Goal: Task Accomplishment & Management: Complete application form

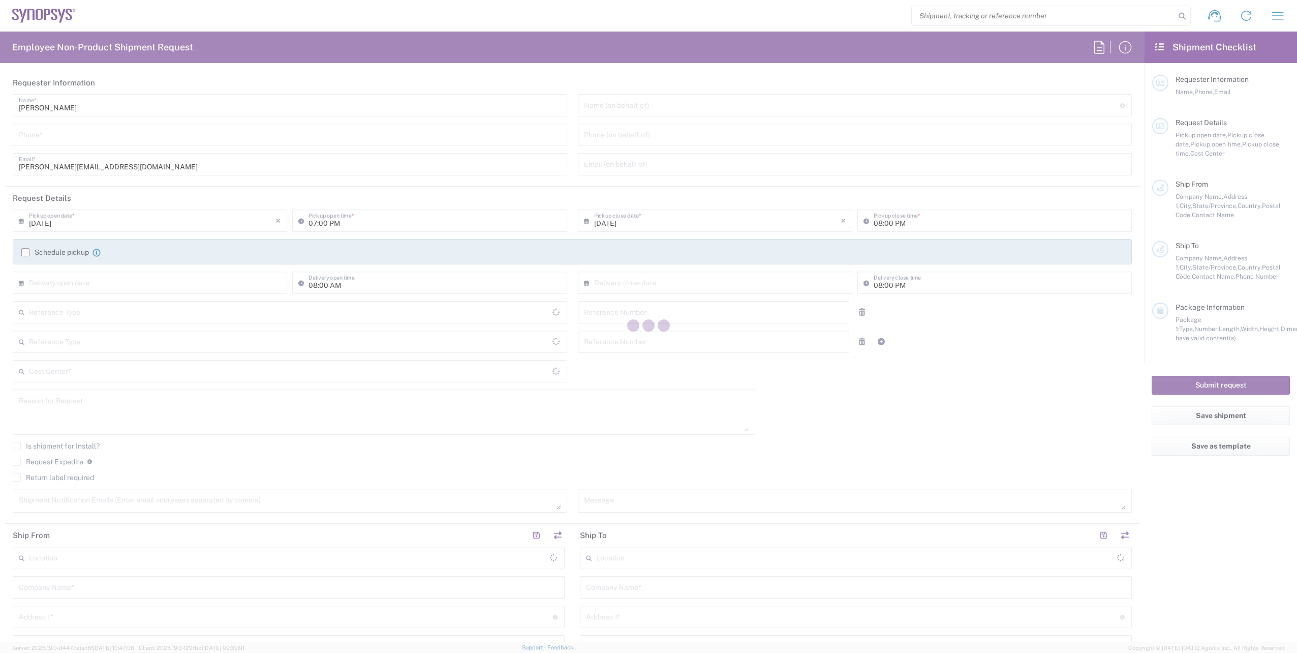
type input "Department"
type input "Delivered at Place"
type input "[GEOGRAPHIC_DATA]"
type input "[PHONE_NUMBER]"
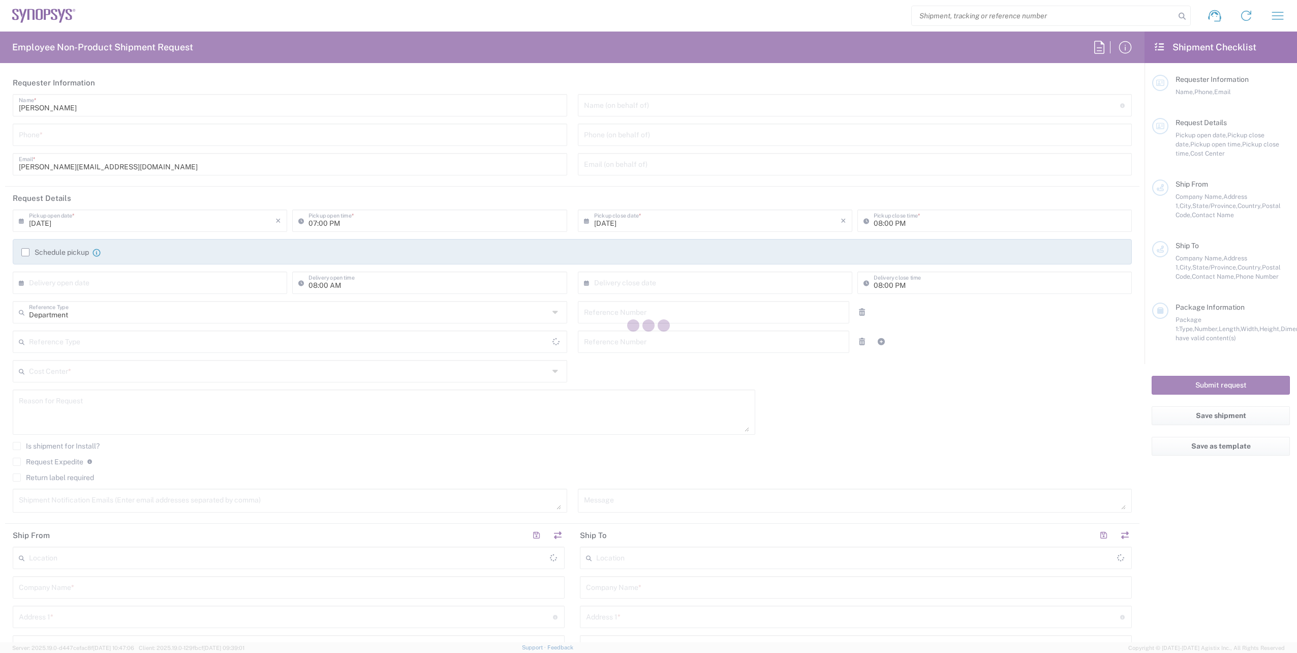
type input "08:00 AM"
type input "04:00 PM"
type input "110451"
type input "Customer Ref"
type input "950795377"
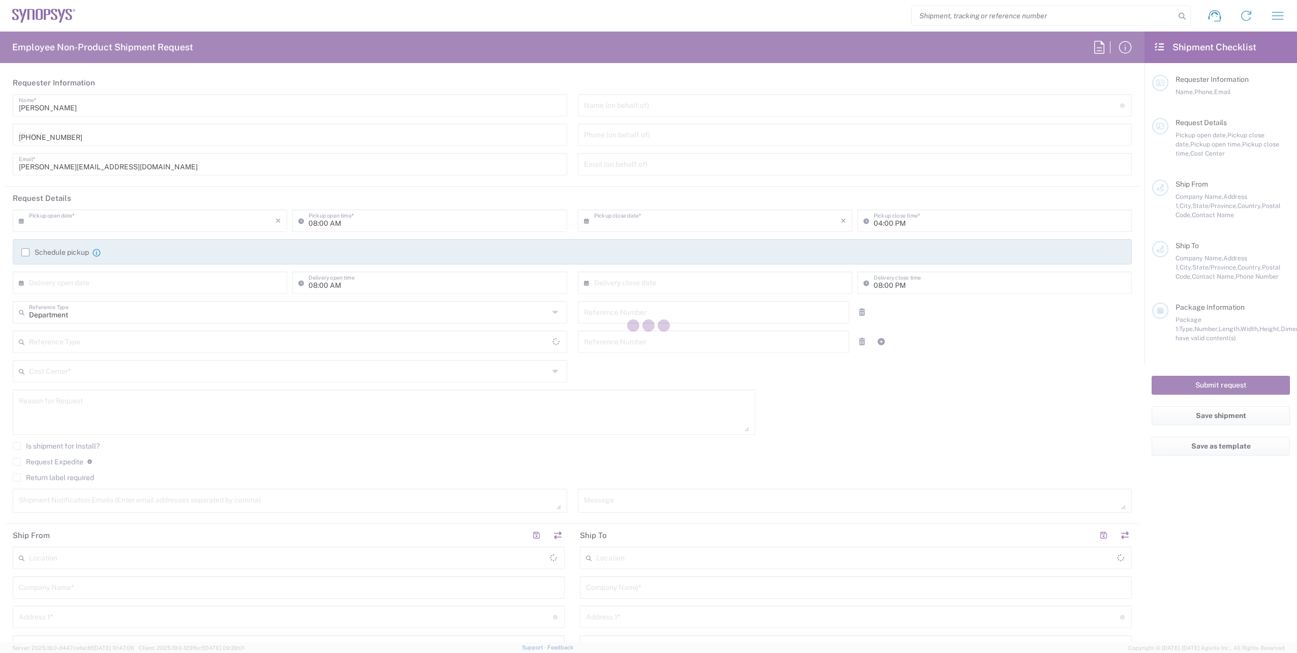
type input "Synopsys International Ltd"
type input "Floor 4, [PERSON_NAME] Exchange 2"
type input "[GEOGRAPHIC_DATA]"
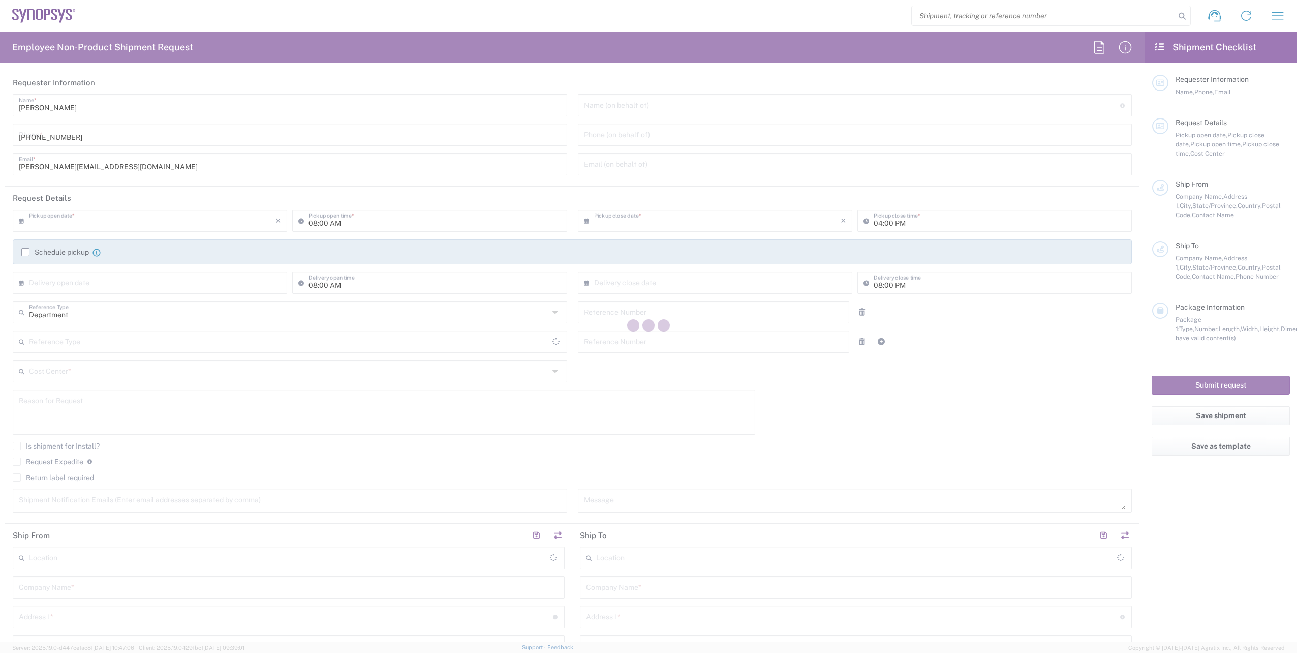
type input "[PERSON_NAME]"
type input "[PHONE_NUMBER]"
type input "[PERSON_NAME][EMAIL_ADDRESS][DOMAIN_NAME]"
type input "Synopsys GmbH"
type input "[STREET_ADDRESS]"
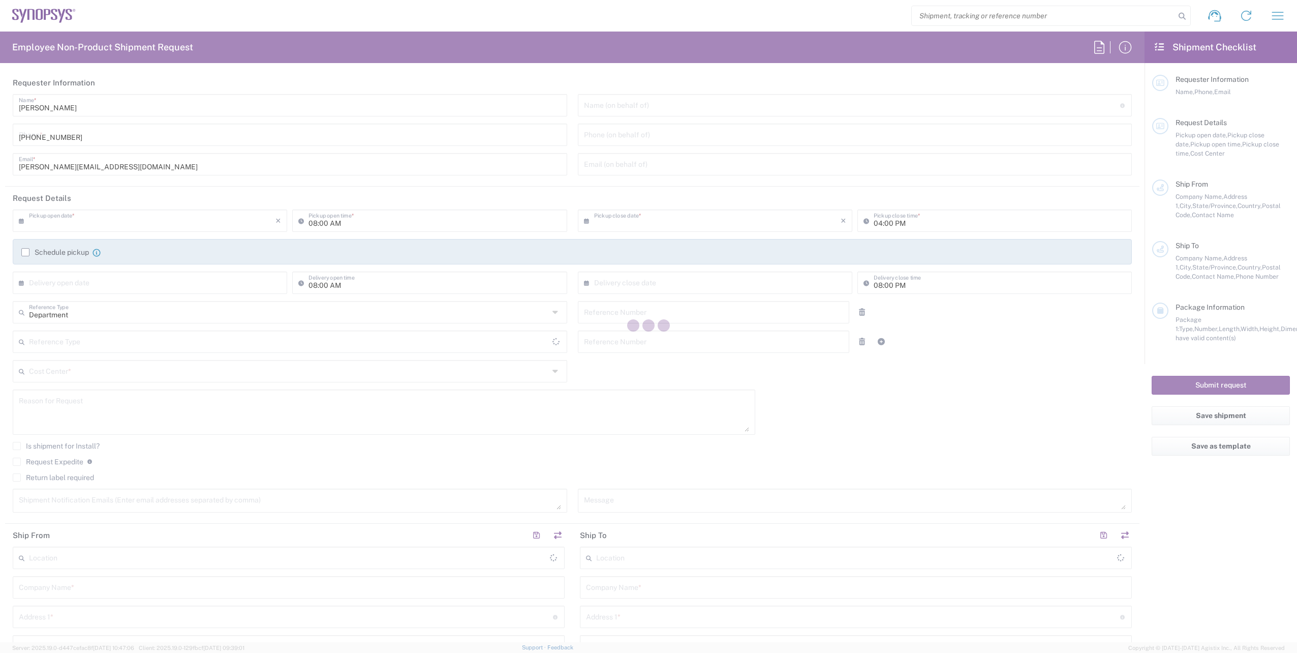
type input "[GEOGRAPHIC_DATA]"
type input "52072"
type input "[PERSON_NAME]"
type input "[PHONE_NUMBER]"
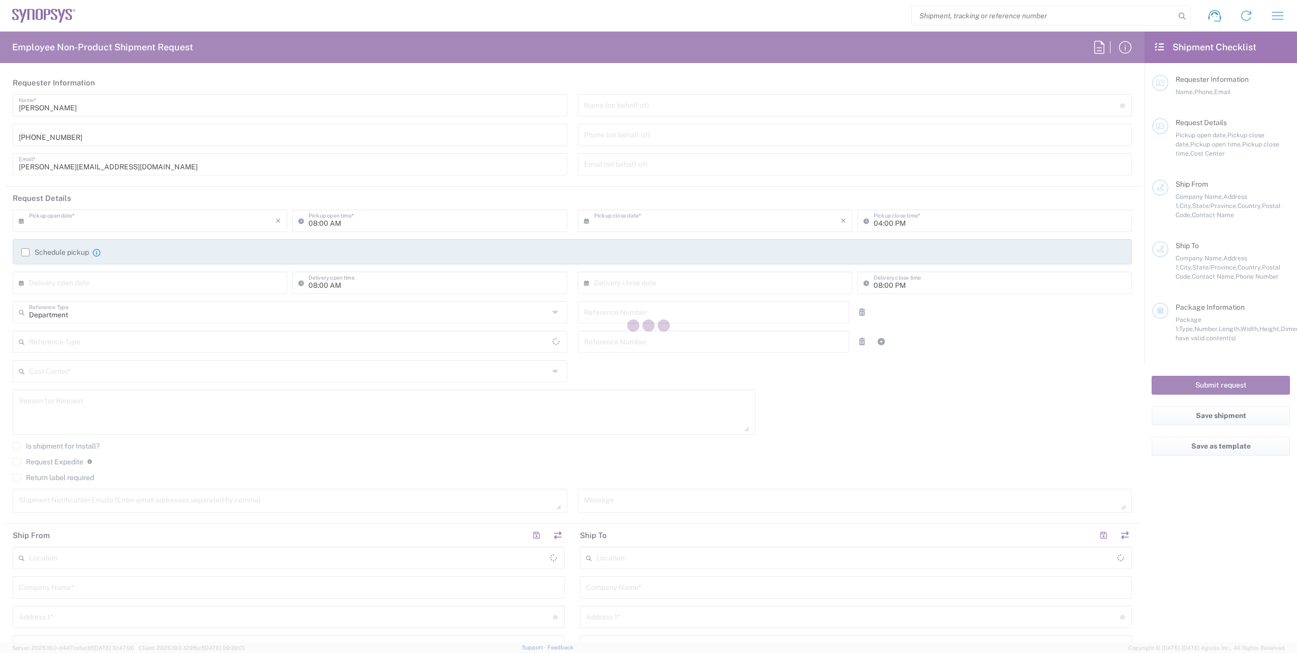
type input "[PERSON_NAME][EMAIL_ADDRESS][DOMAIN_NAME]"
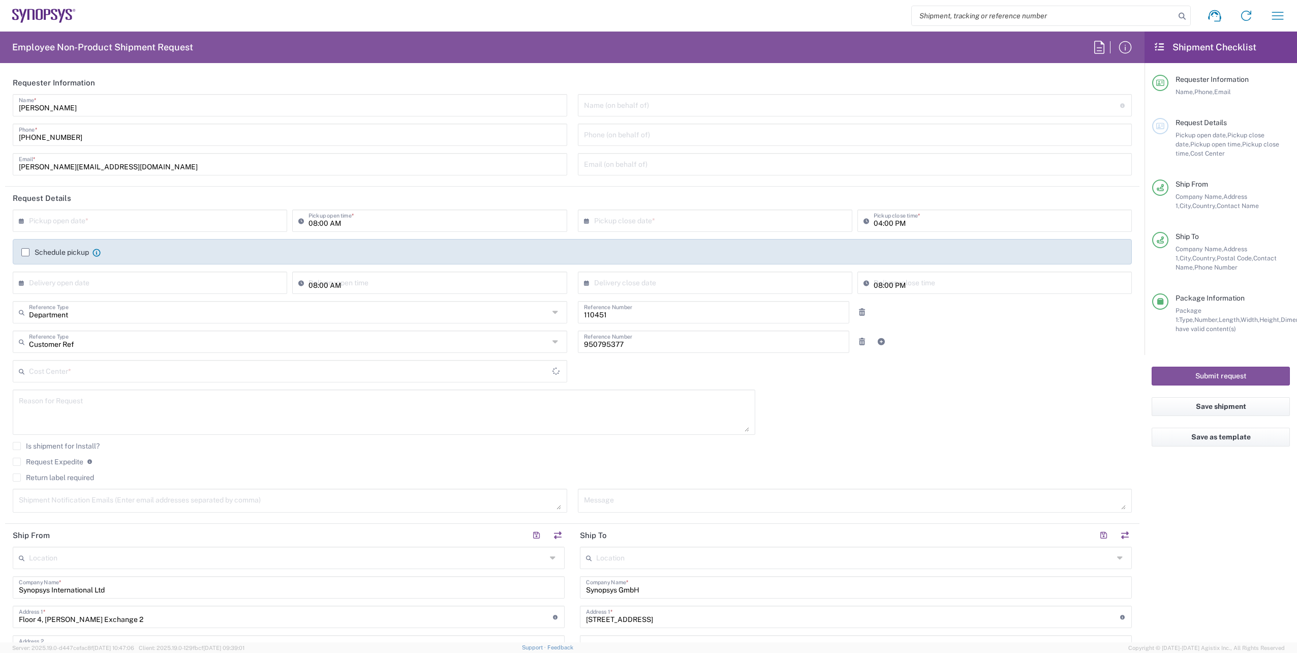
type input "IE04, FAC, IE02, Dublin 110451"
type input "Envelope"
type input "[GEOGRAPHIC_DATA] IE02"
type input "[GEOGRAPHIC_DATA] DE04"
click at [53, 226] on input "text" at bounding box center [152, 220] width 247 height 18
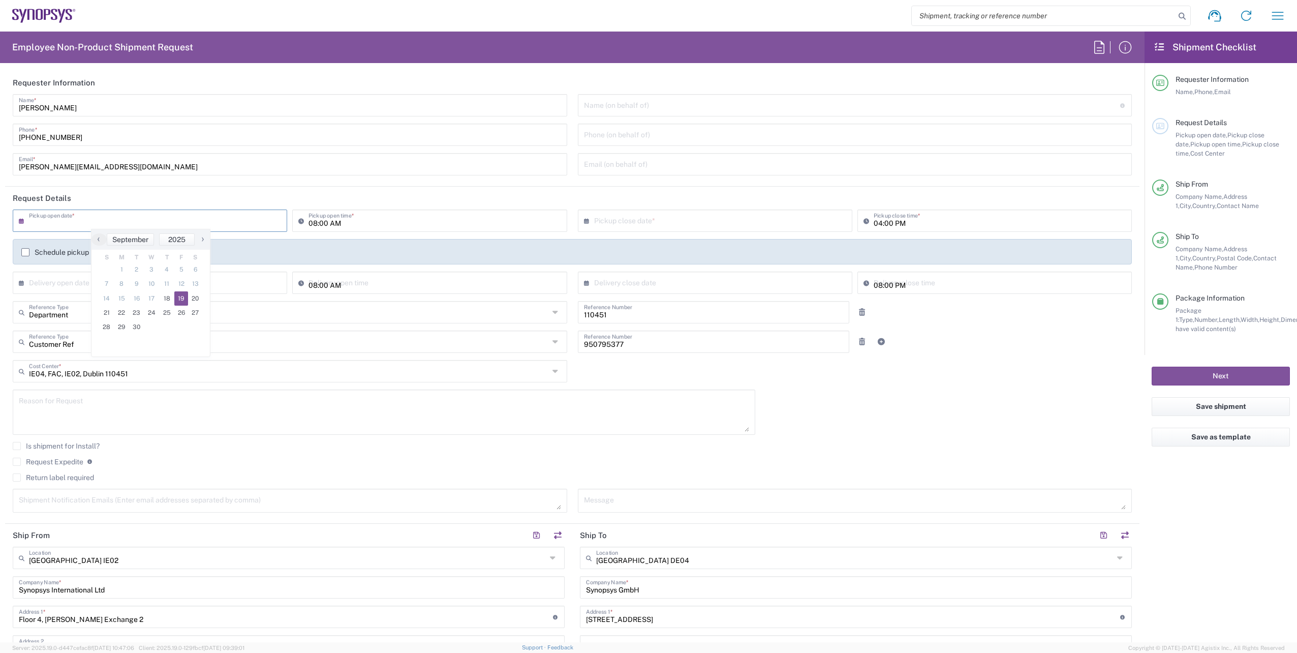
click at [182, 295] on span "19" at bounding box center [181, 298] width 14 height 14
type input "[DATE]"
click at [631, 223] on input "[DATE]" at bounding box center [717, 220] width 247 height 18
click at [554, 190] on header "Request Details" at bounding box center [572, 198] width 1134 height 23
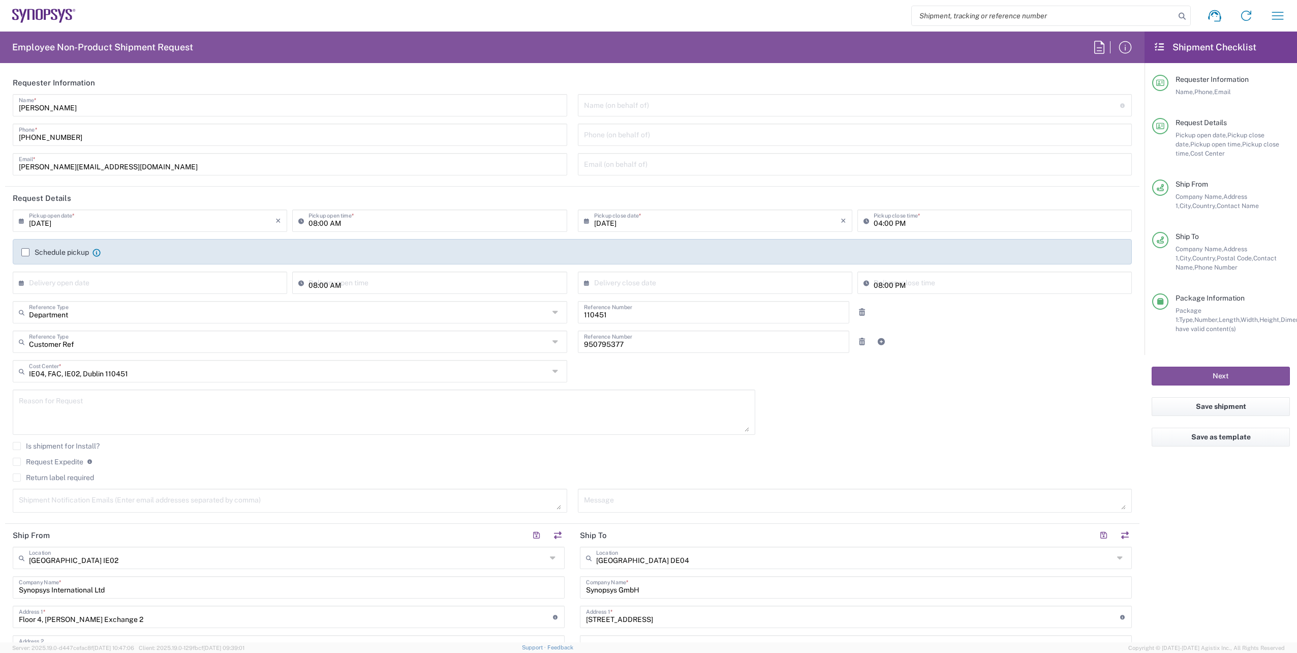
scroll to position [305, 0]
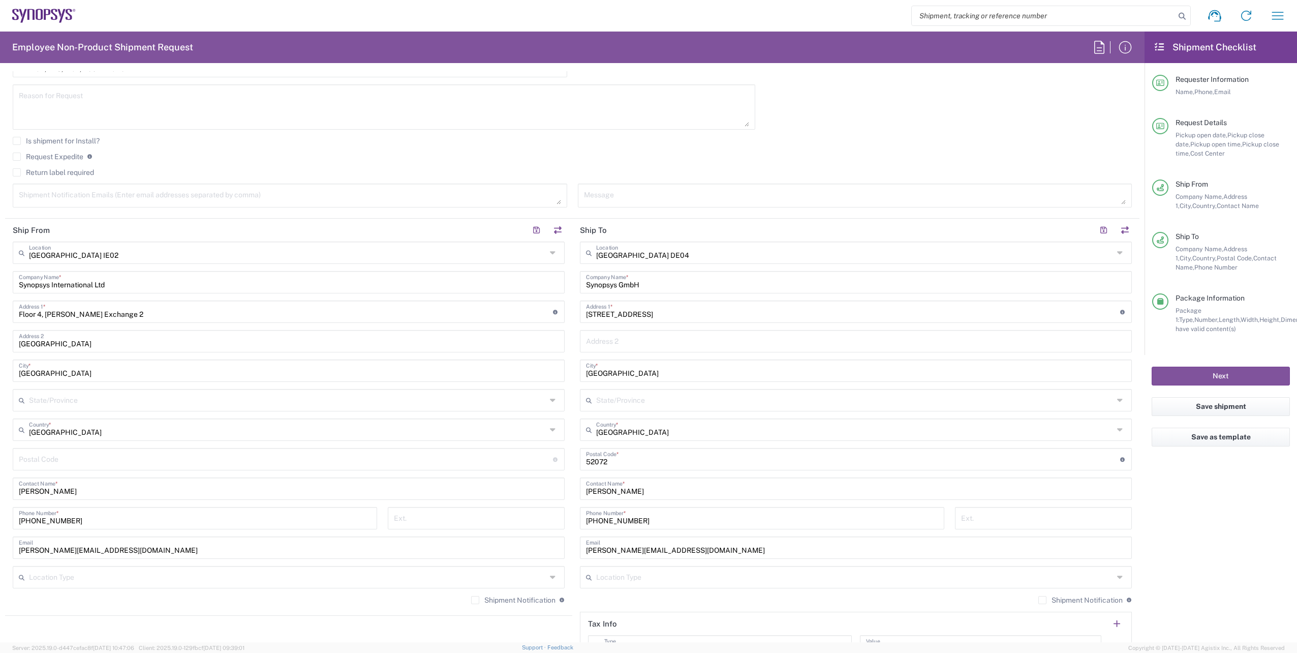
click at [57, 195] on textarea at bounding box center [290, 196] width 542 height 18
paste textarea "emea-rsoc <[EMAIL_ADDRESS][DOMAIN_NAME]>"
drag, startPoint x: 59, startPoint y: 198, endPoint x: 11, endPoint y: 196, distance: 48.3
click at [11, 196] on div "emea-rsoc <[EMAIL_ADDRESS][DOMAIN_NAME]> Shipment Notification Emails (Enter em…" at bounding box center [290, 198] width 565 height 31
click at [118, 199] on textarea "[EMAIL_ADDRESS][DOMAIN_NAME]>" at bounding box center [290, 196] width 542 height 18
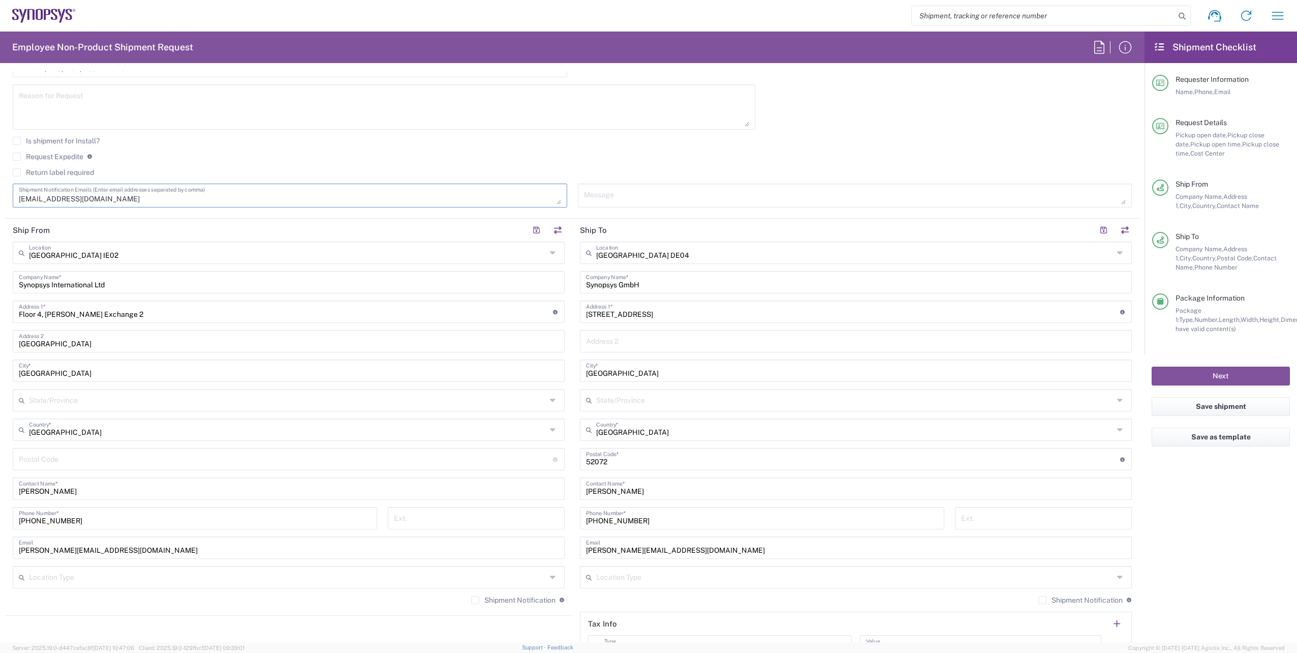
scroll to position [407, 0]
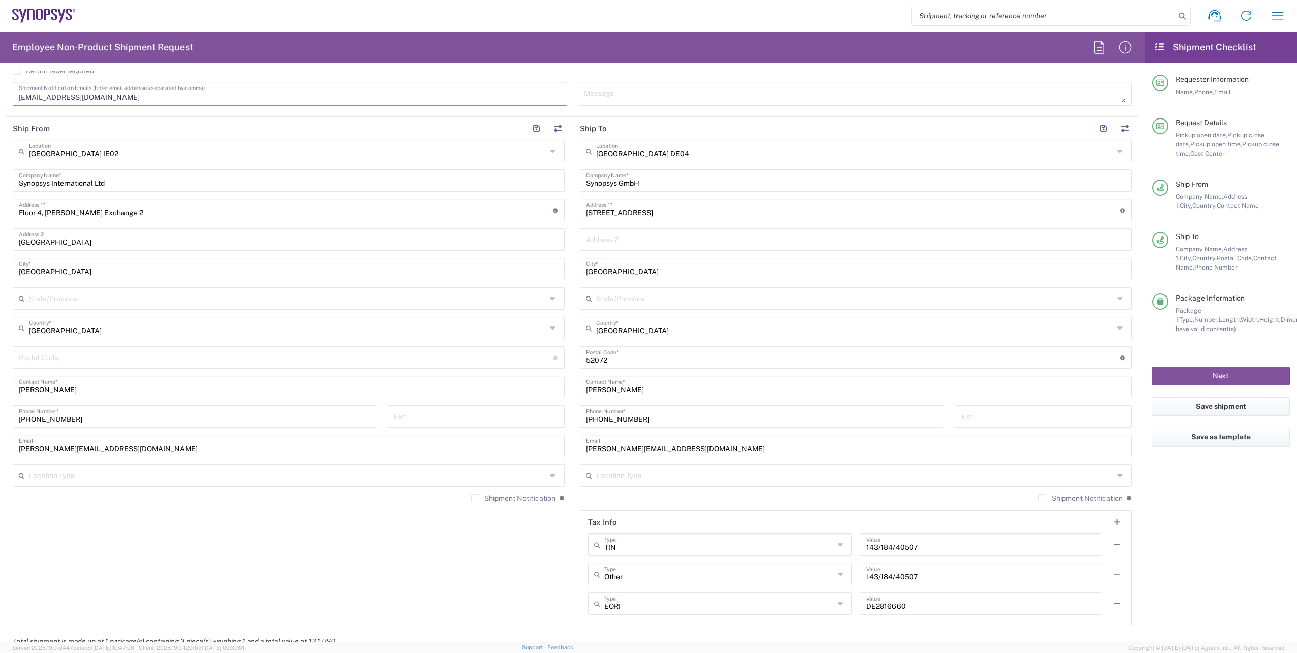
type textarea "[EMAIL_ADDRESS][DOMAIN_NAME]"
click at [653, 149] on input "text" at bounding box center [854, 150] width 517 height 18
click at [625, 171] on span "Solna SE01" at bounding box center [850, 173] width 546 height 16
type input "Solna SE01"
type input "Synopsys Sweden AB"
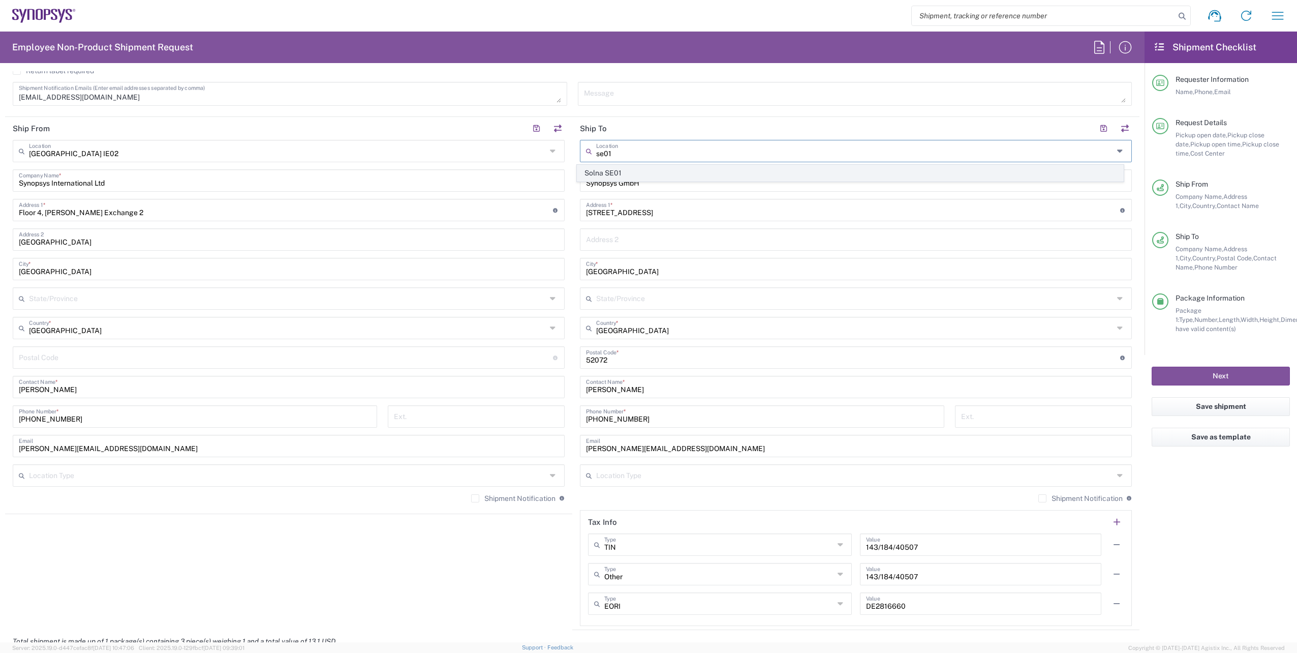
type input "[PERSON_NAME]:s Boulevard 34"
type input "Solna"
type input "[GEOGRAPHIC_DATA]"
type input "16973"
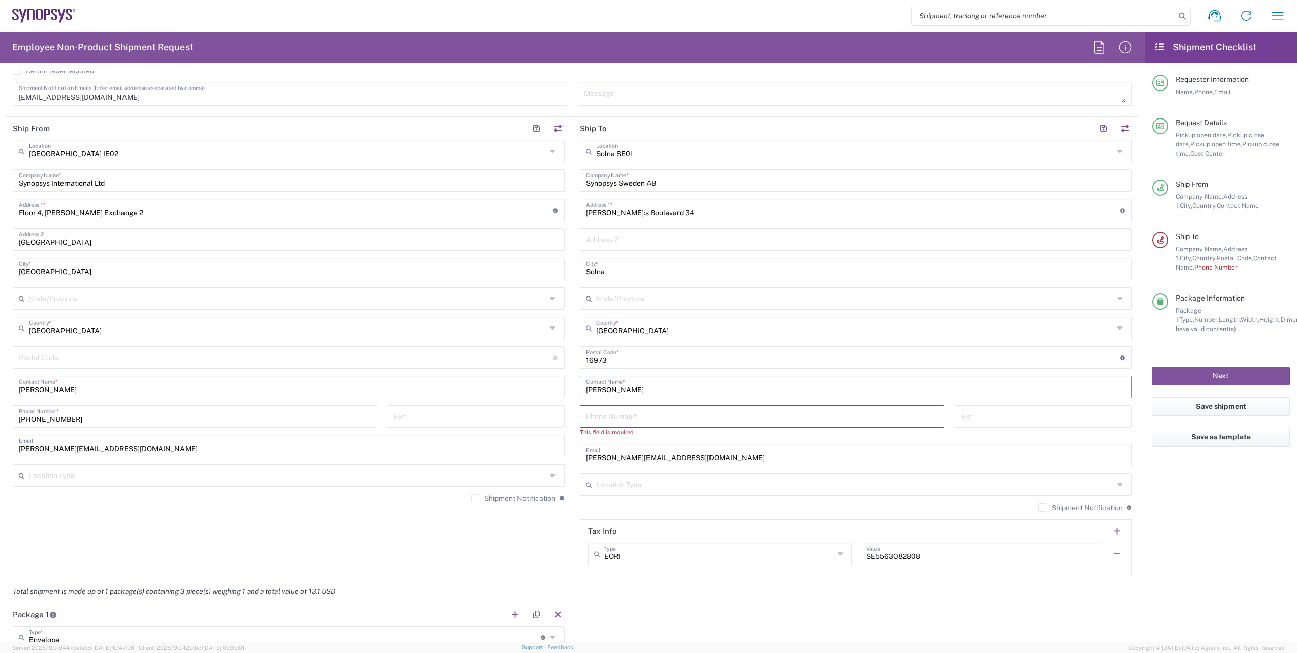
drag, startPoint x: 652, startPoint y: 387, endPoint x: 517, endPoint y: 387, distance: 134.7
click at [517, 387] on div "Ship From [GEOGRAPHIC_DATA] IE02 Location [GEOGRAPHIC_DATA] [GEOGRAPHIC_DATA] D…" at bounding box center [572, 348] width 1134 height 463
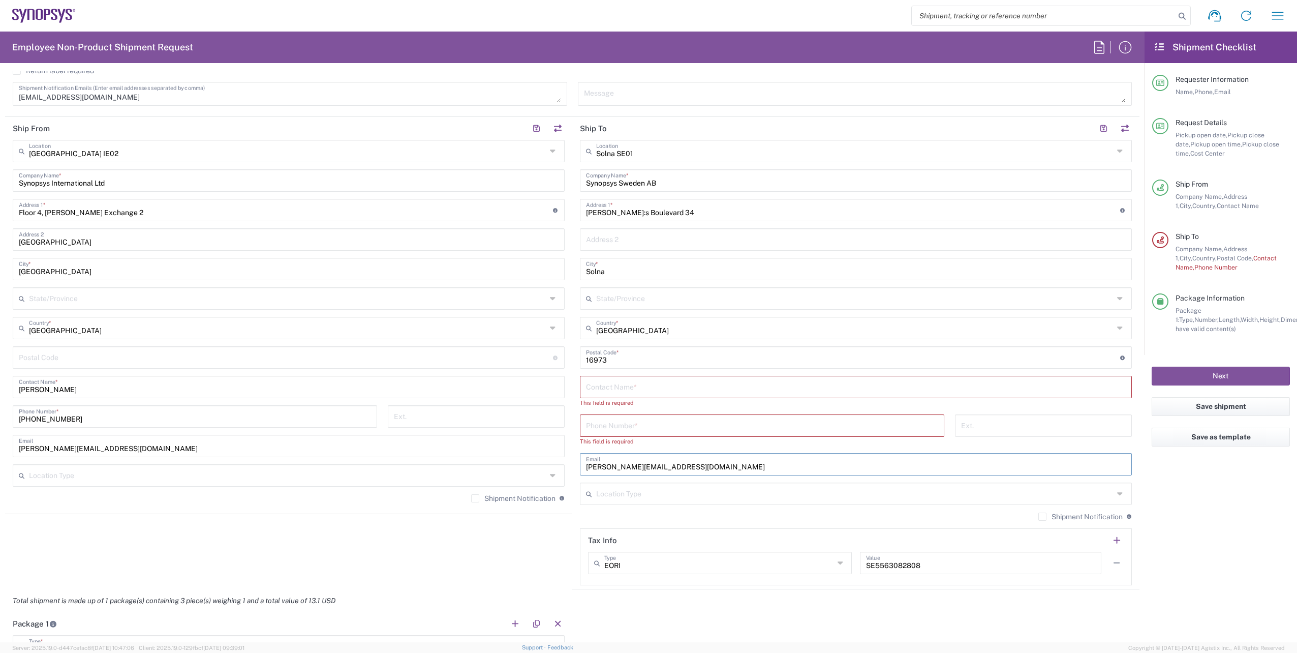
drag, startPoint x: 677, startPoint y: 458, endPoint x: 549, endPoint y: 458, distance: 127.6
click at [549, 458] on div "Ship From [GEOGRAPHIC_DATA] IE02 Location [GEOGRAPHIC_DATA] [GEOGRAPHIC_DATA] D…" at bounding box center [572, 353] width 1134 height 472
click at [625, 375] on div "Solna SE01 Location [GEOGRAPHIC_DATA] Agrate Brianza IT01 [GEOGRAPHIC_DATA] DE0…" at bounding box center [856, 362] width 552 height 445
click at [626, 383] on input "text" at bounding box center [856, 386] width 540 height 18
paste input "[PERSON_NAME]"
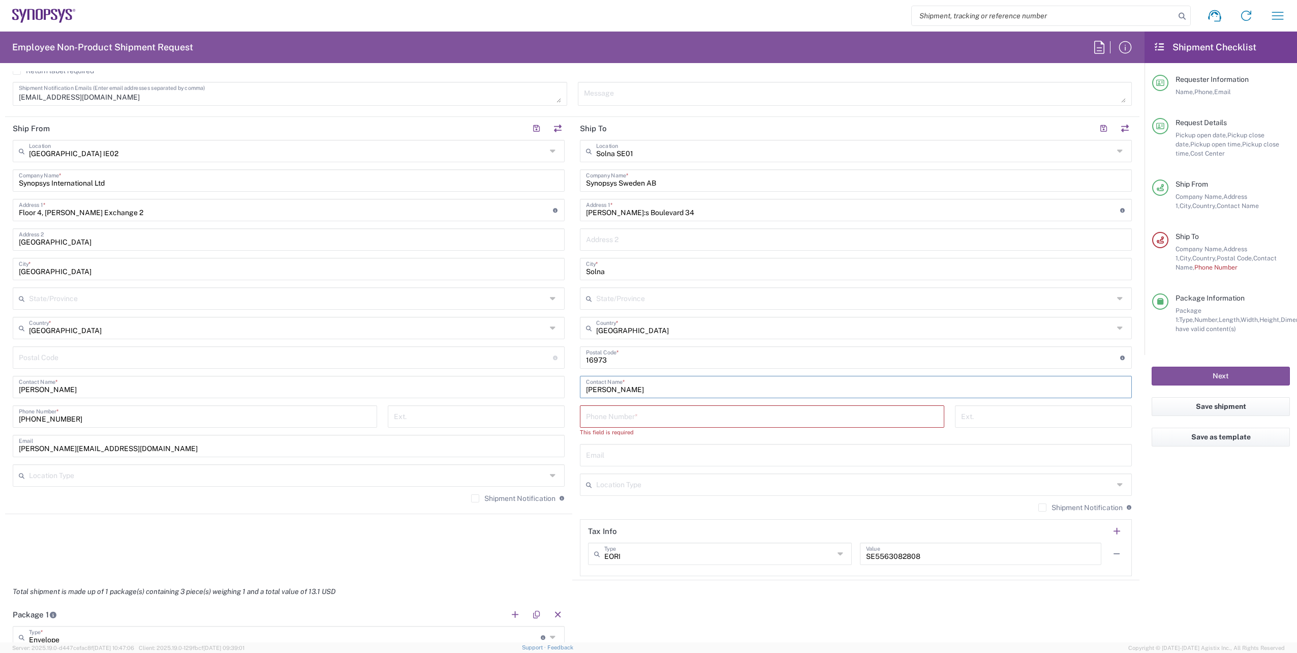
type input "[PERSON_NAME]"
click at [622, 451] on input "text" at bounding box center [856, 454] width 540 height 18
paste input "[PHONE_NUMBER]"
type input "[PHONE_NUMBER]"
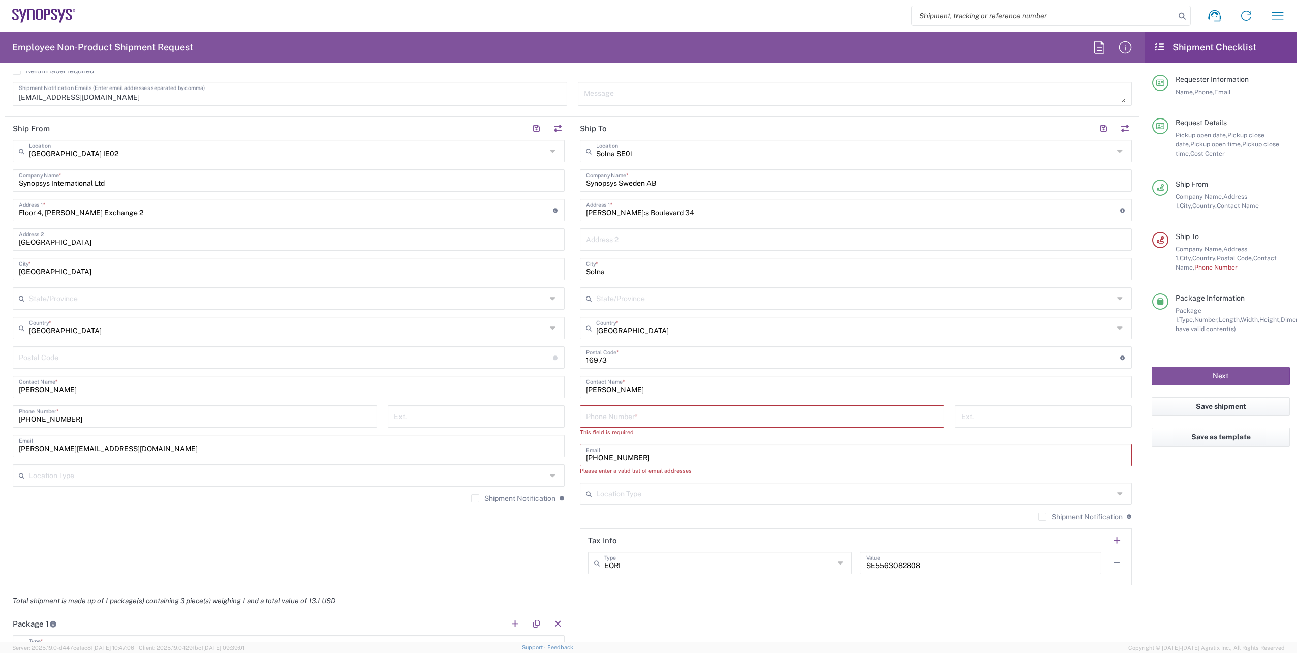
drag, startPoint x: 648, startPoint y: 458, endPoint x: 550, endPoint y: 448, distance: 97.7
click at [551, 448] on div "Ship From [GEOGRAPHIC_DATA] IE02 Location [GEOGRAPHIC_DATA] [GEOGRAPHIC_DATA] D…" at bounding box center [572, 353] width 1134 height 472
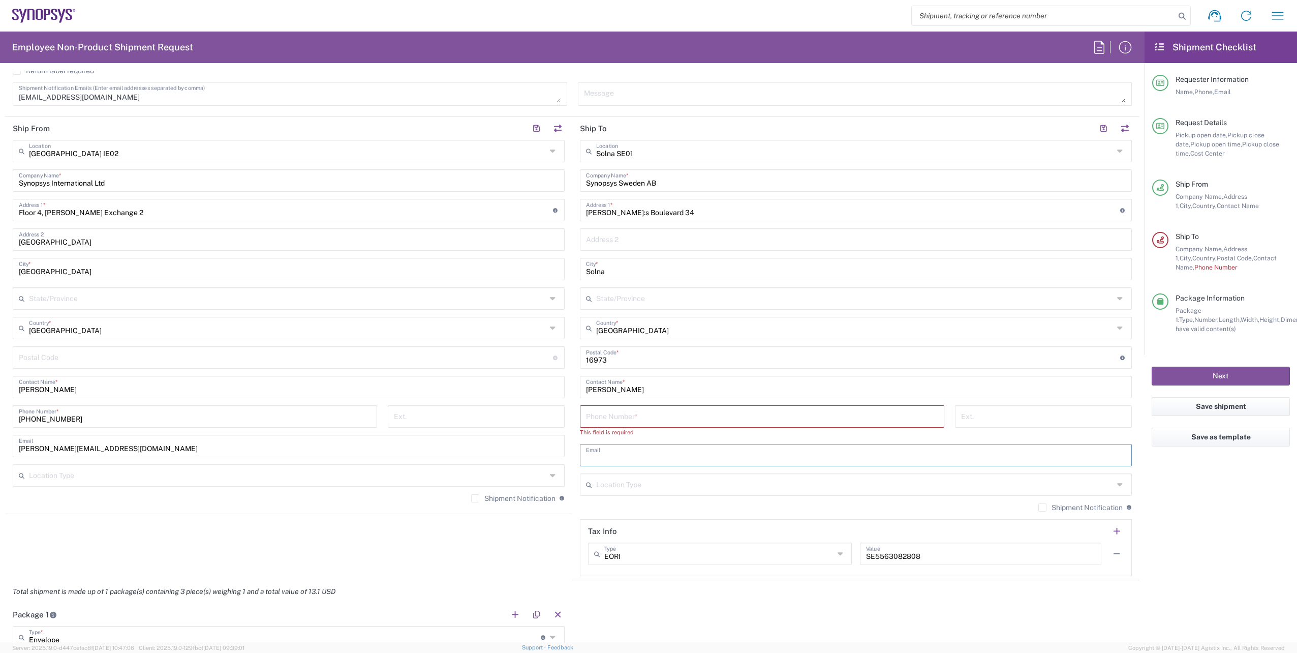
click at [618, 416] on input "tel" at bounding box center [762, 416] width 352 height 18
paste input "[PHONE_NUMBER]"
click at [594, 416] on input "[PHONE_NUMBER]" at bounding box center [762, 416] width 352 height 18
click at [597, 419] on input "[PHONE_NUMBER]" at bounding box center [762, 416] width 352 height 18
click at [605, 419] on input "+4670.7912734" at bounding box center [762, 416] width 352 height 18
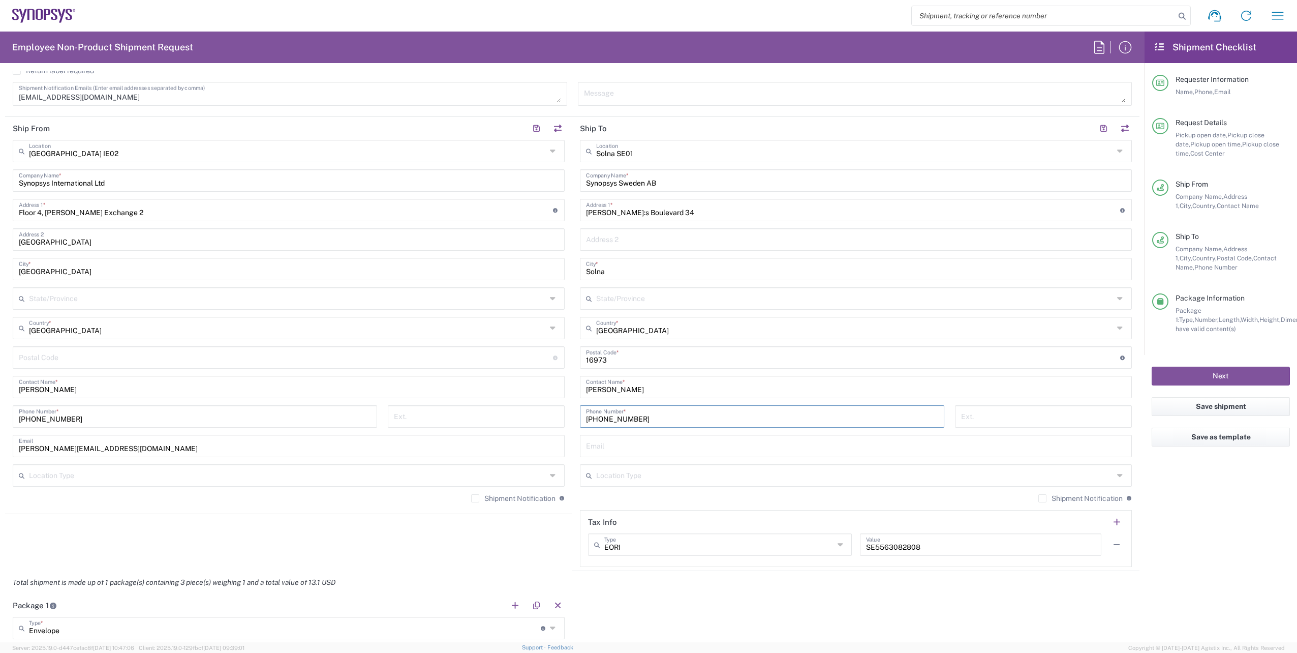
type input "[PHONE_NUMBER]"
click at [611, 443] on input "text" at bounding box center [856, 445] width 540 height 18
paste input "[EMAIL_ADDRESS][DOMAIN_NAME]"
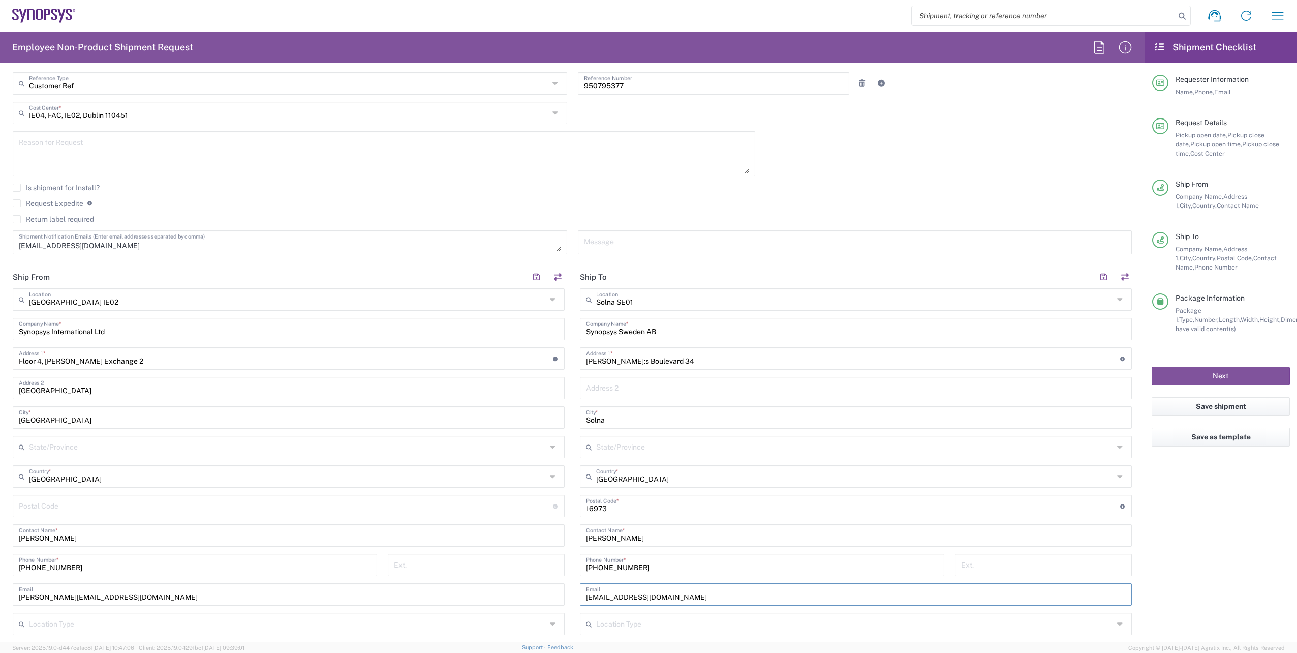
scroll to position [254, 0]
type input "[EMAIL_ADDRESS][DOMAIN_NAME]"
click at [622, 252] on textarea at bounding box center [855, 246] width 542 height 18
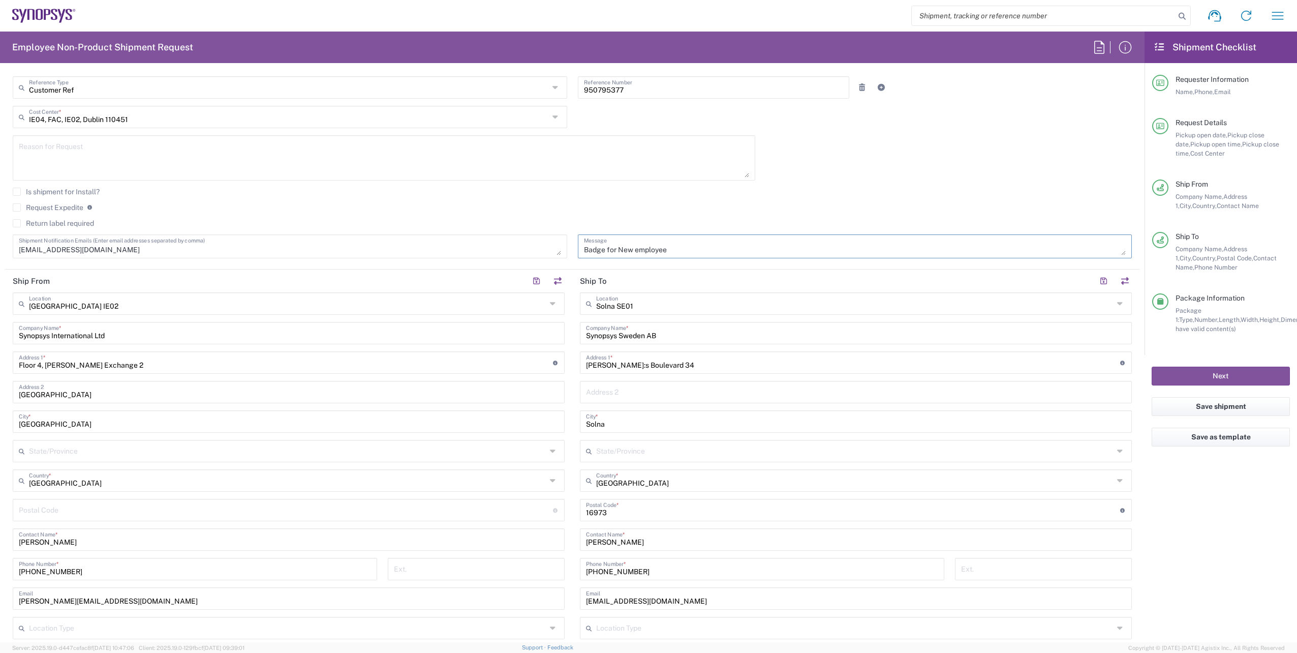
paste textarea "[PERSON_NAME]"
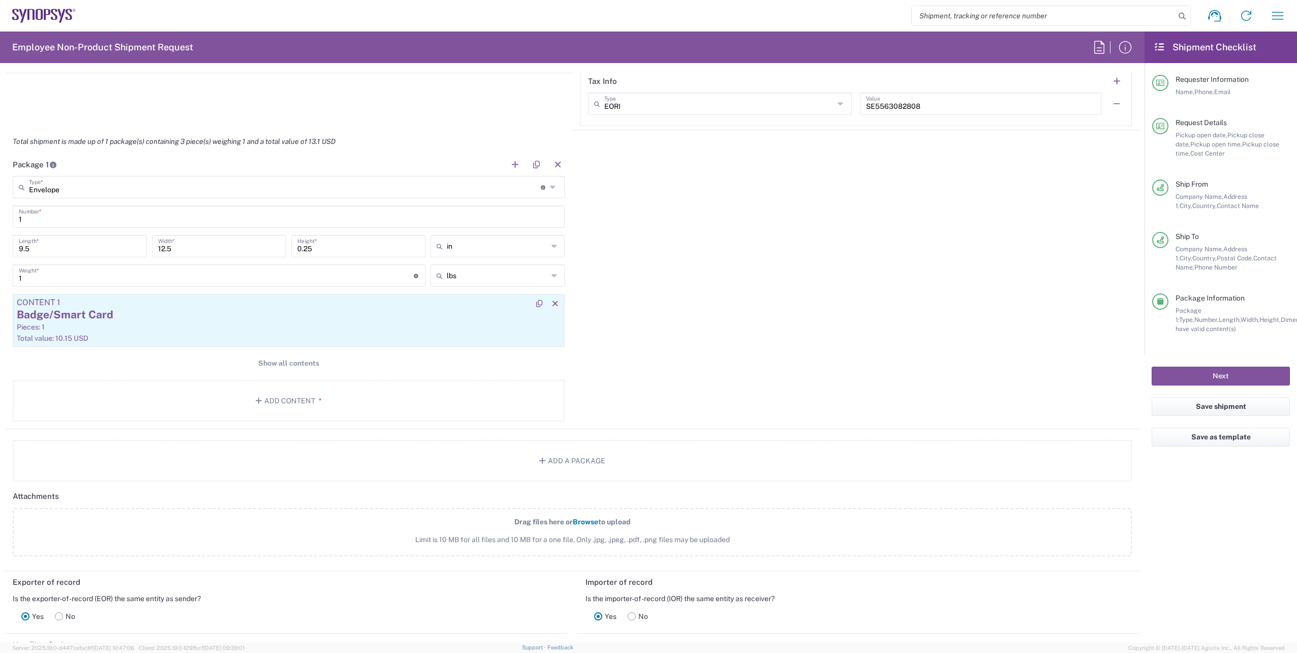
scroll to position [966, 0]
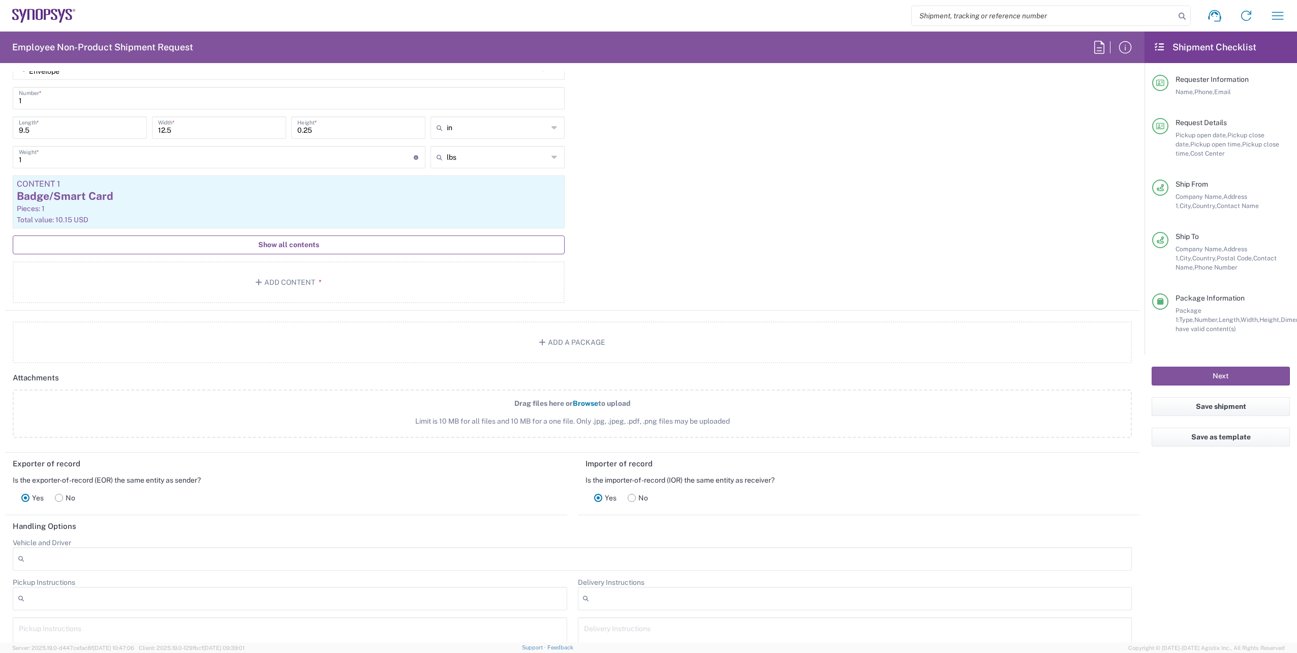
type textarea "Badge for New employee [PERSON_NAME]"
click at [282, 239] on button "Show all contents" at bounding box center [289, 244] width 552 height 19
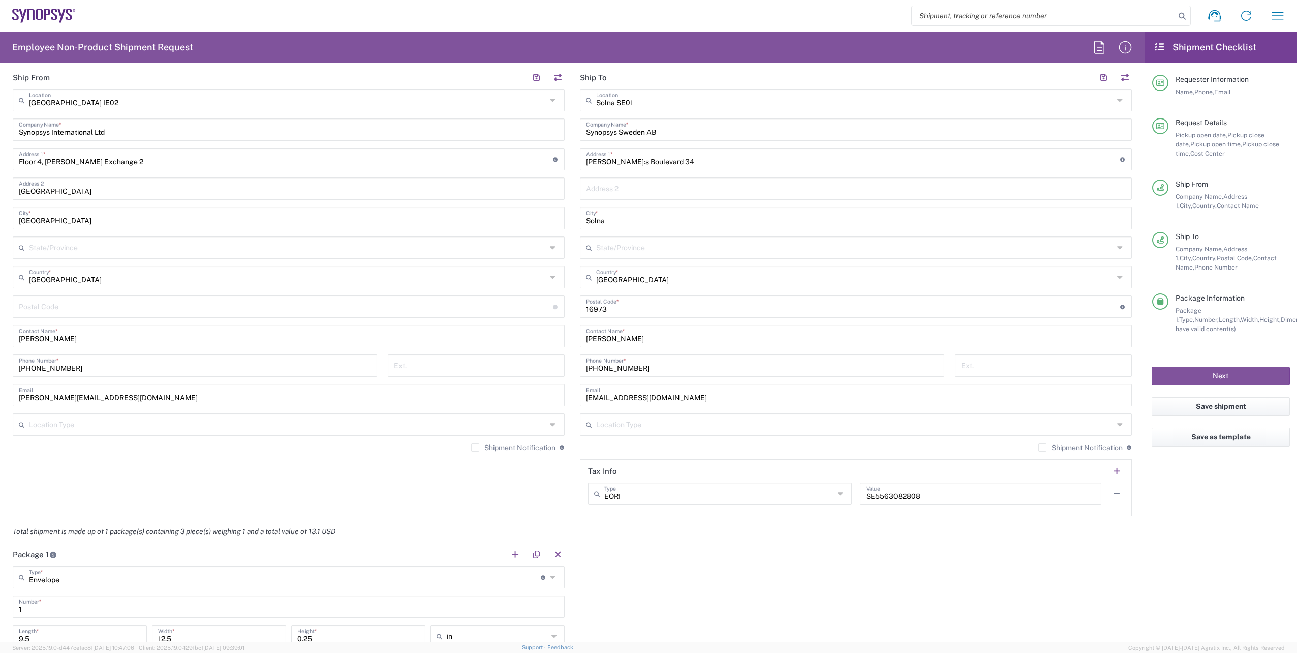
scroll to position [305, 0]
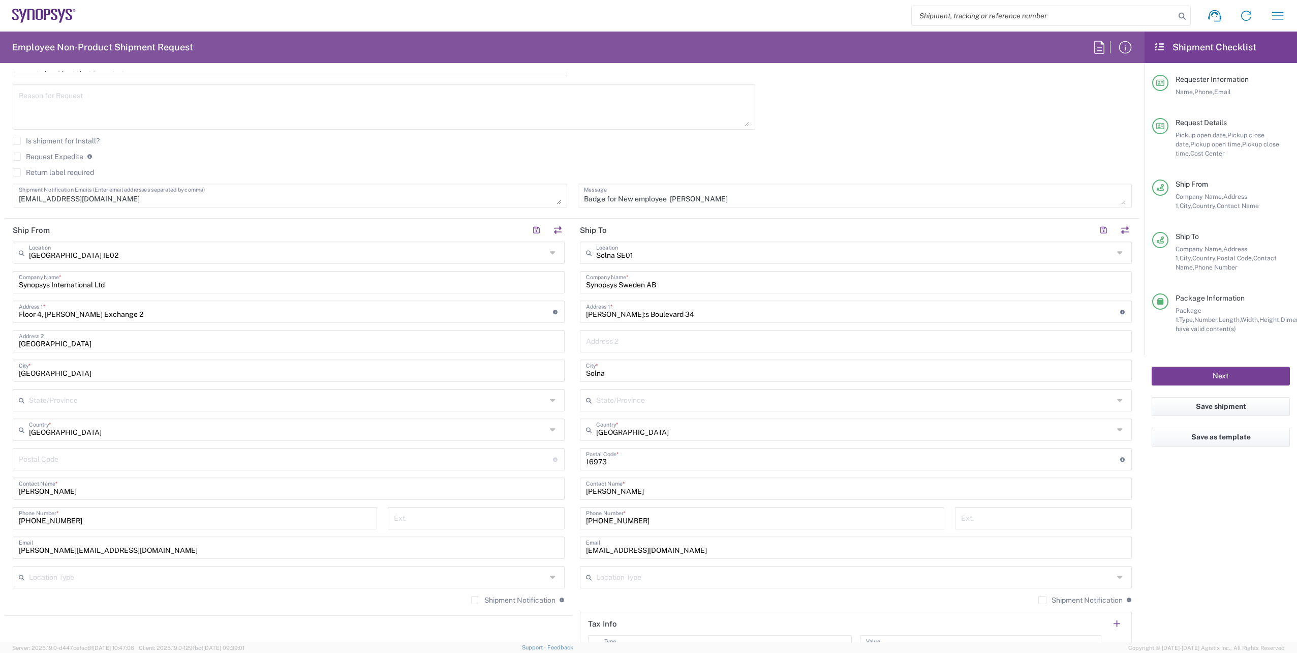
click at [1207, 381] on button "Next" at bounding box center [1221, 375] width 138 height 19
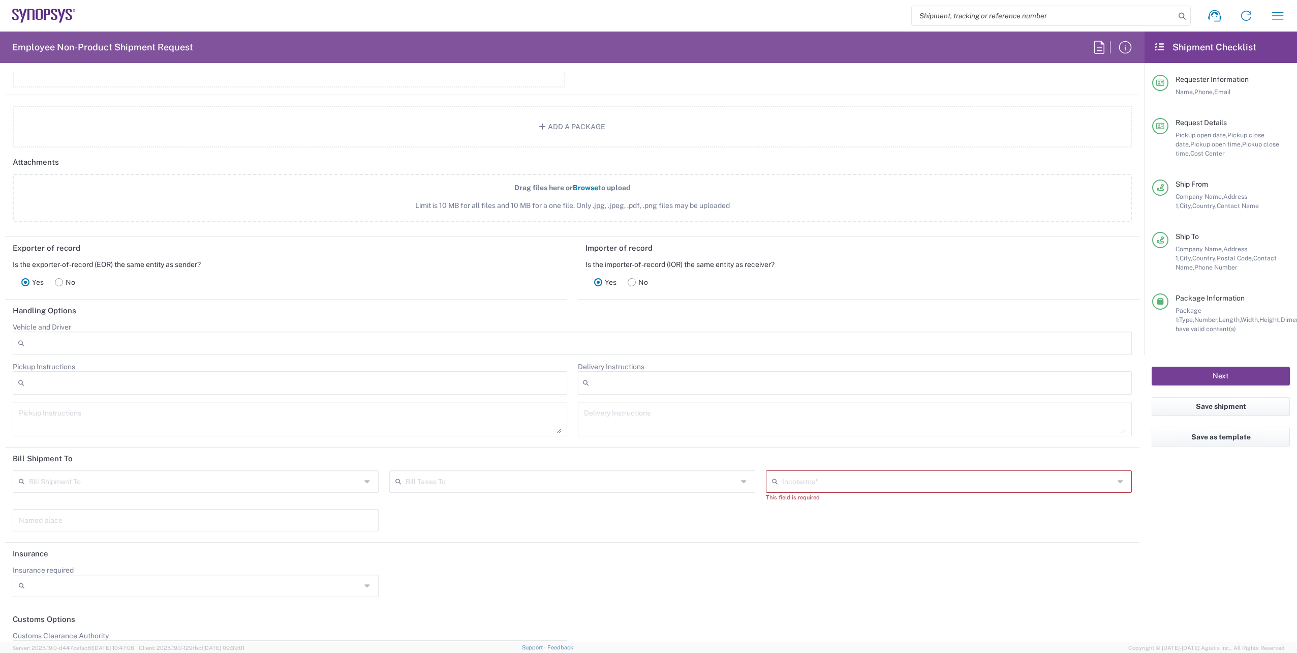
scroll to position [1333, 0]
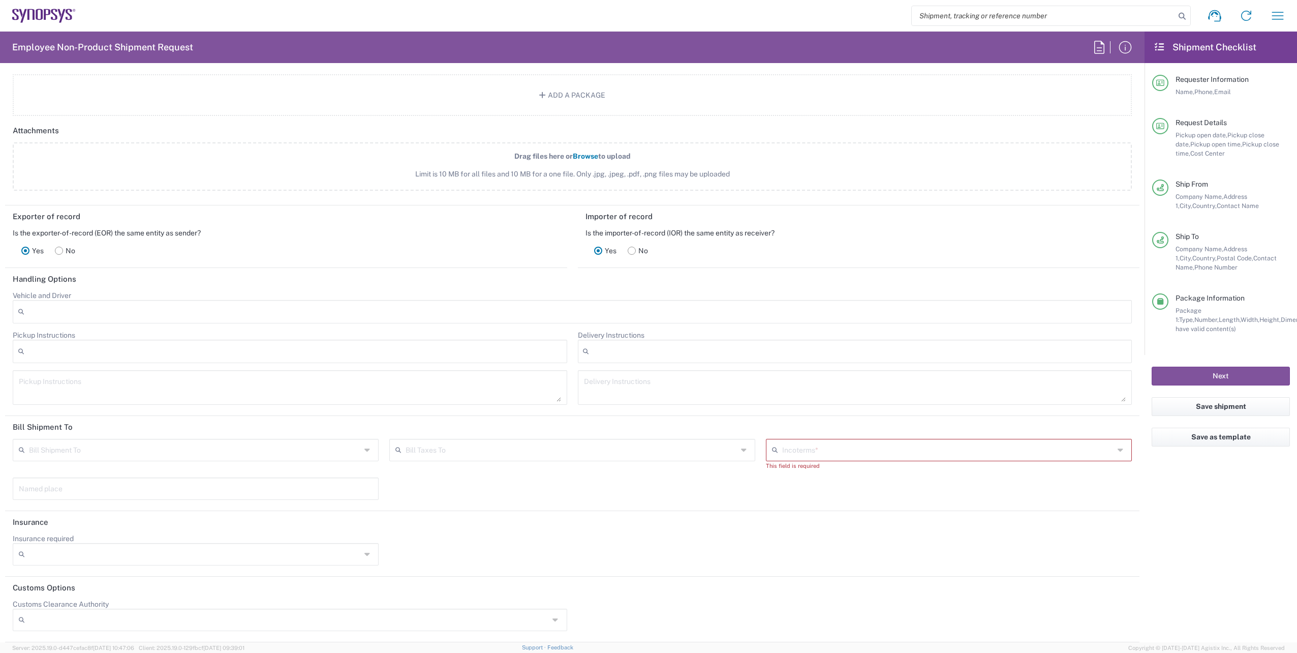
click at [852, 456] on input "text" at bounding box center [948, 449] width 332 height 18
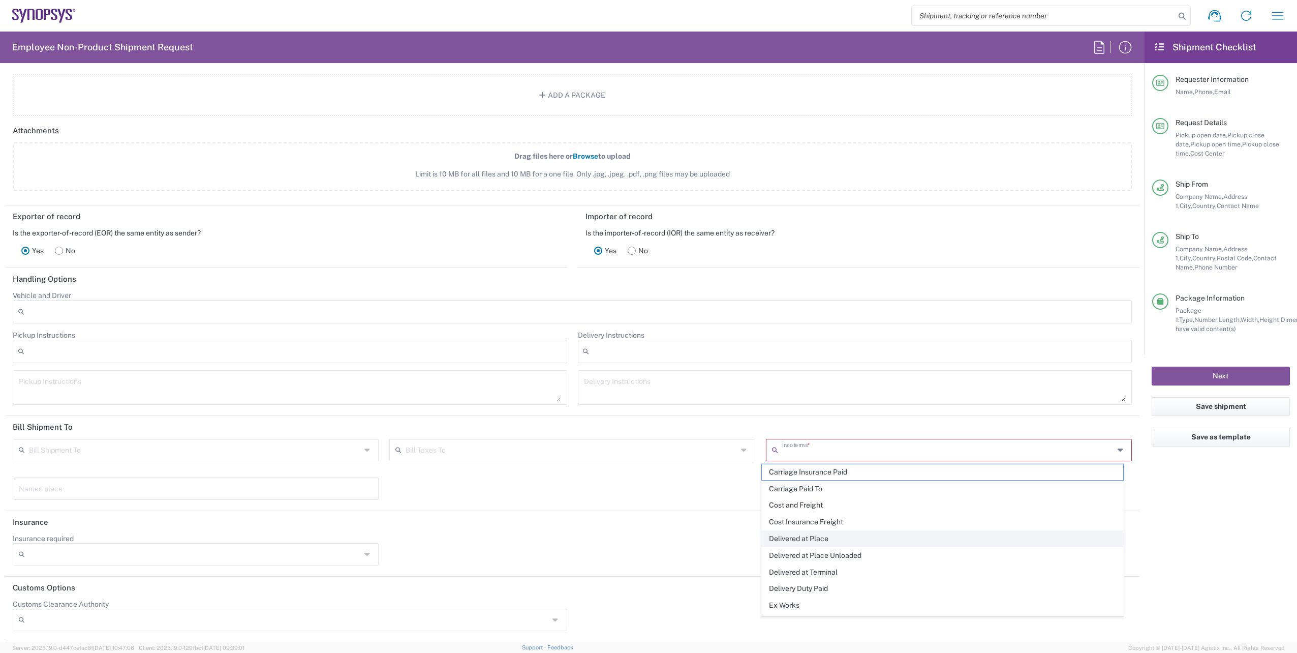
click at [819, 534] on span "Delivered at Place" at bounding box center [942, 539] width 361 height 16
type input "Sender/Shipper"
type input "Recipient Account"
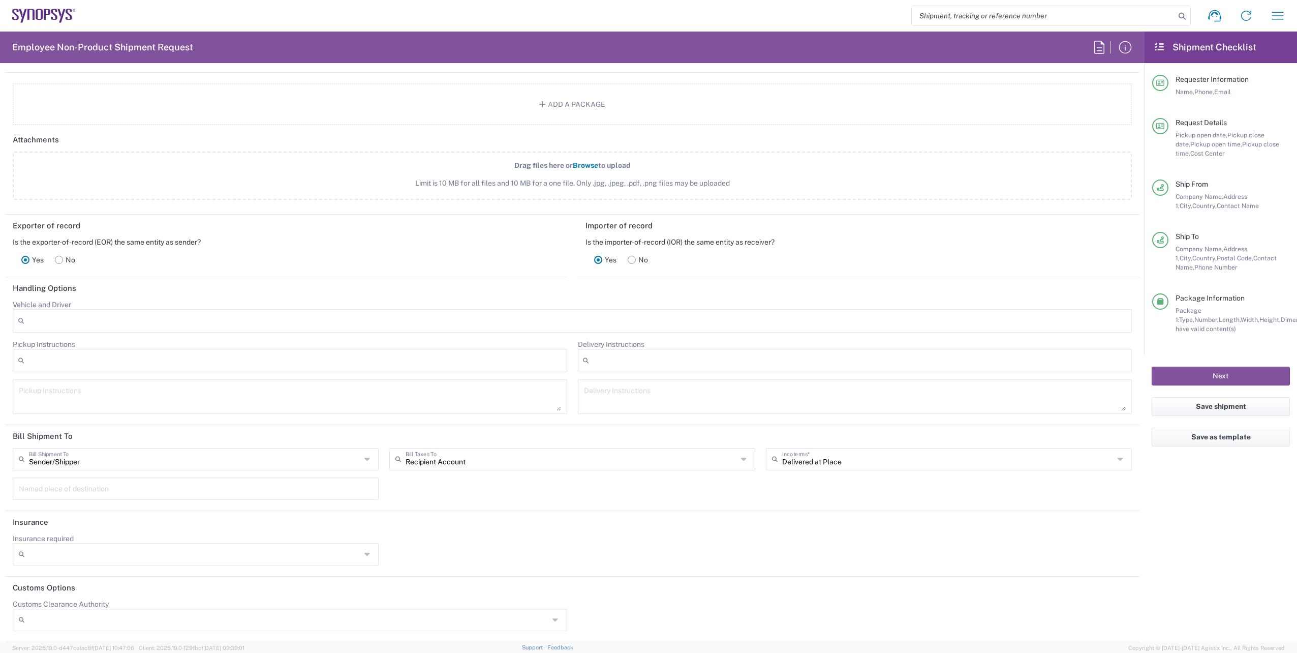
scroll to position [1324, 0]
type input "Delivered at Place"
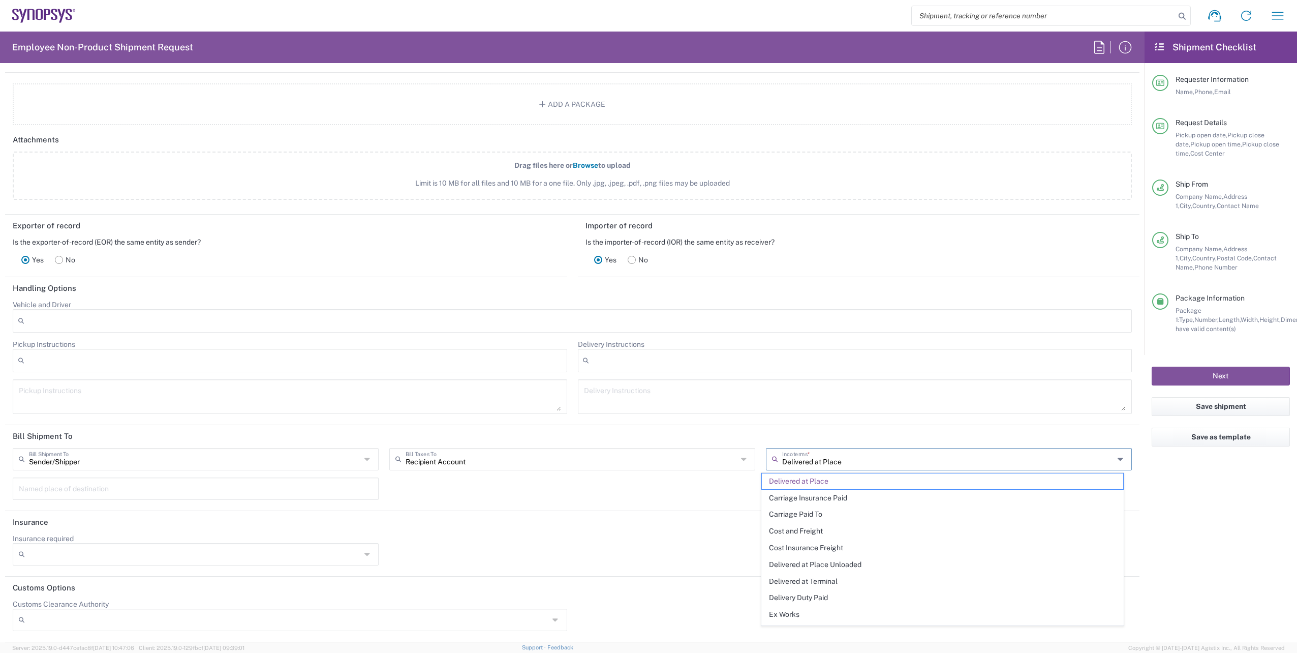
click at [1005, 460] on input "Delivered at Place" at bounding box center [948, 458] width 332 height 18
click at [831, 482] on span "Delivered at Place" at bounding box center [942, 481] width 361 height 16
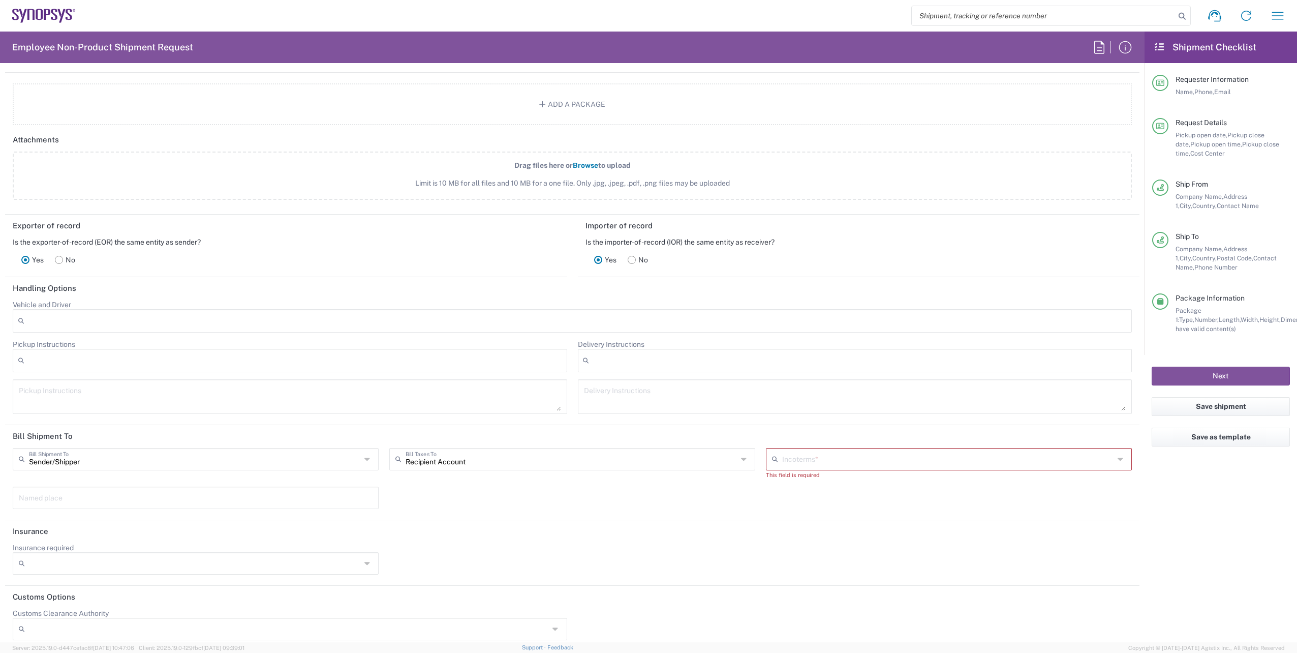
click at [830, 465] on input "text" at bounding box center [948, 458] width 332 height 18
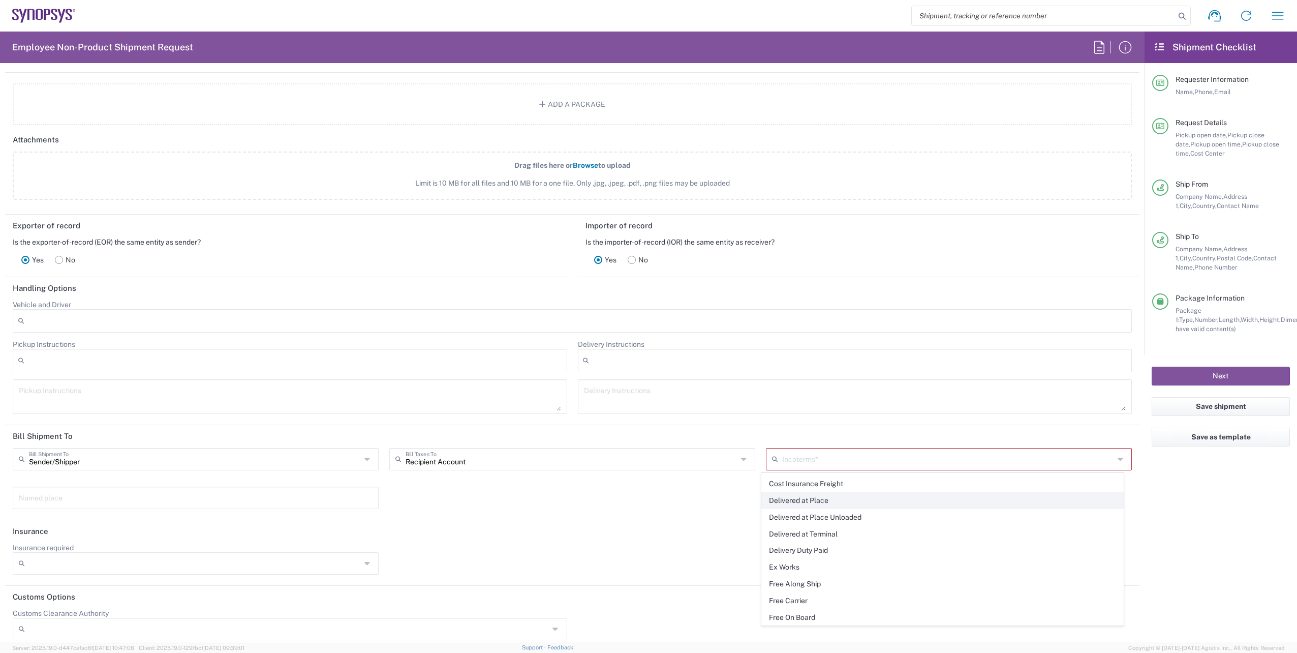
click at [811, 502] on span "Delivered at Place" at bounding box center [942, 501] width 361 height 16
type input "Delivered at Place"
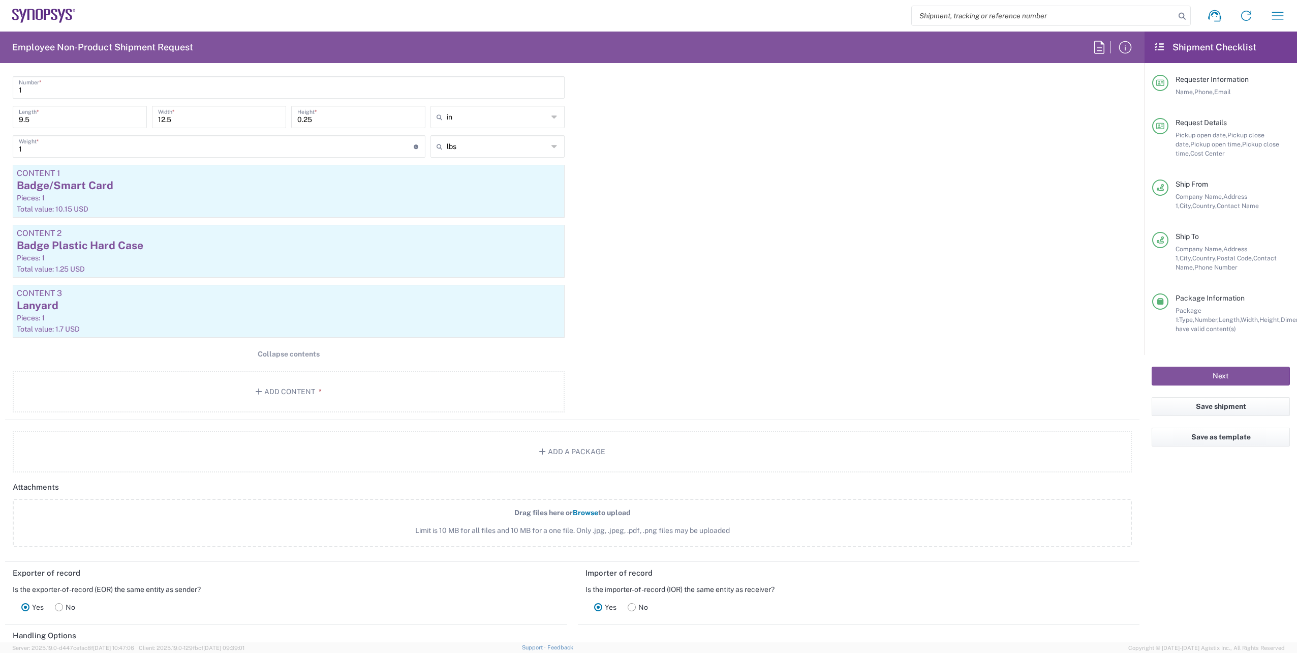
scroll to position [1169, 0]
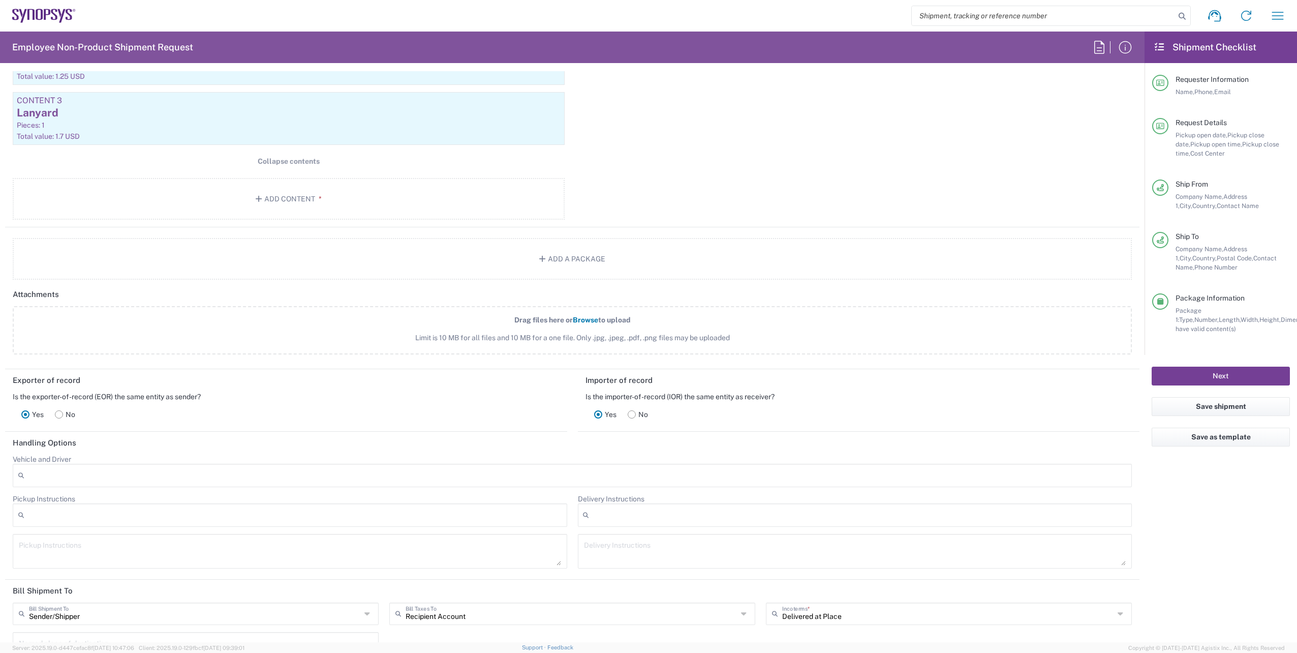
click at [1220, 375] on button "Next" at bounding box center [1221, 375] width 138 height 19
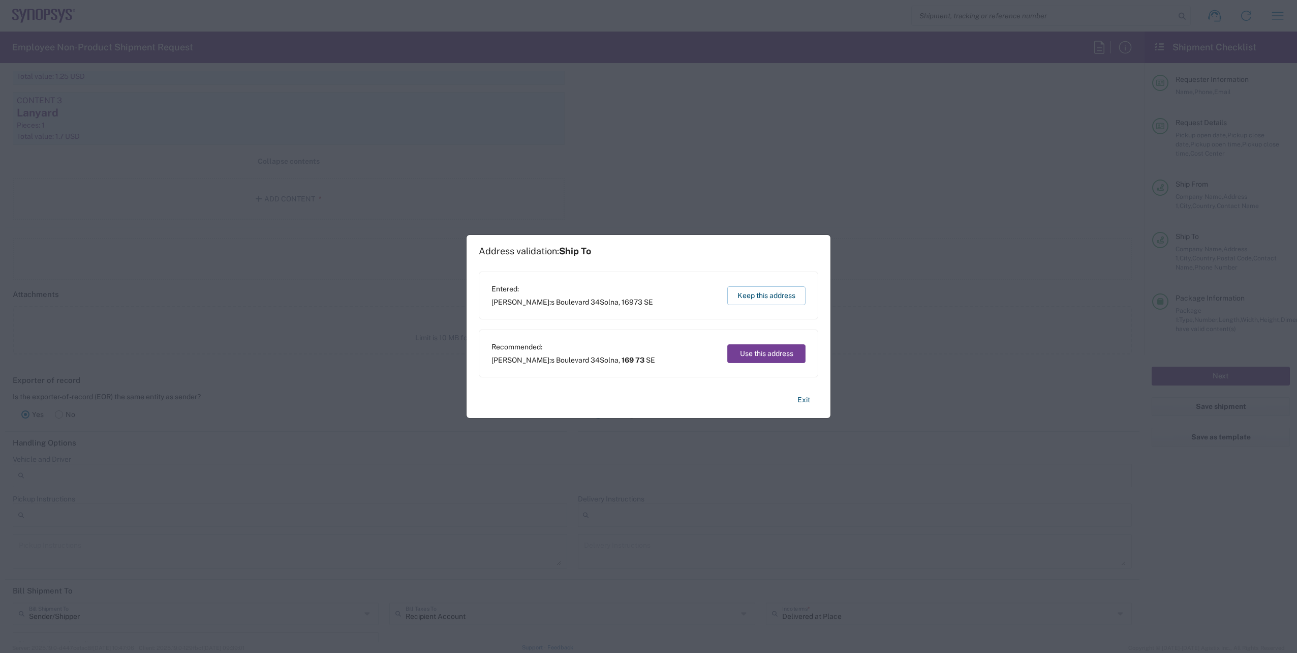
click at [758, 355] on button "Use this address" at bounding box center [766, 353] width 78 height 19
type input "169 73"
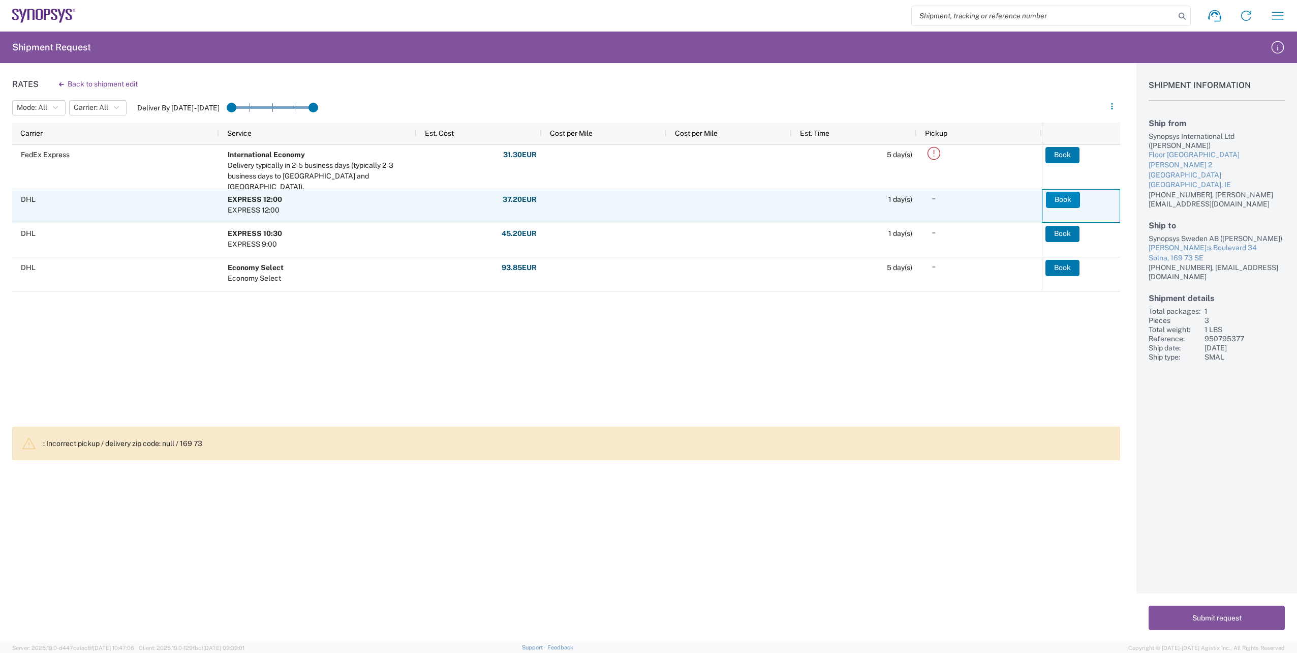
click at [1064, 196] on button "Book" at bounding box center [1063, 200] width 34 height 16
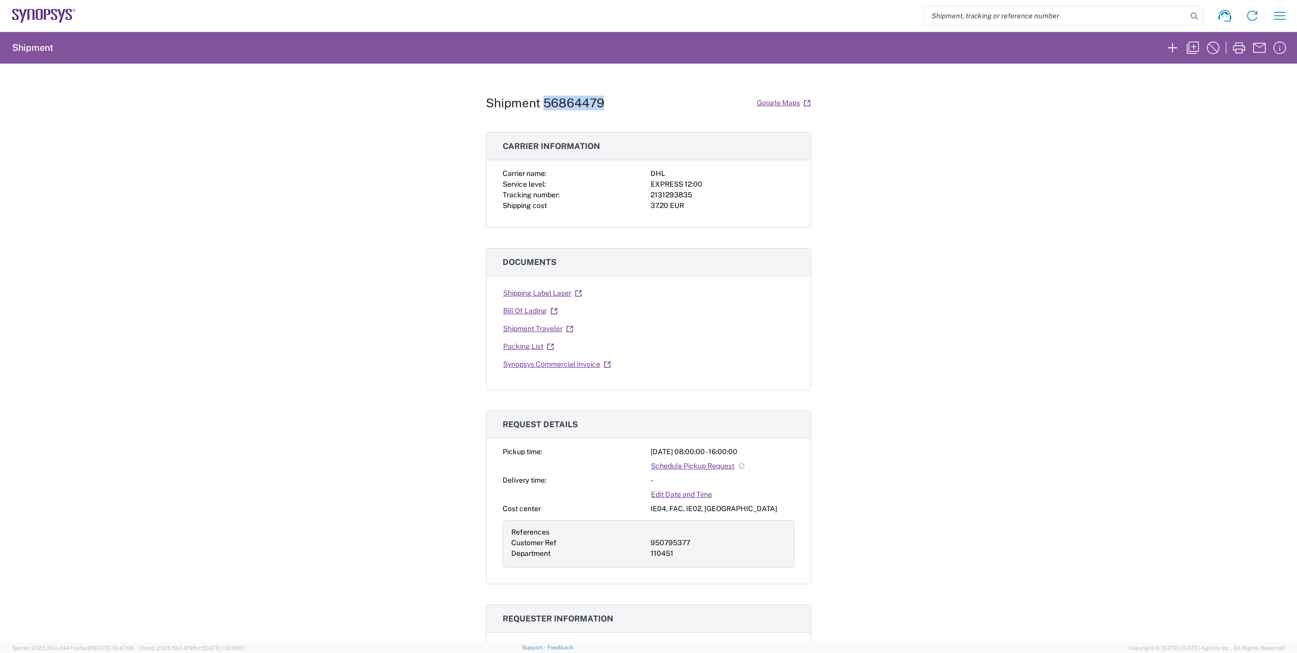
drag, startPoint x: 602, startPoint y: 101, endPoint x: 541, endPoint y: 101, distance: 61.0
click at [541, 101] on div "Shipment 56864479 Google Maps" at bounding box center [648, 103] width 325 height 18
copy h1 "56864479"
click at [1243, 47] on icon "button" at bounding box center [1239, 47] width 12 height 11
click at [1191, 47] on icon "button" at bounding box center [1193, 48] width 16 height 16
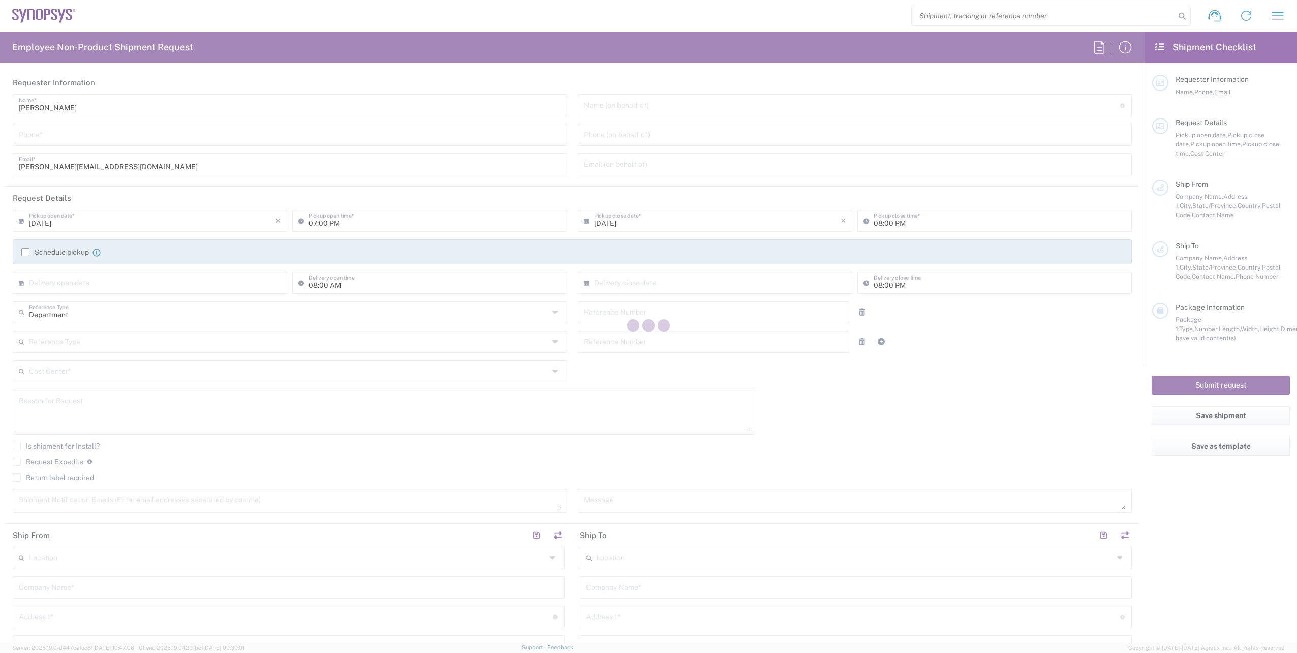
type input "[PHONE_NUMBER]"
type input "[DATE]"
type input "08:00 AM"
type input "[DATE]"
type input "04:00 PM"
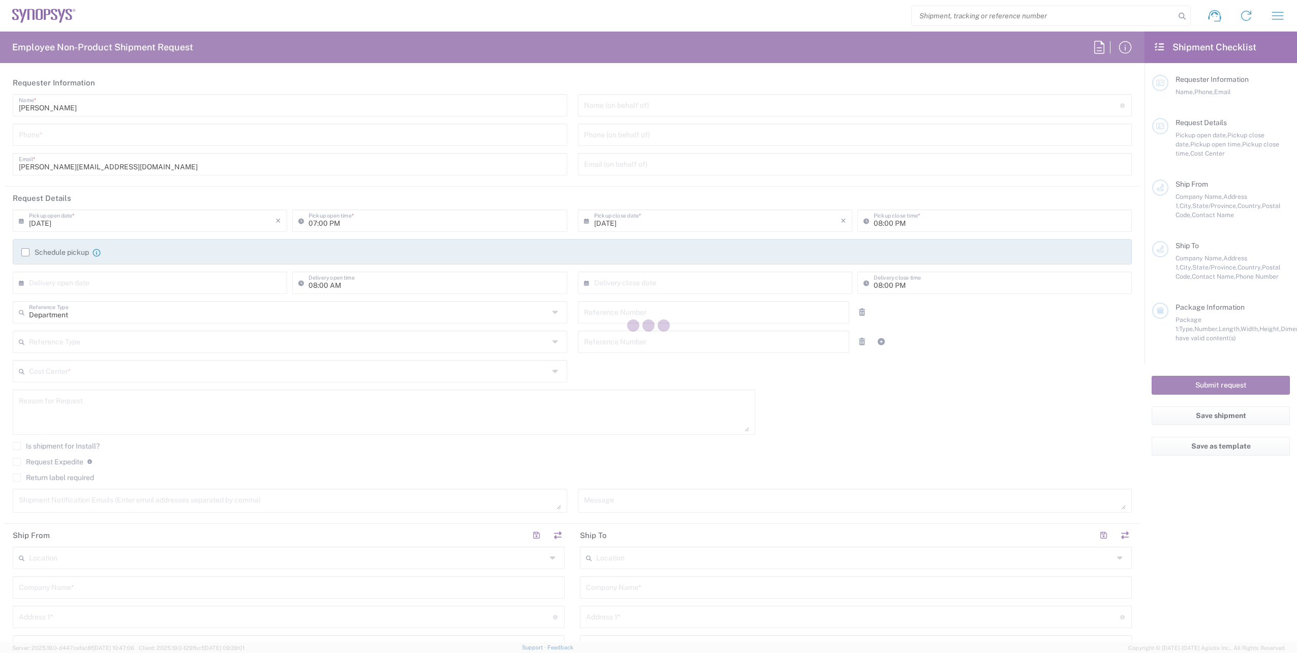
type input "Customer Ref"
type input "950795377"
type input "Department"
type input "110451"
type textarea "[EMAIL_ADDRESS][DOMAIN_NAME], [PERSON_NAME][EMAIL_ADDRESS][DOMAIN_NAME]"
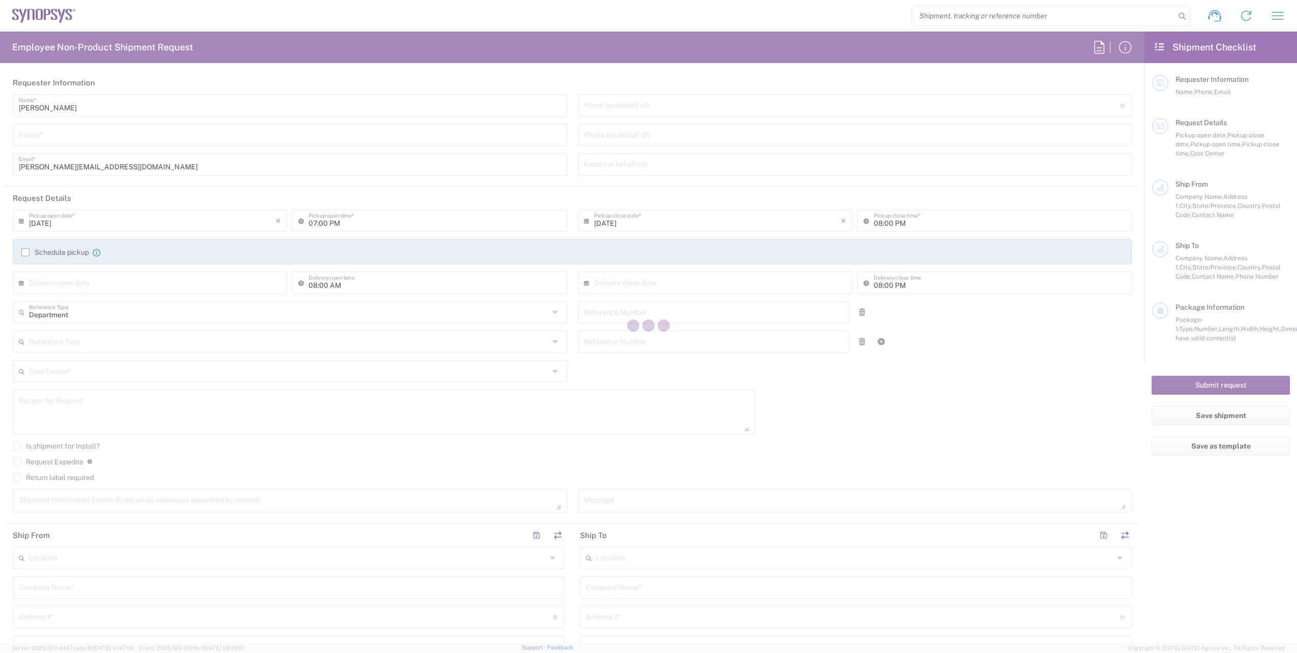
type textarea "Badge for New employee [PERSON_NAME]"
type input "[GEOGRAPHIC_DATA] IE02"
type input "Synopsys International Ltd"
type input "Floor 4, [PERSON_NAME] Exchange 2"
type input "[GEOGRAPHIC_DATA]"
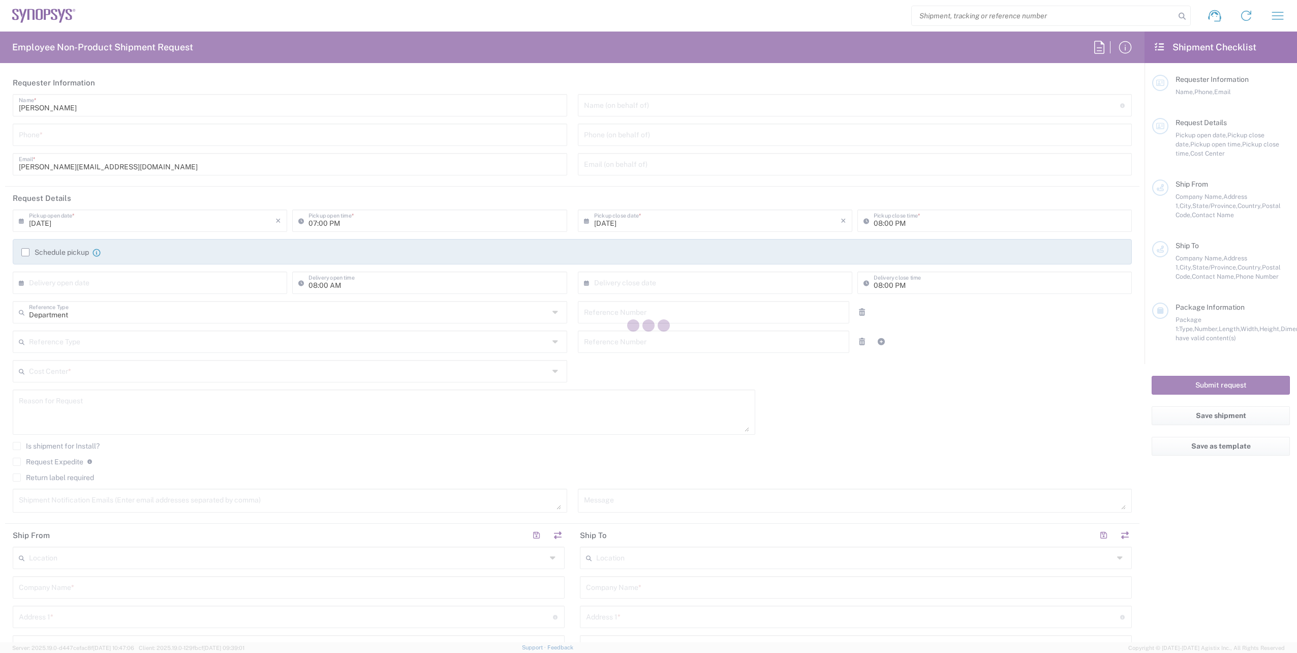
type input "[GEOGRAPHIC_DATA]"
type input "[PERSON_NAME]"
type input "[PHONE_NUMBER]"
type input "[PERSON_NAME][EMAIL_ADDRESS][DOMAIN_NAME]"
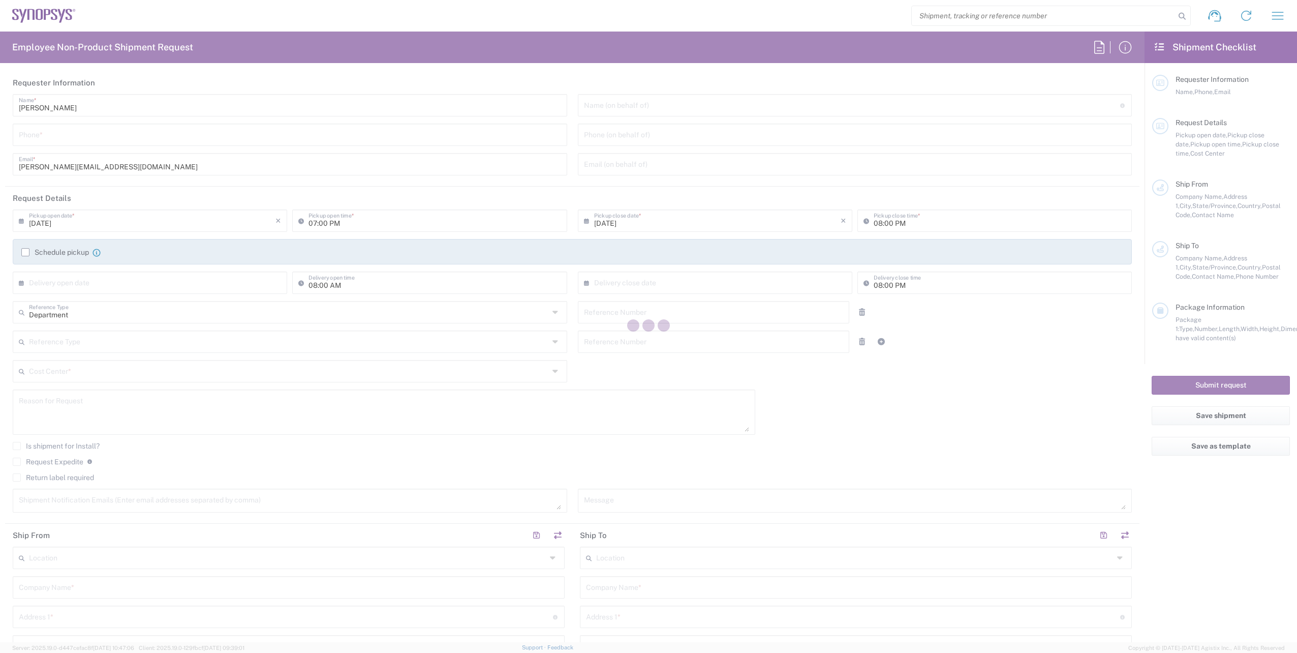
type input "Synopsys Sweden AB"
type input "[PERSON_NAME]:s Boulevard 34"
type input "Solna"
type input "[GEOGRAPHIC_DATA]"
type input "169 73"
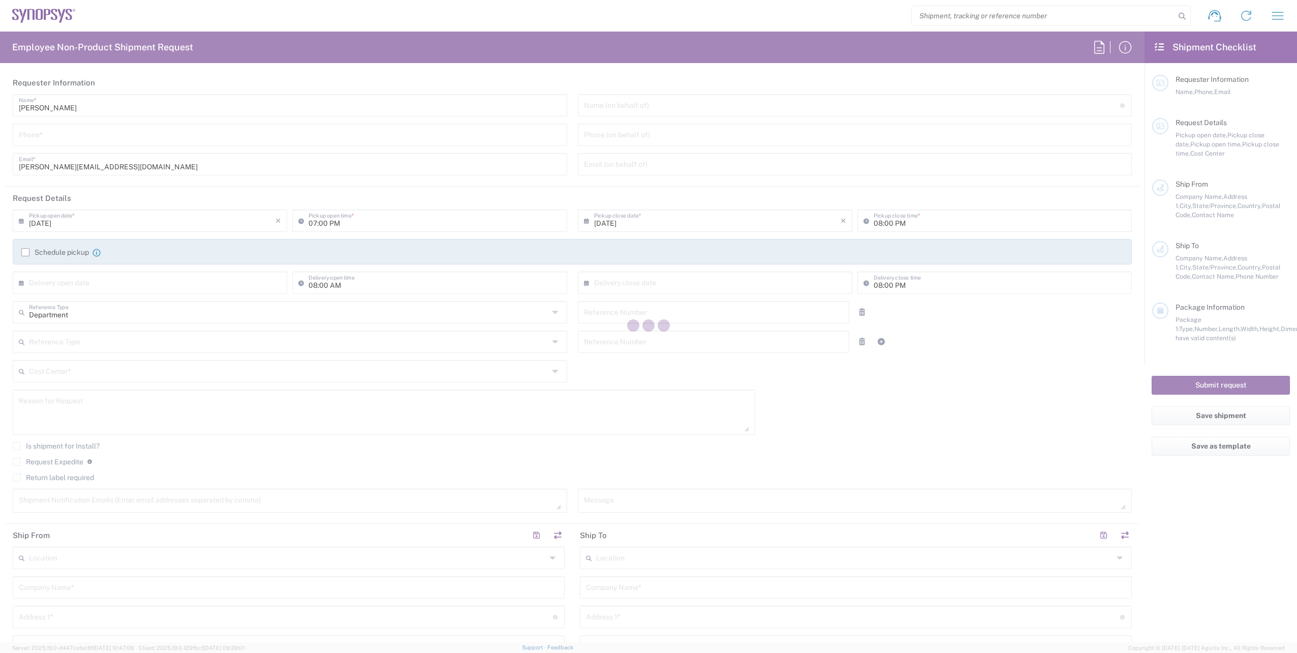
type input "[PERSON_NAME]"
type input "[PHONE_NUMBER]"
type input "[EMAIL_ADDRESS][DOMAIN_NAME]"
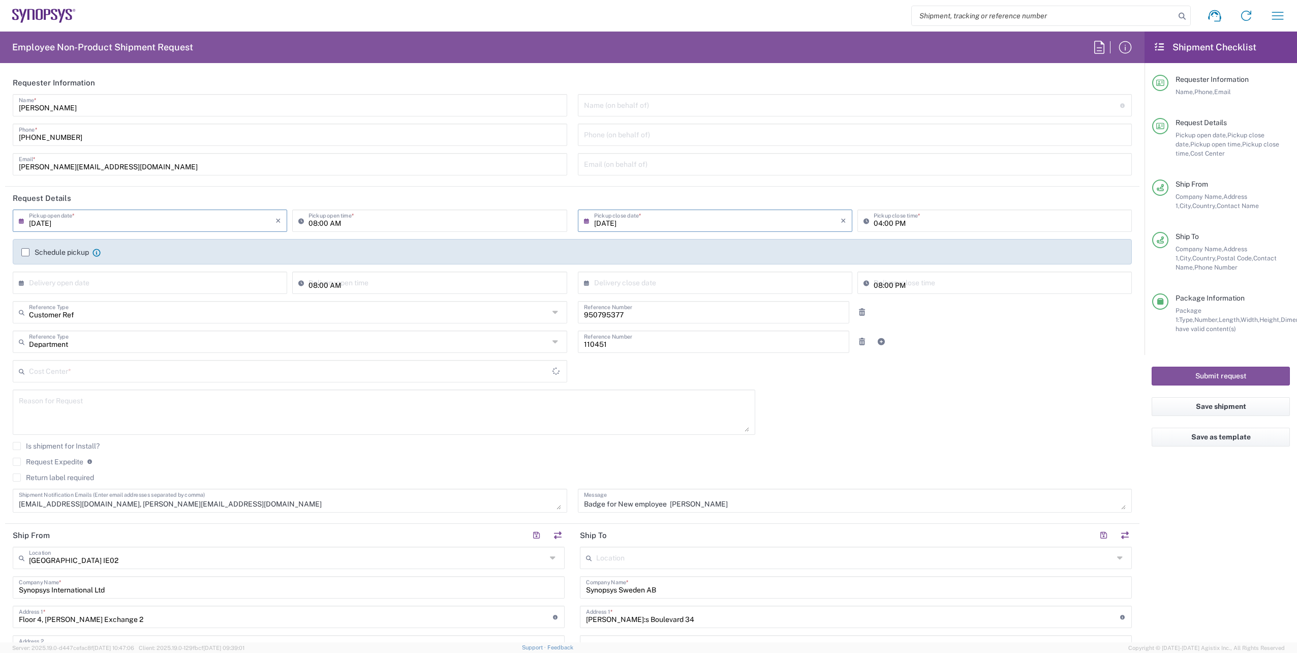
type input "IE04, FAC, IE02, Dublin 110451"
type input "Envelope"
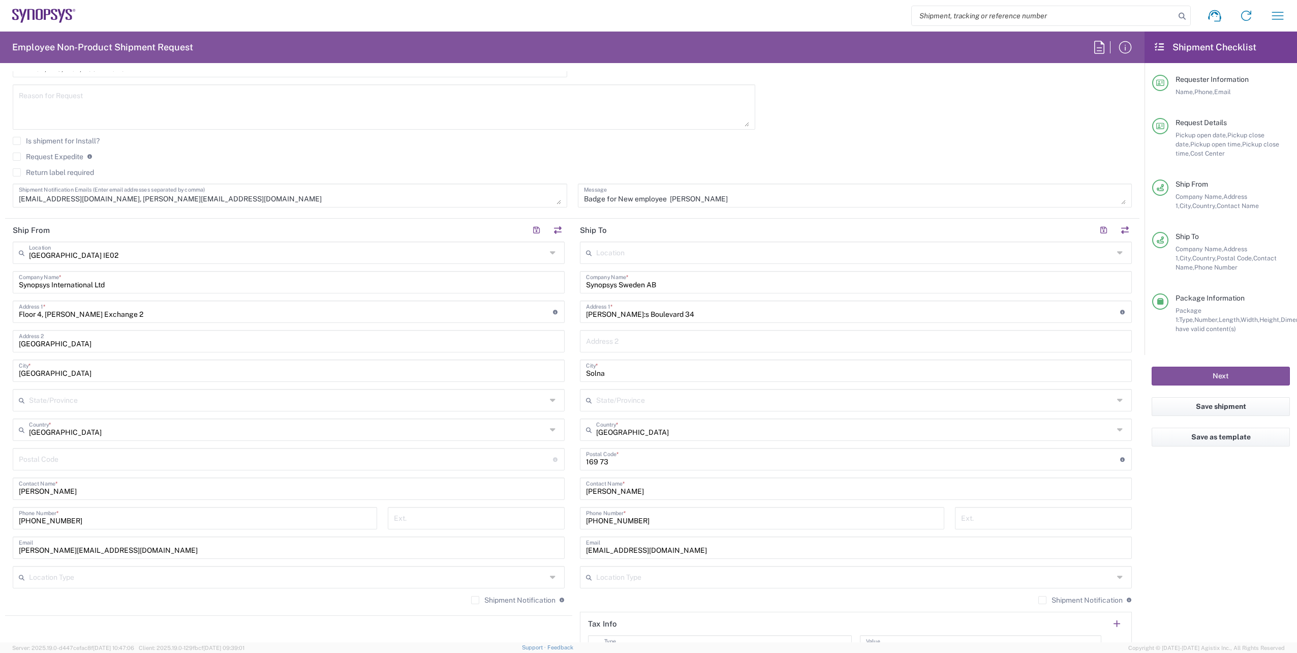
scroll to position [407, 0]
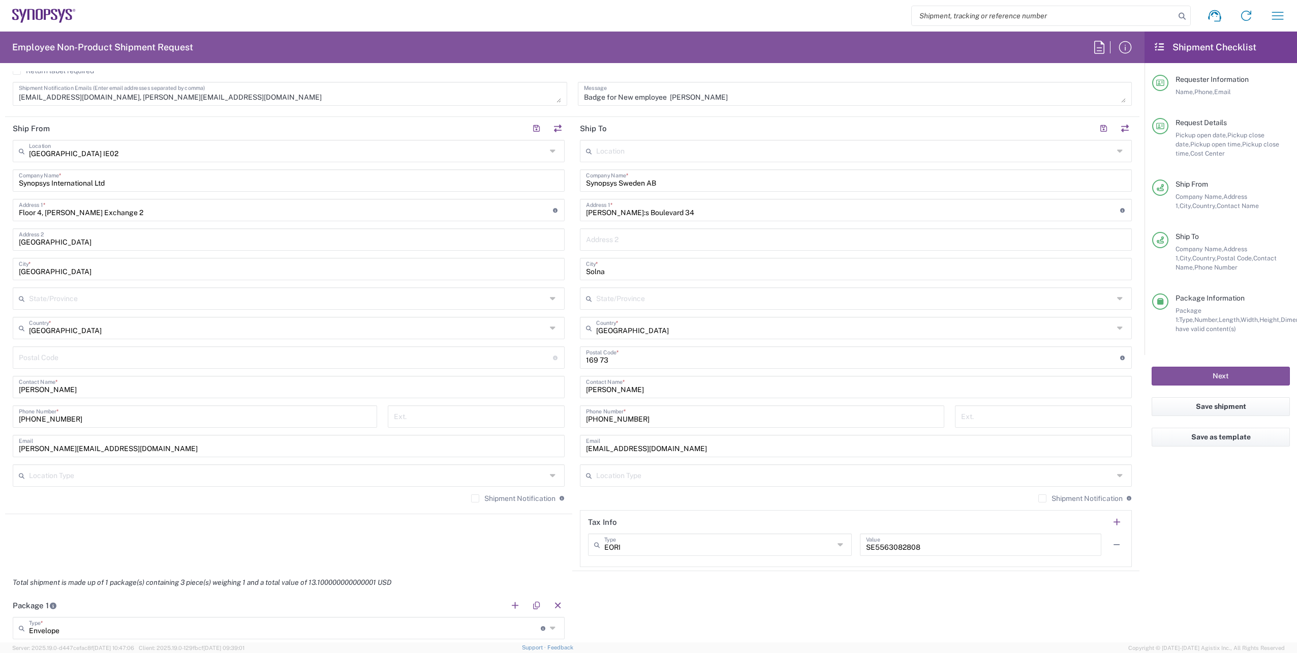
click at [632, 155] on input "text" at bounding box center [854, 150] width 517 height 18
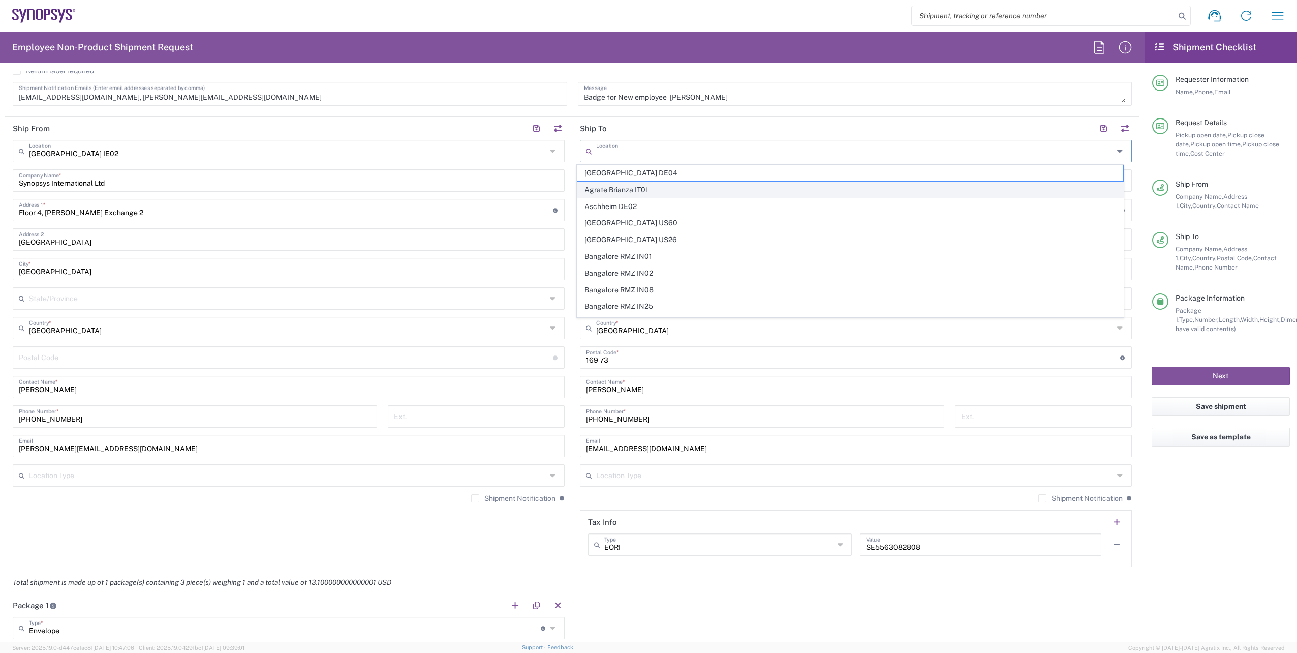
click at [626, 188] on span "Agrate Brianza IT01" at bounding box center [850, 190] width 546 height 16
type input "Agrate Brianza IT01"
type input "Synopsys SRL"
type input "[STREET_ADDRESS]"
type input "Palazzo Sirio Ing 3"
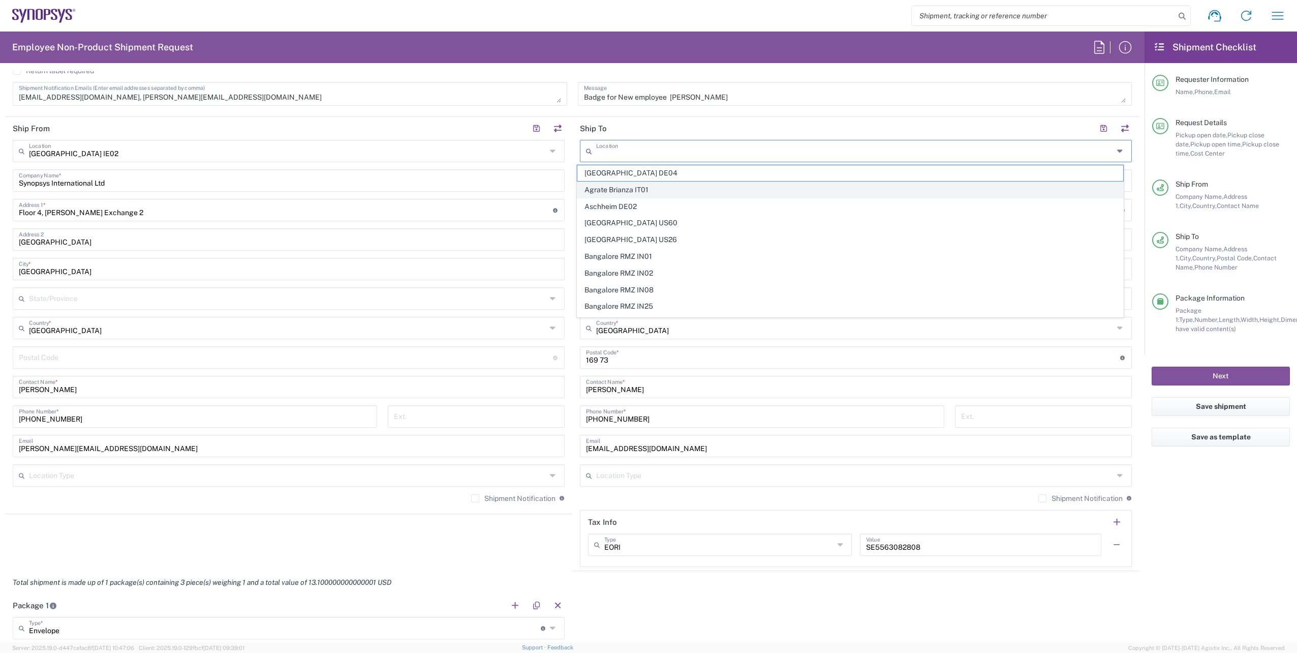
type input "Agrate Brianza"
type input "[GEOGRAPHIC_DATA]"
type input "20864"
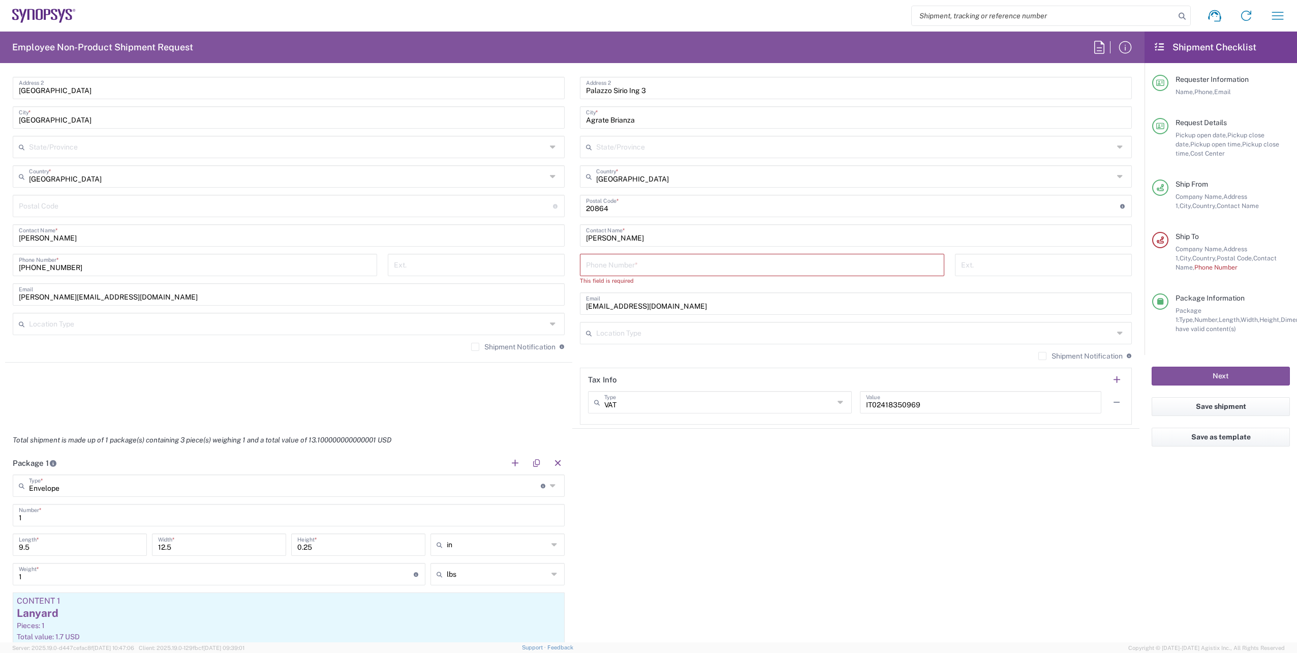
scroll to position [559, 0]
drag, startPoint x: 634, startPoint y: 239, endPoint x: 554, endPoint y: 236, distance: 79.9
click at [554, 236] on div "Ship From [GEOGRAPHIC_DATA] IE02 Location [GEOGRAPHIC_DATA] [GEOGRAPHIC_DATA] D…" at bounding box center [572, 195] width 1134 height 463
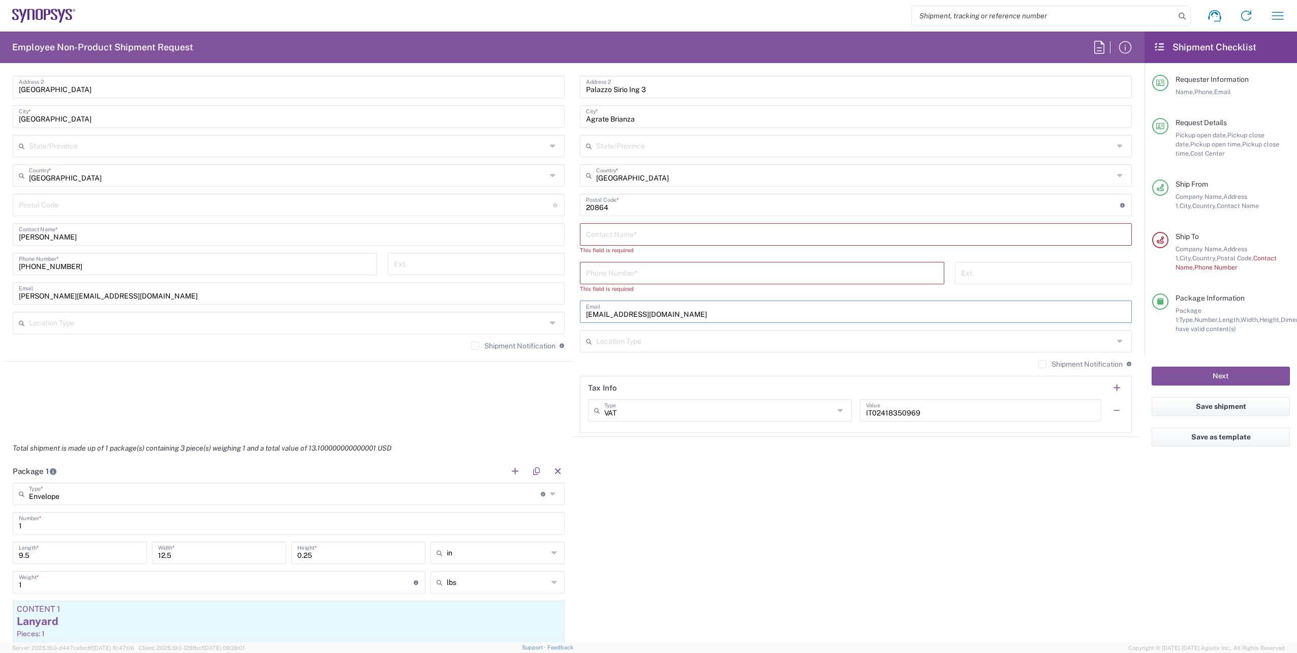
drag, startPoint x: 670, startPoint y: 308, endPoint x: 556, endPoint y: 303, distance: 114.5
click at [556, 303] on div "Ship From [GEOGRAPHIC_DATA] IE02 Location [GEOGRAPHIC_DATA] [GEOGRAPHIC_DATA] D…" at bounding box center [572, 200] width 1134 height 472
click at [629, 239] on input "text" at bounding box center [856, 234] width 540 height 18
paste input "2131293835"
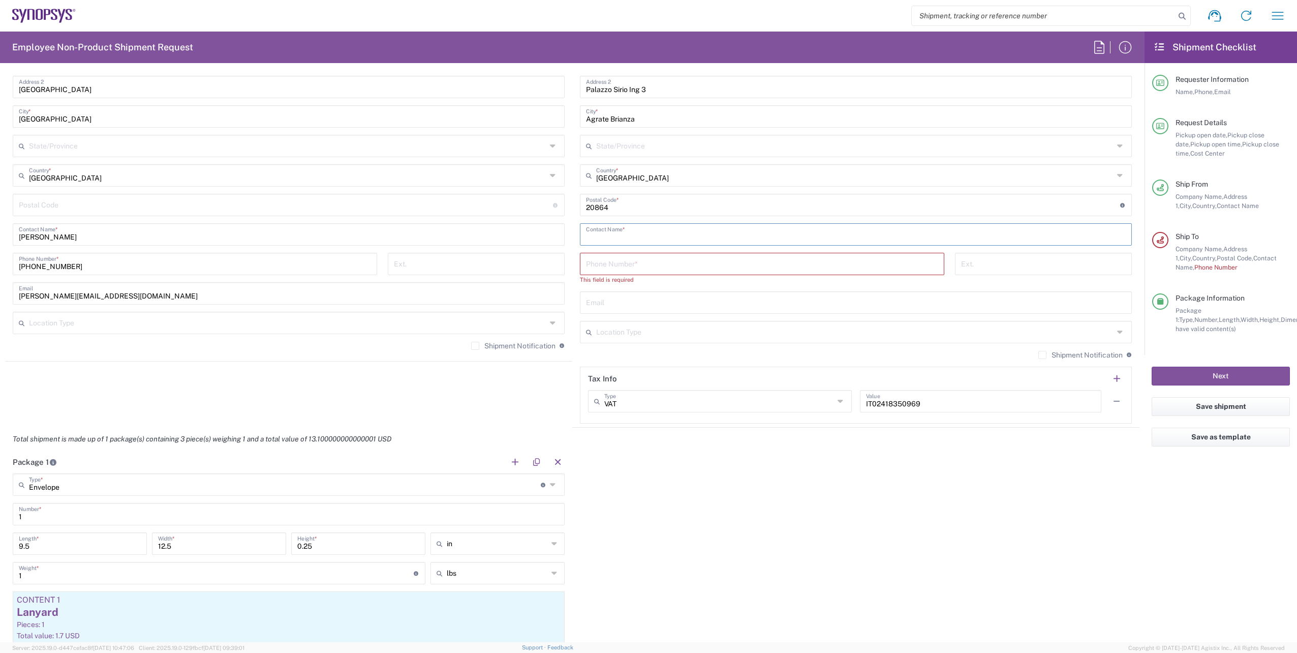
type input "2131293835"
drag, startPoint x: 627, startPoint y: 239, endPoint x: 549, endPoint y: 237, distance: 77.3
click at [549, 237] on div "Ship From [GEOGRAPHIC_DATA] IE02 Location [GEOGRAPHIC_DATA] [GEOGRAPHIC_DATA] D…" at bounding box center [572, 195] width 1134 height 463
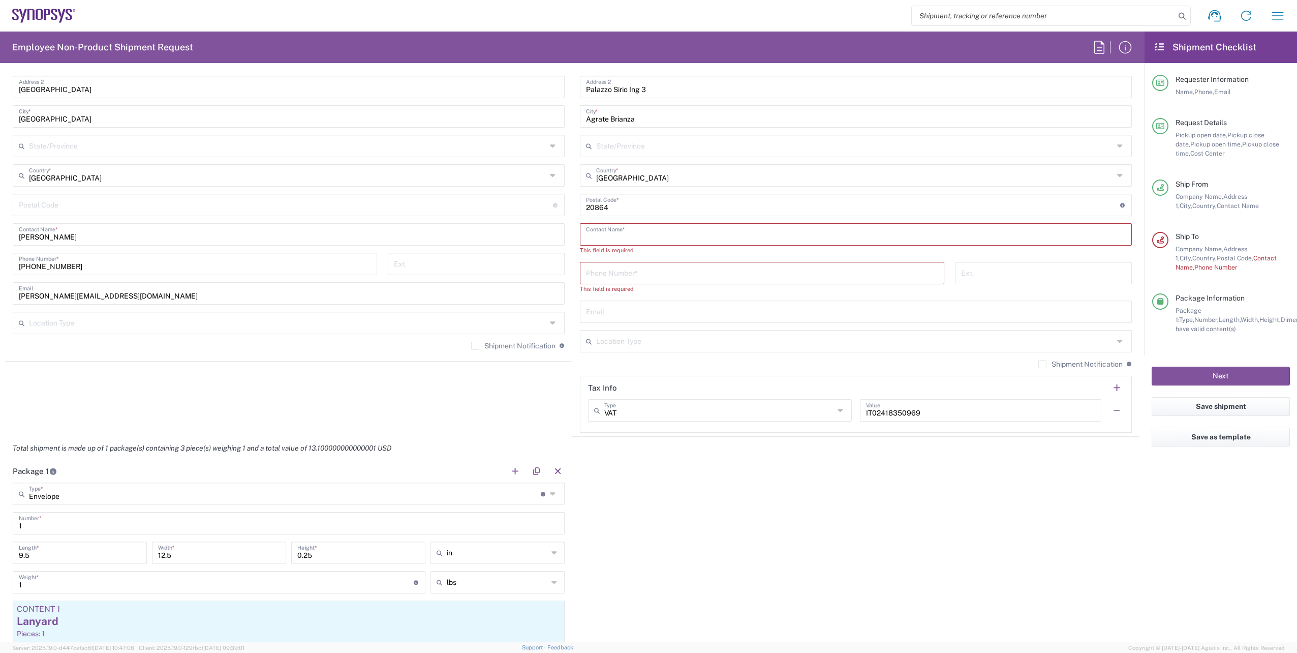
paste input "[PERSON_NAME]"
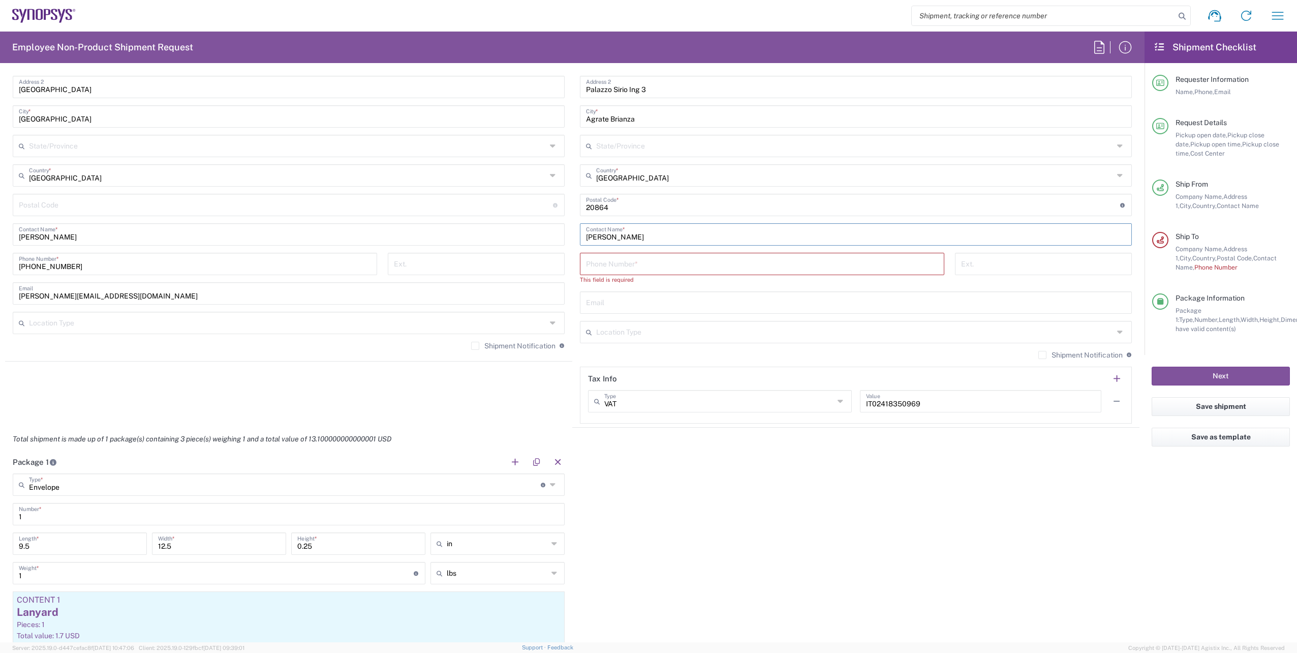
type input "[PERSON_NAME]"
click at [613, 300] on input "text" at bounding box center [856, 302] width 540 height 18
paste input "[EMAIL_ADDRESS][DOMAIN_NAME]"
type input "[EMAIL_ADDRESS][DOMAIN_NAME]"
click at [645, 264] on input "tel" at bounding box center [762, 263] width 352 height 18
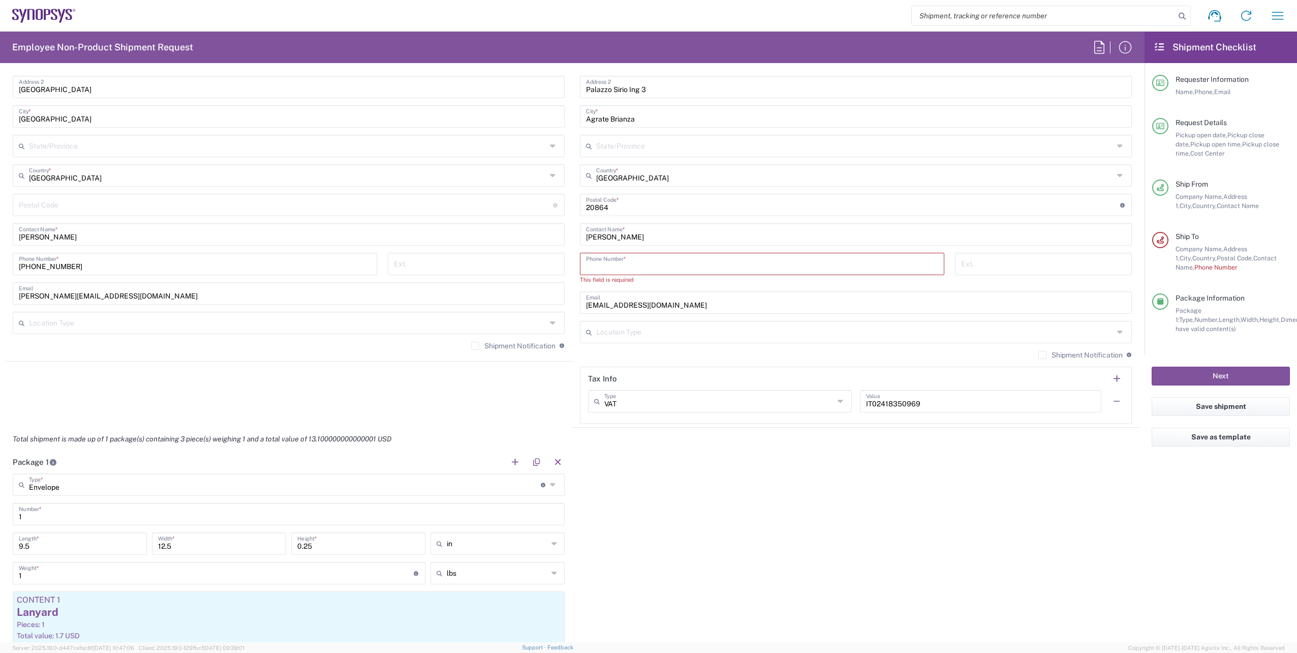
paste input "[PHONE_NUMBER]"
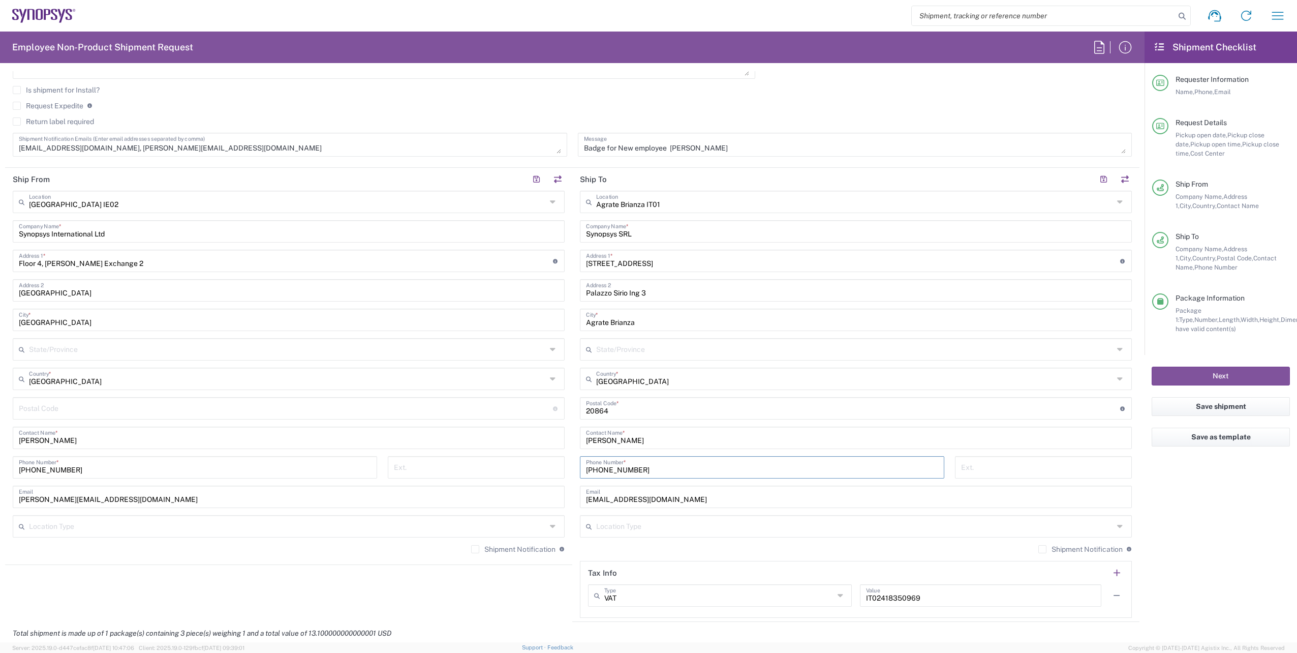
scroll to position [254, 0]
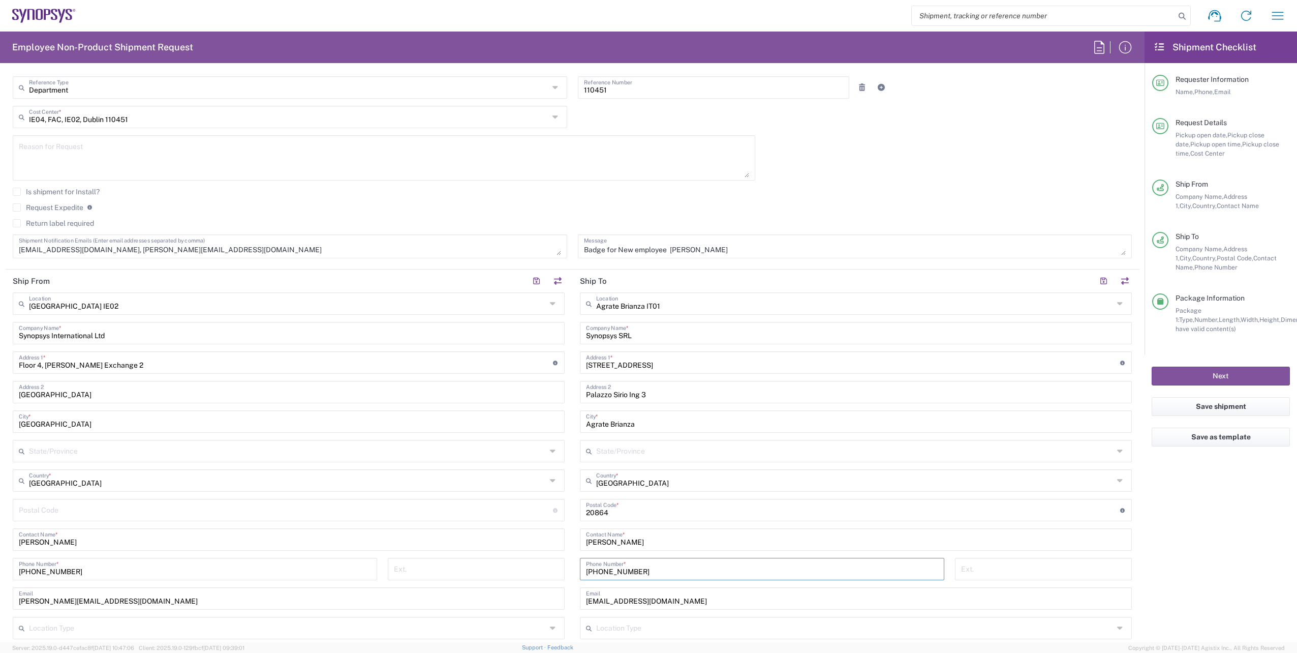
type input "[PHONE_NUMBER]"
drag, startPoint x: 728, startPoint y: 242, endPoint x: 666, endPoint y: 244, distance: 62.1
click at [666, 244] on textarea "Badge for New employee [PERSON_NAME]" at bounding box center [855, 246] width 542 height 18
click at [628, 246] on textarea "Badge for New employee" at bounding box center [855, 246] width 542 height 18
click at [669, 252] on textarea "Badge for employee" at bounding box center [855, 246] width 542 height 18
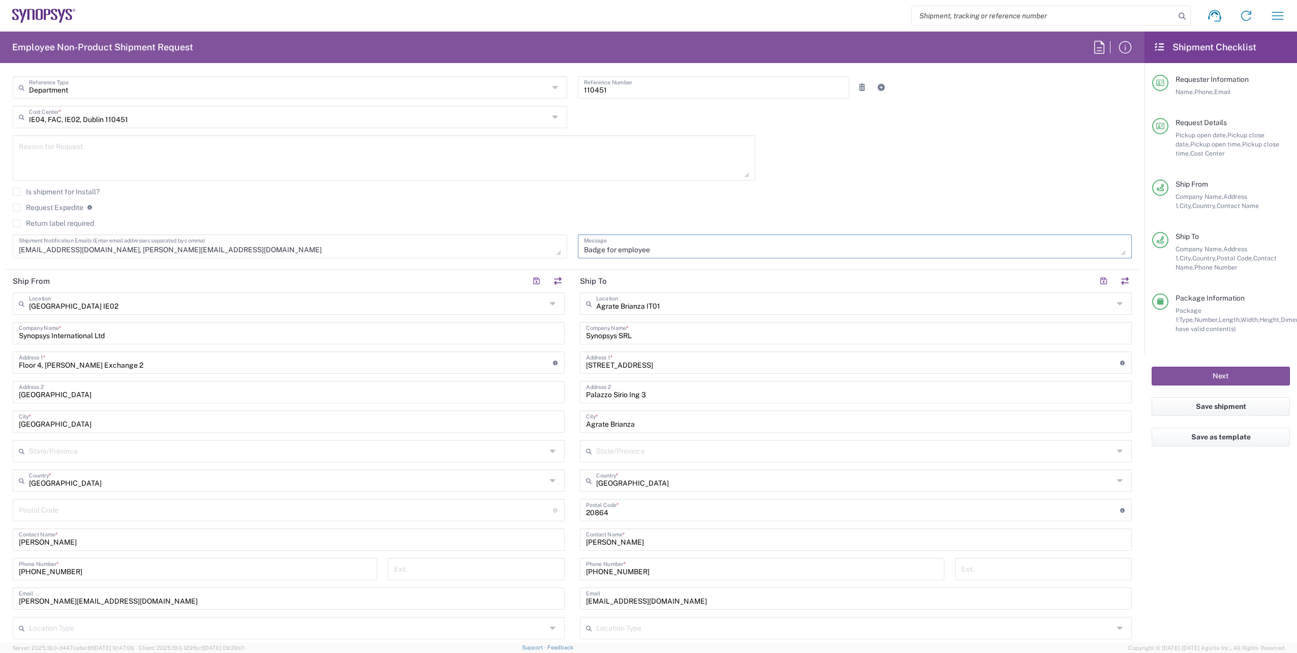
paste textarea "[PERSON_NAME]"
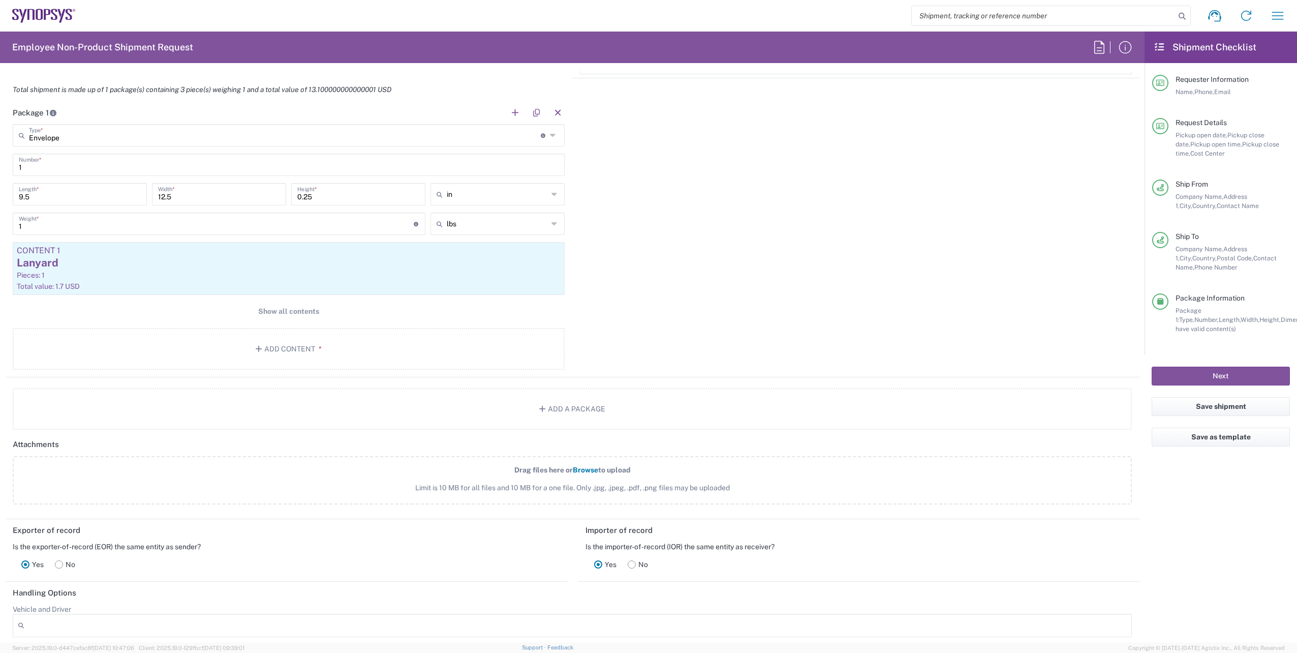
scroll to position [1017, 0]
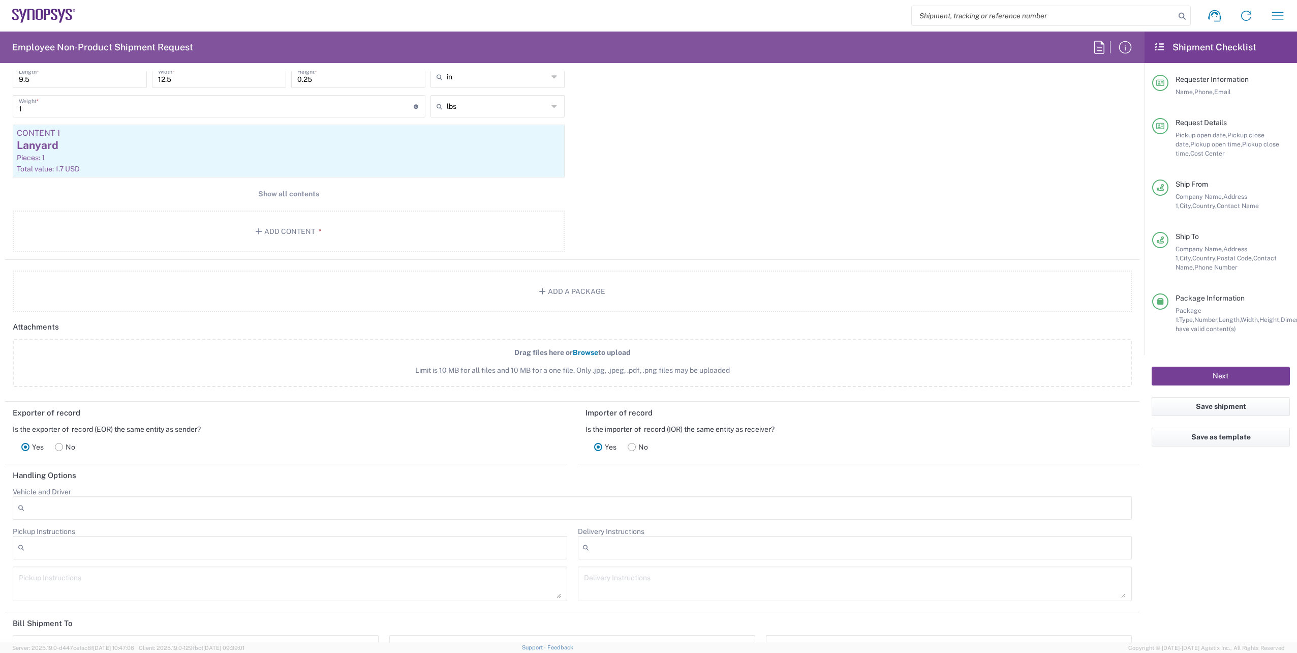
type textarea "Badge for employee [PERSON_NAME]"
click at [1230, 376] on button "Next" at bounding box center [1221, 375] width 138 height 19
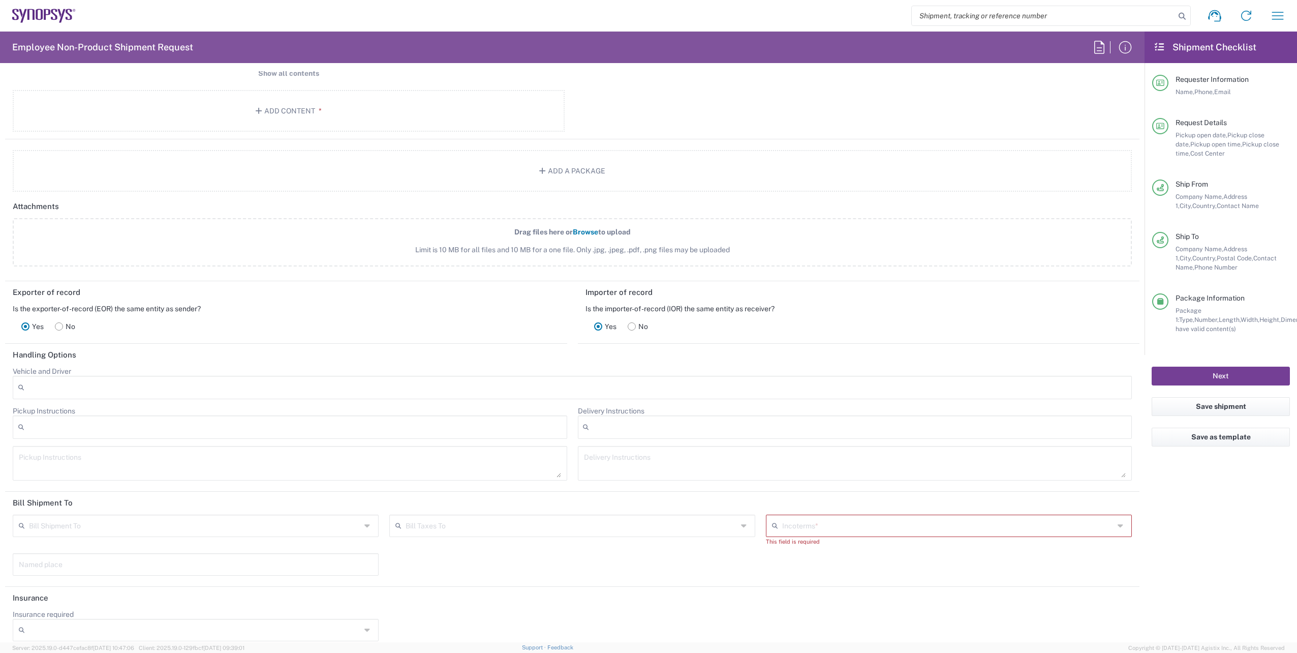
scroll to position [1213, 0]
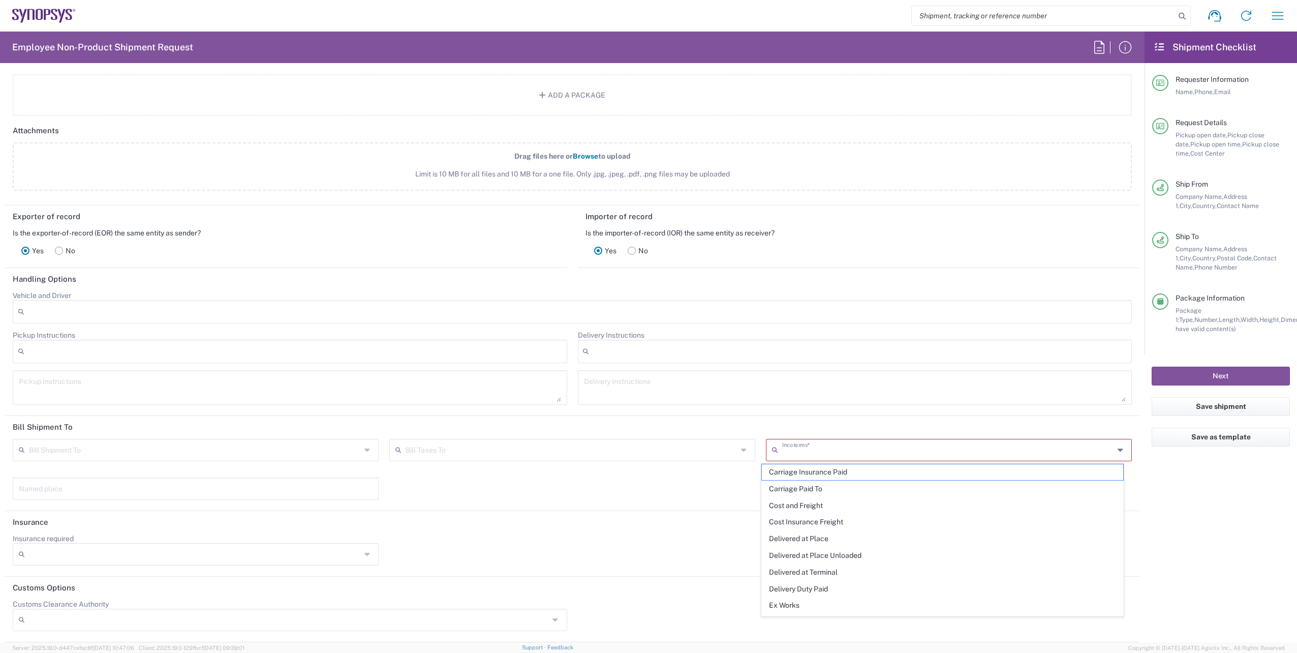
click at [858, 441] on input "text" at bounding box center [948, 449] width 332 height 18
click at [801, 533] on span "Delivered at Place" at bounding box center [942, 539] width 361 height 16
type input "Sender/Shipper"
type input "Recipient Account"
type input "Delivered at Place"
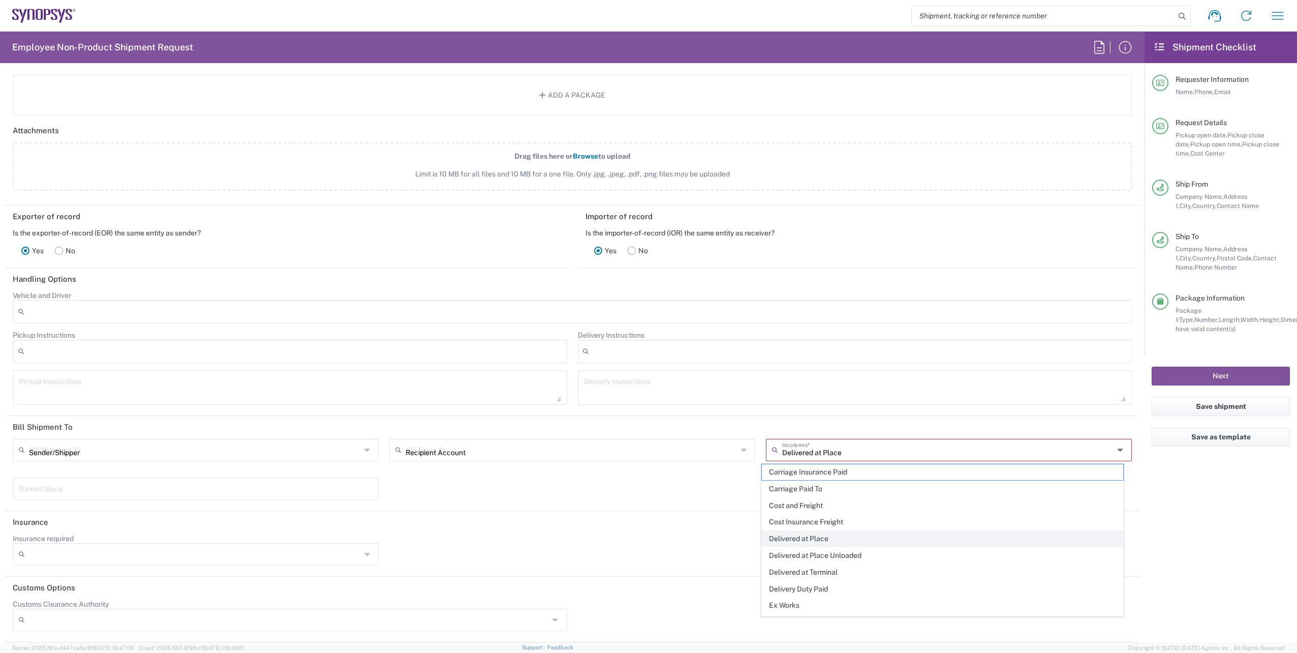
scroll to position [1204, 0]
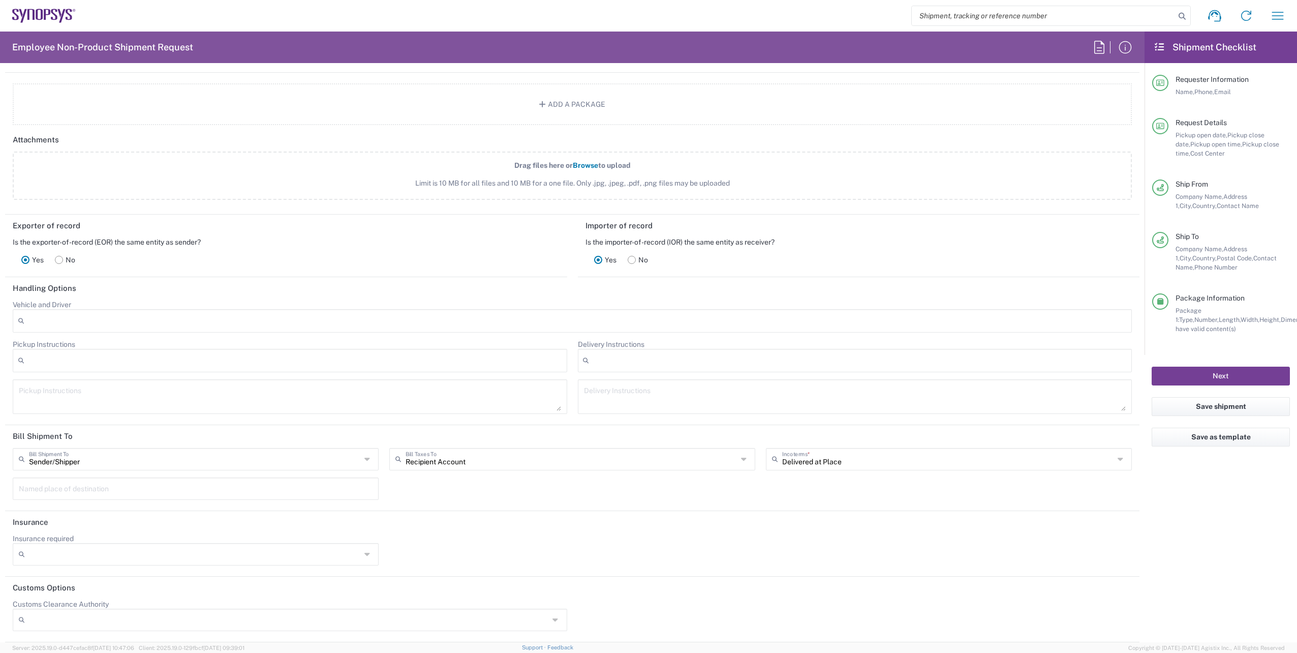
click at [1216, 376] on button "Next" at bounding box center [1221, 375] width 138 height 19
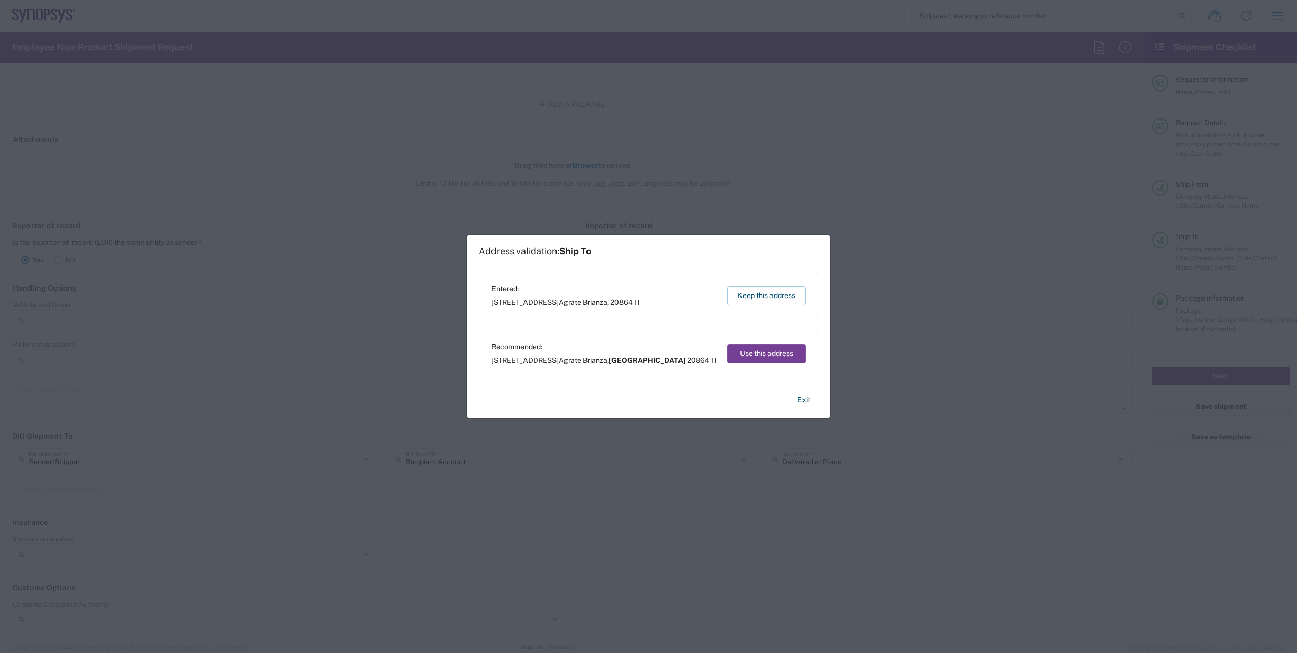
click at [754, 347] on button "Use this address" at bounding box center [766, 353] width 78 height 19
type input "[GEOGRAPHIC_DATA]"
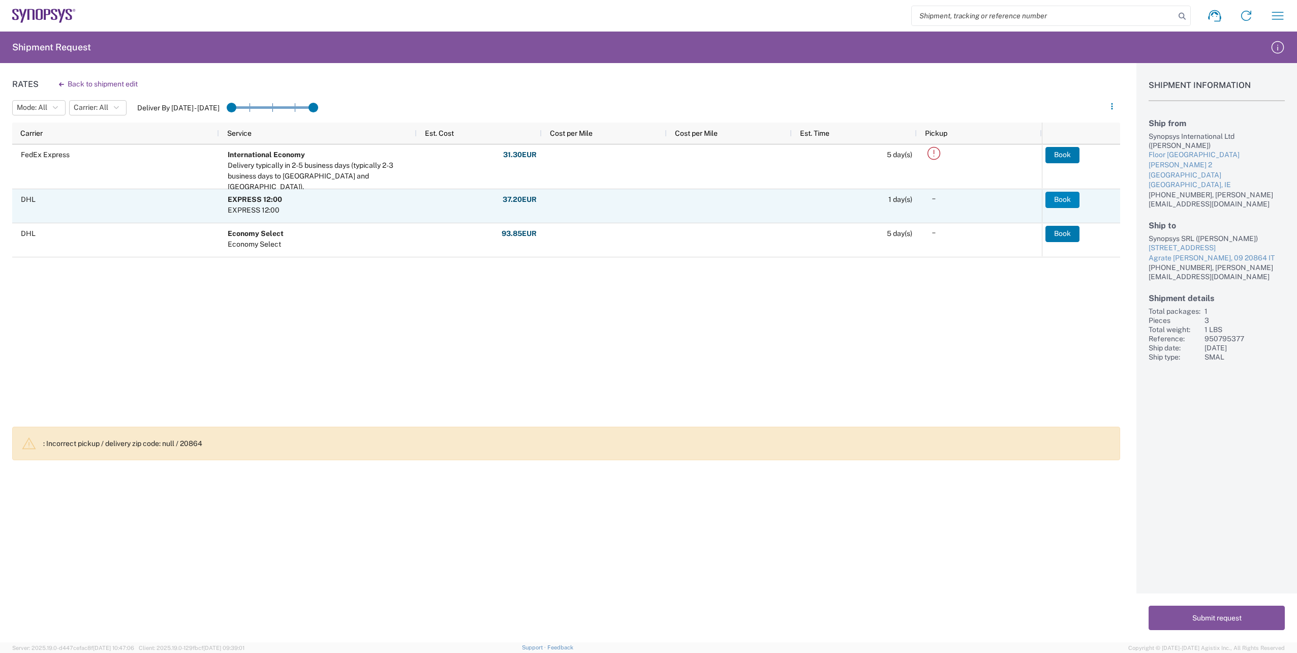
click at [1073, 202] on button "Book" at bounding box center [1063, 200] width 34 height 16
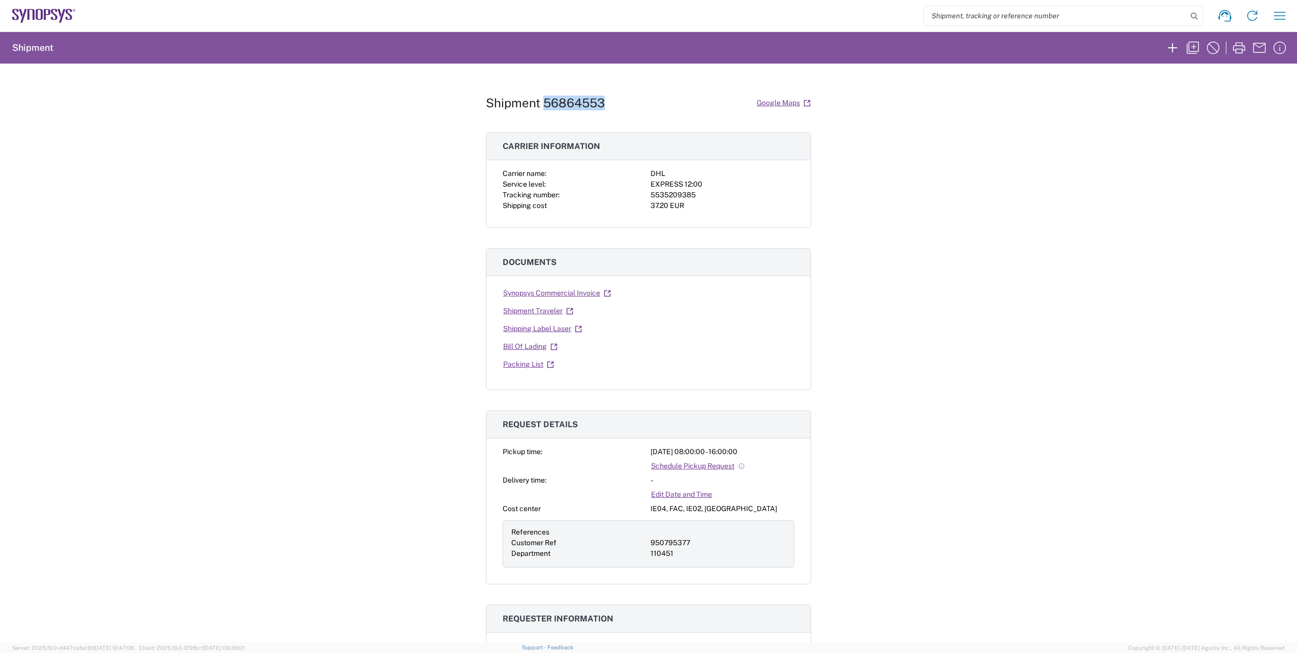
drag, startPoint x: 605, startPoint y: 101, endPoint x: 539, endPoint y: 101, distance: 65.6
click at [539, 101] on div "Shipment 56864553 Google Maps" at bounding box center [648, 103] width 325 height 18
copy h1 "56864553"
click at [1237, 47] on icon "button" at bounding box center [1239, 48] width 16 height 16
click at [1193, 47] on icon "button" at bounding box center [1193, 48] width 12 height 12
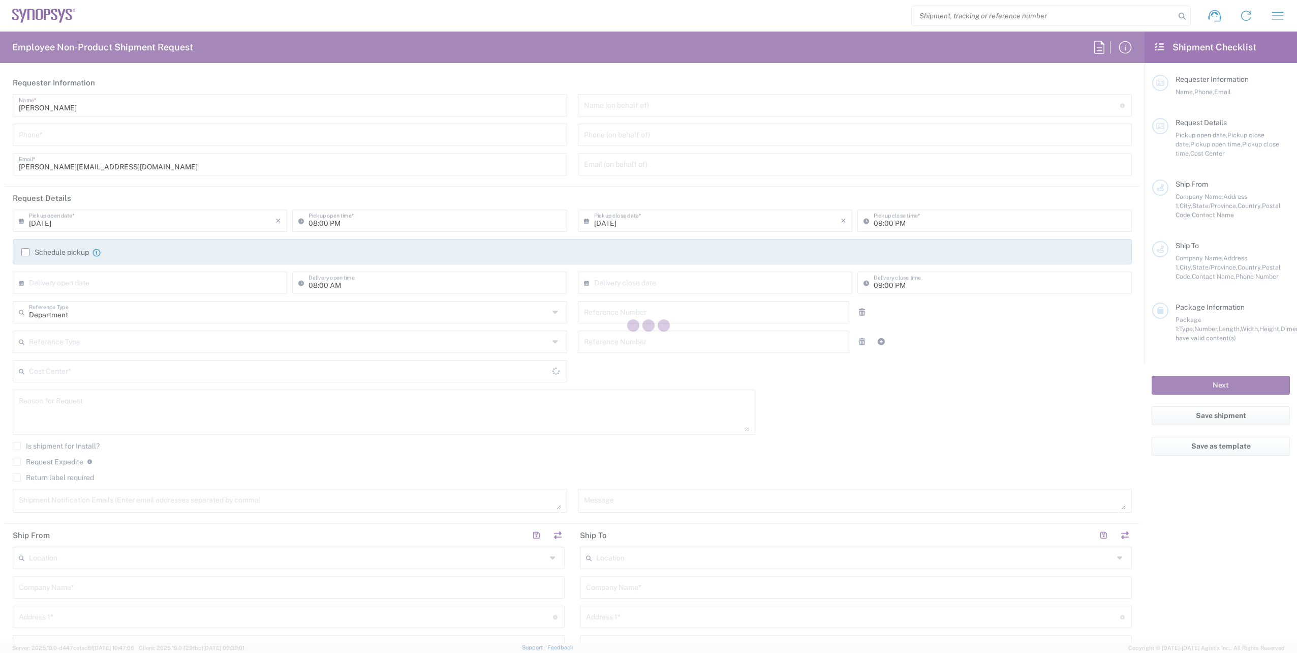
type input "[PHONE_NUMBER]"
type input "[DATE]"
type input "08:00 AM"
type input "[DATE]"
type input "04:00 PM"
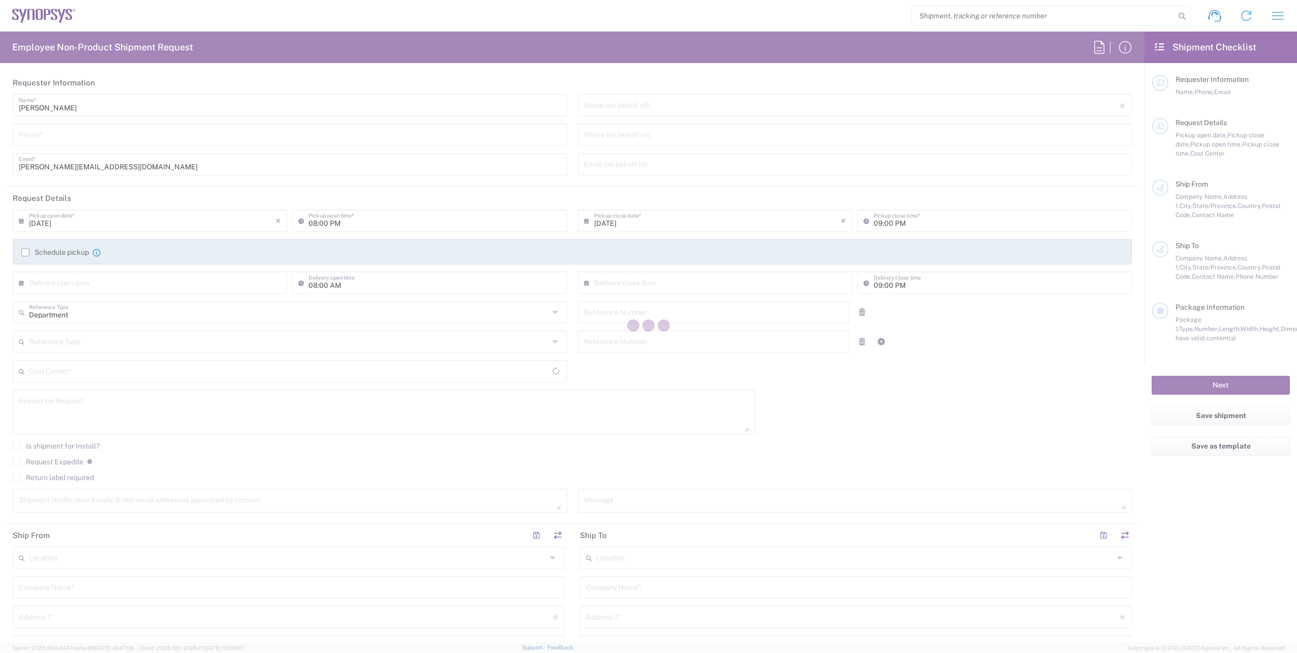
type input "Customer Ref"
type input "950795377"
type input "Department"
type input "110451"
type textarea "[EMAIL_ADDRESS][DOMAIN_NAME], [PERSON_NAME][EMAIL_ADDRESS][DOMAIN_NAME]"
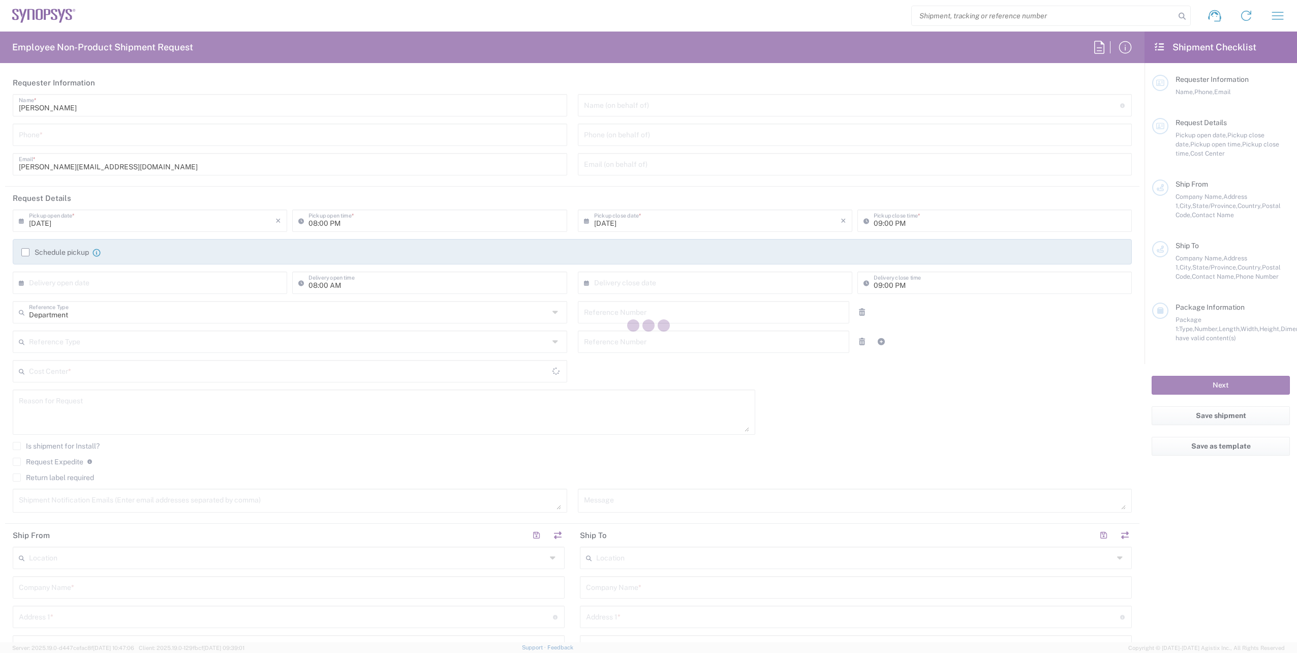
type textarea "Badge for employee [PERSON_NAME]"
type input "[GEOGRAPHIC_DATA] IE02"
type input "Synopsys International Ltd"
type input "Floor 4, [PERSON_NAME] Exchange 2"
type input "[GEOGRAPHIC_DATA]"
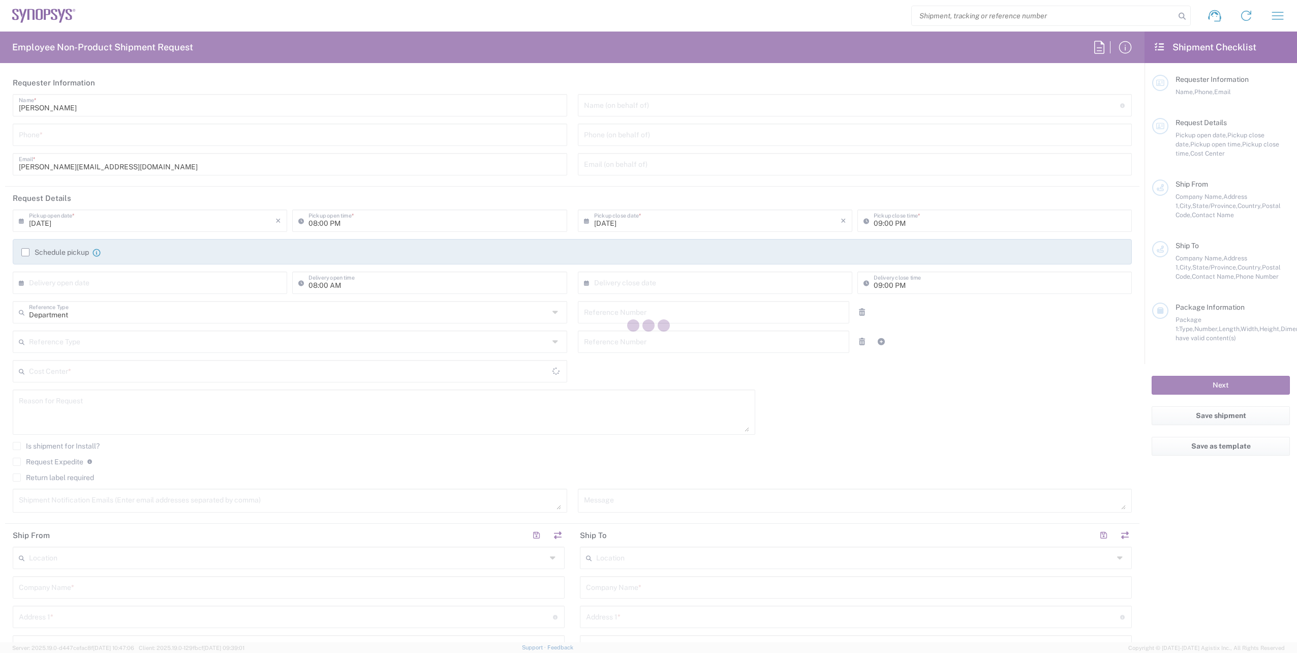
type input "[GEOGRAPHIC_DATA]"
type input "[PERSON_NAME]"
type input "[PHONE_NUMBER]"
type input "[PERSON_NAME][EMAIL_ADDRESS][DOMAIN_NAME]"
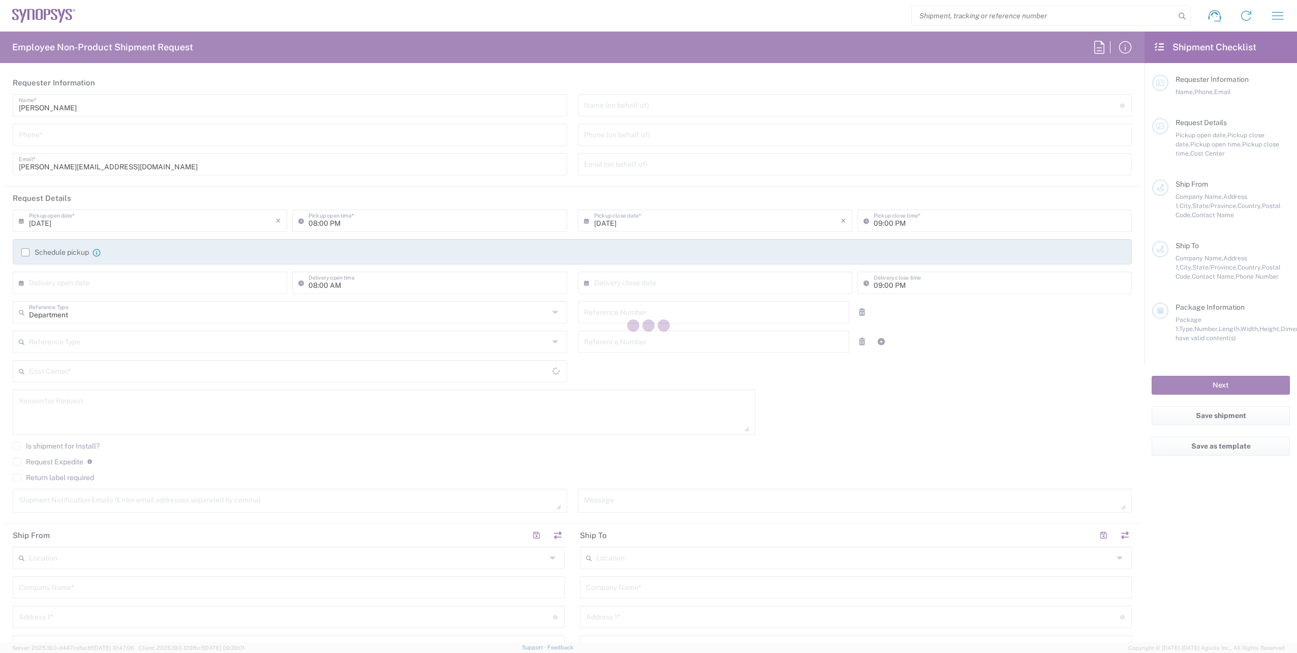
type input "Synopsys SRL"
type input "[STREET_ADDRESS]"
type input "Palazzo Sirio Ing 3"
type input "Agrate Brianza"
type input "[GEOGRAPHIC_DATA]"
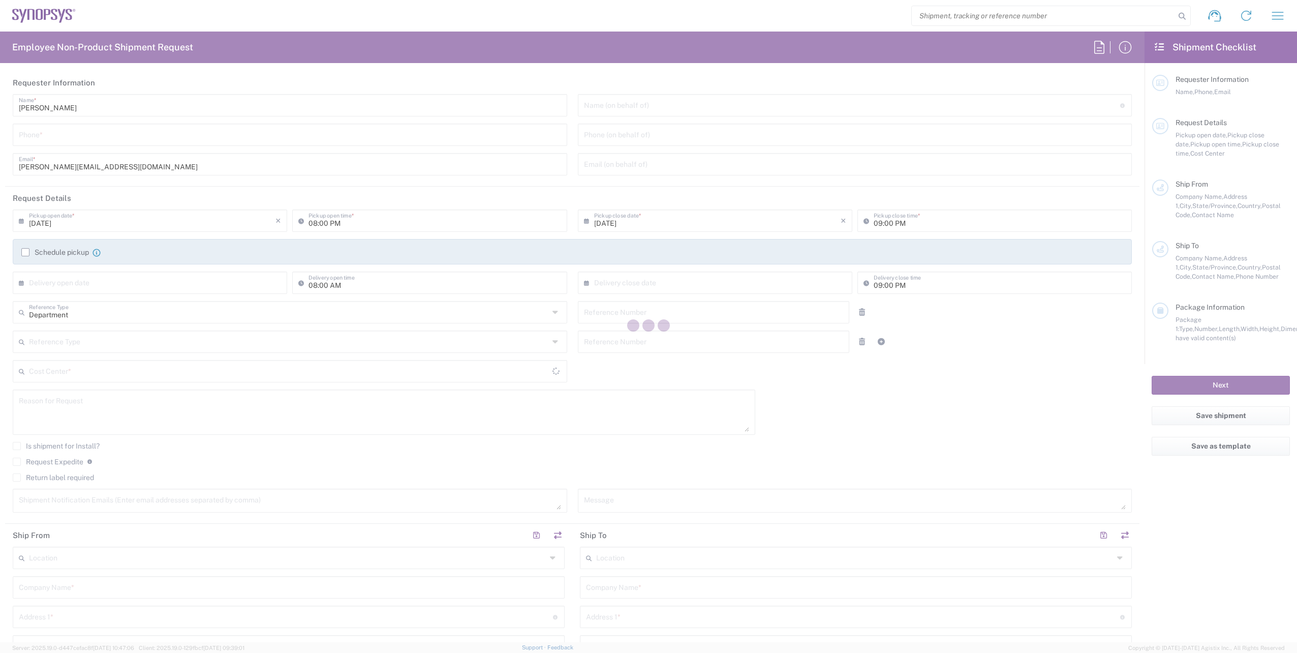
type input "20864"
type input "[PERSON_NAME]"
type input "[PHONE_NUMBER]"
type input "[EMAIL_ADDRESS][DOMAIN_NAME]"
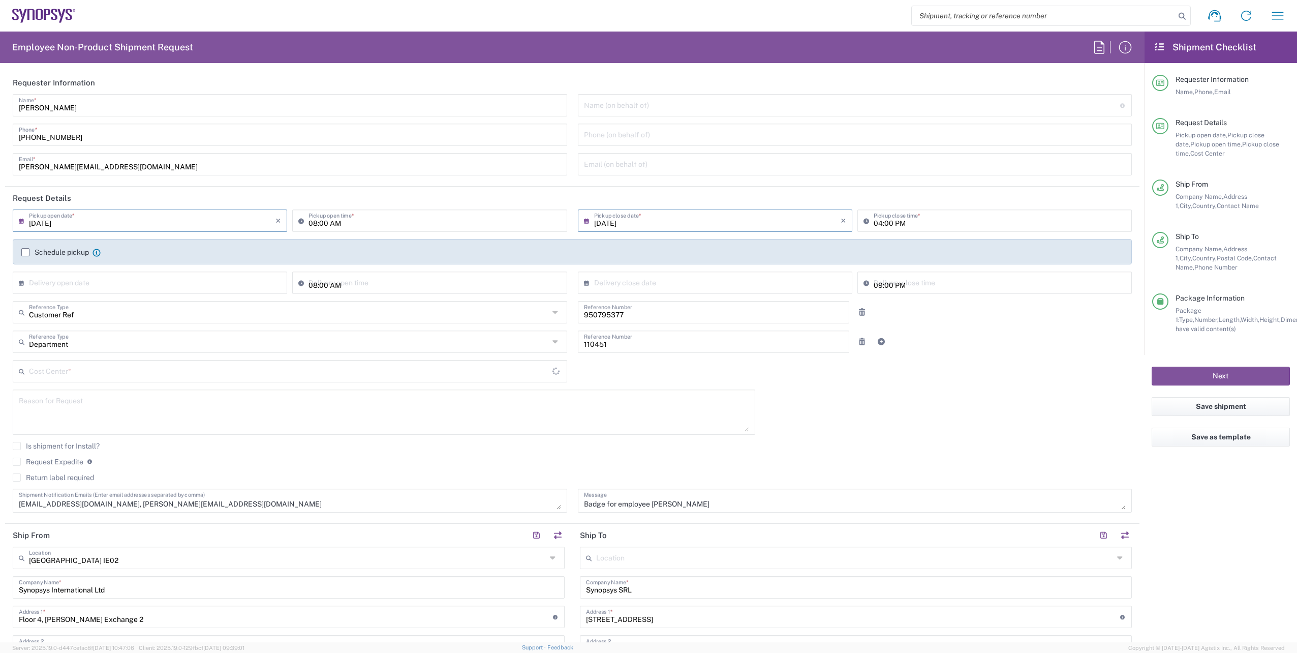
type input "IE04, FAC, IE02, Dublin 110451"
type input "[GEOGRAPHIC_DATA]"
type input "Envelope"
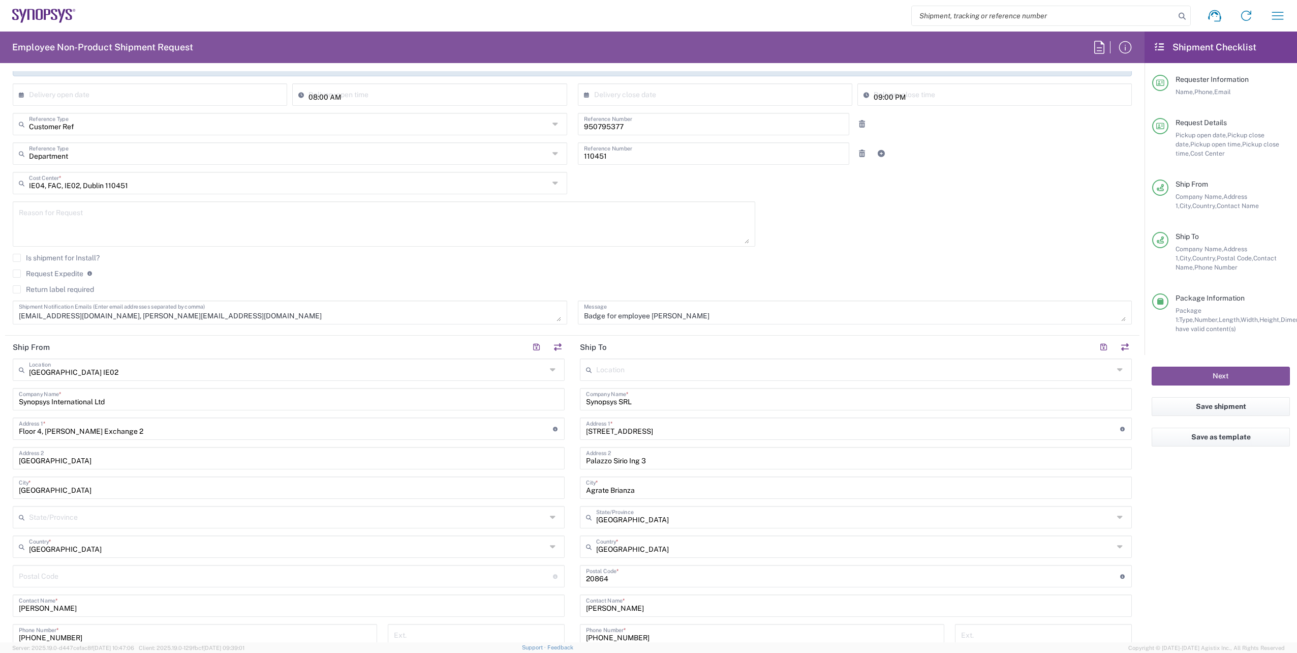
scroll to position [203, 0]
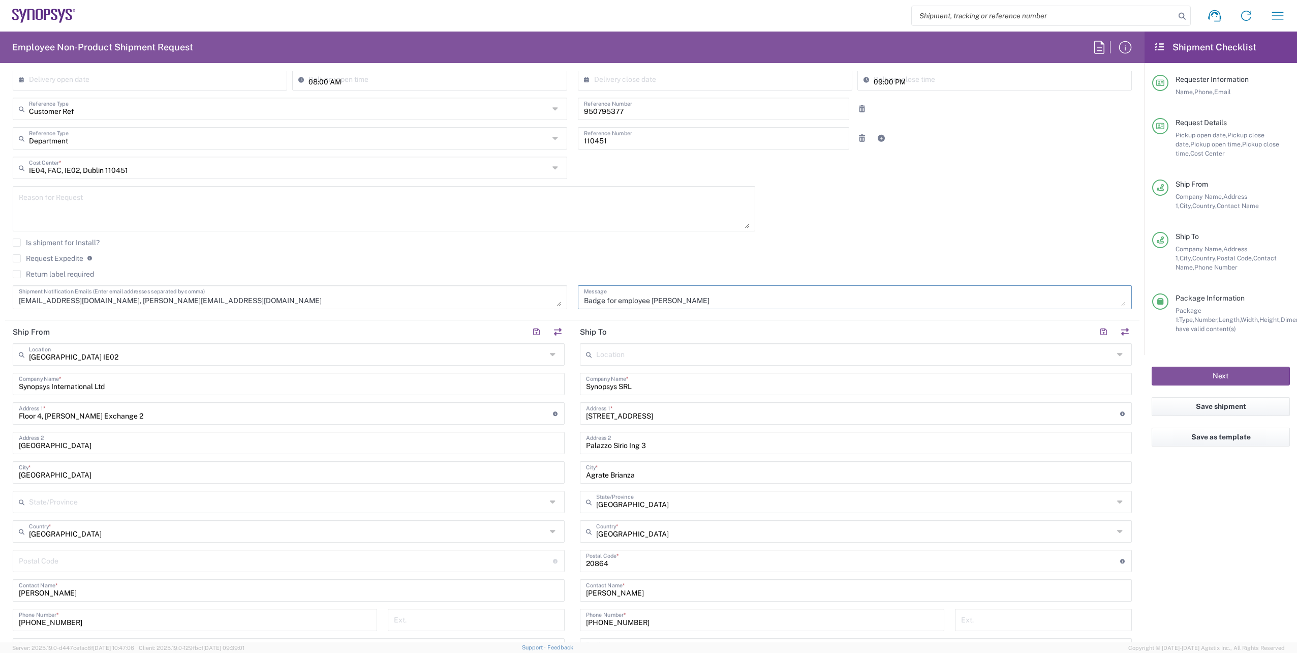
drag, startPoint x: 699, startPoint y: 299, endPoint x: 649, endPoint y: 299, distance: 50.3
click at [649, 299] on textarea "Badge for employee [PERSON_NAME]" at bounding box center [855, 297] width 542 height 18
paste textarea "[PERSON_NAME]"
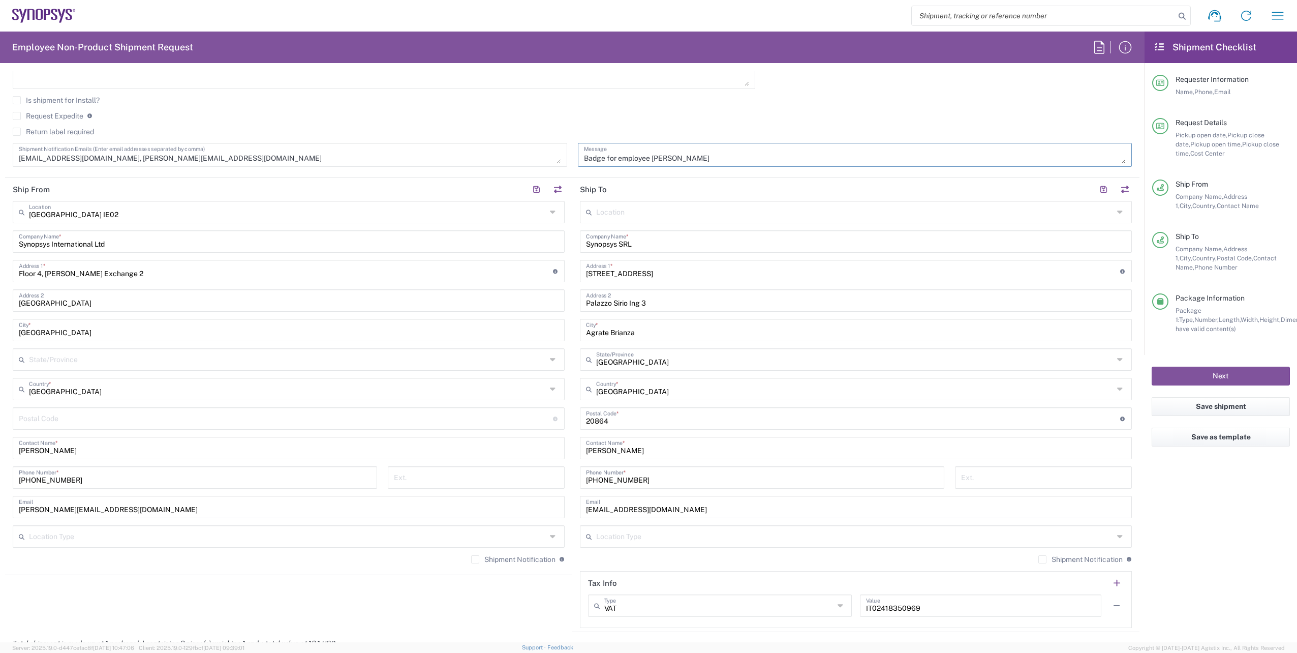
scroll to position [356, 0]
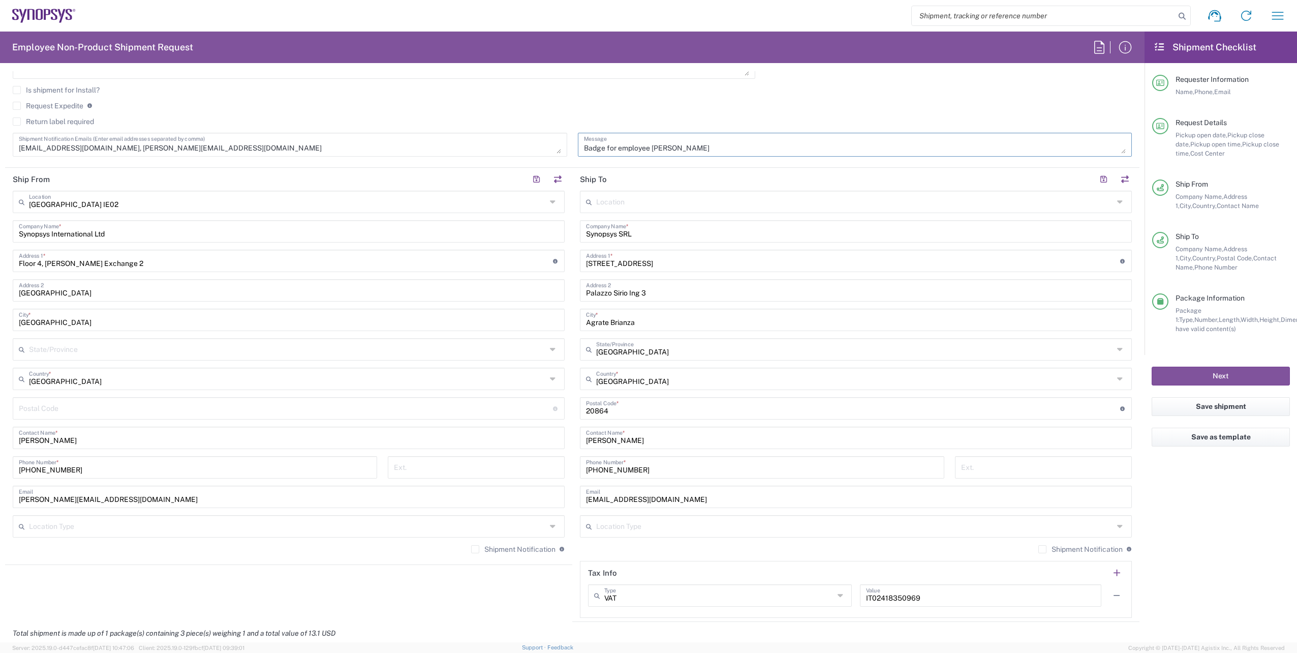
type textarea "Badge for employee [PERSON_NAME]"
click at [636, 205] on input "text" at bounding box center [854, 201] width 517 height 18
click at [619, 224] on span "Sophia FR62" at bounding box center [850, 224] width 546 height 16
type input "Sophia FR62"
type input "Synopsys SARL"
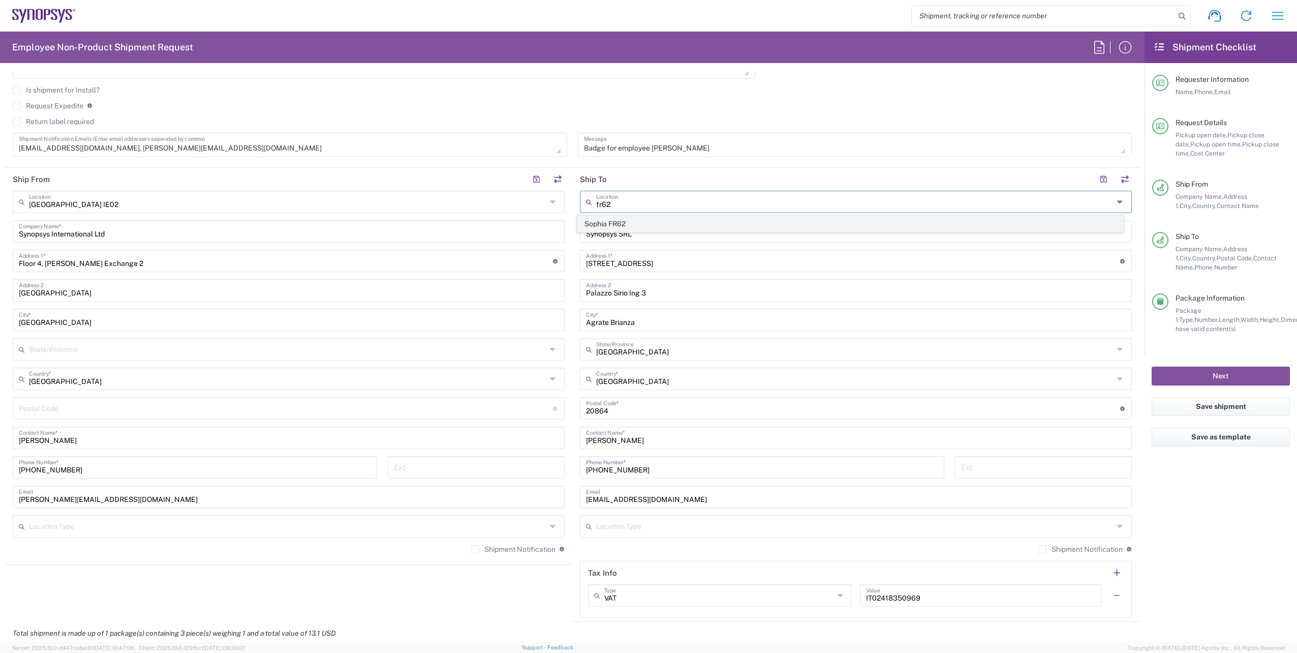
type input "[STREET_ADDRESS]"
type input "Sophia-[GEOGRAPHIC_DATA]"
type input "[GEOGRAPHIC_DATA]"
type input "6906"
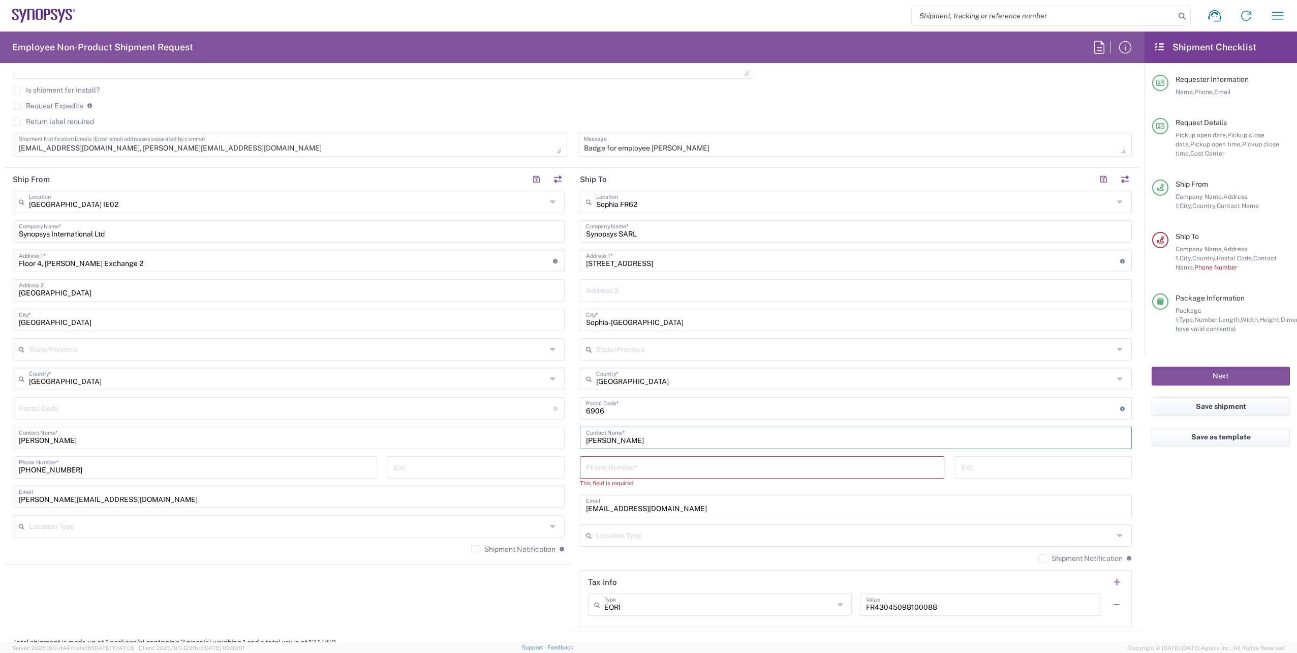
drag, startPoint x: 659, startPoint y: 433, endPoint x: 550, endPoint y: 441, distance: 109.1
click at [550, 441] on div "Ship From [GEOGRAPHIC_DATA] IE02 Location [GEOGRAPHIC_DATA] [GEOGRAPHIC_DATA] D…" at bounding box center [572, 399] width 1134 height 463
drag, startPoint x: 675, startPoint y: 511, endPoint x: 562, endPoint y: 511, distance: 112.8
click at [562, 511] on div "Ship From [GEOGRAPHIC_DATA] IE02 Location [GEOGRAPHIC_DATA] [GEOGRAPHIC_DATA] D…" at bounding box center [572, 404] width 1134 height 472
click at [624, 440] on input "text" at bounding box center [856, 437] width 540 height 18
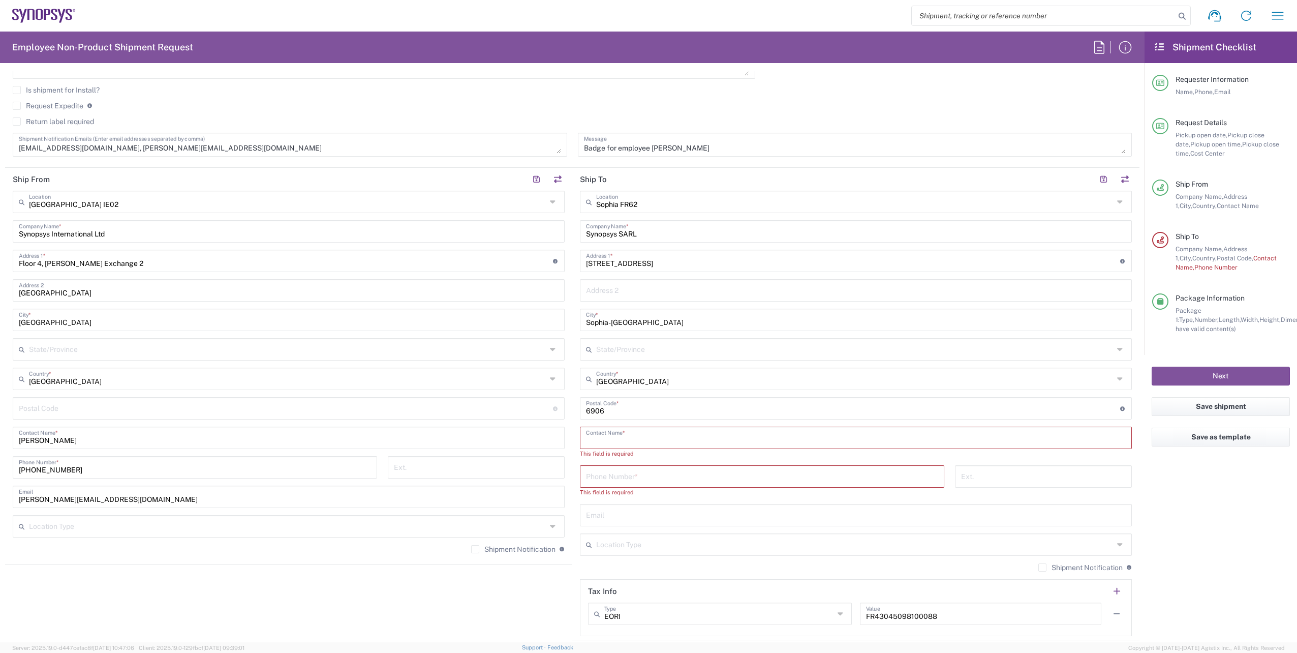
paste input "[PERSON_NAME]"
type input "[PERSON_NAME]"
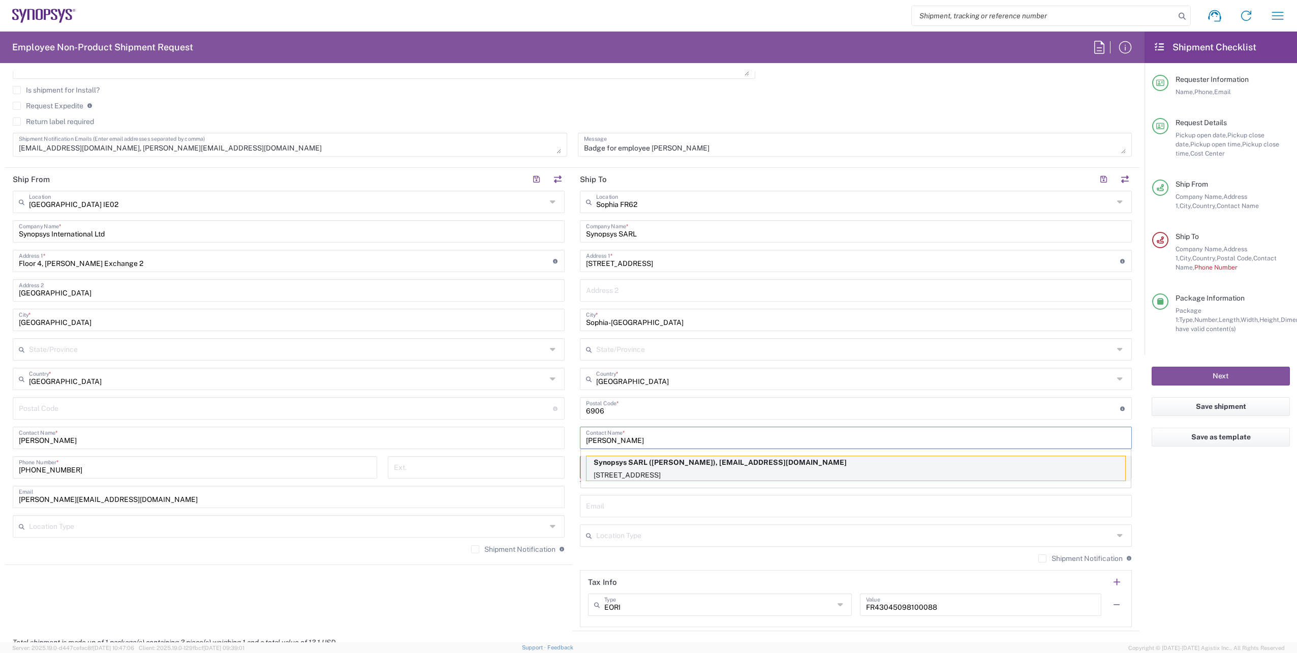
click at [641, 465] on p "Synopsys SARL ([PERSON_NAME]), [EMAIL_ADDRESS][DOMAIN_NAME]" at bounding box center [856, 462] width 539 height 13
type input "[PHONE_NUMBER]"
type input "[EMAIL_ADDRESS][DOMAIN_NAME]"
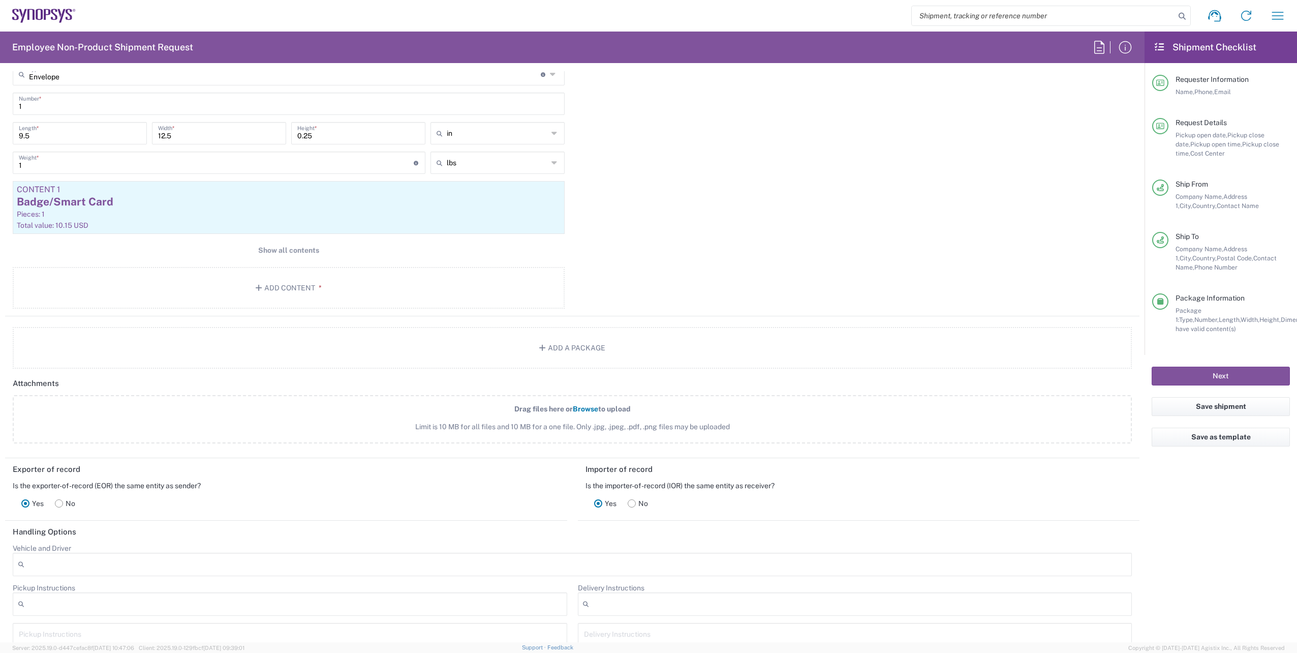
scroll to position [966, 0]
click at [268, 244] on span "Show all contents" at bounding box center [288, 245] width 61 height 10
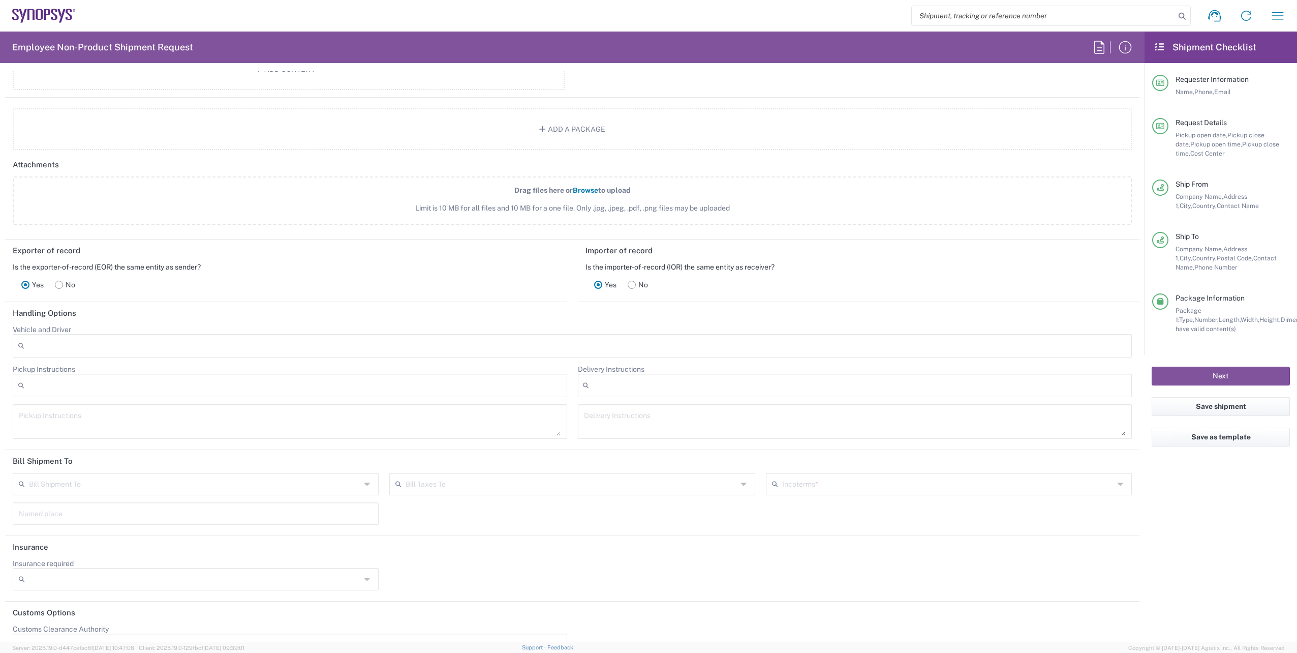
scroll to position [1324, 0]
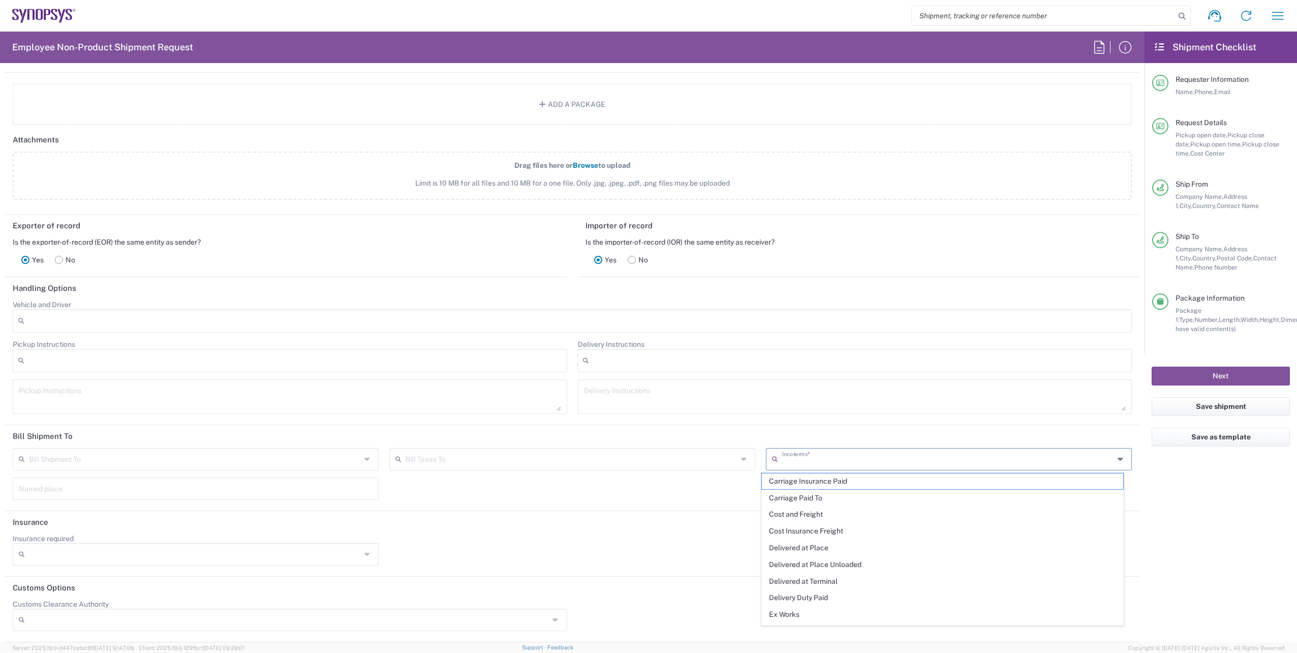
click at [847, 459] on input "text" at bounding box center [948, 458] width 332 height 18
click at [810, 548] on span "Delivered at Place" at bounding box center [942, 548] width 361 height 16
type input "Sender/Shipper"
type input "Recipient Account"
type input "Delivered at Place"
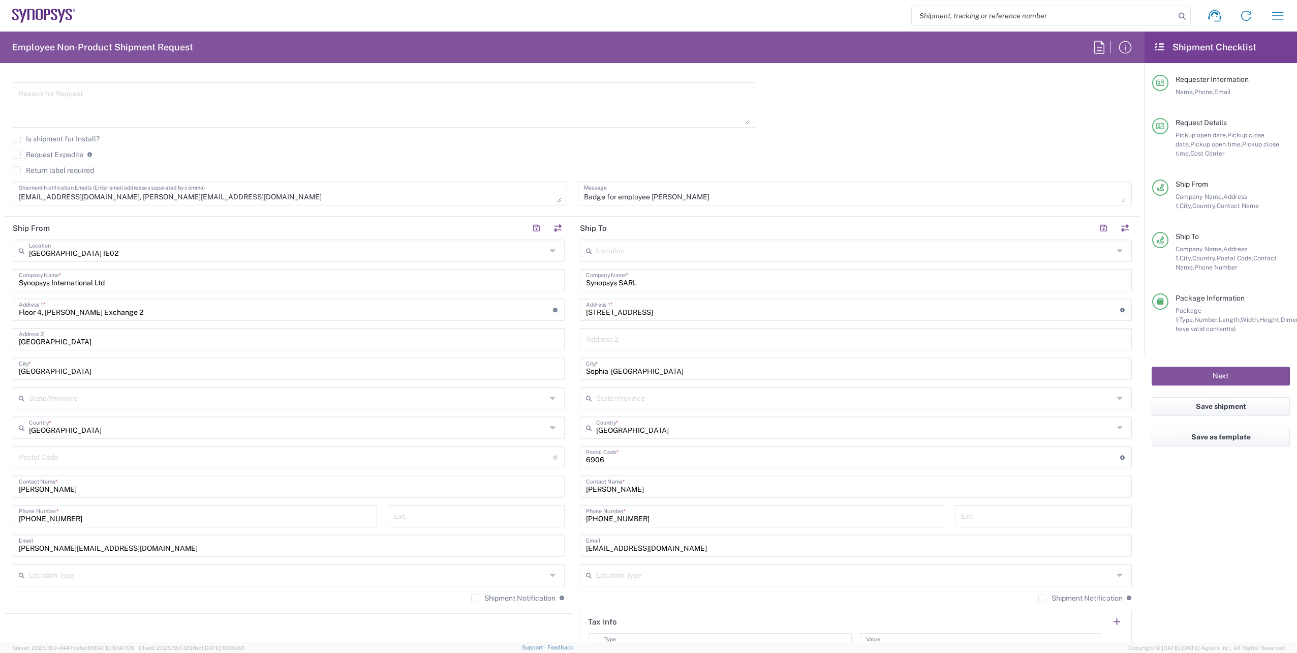
scroll to position [104, 0]
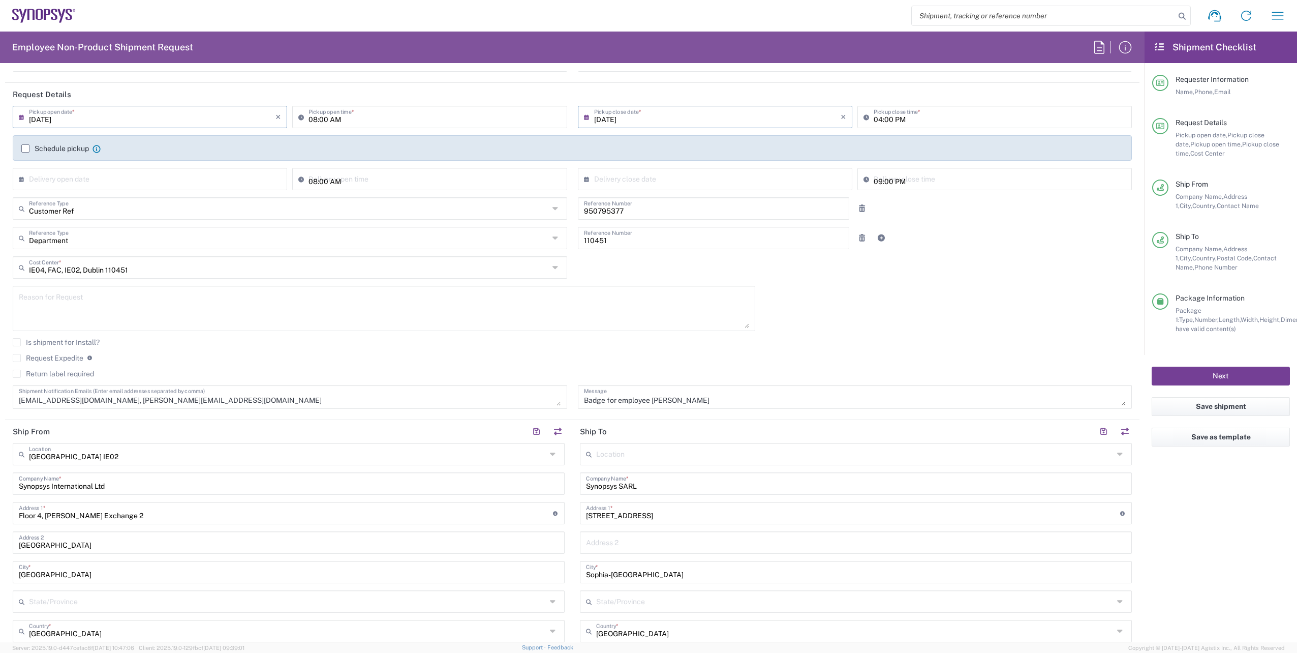
click at [1225, 375] on button "Next" at bounding box center [1221, 375] width 138 height 19
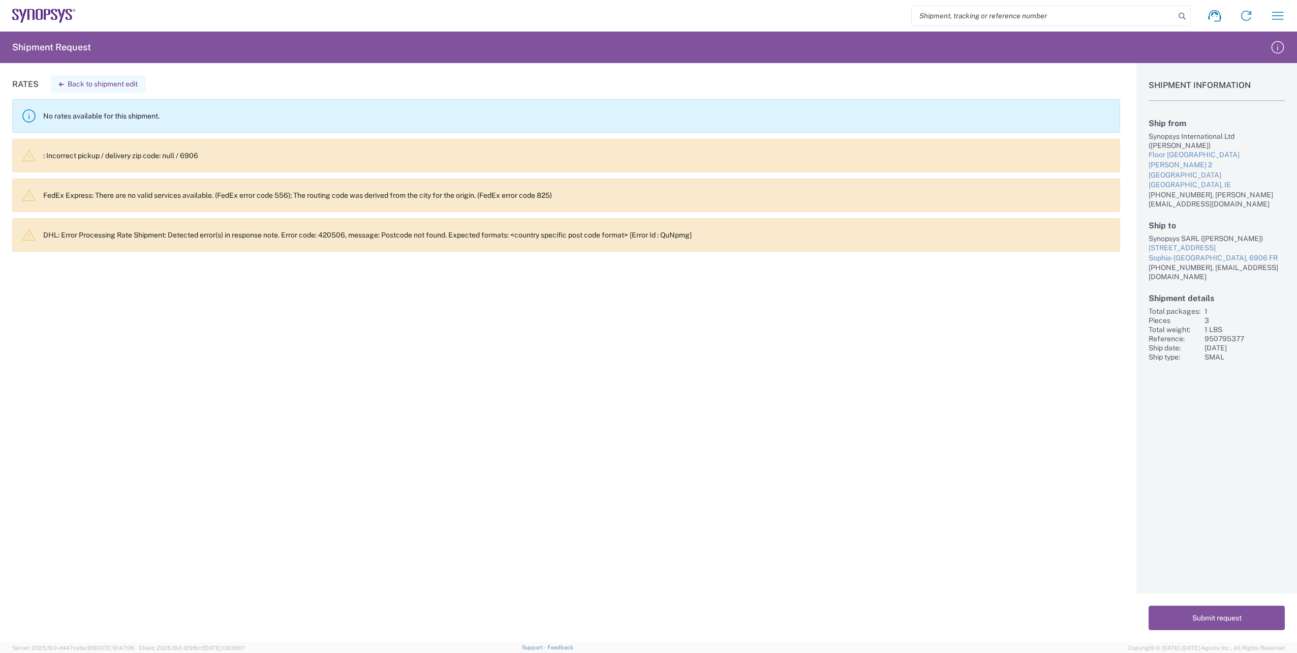
click at [102, 86] on button "Back to shipment edit" at bounding box center [98, 84] width 95 height 18
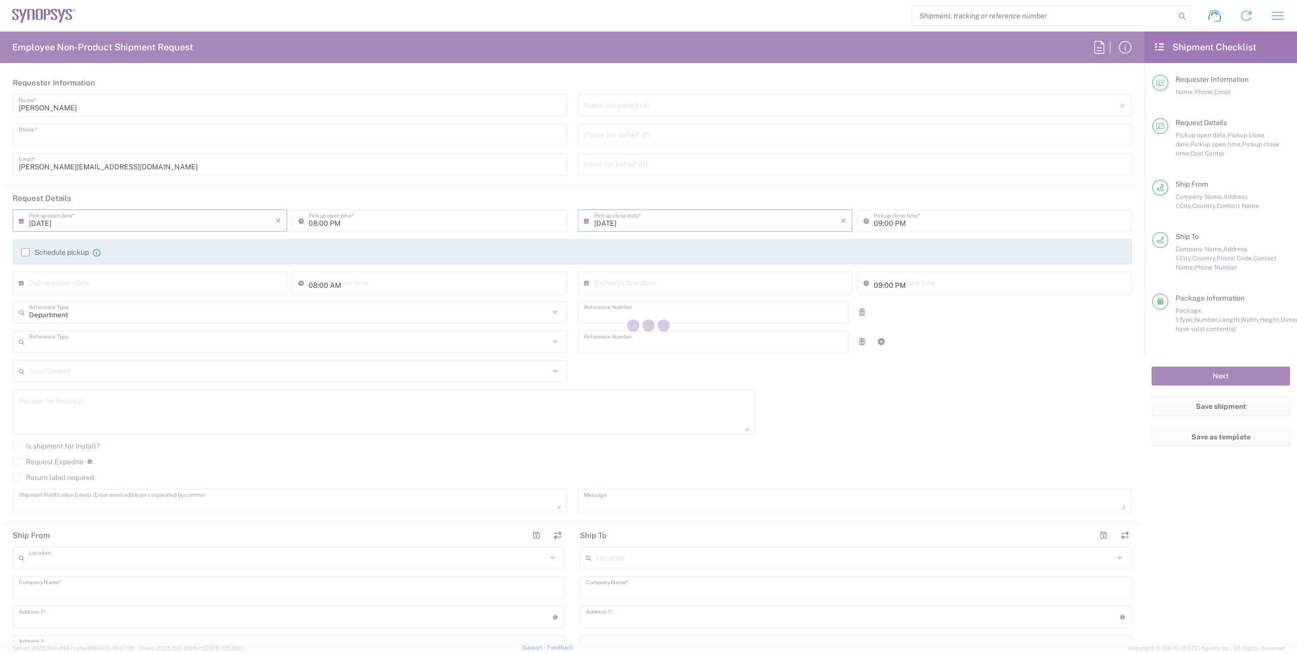
type input "[PHONE_NUMBER]"
type input "[DATE]"
type input "08:00 AM"
type input "[DATE]"
type input "04:00 PM"
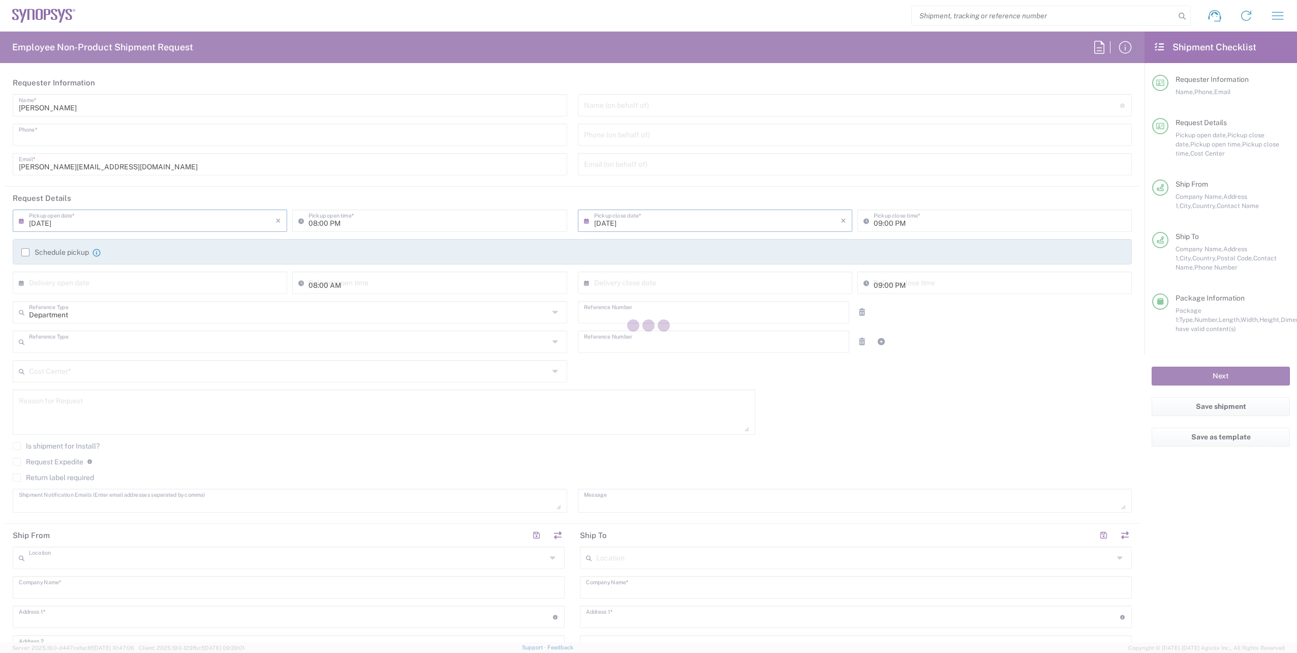
type input "Customer Ref"
type input "950795377"
type input "Department"
type input "110451"
type textarea "[EMAIL_ADDRESS][DOMAIN_NAME], [PERSON_NAME][EMAIL_ADDRESS][DOMAIN_NAME]"
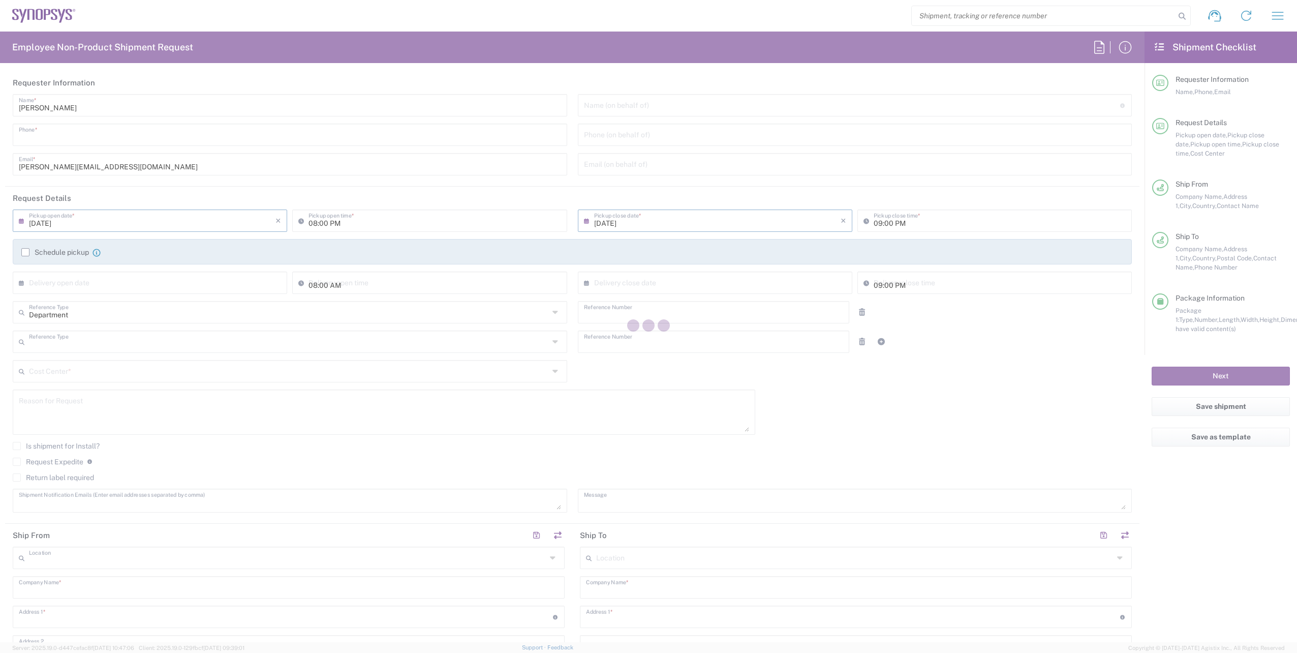
type textarea "Badge for employee [PERSON_NAME]"
type input "[GEOGRAPHIC_DATA] IE02"
type input "Synopsys International Ltd"
type input "Floor 4, [PERSON_NAME] Exchange 2"
type input "[GEOGRAPHIC_DATA]"
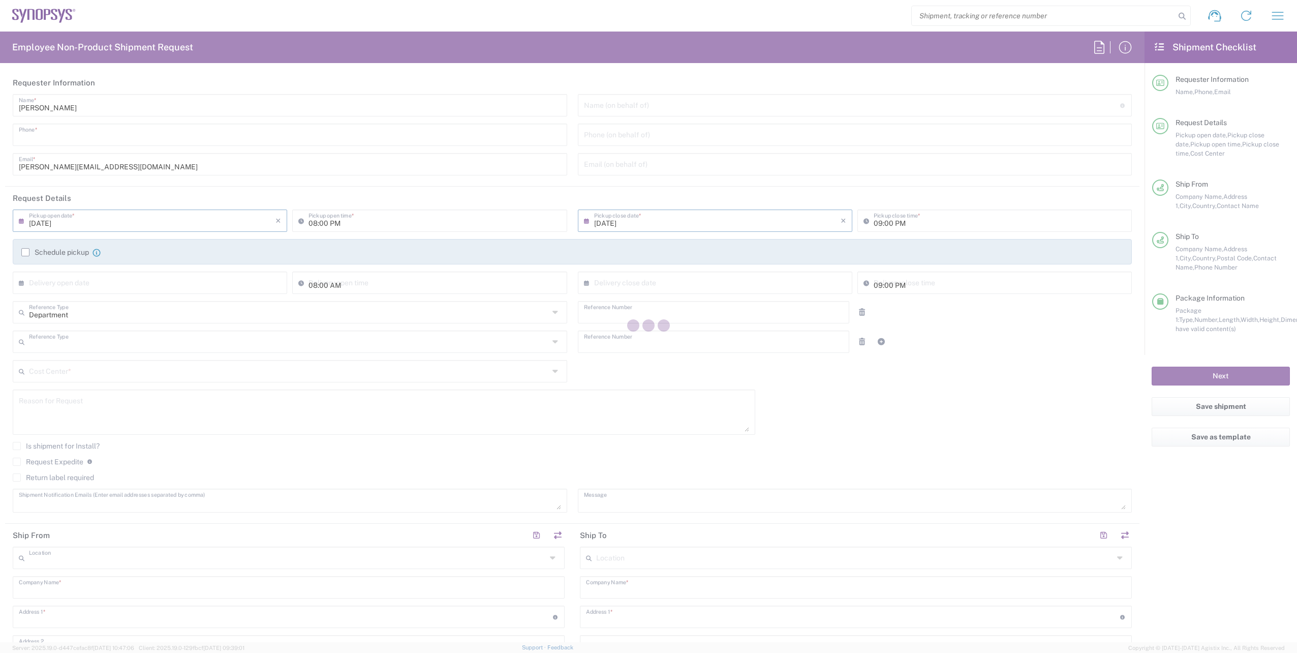
type input "[GEOGRAPHIC_DATA]"
type input "[PERSON_NAME]"
type input "[PHONE_NUMBER]"
type input "[PERSON_NAME][EMAIL_ADDRESS][DOMAIN_NAME]"
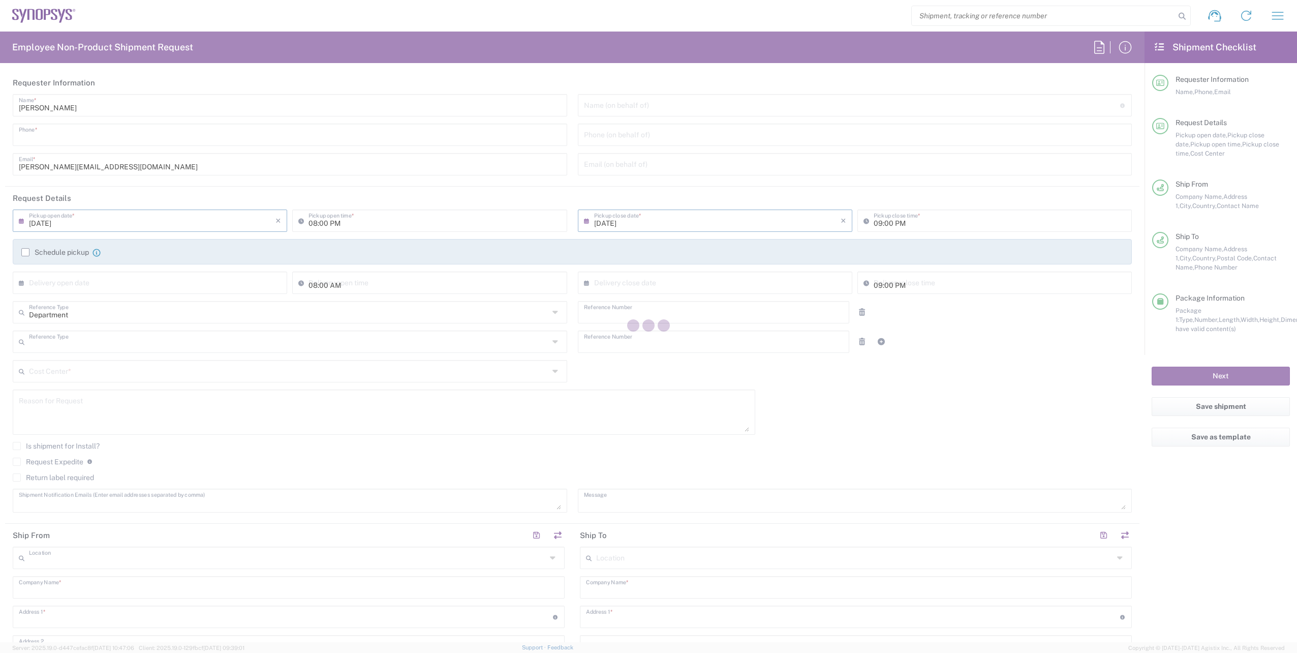
type input "Synopsys SARL"
type input "[STREET_ADDRESS]"
type input "Sophia-[GEOGRAPHIC_DATA]"
type input "[GEOGRAPHIC_DATA]"
type input "6906"
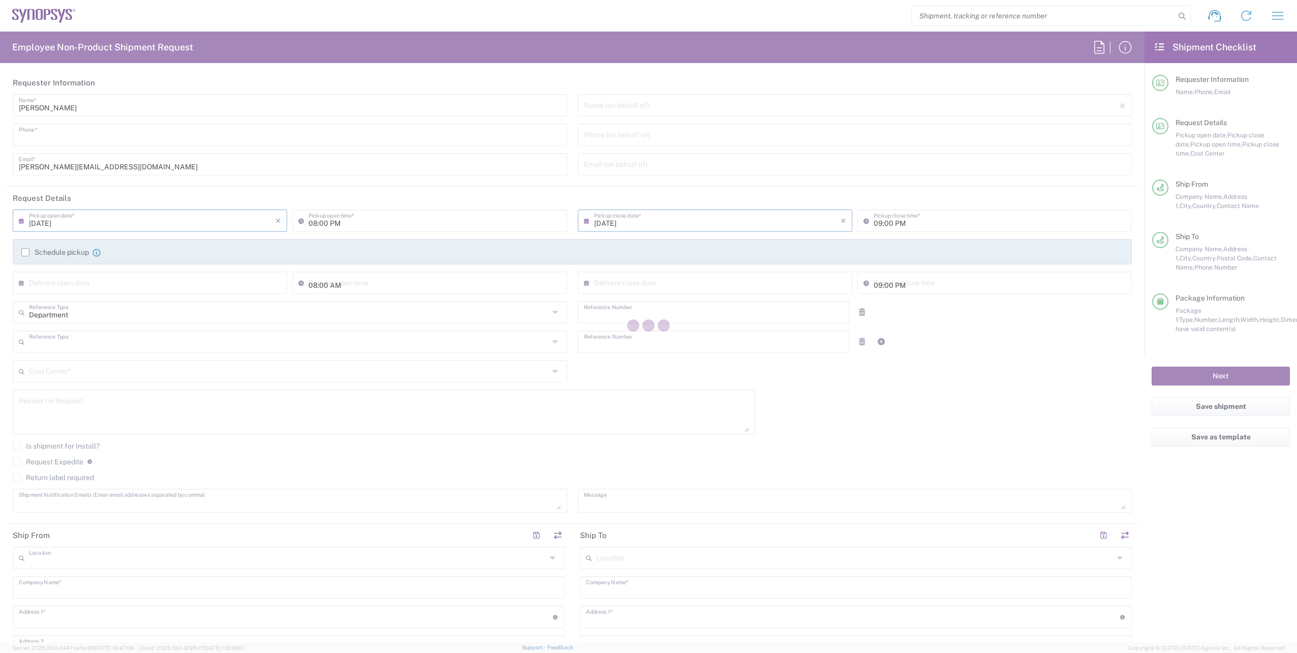
type input "[PERSON_NAME]"
type input "[PHONE_NUMBER]"
type input "[EMAIL_ADDRESS][DOMAIN_NAME]"
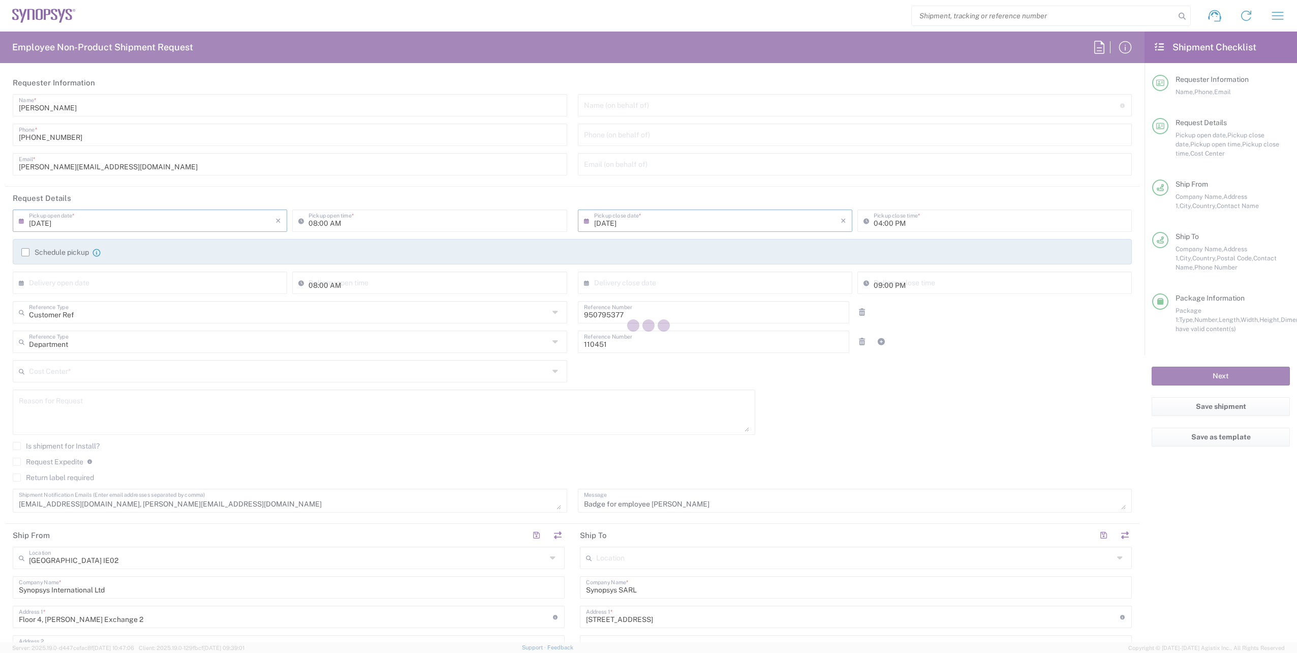
type input "Envelope"
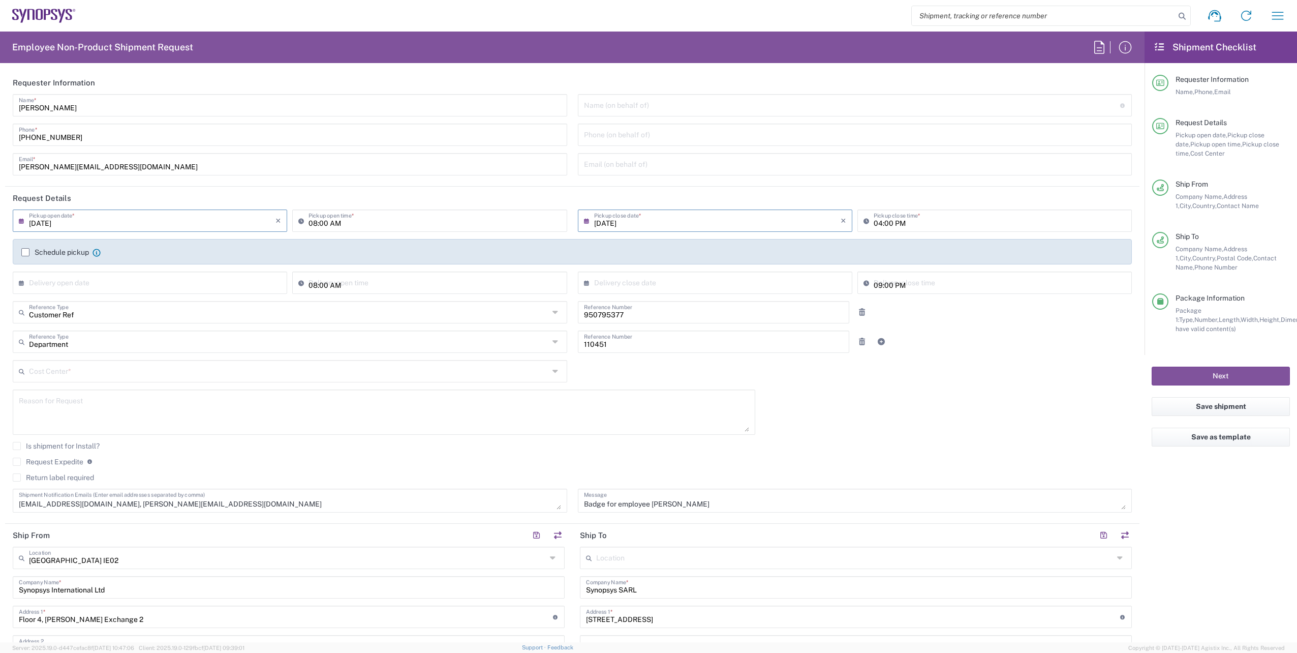
type input "IE04, FAC, IE02, Dublin 110451"
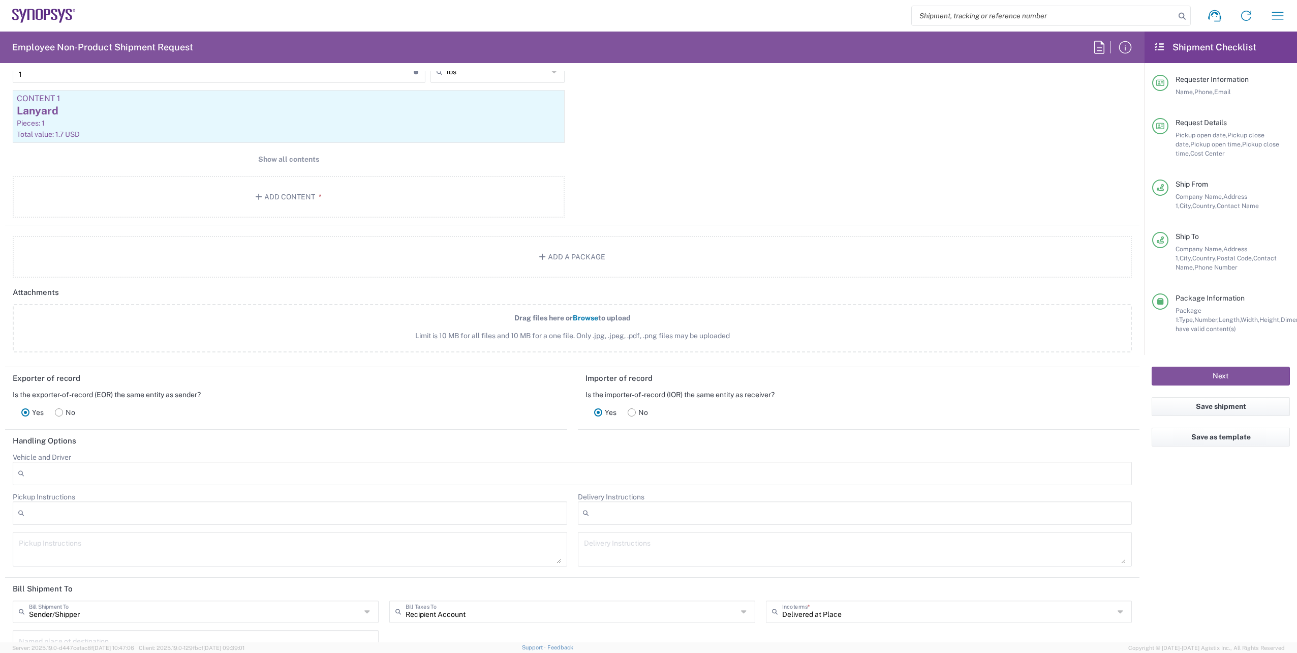
scroll to position [949, 0]
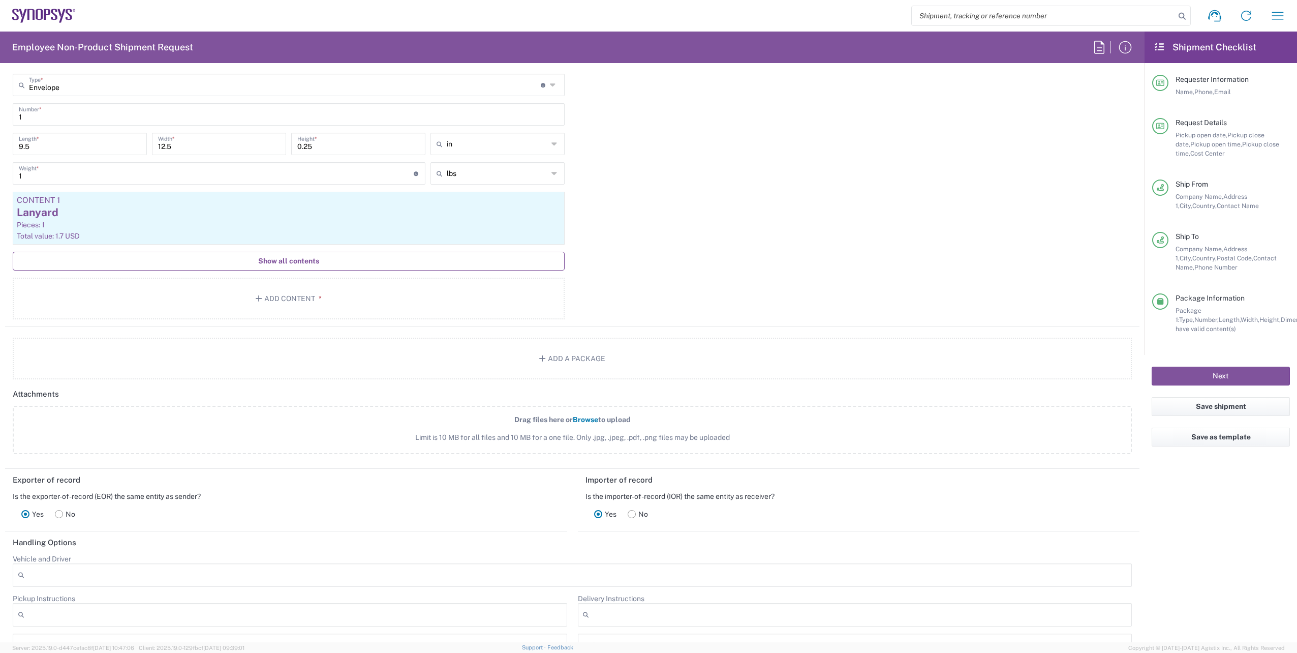
click at [340, 266] on button "Show all contents" at bounding box center [289, 261] width 552 height 19
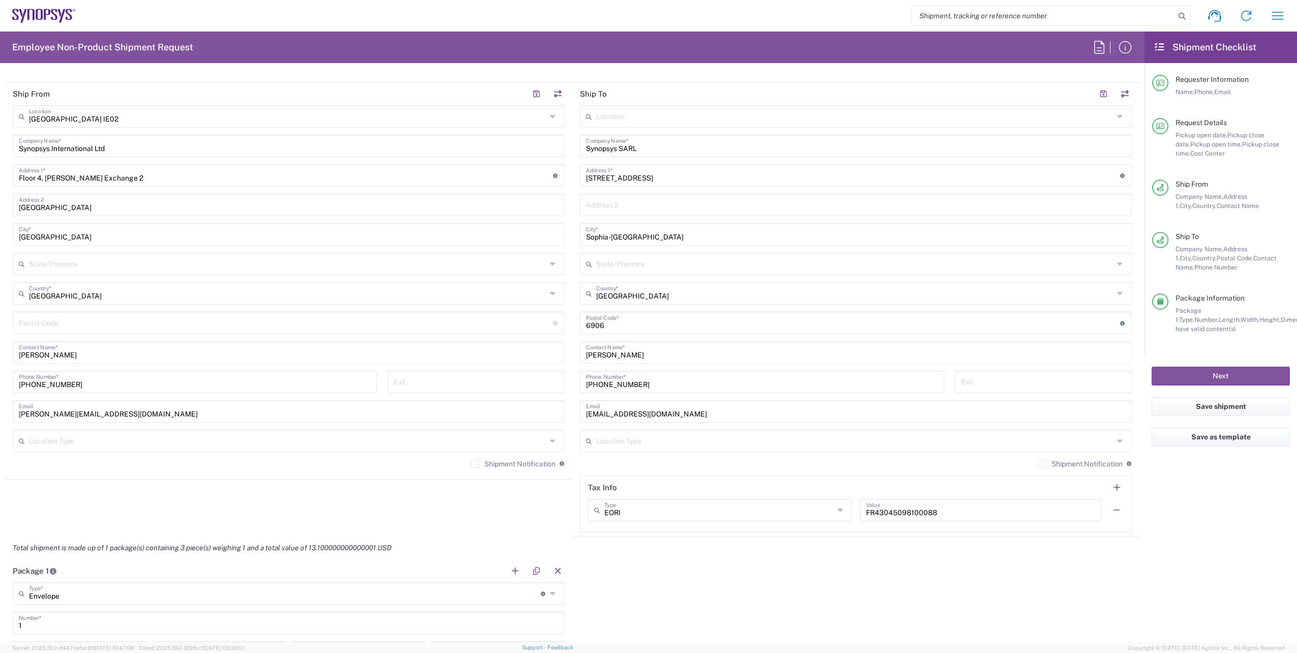
scroll to position [340, 0]
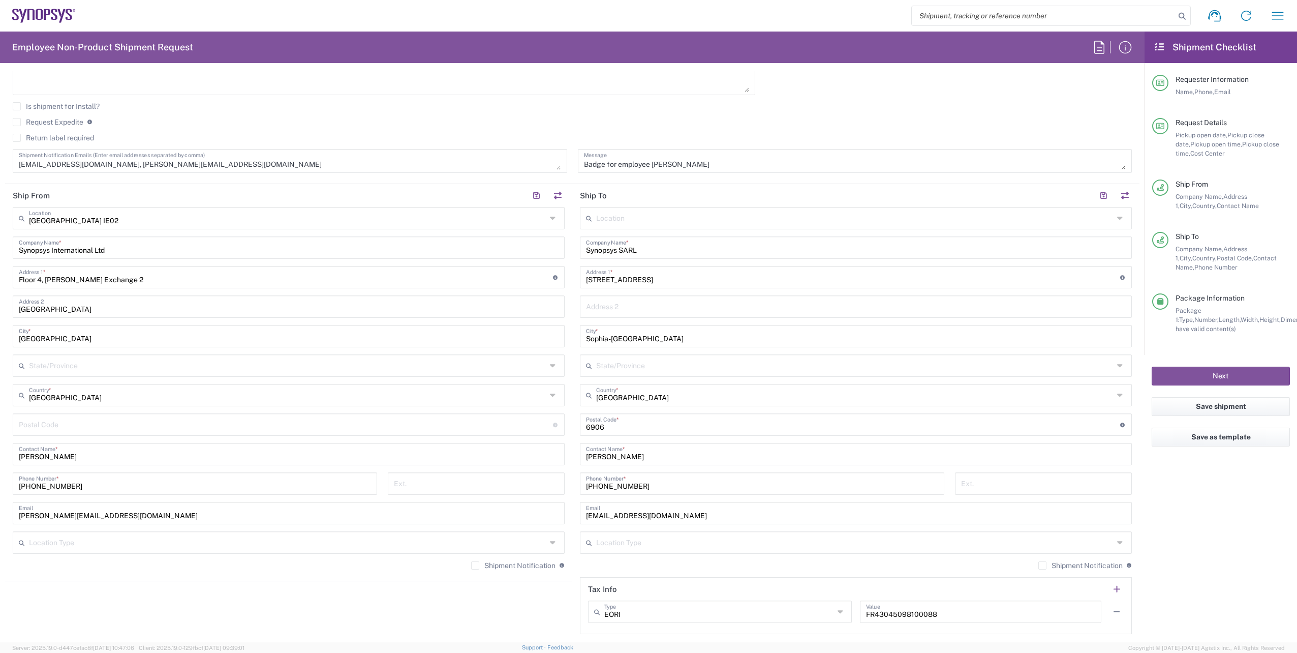
click at [628, 224] on input "text" at bounding box center [854, 217] width 517 height 18
click at [621, 240] on span "Sophia FR62" at bounding box center [850, 240] width 546 height 16
type input "Sophia FR62"
click at [635, 481] on input "tel" at bounding box center [762, 483] width 352 height 18
paste input "[PHONE_NUMBER]"
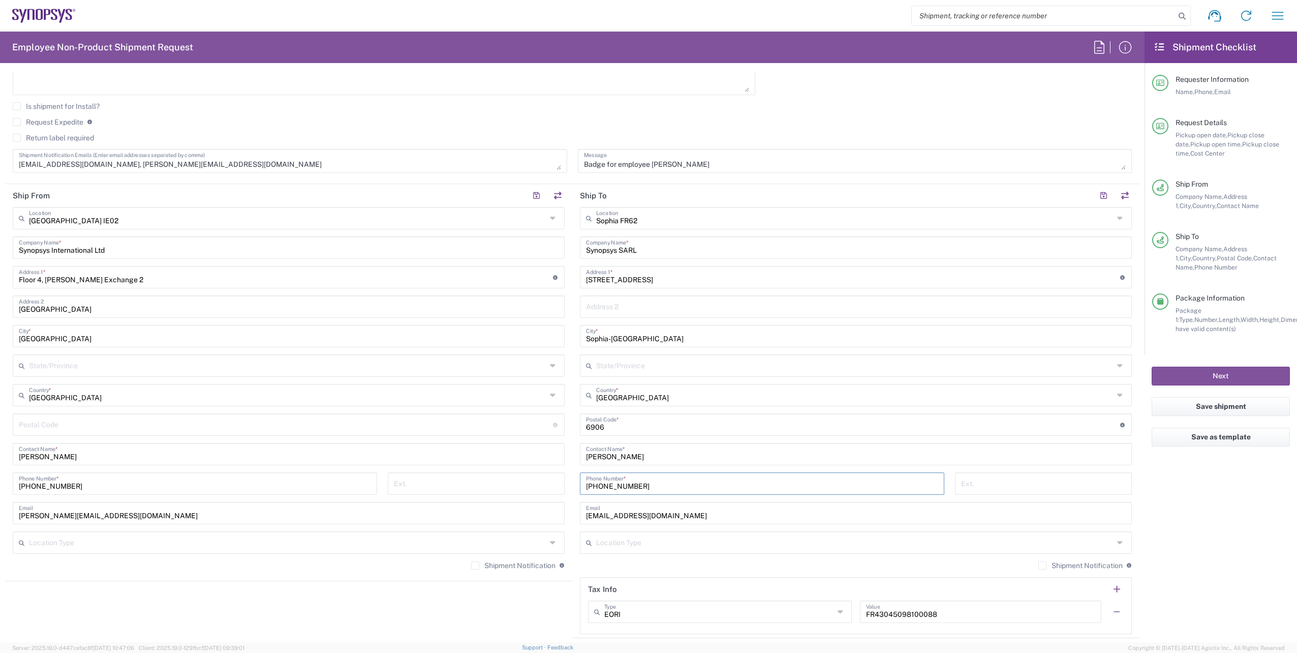
type input "[PHONE_NUMBER]"
drag, startPoint x: 691, startPoint y: 277, endPoint x: 555, endPoint y: 275, distance: 136.7
click at [555, 275] on div "Ship From [GEOGRAPHIC_DATA] IE02 Location [GEOGRAPHIC_DATA] [GEOGRAPHIC_DATA] D…" at bounding box center [572, 411] width 1134 height 454
click at [834, 120] on agx-checkbox-control "Request Expedite If expedite is checked you will be unable to rate and book thi…" at bounding box center [572, 121] width 1119 height 9
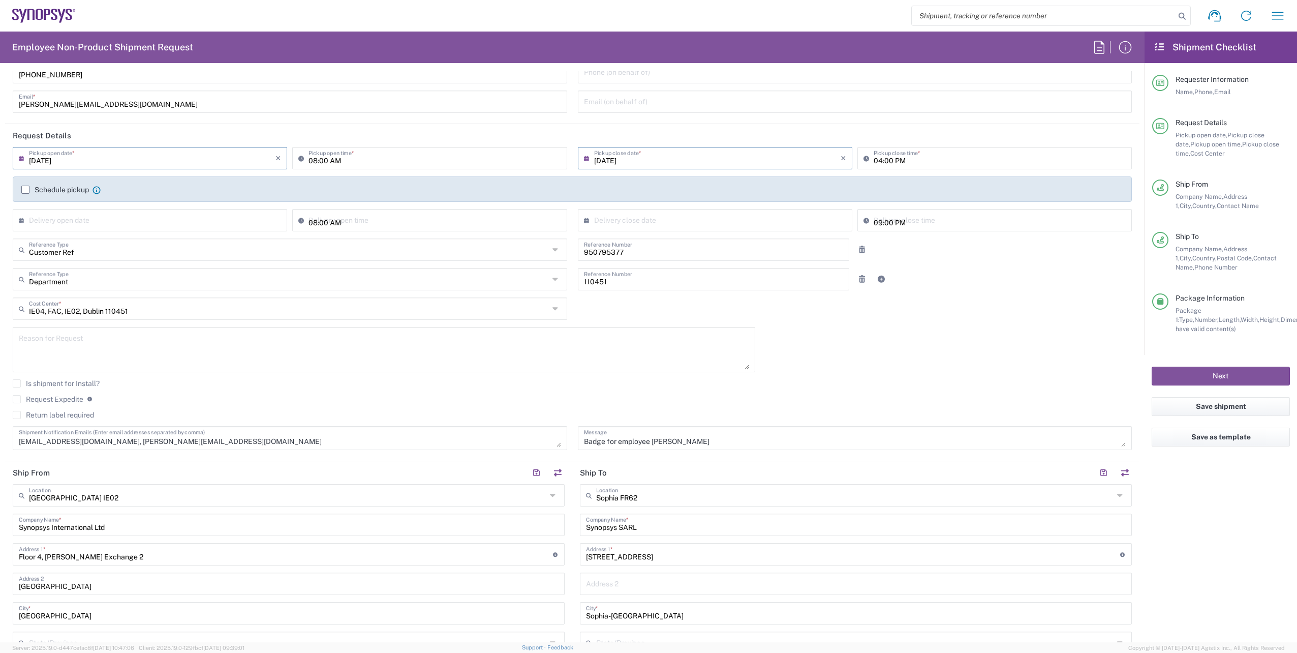
scroll to position [0, 0]
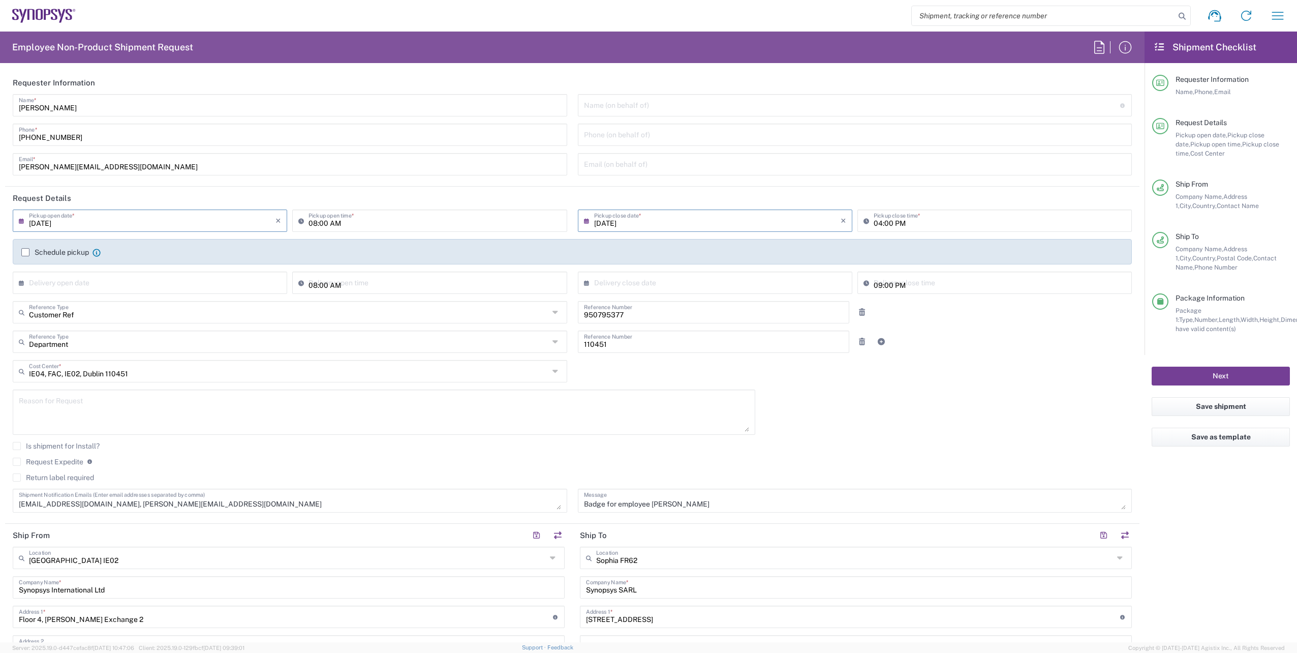
click at [1200, 376] on button "Next" at bounding box center [1221, 375] width 138 height 19
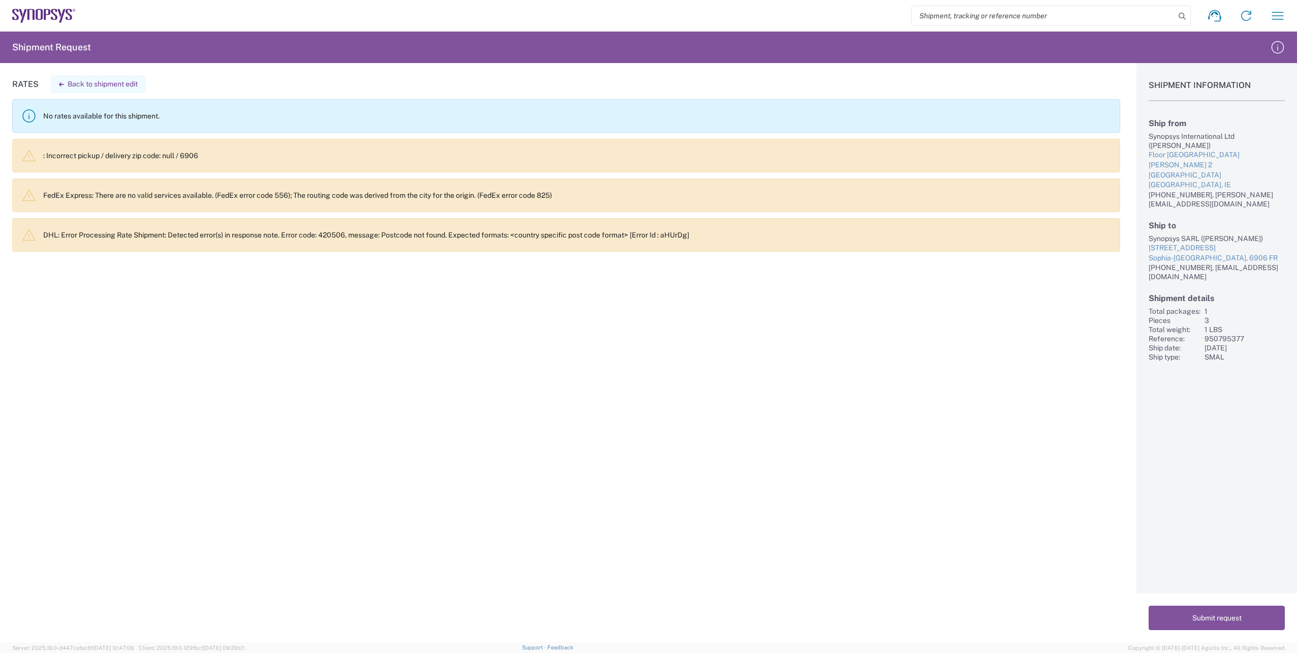
click at [102, 77] on button "Back to shipment edit" at bounding box center [98, 84] width 95 height 18
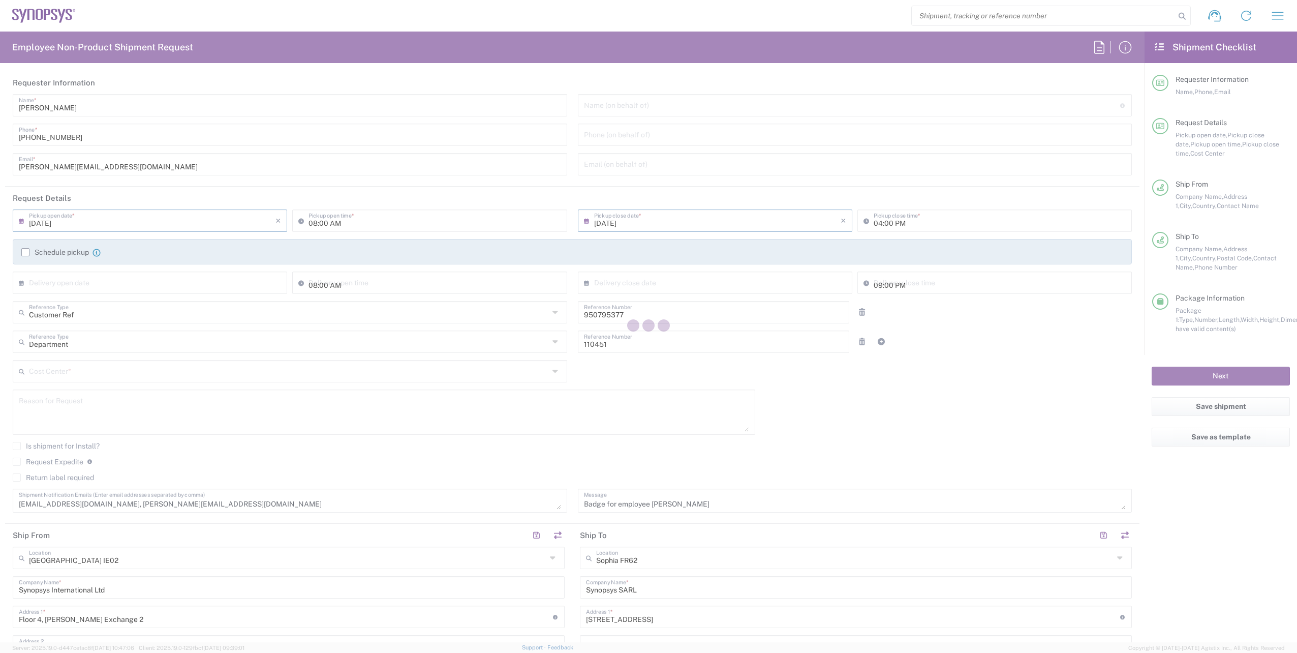
type input "Envelope"
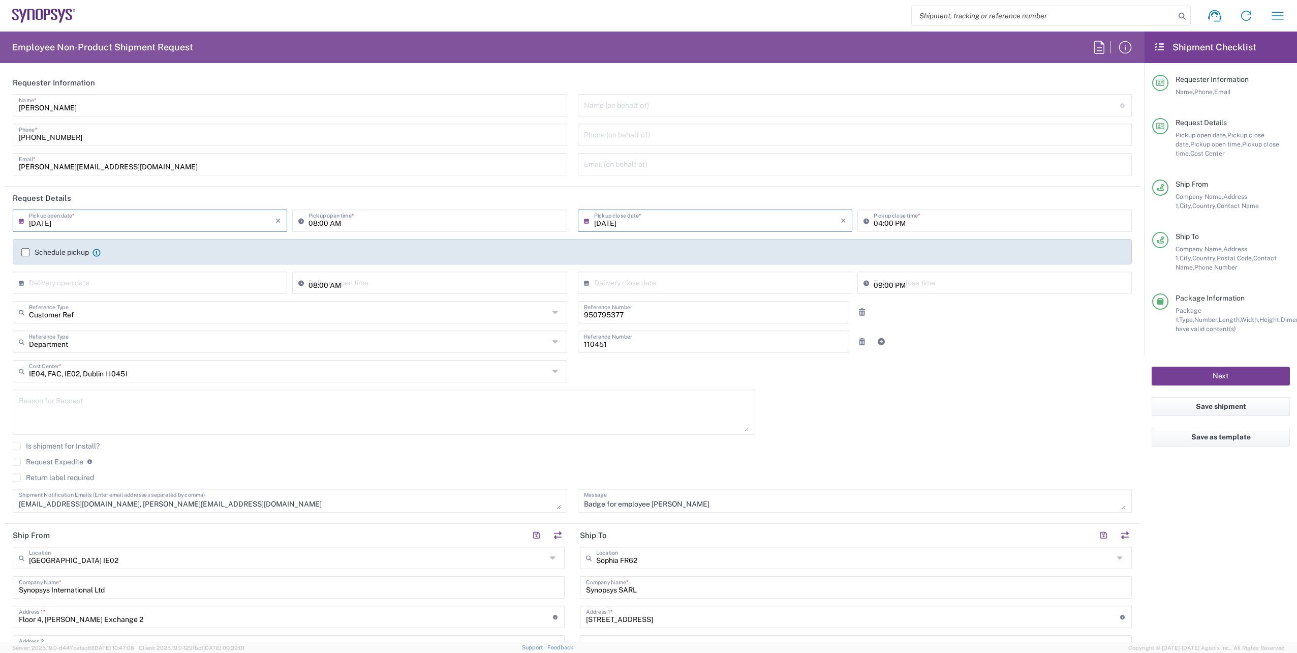
click at [1235, 371] on button "Next" at bounding box center [1221, 375] width 138 height 19
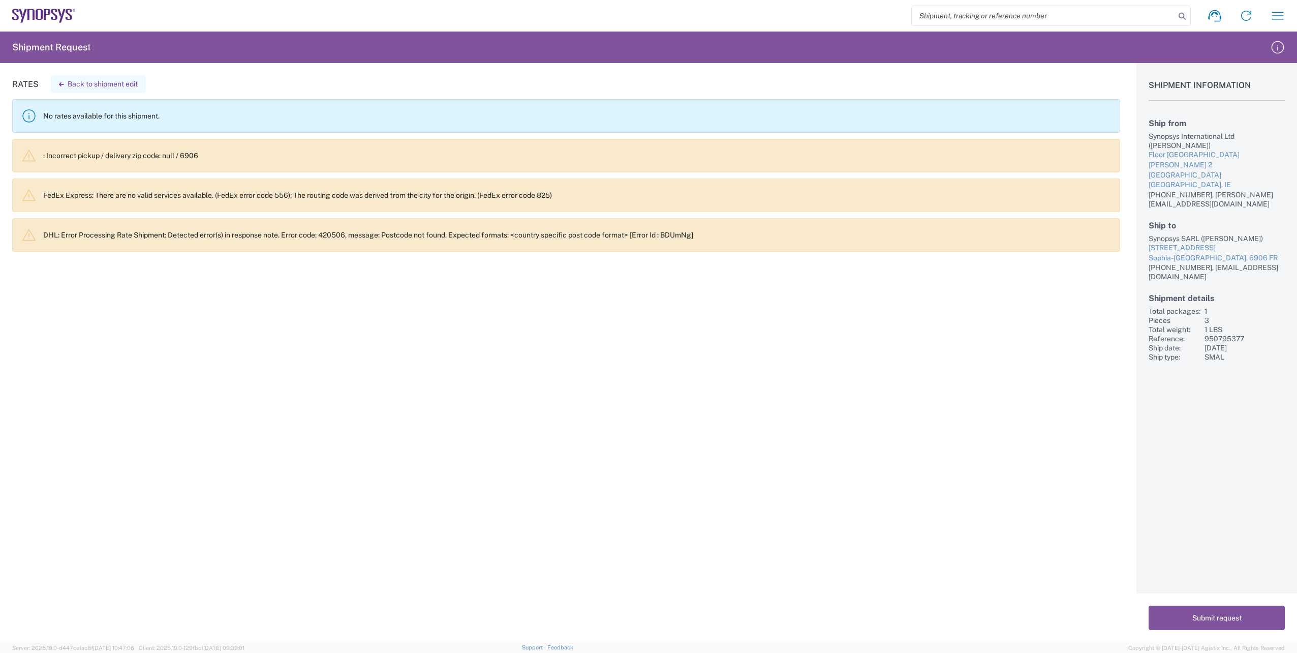
click at [96, 85] on button "Back to shipment edit" at bounding box center [98, 84] width 95 height 18
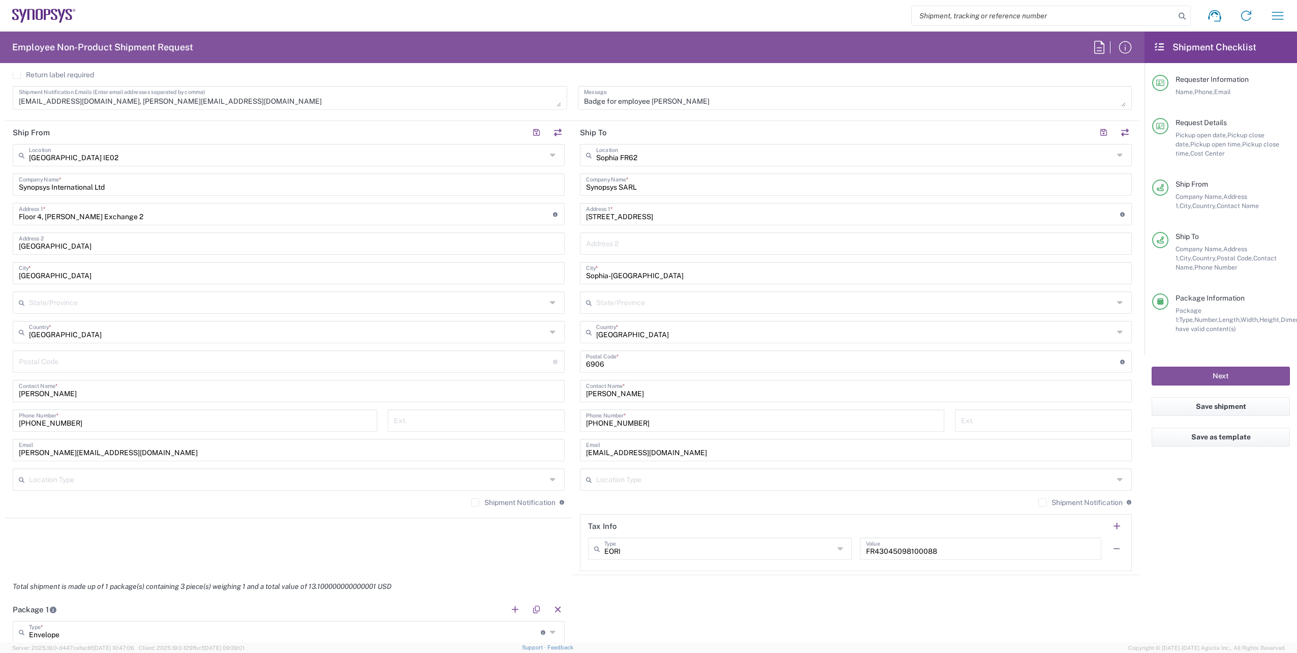
scroll to position [407, 0]
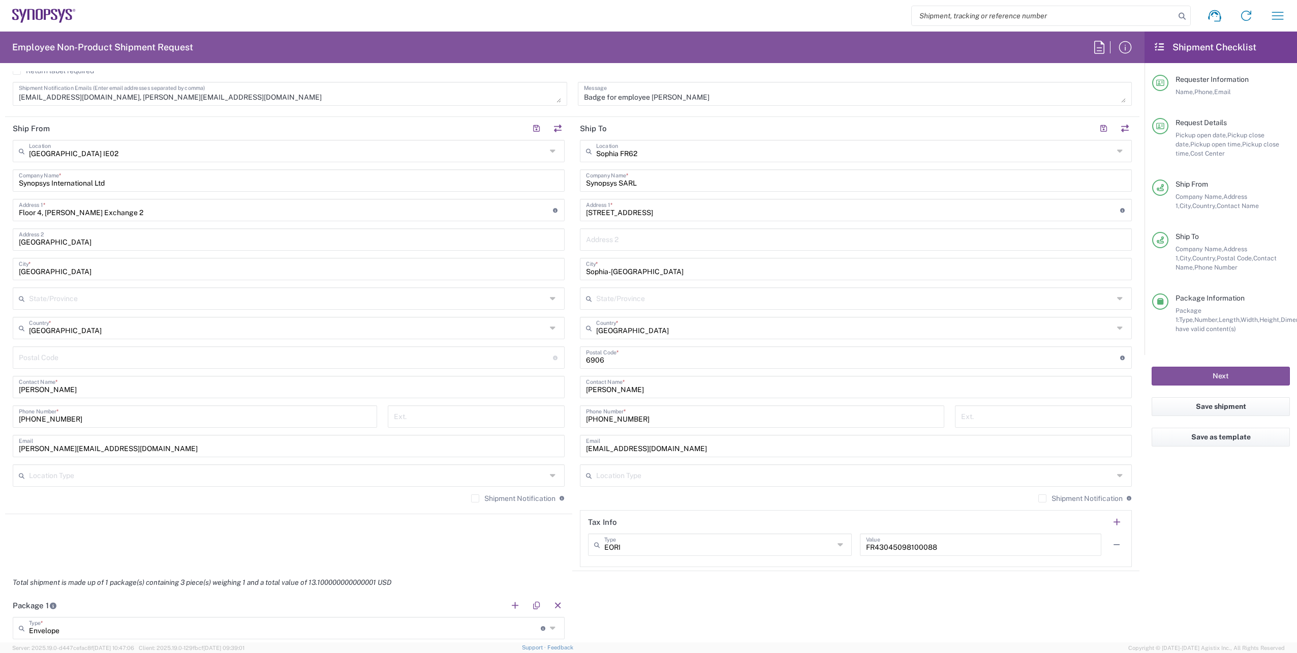
click at [630, 357] on input "undefined" at bounding box center [853, 357] width 534 height 18
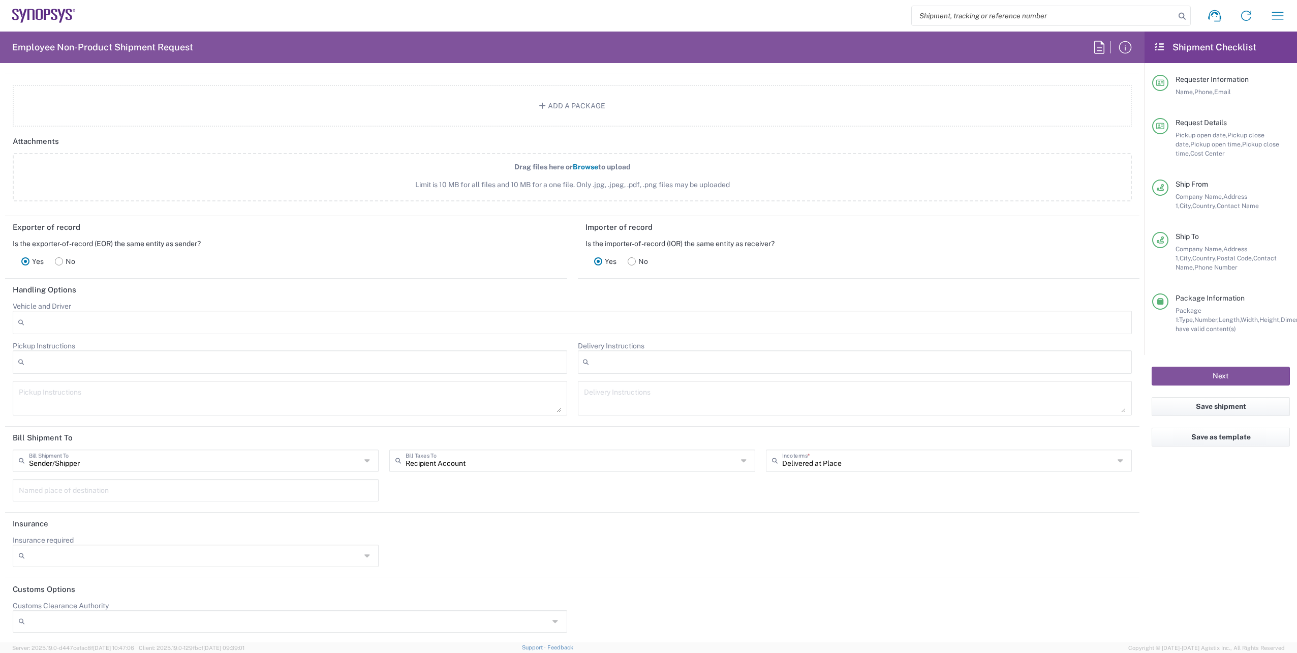
scroll to position [1204, 0]
click at [1212, 375] on button "Next" at bounding box center [1221, 375] width 138 height 19
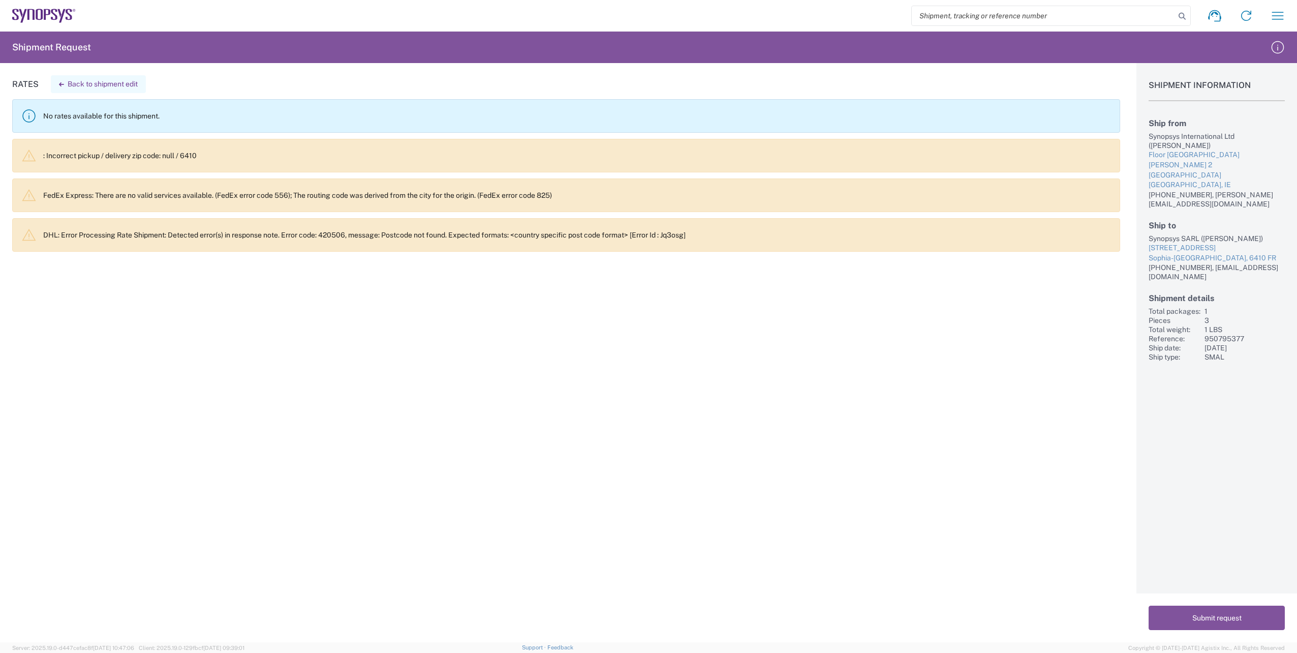
click at [89, 82] on button "Back to shipment edit" at bounding box center [98, 84] width 95 height 18
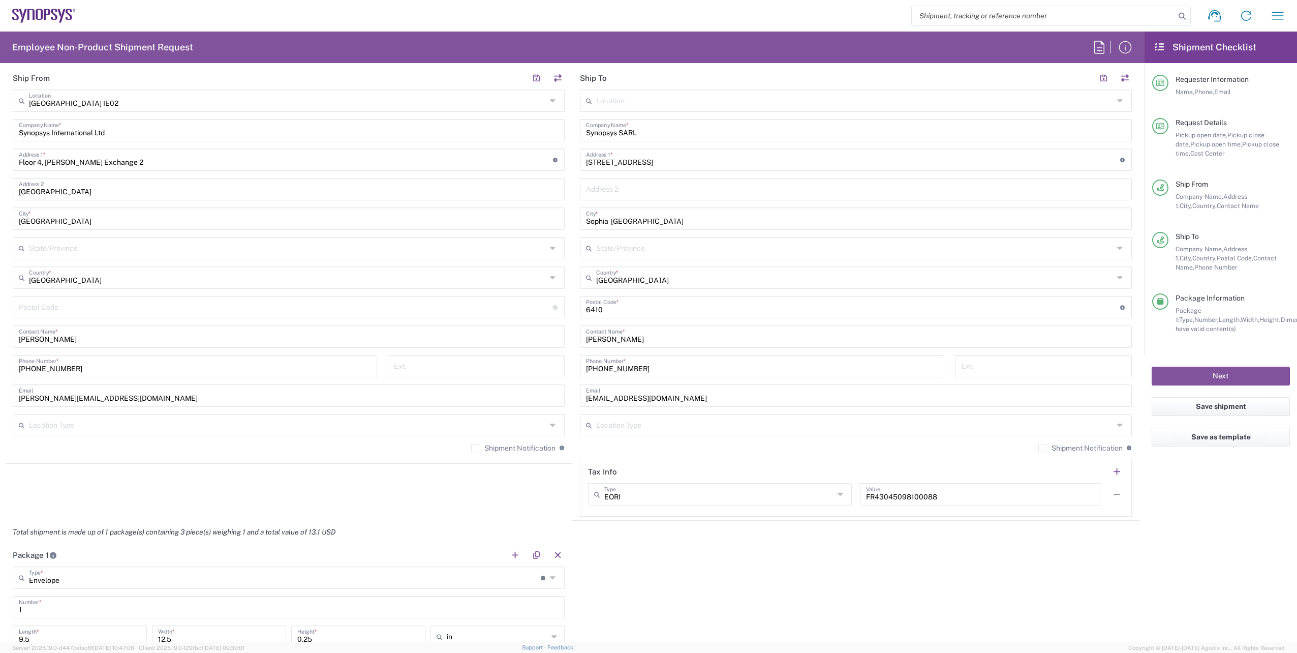
scroll to position [457, 0]
click at [586, 309] on input "undefined" at bounding box center [853, 306] width 534 height 18
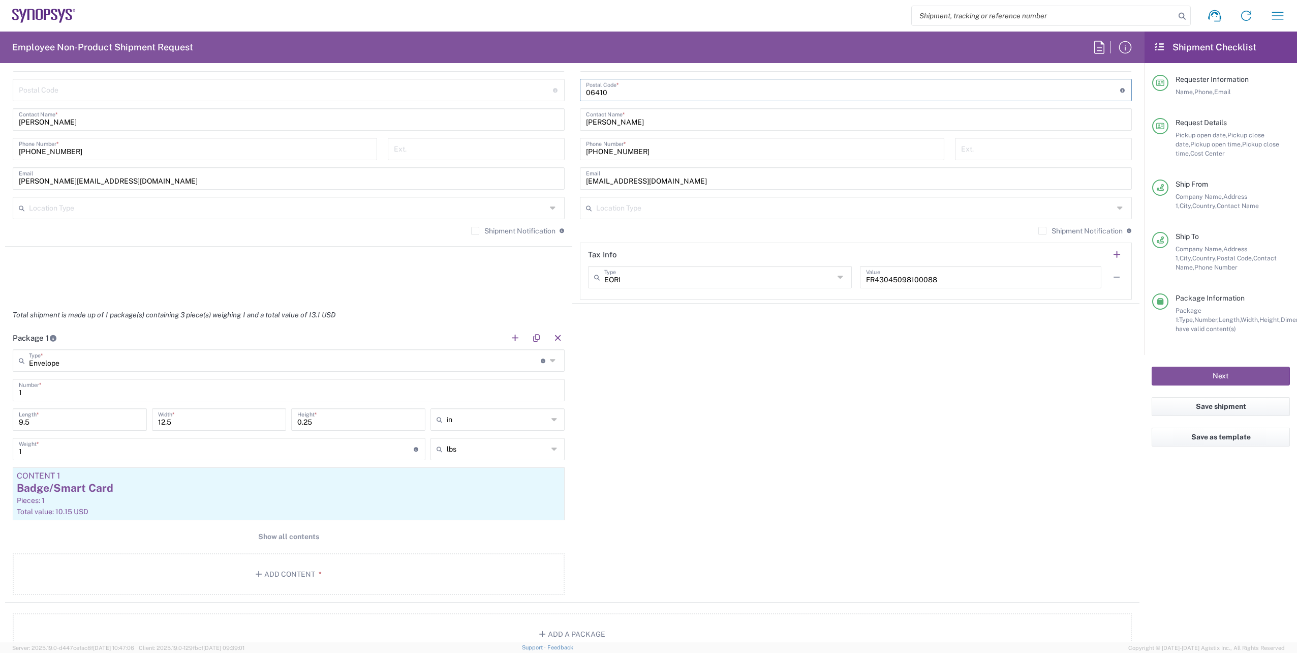
scroll to position [712, 0]
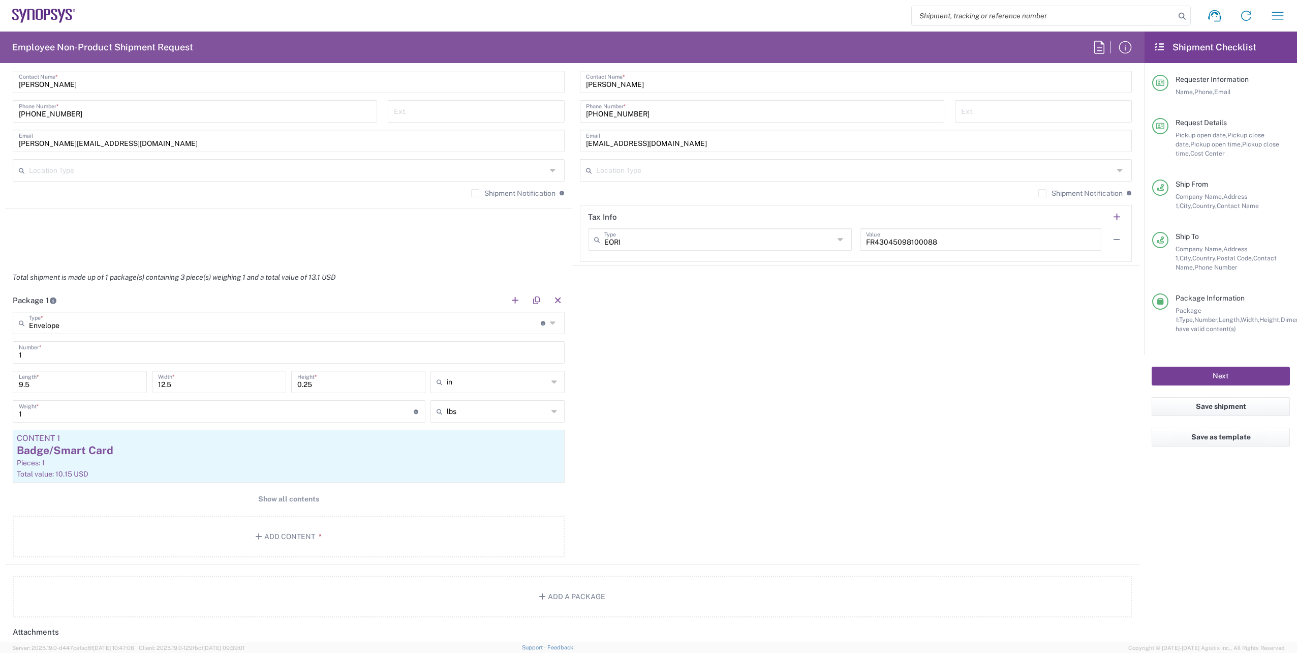
click at [1176, 372] on button "Next" at bounding box center [1221, 375] width 138 height 19
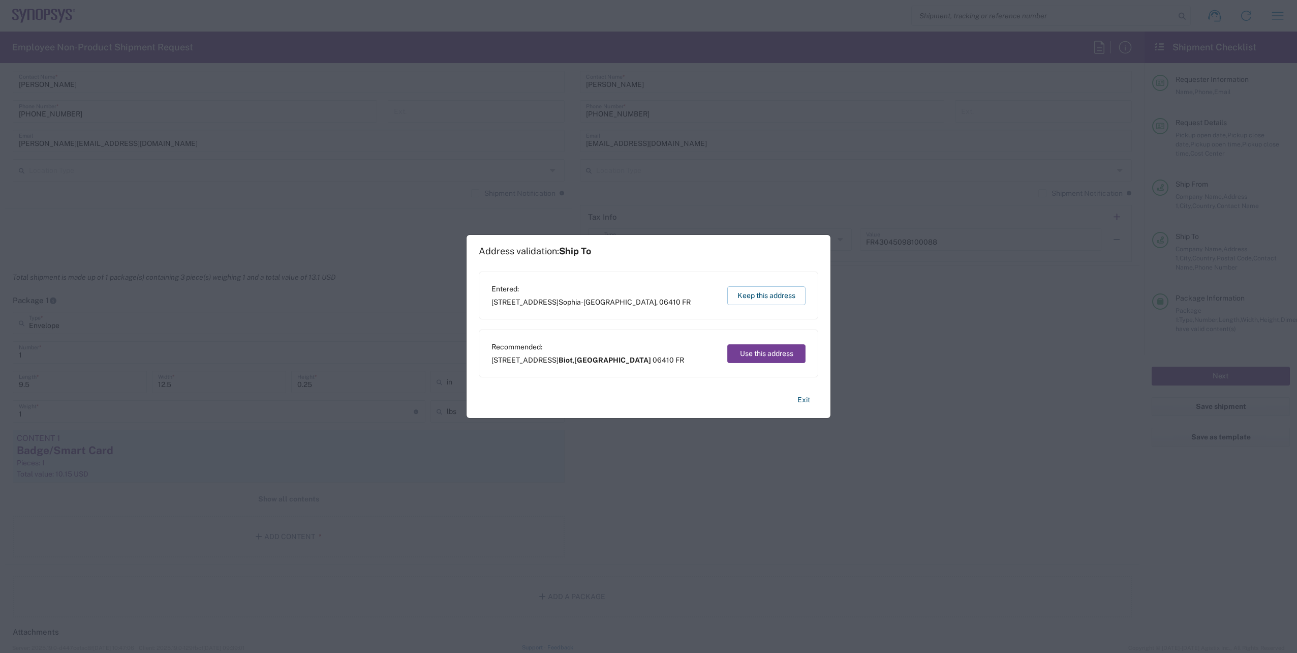
click at [755, 354] on button "Use this address" at bounding box center [766, 353] width 78 height 19
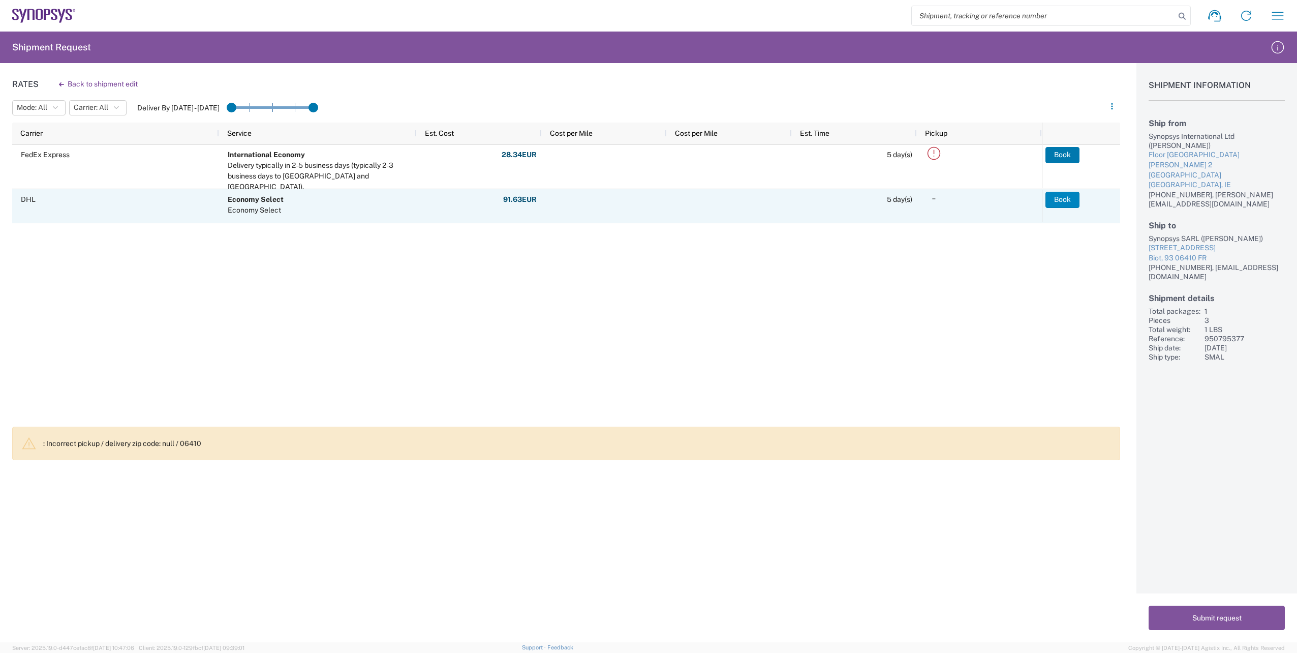
click at [1060, 198] on button "Book" at bounding box center [1063, 200] width 34 height 16
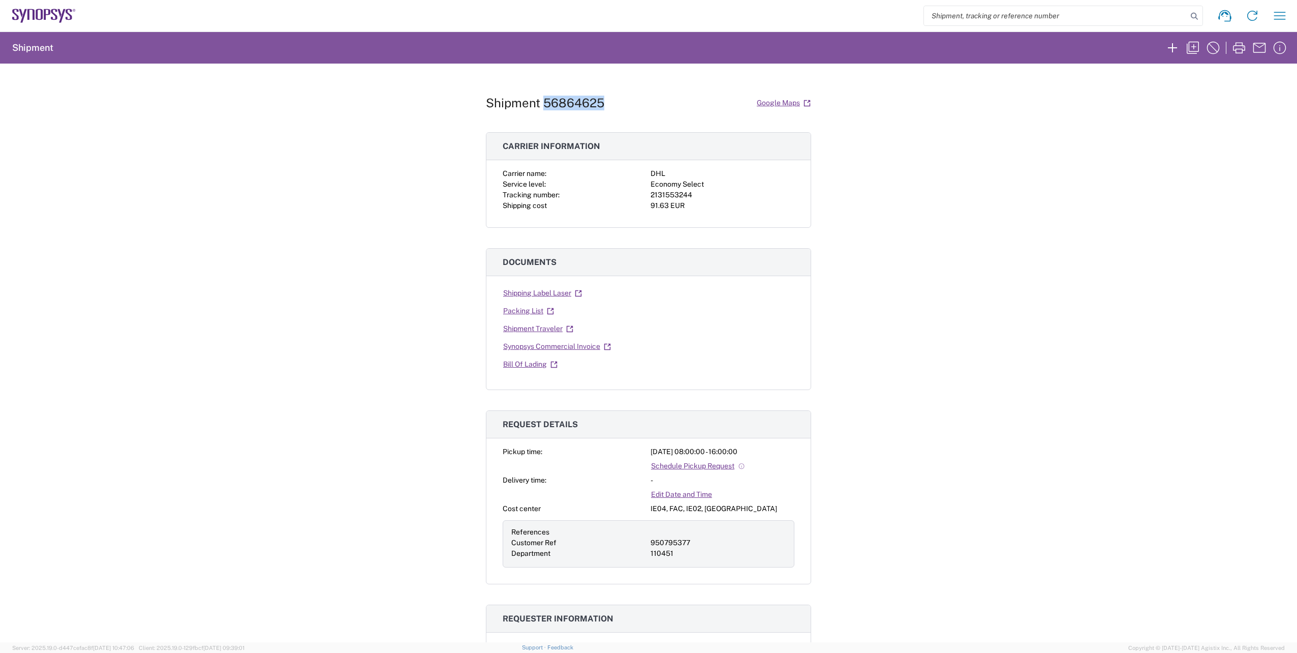
drag, startPoint x: 603, startPoint y: 101, endPoint x: 541, endPoint y: 101, distance: 61.5
click at [541, 101] on div "Shipment 56864625 Google Maps" at bounding box center [648, 103] width 325 height 18
copy h1 "56864625"
click at [1194, 45] on icon "button" at bounding box center [1193, 48] width 12 height 12
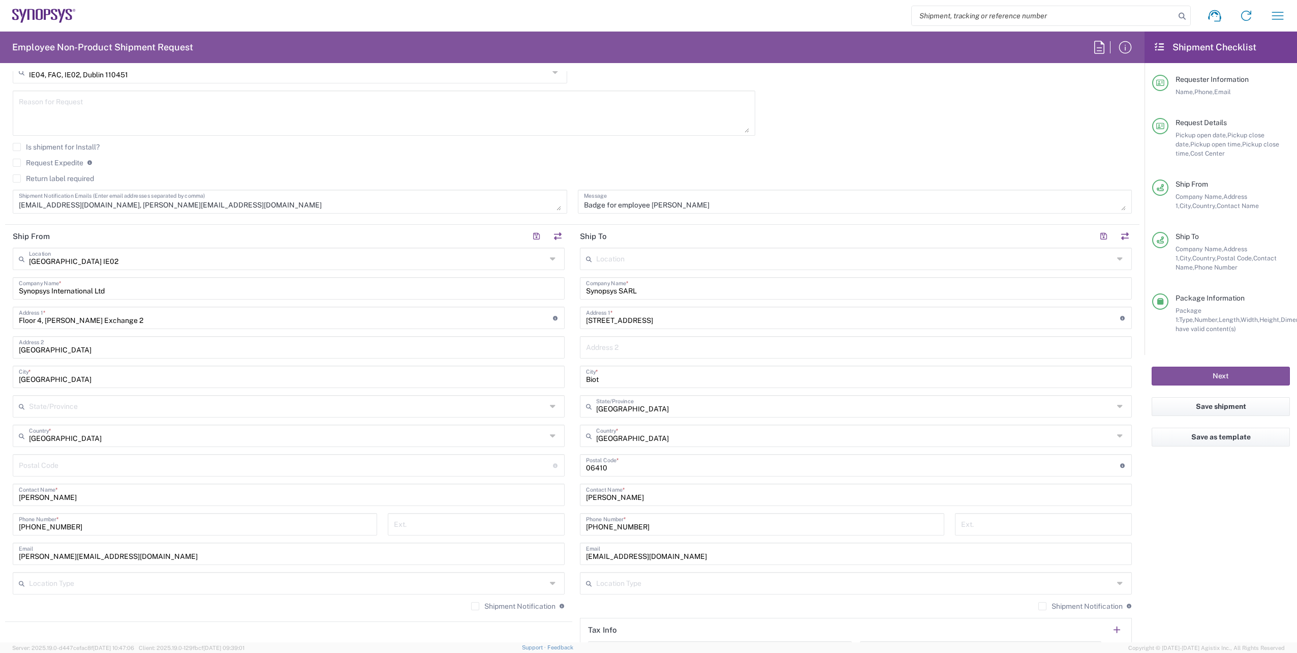
scroll to position [305, 0]
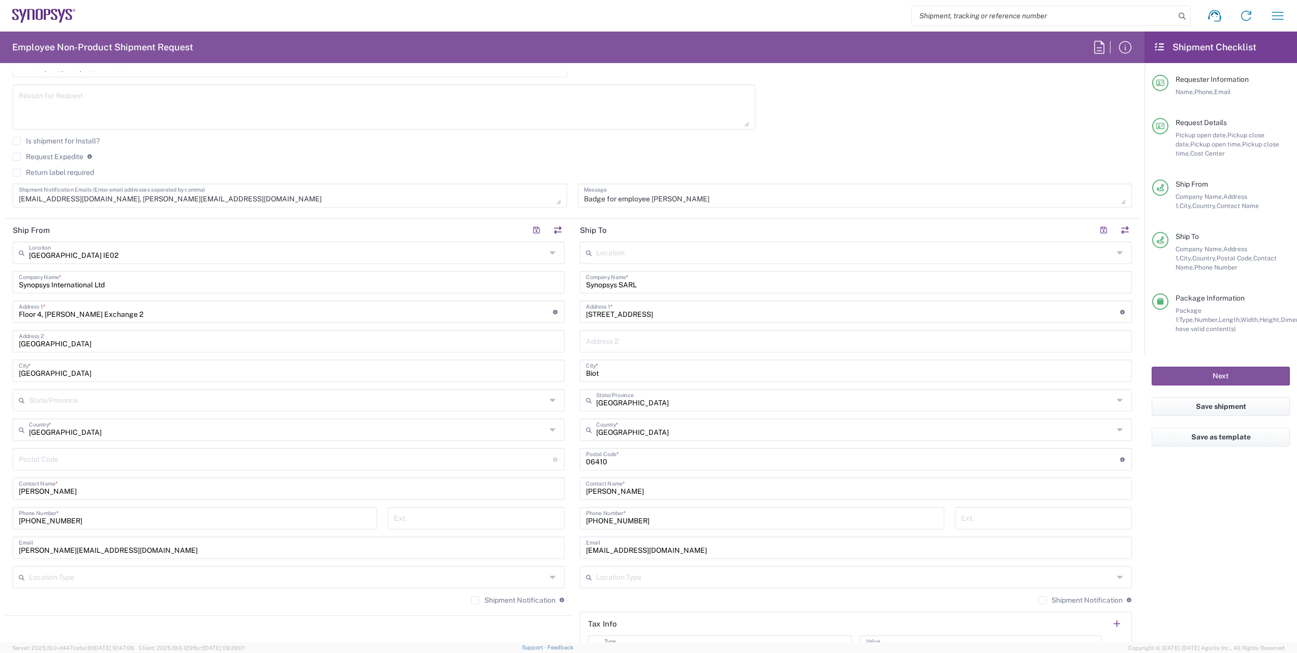
click at [628, 251] on input "text" at bounding box center [854, 252] width 517 height 18
drag, startPoint x: 617, startPoint y: 460, endPoint x: 569, endPoint y: 460, distance: 48.3
click at [572, 460] on main "fr6 Location [GEOGRAPHIC_DATA] FR63 [GEOGRAPHIC_DATA] FR67 Sophia FR62 Wissous/…" at bounding box center [855, 454] width 567 height 427
click at [600, 250] on input "text" at bounding box center [854, 252] width 517 height 18
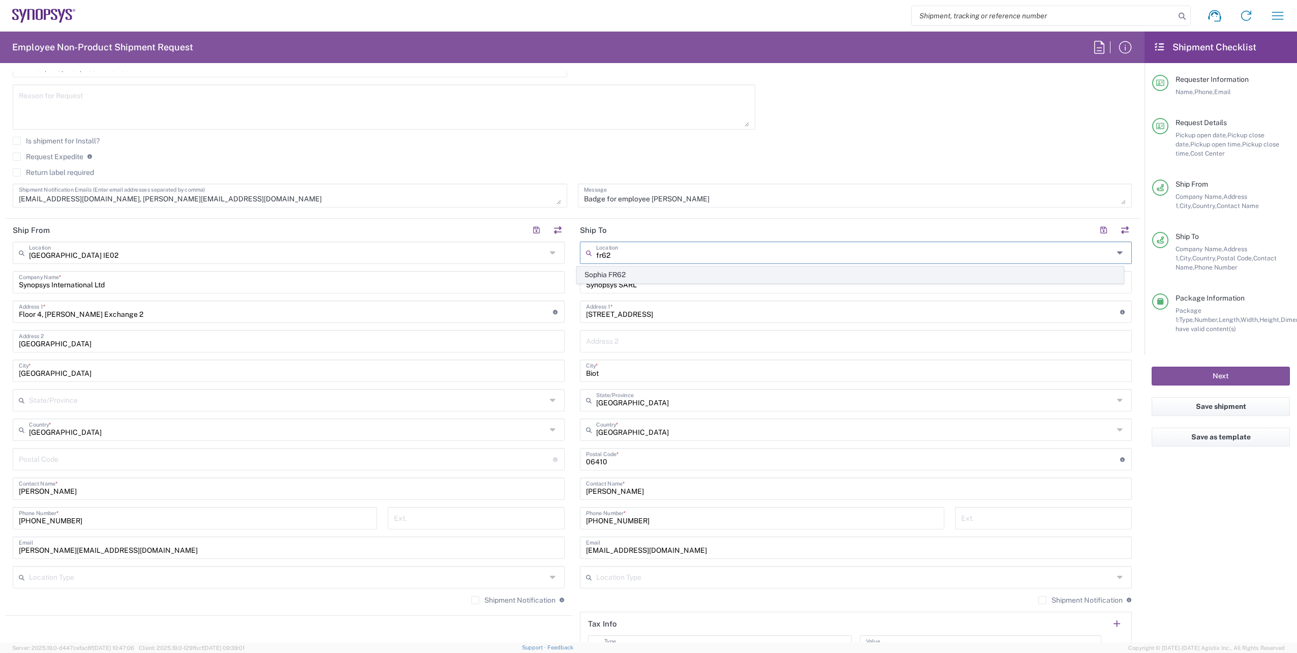
click at [624, 272] on span "Sophia FR62" at bounding box center [850, 275] width 546 height 16
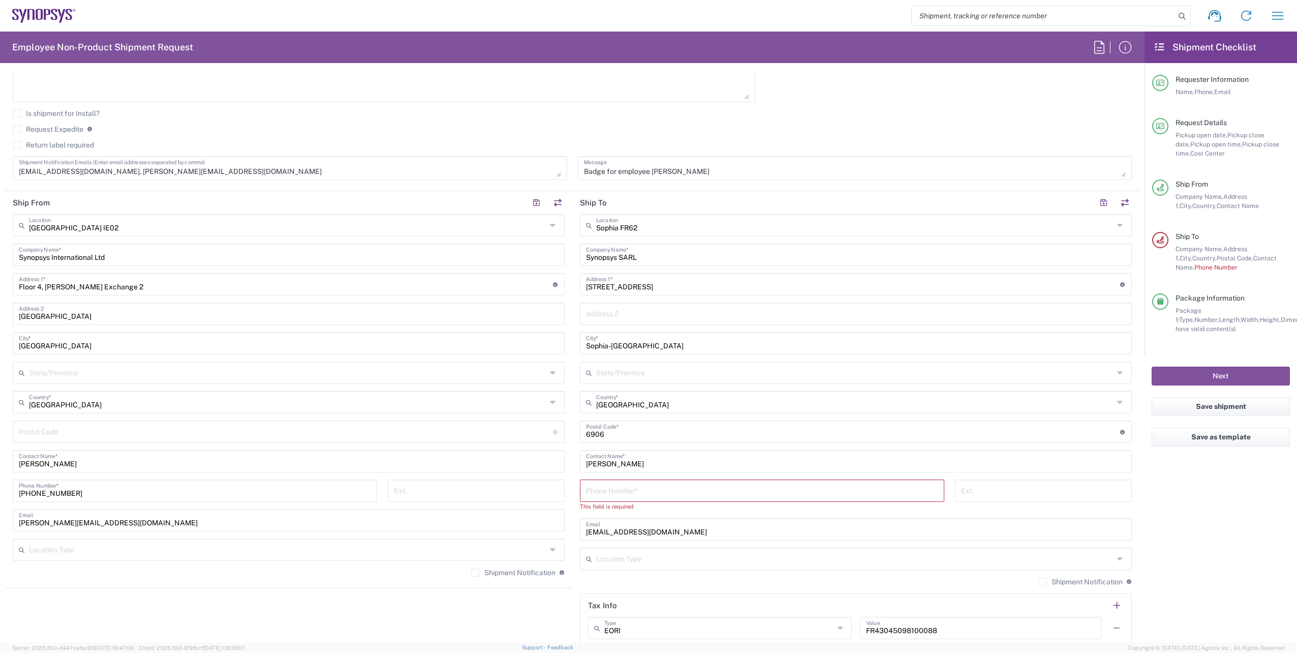
scroll to position [356, 0]
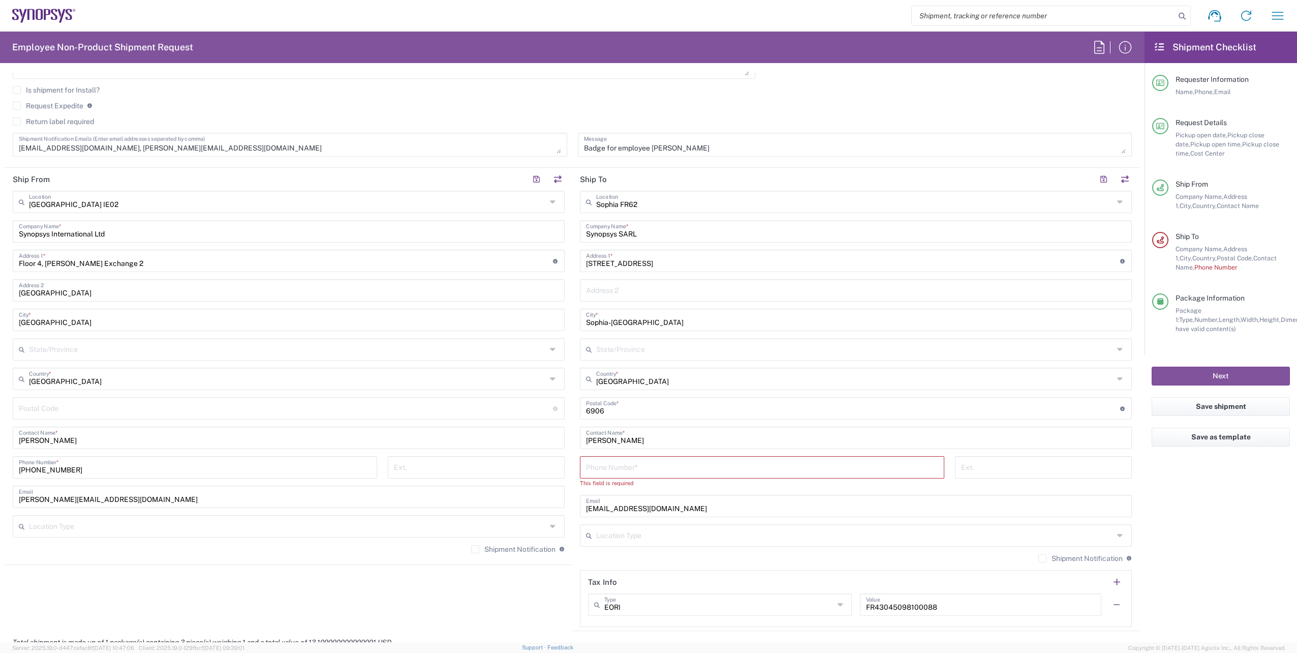
click at [967, 20] on input "search" at bounding box center [1043, 15] width 263 height 19
paste input "56864625"
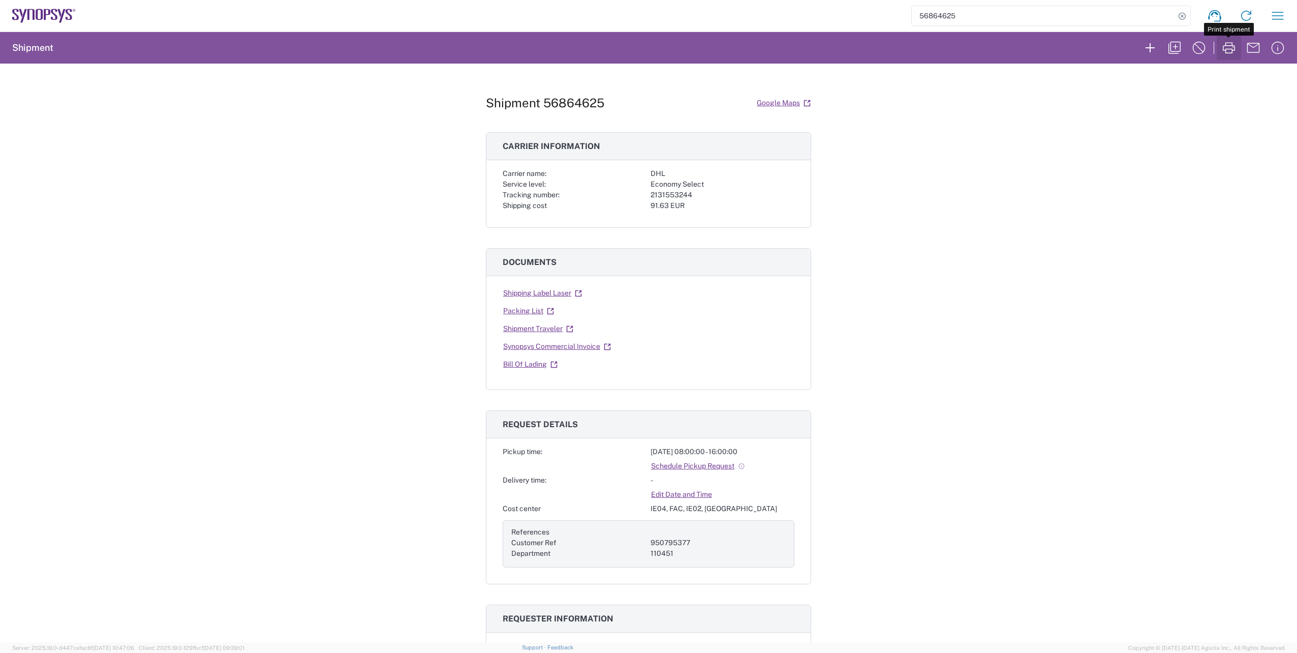
click at [1229, 46] on icon "button" at bounding box center [1229, 48] width 16 height 16
click at [1180, 47] on icon "button" at bounding box center [1175, 48] width 16 height 16
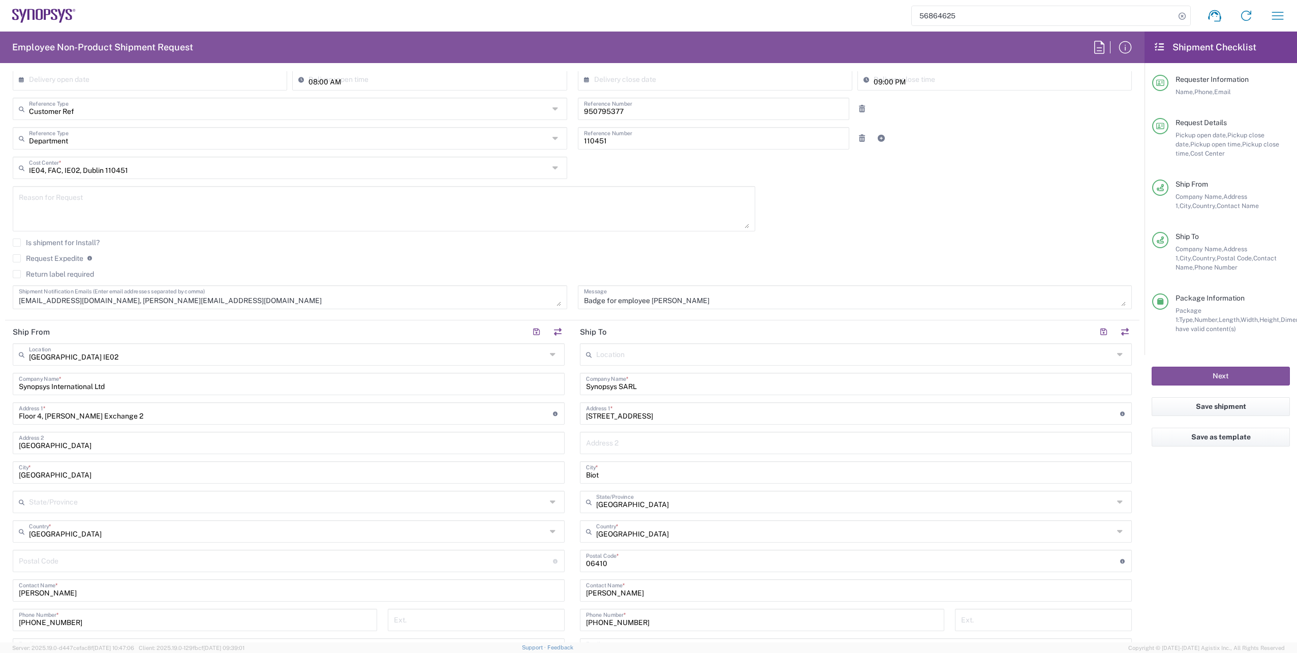
scroll to position [356, 0]
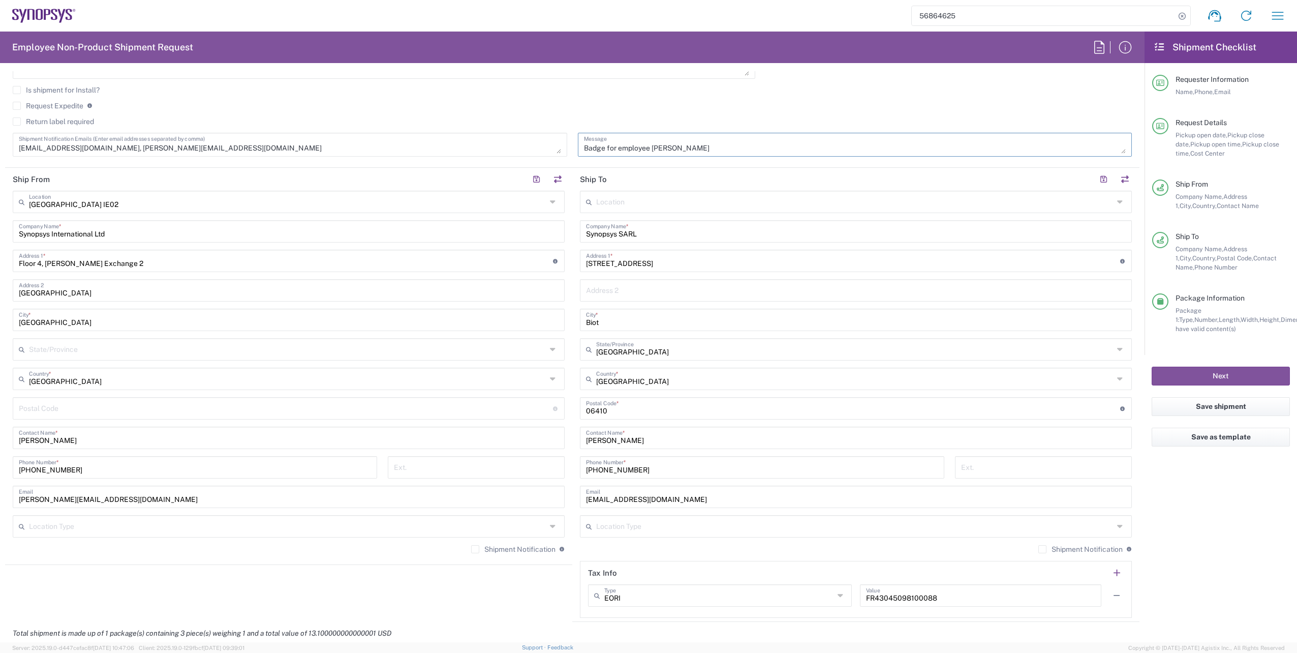
drag, startPoint x: 723, startPoint y: 148, endPoint x: 649, endPoint y: 148, distance: 74.7
click at [649, 148] on textarea "Badge for employee [PERSON_NAME]" at bounding box center [855, 145] width 542 height 18
click at [733, 142] on textarea "Badge for employee" at bounding box center [855, 145] width 542 height 18
paste textarea "[PERSON_NAME] [PERSON_NAME]"
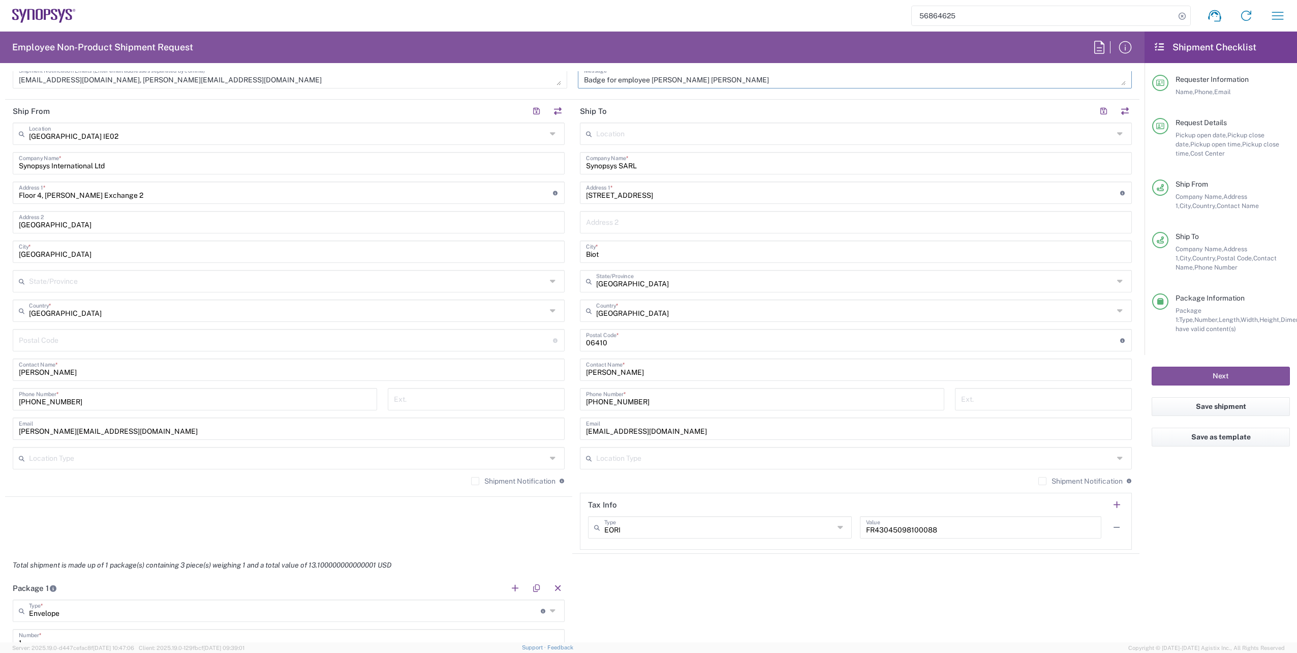
scroll to position [407, 0]
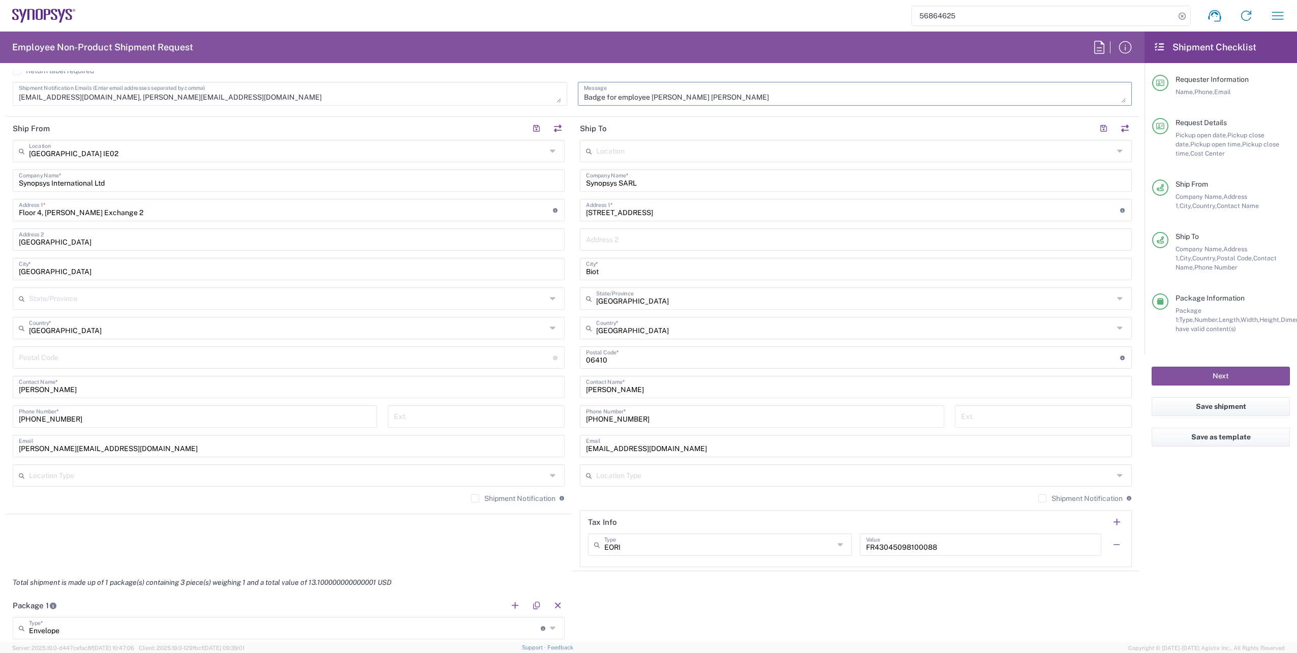
click at [644, 147] on input "text" at bounding box center [854, 150] width 517 height 18
click at [1135, 108] on form "Requester Information [PERSON_NAME] Name * [PHONE_NUMBER] Phone * [PERSON_NAME]…" at bounding box center [572, 356] width 1145 height 571
click at [653, 184] on input "Synopsys SARL" at bounding box center [856, 180] width 540 height 18
drag, startPoint x: 685, startPoint y: 216, endPoint x: 570, endPoint y: 215, distance: 115.4
click at [572, 215] on main "Location [GEOGRAPHIC_DATA] DE04 Agrate Brianza IT01 [GEOGRAPHIC_DATA] DE02 [GEO…" at bounding box center [855, 353] width 567 height 427
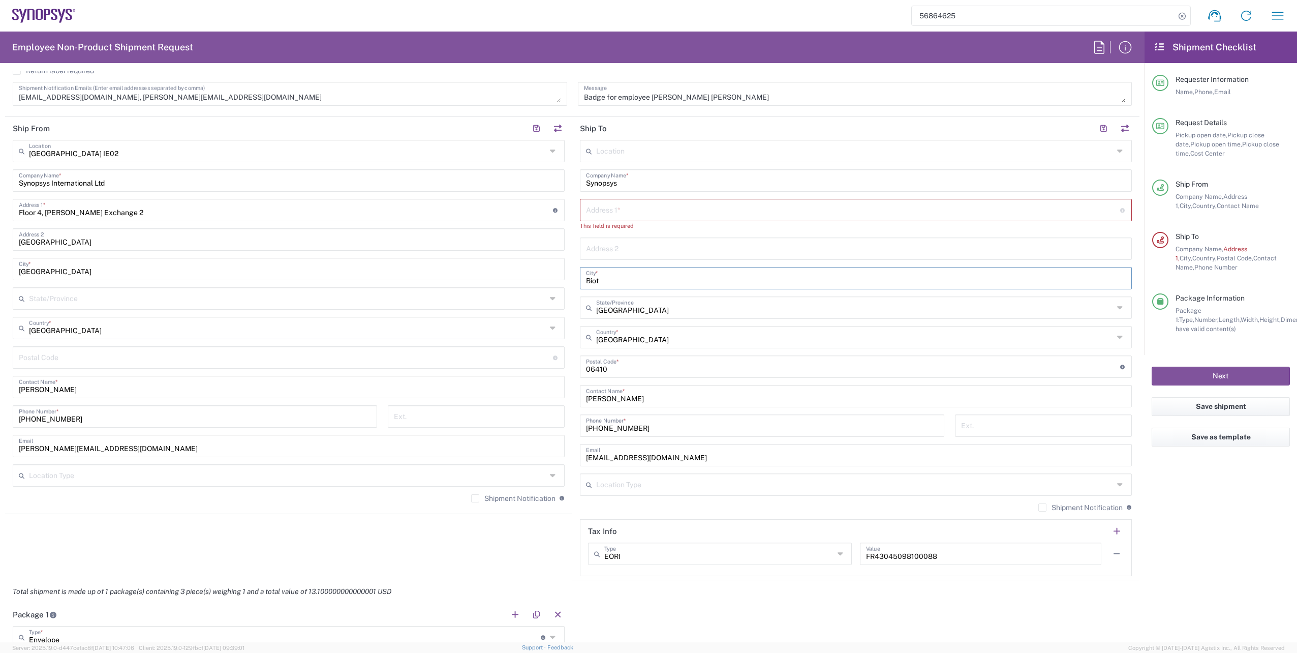
drag, startPoint x: 632, startPoint y: 280, endPoint x: 625, endPoint y: 278, distance: 7.4
click at [625, 278] on div "Location [GEOGRAPHIC_DATA] DE04 Agrate Brianza IT01 [GEOGRAPHIC_DATA] DE02 [GEO…" at bounding box center [856, 358] width 552 height 436
drag, startPoint x: 625, startPoint y: 278, endPoint x: 560, endPoint y: 273, distance: 65.7
click at [560, 273] on div "Ship From [GEOGRAPHIC_DATA] IE02 Location [GEOGRAPHIC_DATA] [GEOGRAPHIC_DATA] D…" at bounding box center [572, 348] width 1134 height 463
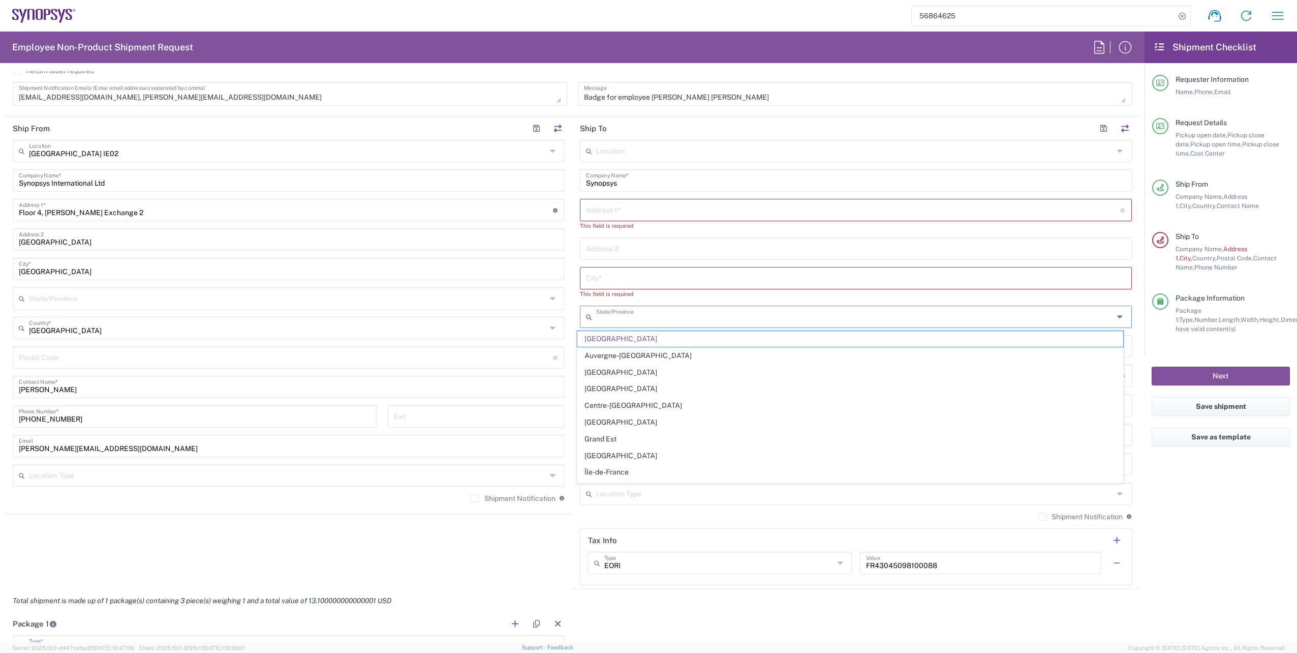
drag, startPoint x: 704, startPoint y: 311, endPoint x: 607, endPoint y: 311, distance: 96.6
click at [607, 311] on input "text" at bounding box center [854, 316] width 517 height 18
click at [642, 211] on input "text" at bounding box center [853, 209] width 534 height 18
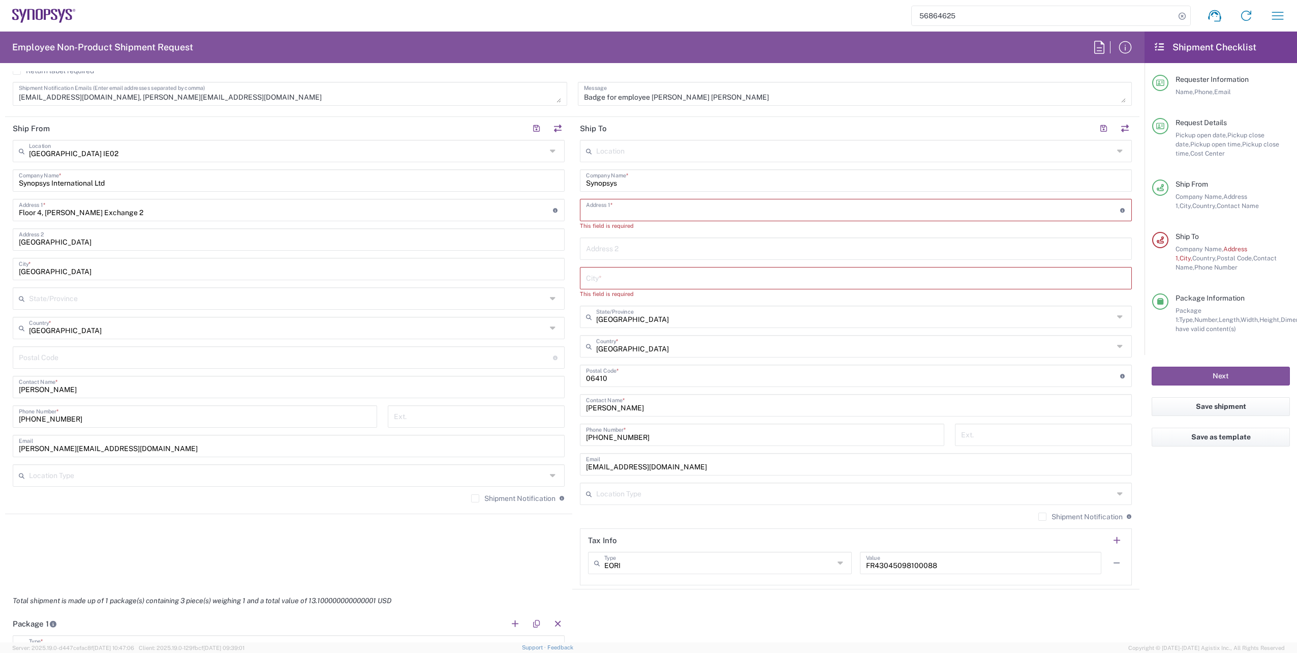
paste input "[STREET_ADDRESS]"
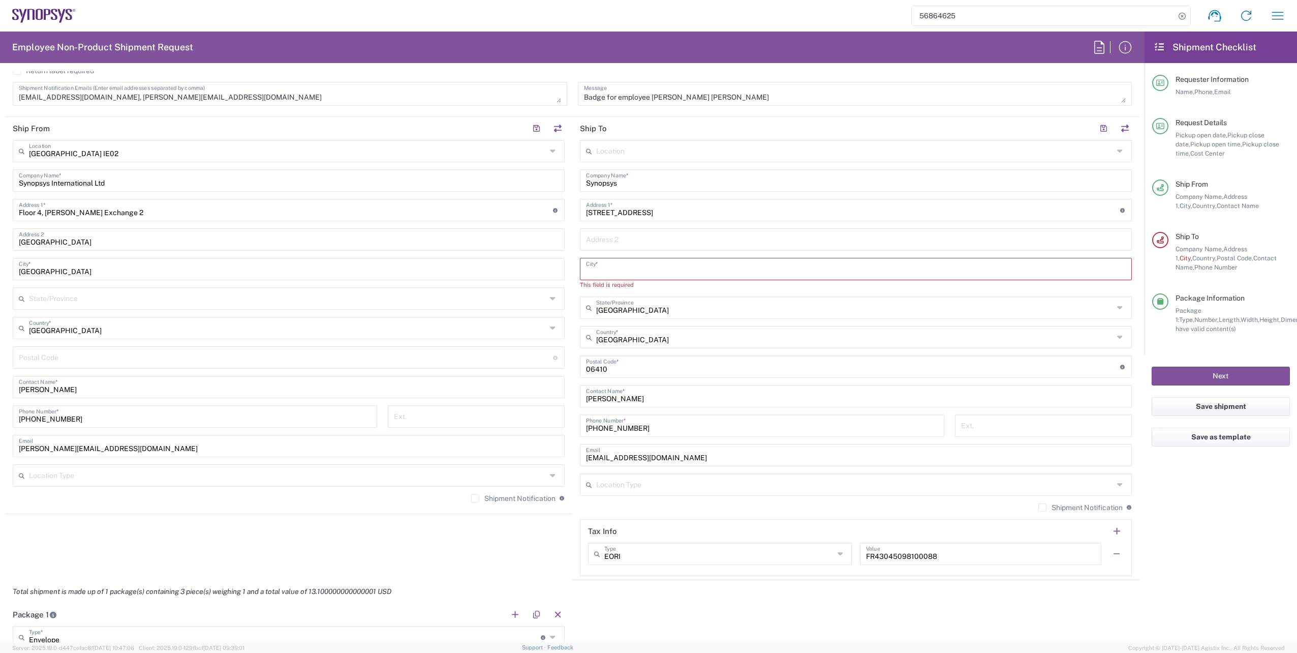
click at [619, 267] on input "text" at bounding box center [856, 268] width 540 height 18
click at [636, 264] on input "text" at bounding box center [856, 268] width 540 height 18
paste input "Kungälv"
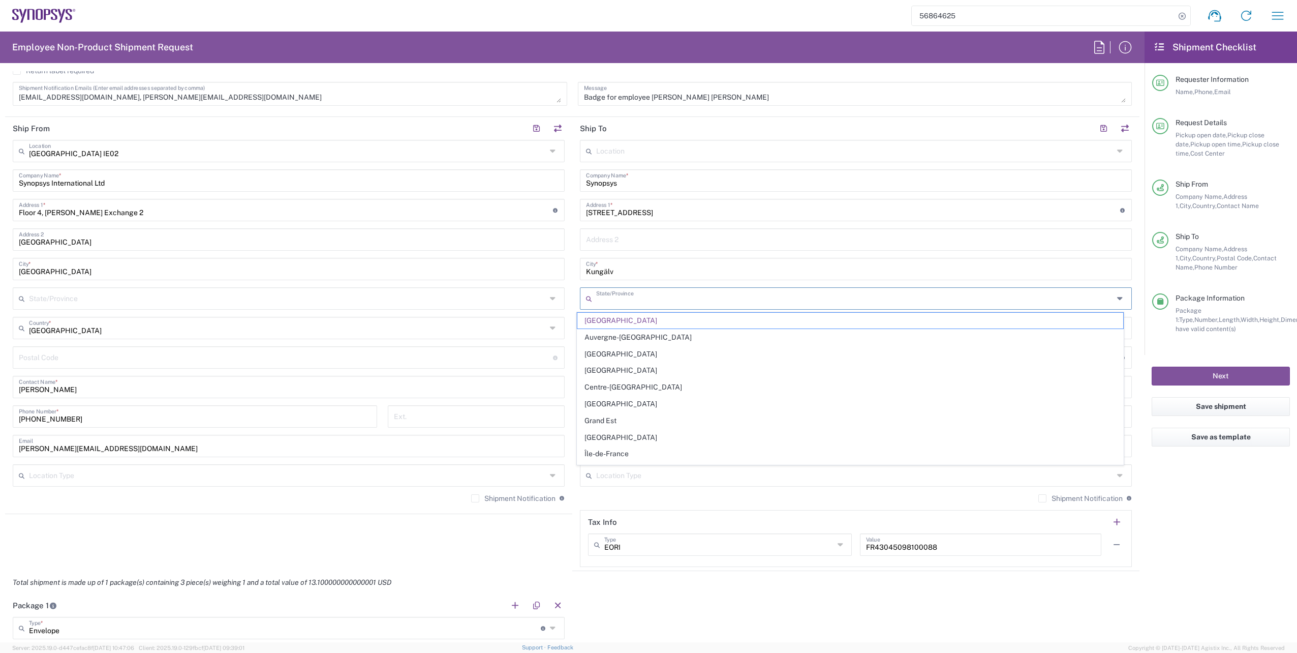
drag, startPoint x: 701, startPoint y: 299, endPoint x: 617, endPoint y: 300, distance: 83.9
click at [617, 300] on input "text" at bounding box center [854, 298] width 517 height 18
click at [558, 525] on agx-shipment-stop-widget "Ship From [GEOGRAPHIC_DATA] IE02 Location [GEOGRAPHIC_DATA] [GEOGRAPHIC_DATA] D…" at bounding box center [288, 344] width 567 height 454
drag, startPoint x: 665, startPoint y: 385, endPoint x: 562, endPoint y: 385, distance: 103.2
click at [562, 385] on div "Ship From [GEOGRAPHIC_DATA] IE02 Location [GEOGRAPHIC_DATA] [GEOGRAPHIC_DATA] D…" at bounding box center [572, 344] width 1134 height 454
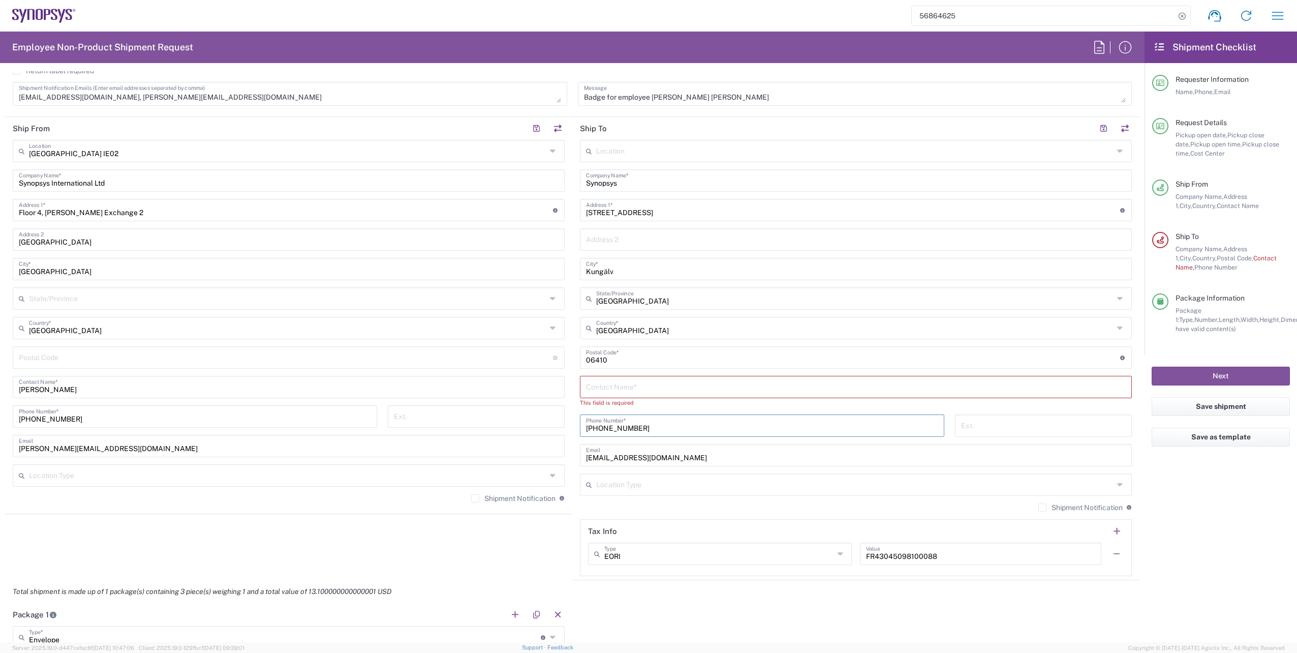
drag, startPoint x: 661, startPoint y: 420, endPoint x: 560, endPoint y: 423, distance: 100.7
click at [560, 423] on div "Ship From [GEOGRAPHIC_DATA] IE02 Location [GEOGRAPHIC_DATA] [GEOGRAPHIC_DATA] D…" at bounding box center [572, 348] width 1134 height 463
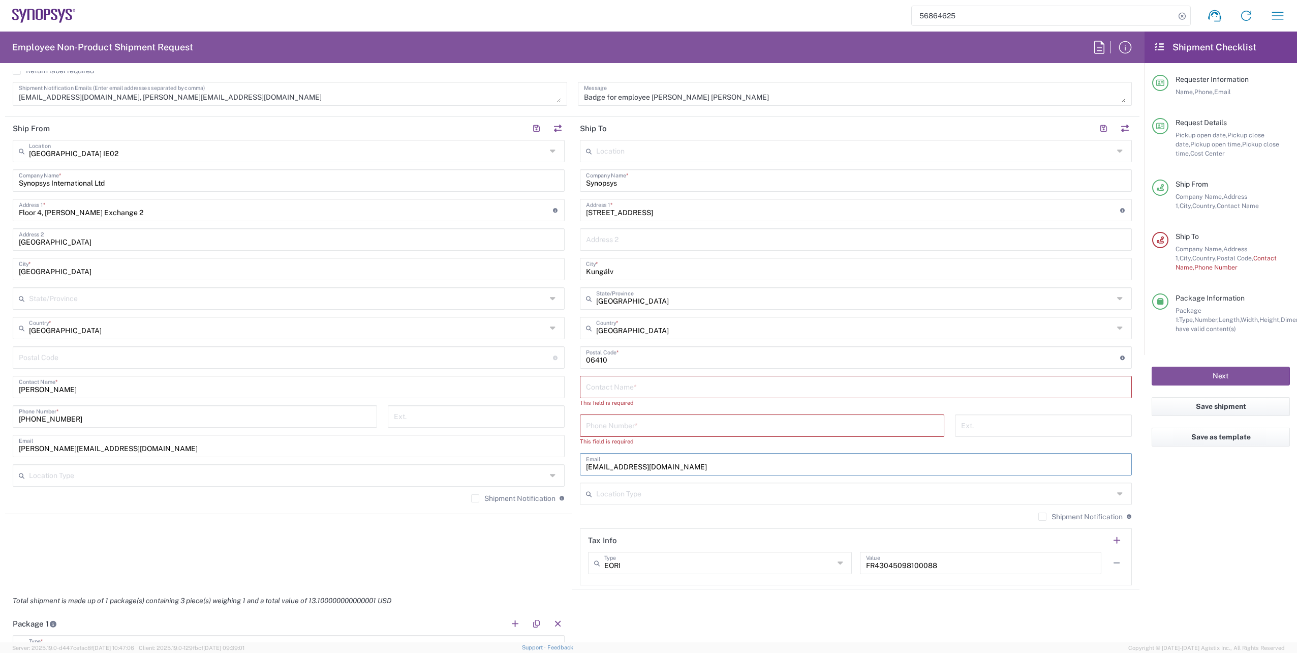
drag, startPoint x: 679, startPoint y: 455, endPoint x: 537, endPoint y: 455, distance: 141.8
click at [537, 455] on div "Ship From [GEOGRAPHIC_DATA] IE02 Location [GEOGRAPHIC_DATA] [GEOGRAPHIC_DATA] D…" at bounding box center [572, 353] width 1134 height 472
click at [650, 322] on input "text" at bounding box center [854, 327] width 517 height 18
click at [593, 352] on span "[GEOGRAPHIC_DATA]" at bounding box center [850, 350] width 546 height 16
drag, startPoint x: 630, startPoint y: 355, endPoint x: 565, endPoint y: 356, distance: 65.1
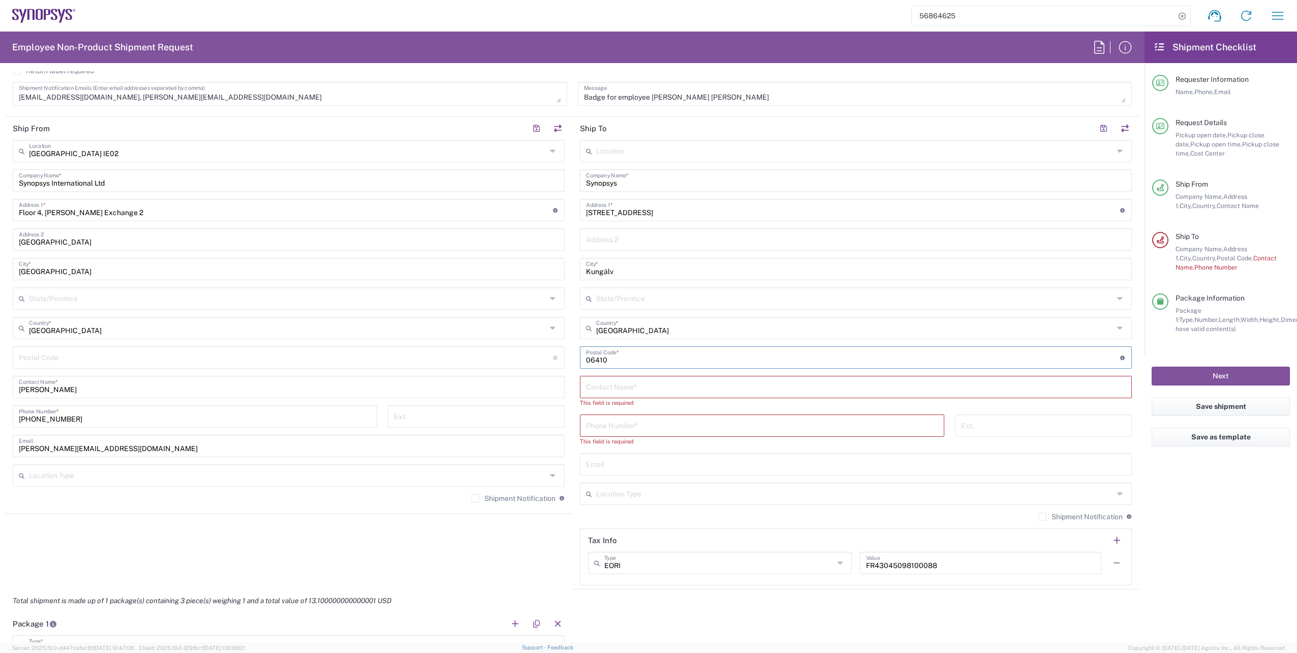
click at [565, 356] on div "Ship From [GEOGRAPHIC_DATA] IE02 Location [GEOGRAPHIC_DATA] [GEOGRAPHIC_DATA] D…" at bounding box center [572, 353] width 1134 height 472
click at [621, 354] on input "undefined" at bounding box center [853, 357] width 534 height 18
paste input "44237"
click at [611, 380] on input "text" at bounding box center [856, 386] width 540 height 18
click at [630, 385] on input "text" at bounding box center [856, 386] width 540 height 18
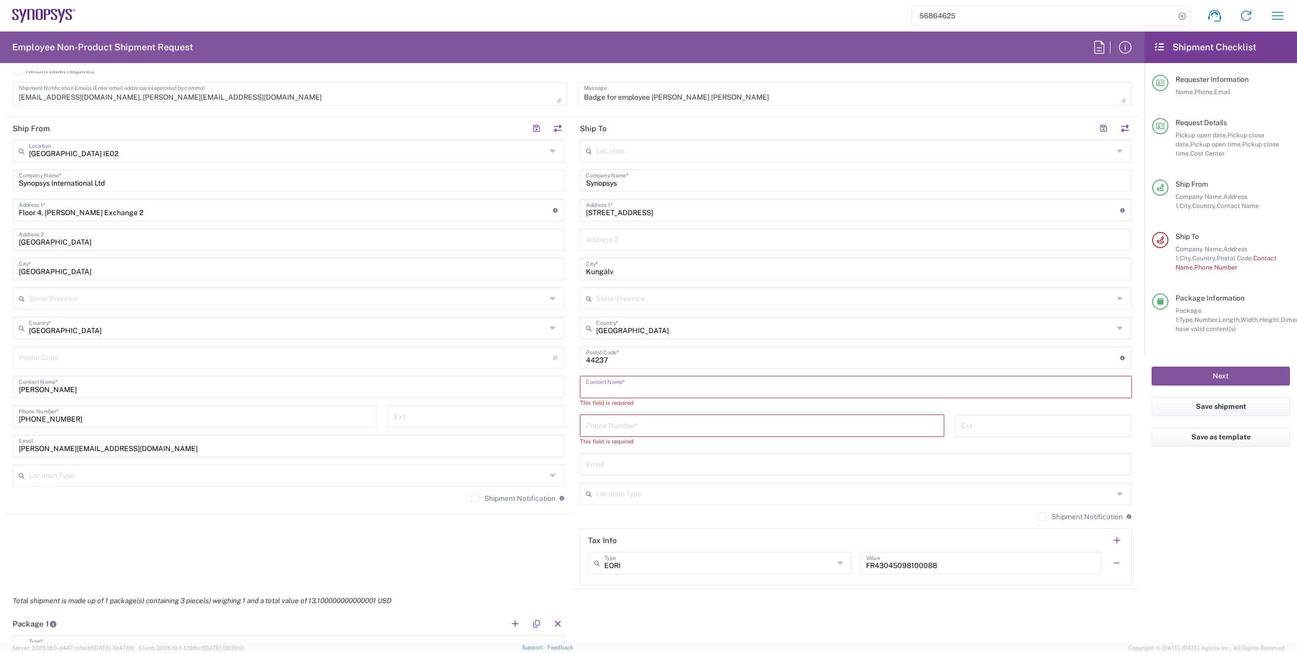
paste input "[PERSON_NAME] [PERSON_NAME]"
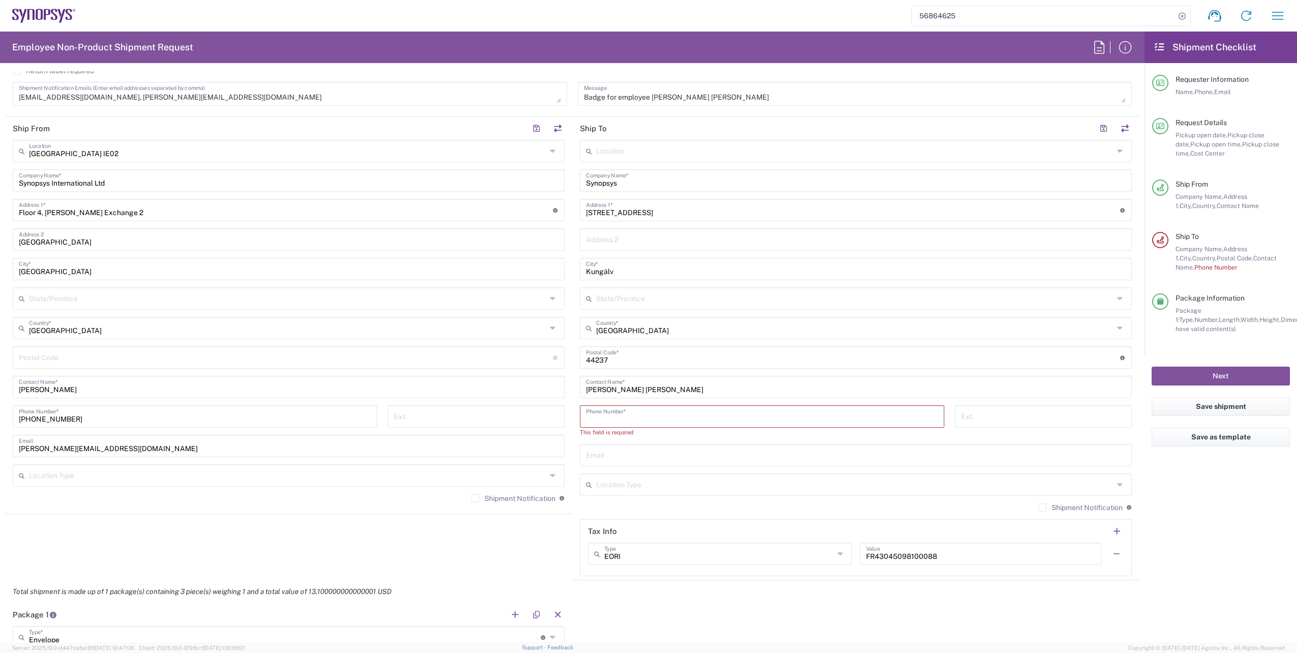
click at [617, 414] on input "tel" at bounding box center [762, 416] width 352 height 18
paste input "[PHONE_NUMBER]"
drag, startPoint x: 694, startPoint y: 419, endPoint x: 635, endPoint y: 418, distance: 59.5
click at [635, 418] on input "[PHONE_NUMBER]+46739791862" at bounding box center [762, 416] width 352 height 18
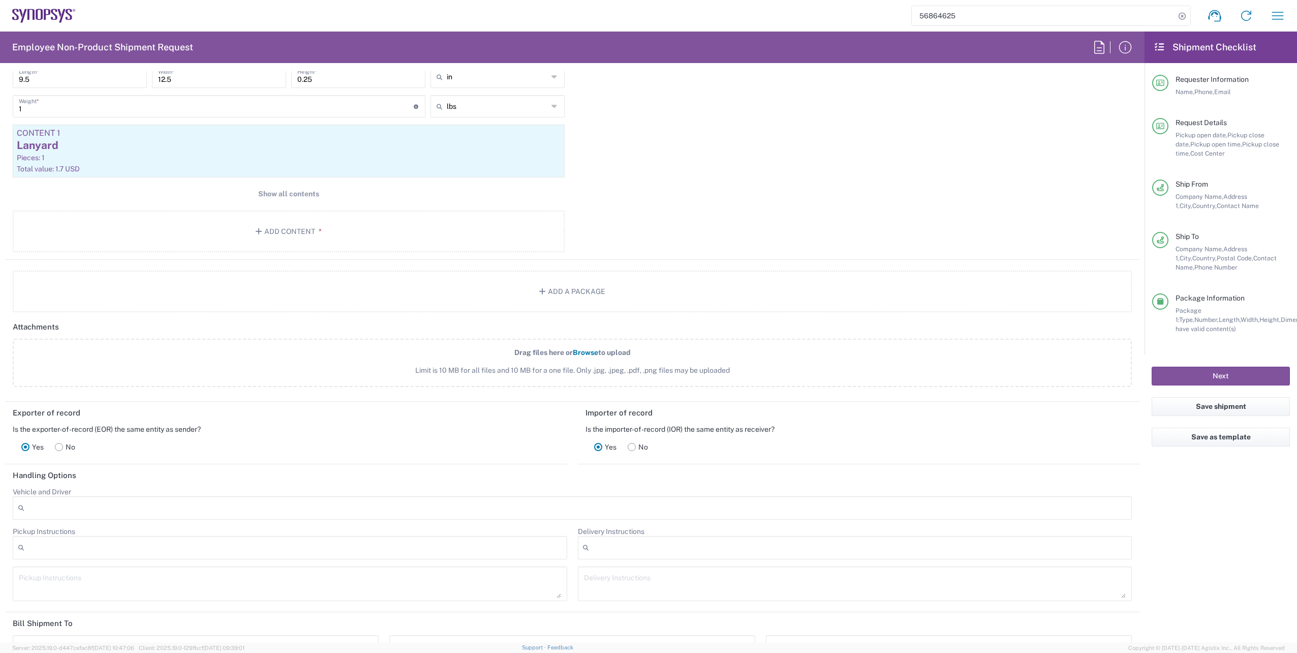
scroll to position [1204, 0]
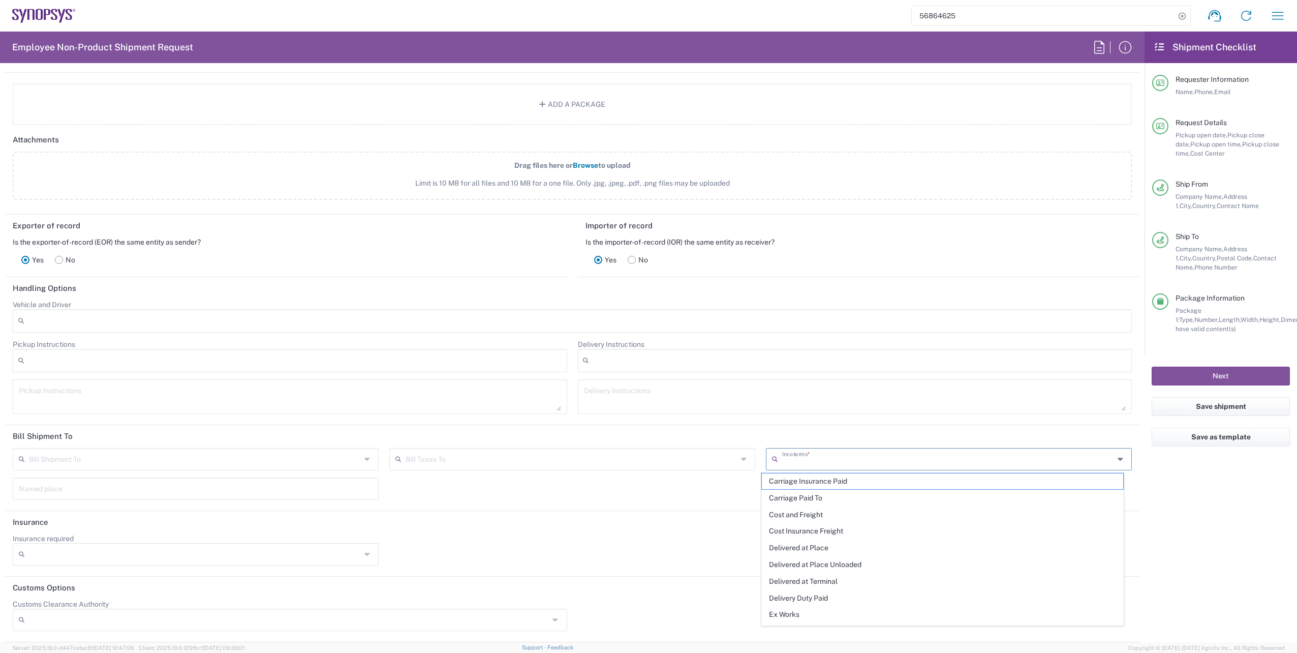
click at [812, 458] on input "text" at bounding box center [948, 458] width 332 height 18
click at [794, 544] on span "Delivered at Place" at bounding box center [942, 548] width 361 height 16
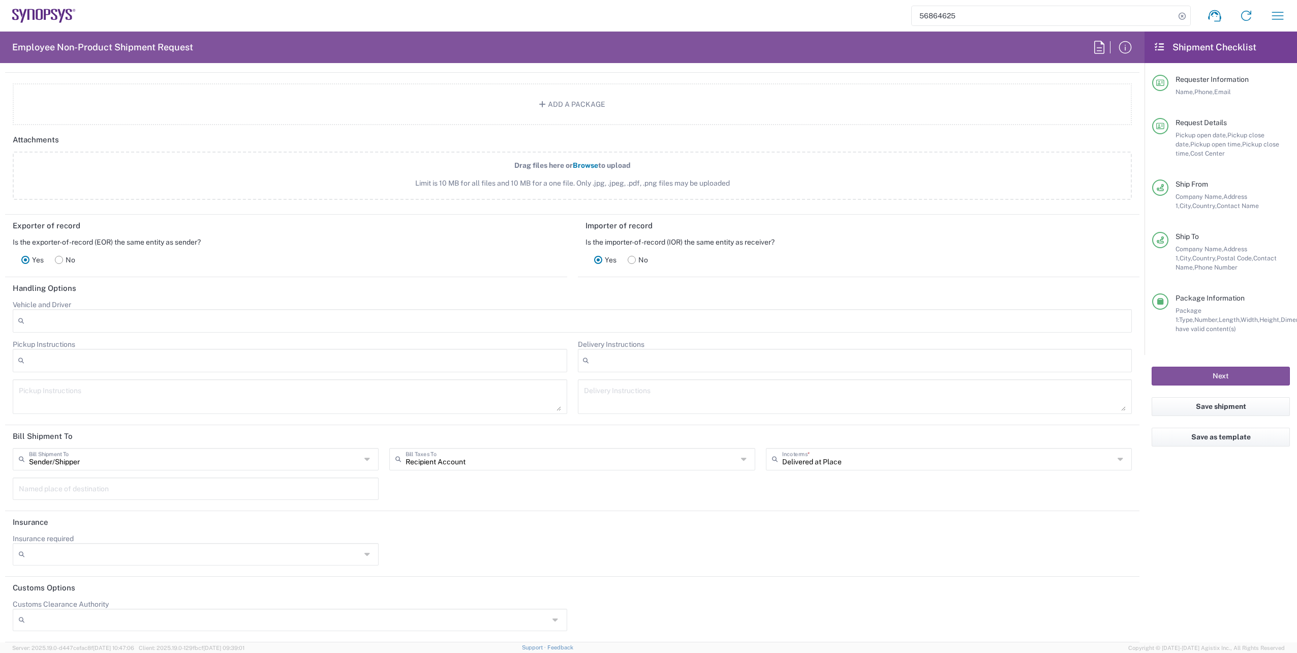
click at [561, 484] on div "Sender/[PERSON_NAME] Shipment To Sender/Shipper Recipient Account Third Party A…" at bounding box center [573, 477] width 1130 height 59
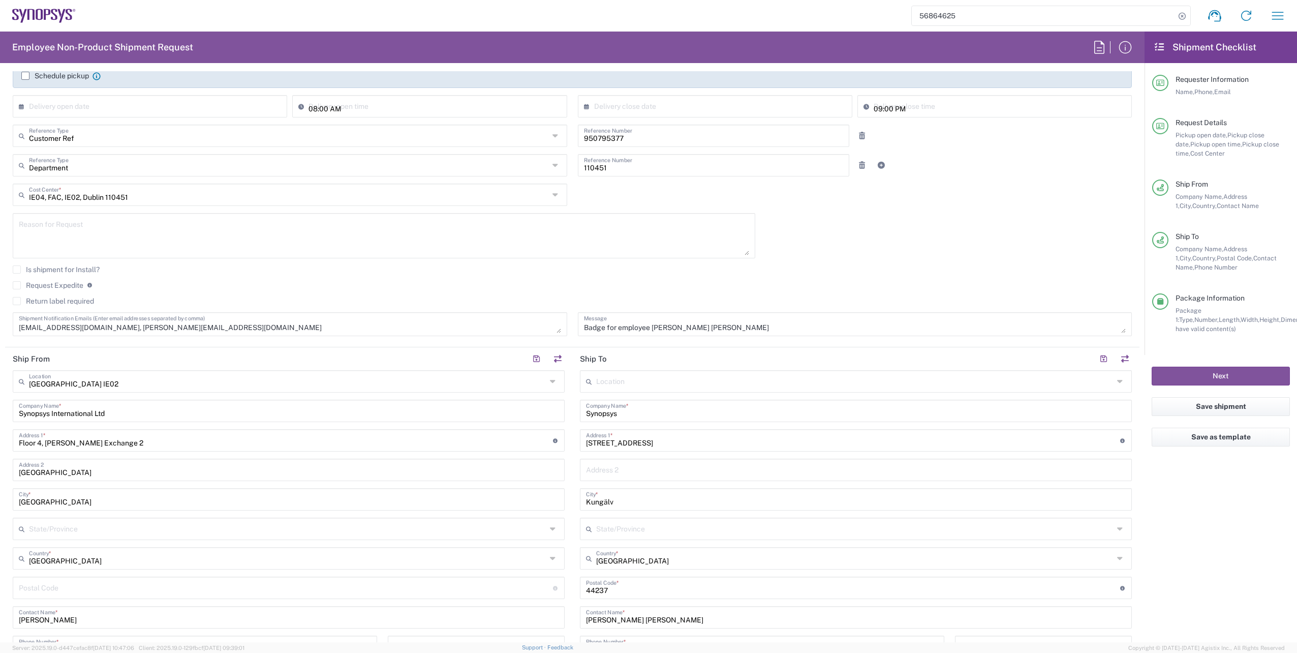
scroll to position [136, 0]
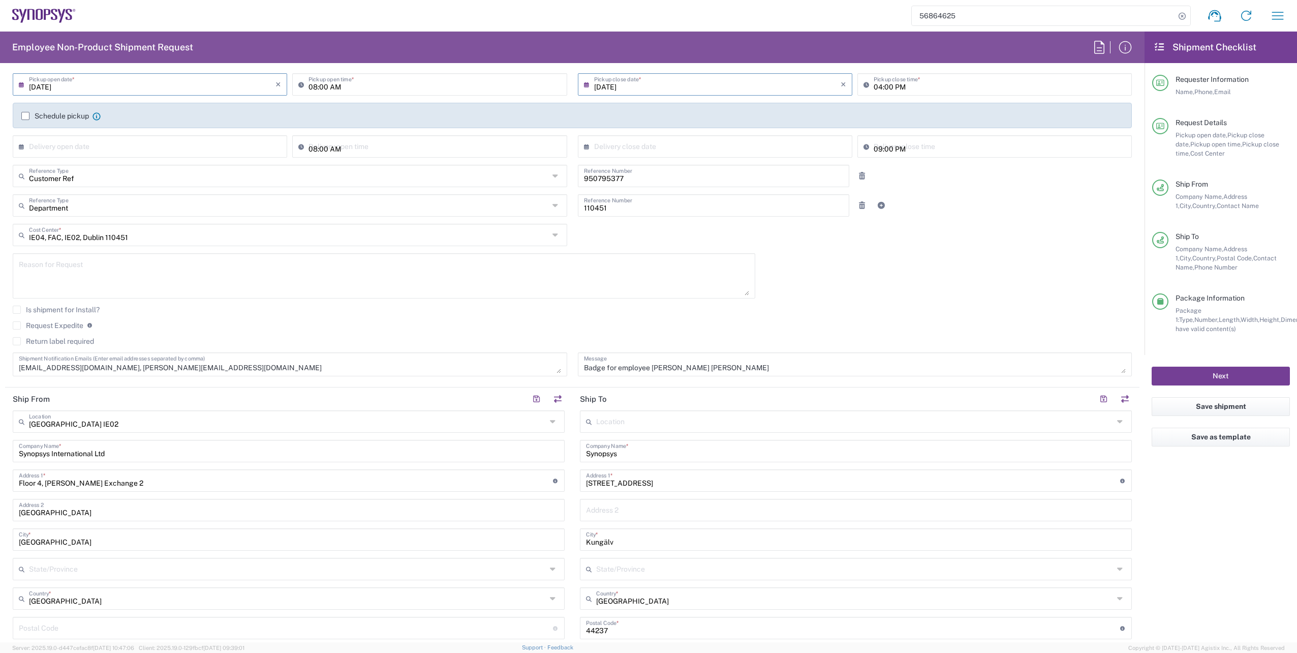
click at [1214, 373] on button "Next" at bounding box center [1221, 375] width 138 height 19
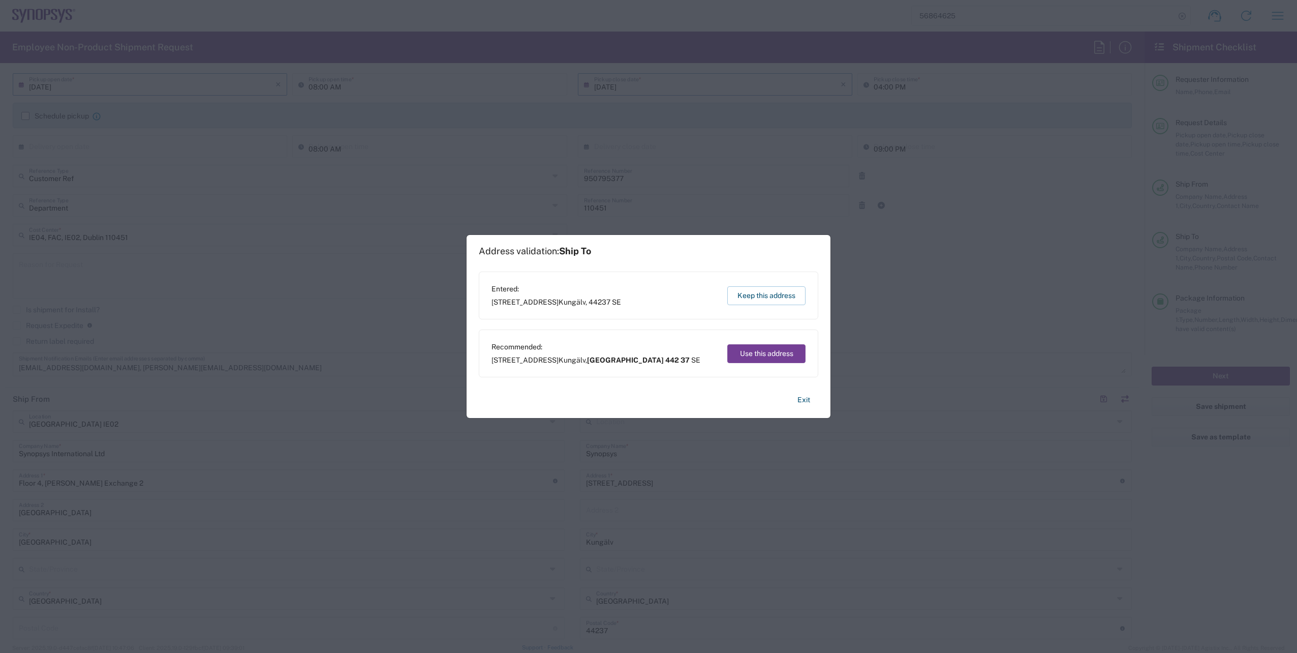
click at [766, 354] on button "Use this address" at bounding box center [766, 353] width 78 height 19
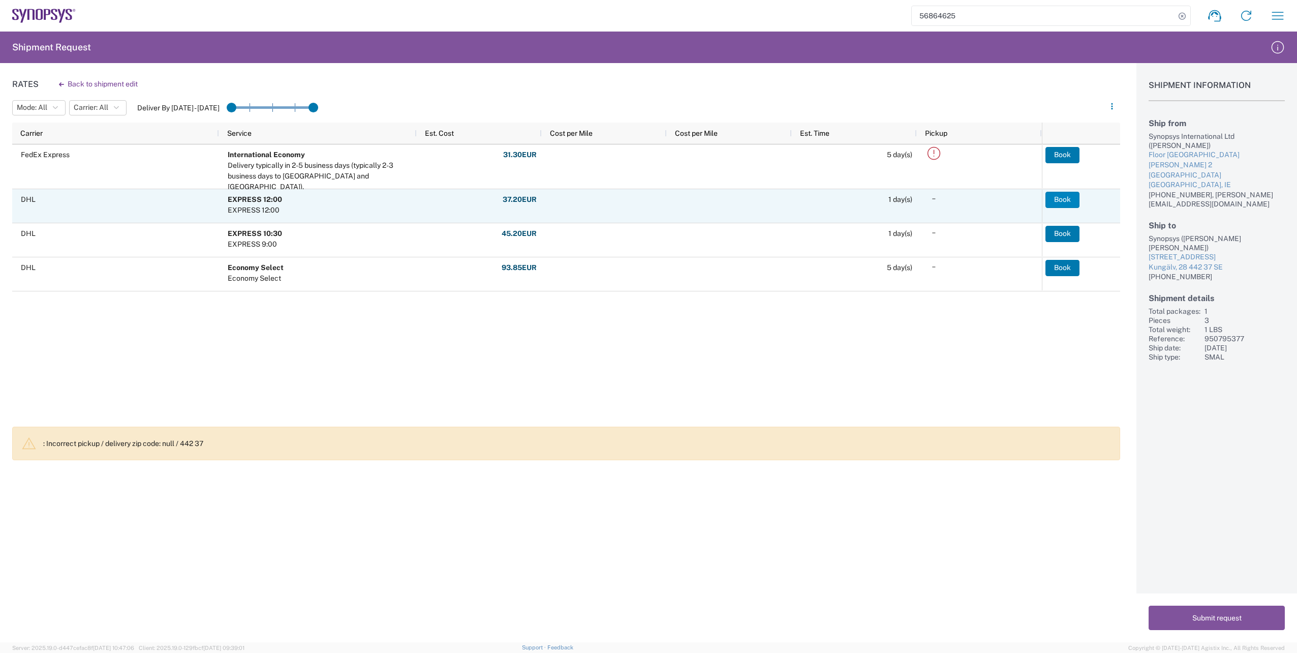
click at [1067, 198] on button "Book" at bounding box center [1063, 200] width 34 height 16
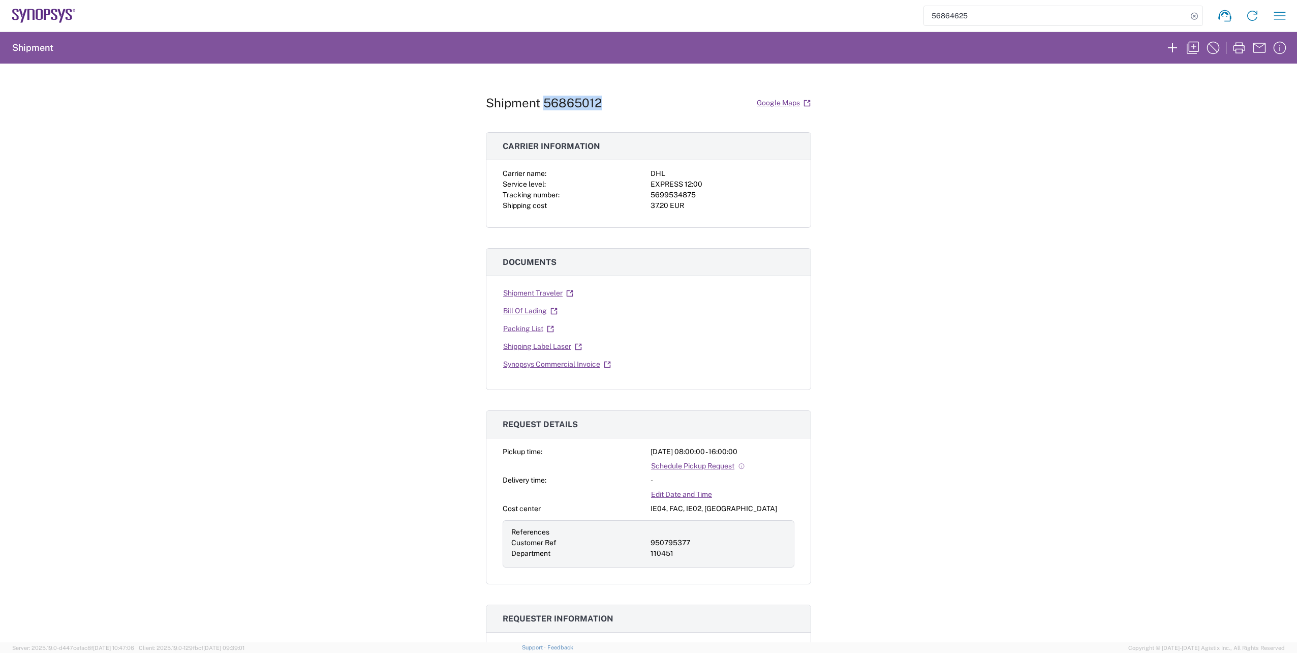
drag, startPoint x: 601, startPoint y: 105, endPoint x: 541, endPoint y: 100, distance: 60.2
click at [541, 100] on div "Shipment 56865012 Google Maps" at bounding box center [648, 103] width 325 height 18
copy h1 "56865012"
click at [1193, 44] on icon "button" at bounding box center [1193, 48] width 16 height 16
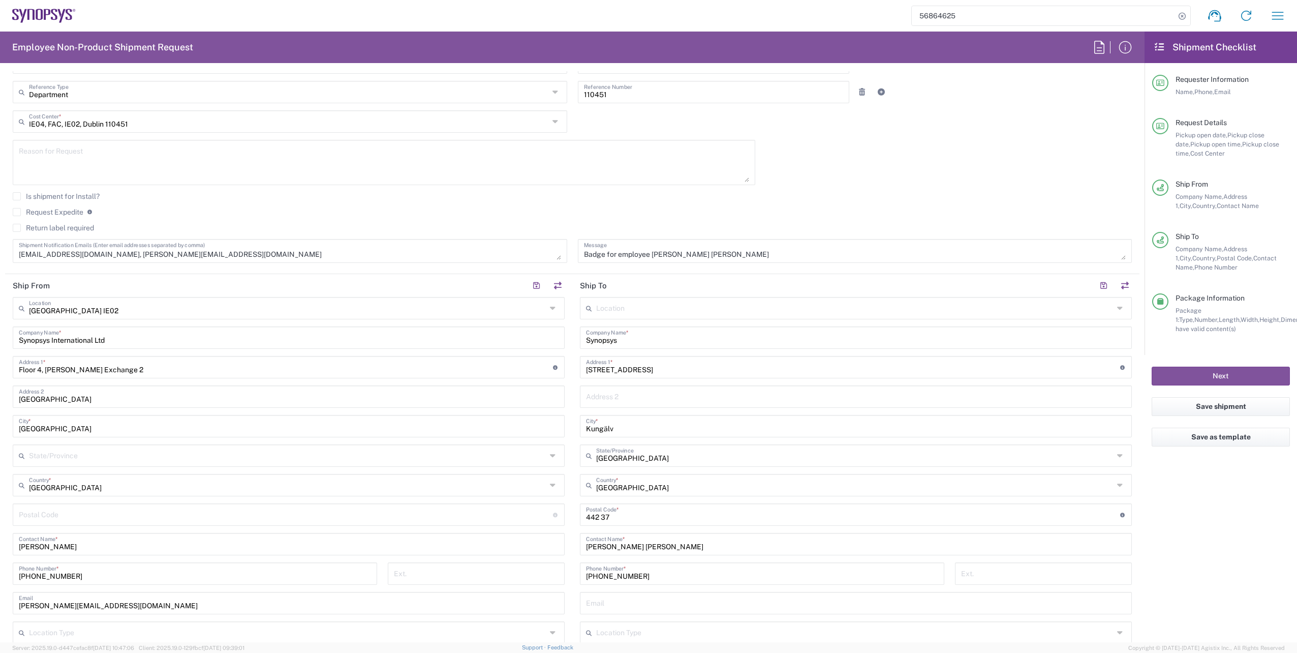
scroll to position [254, 0]
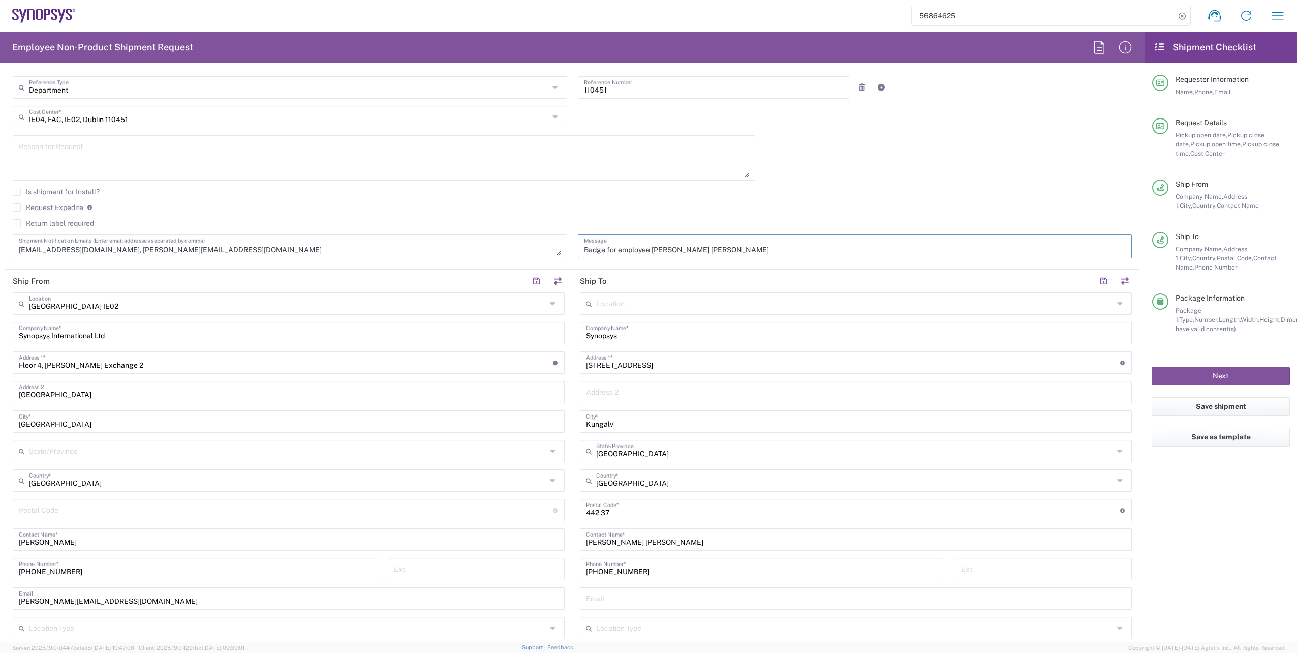
drag, startPoint x: 725, startPoint y: 250, endPoint x: 649, endPoint y: 250, distance: 76.2
click at [649, 250] on textarea "Badge for employee [PERSON_NAME] [PERSON_NAME]" at bounding box center [855, 246] width 542 height 18
paste textarea "[PERSON_NAME]"
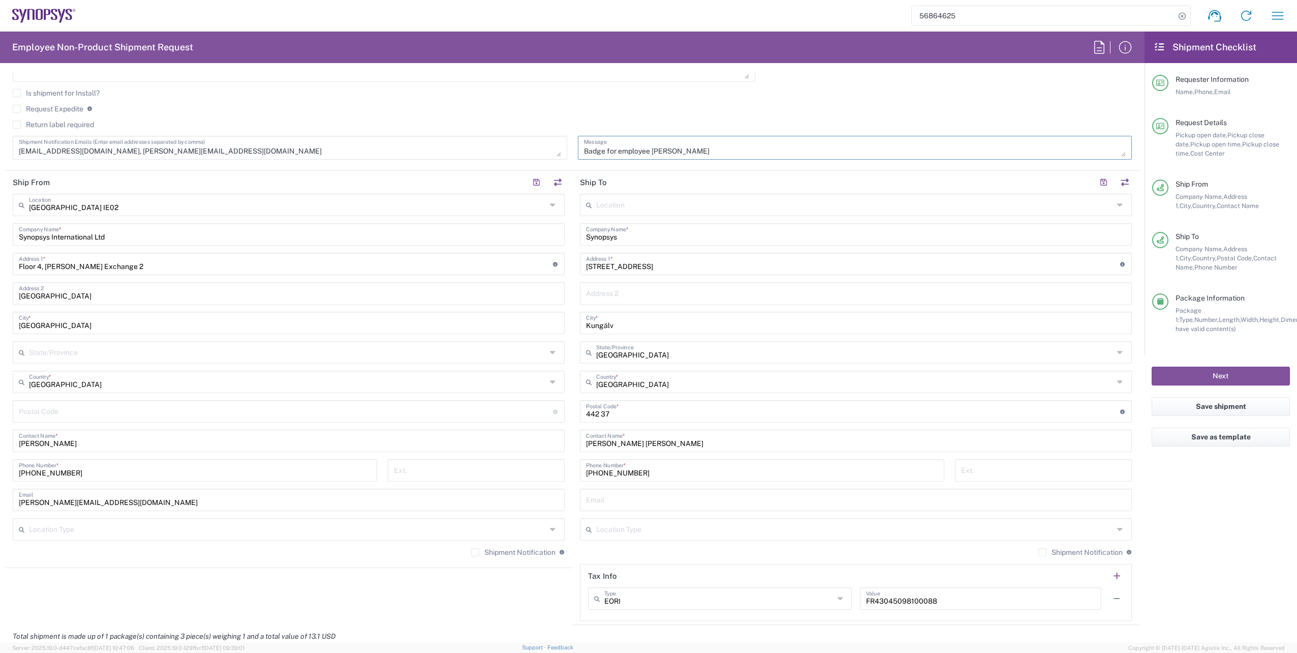
scroll to position [356, 0]
drag, startPoint x: 686, startPoint y: 265, endPoint x: 567, endPoint y: 263, distance: 118.9
click at [567, 263] on div "Ship From [GEOGRAPHIC_DATA] IE02 Location [GEOGRAPHIC_DATA] [GEOGRAPHIC_DATA] D…" at bounding box center [572, 395] width 1134 height 454
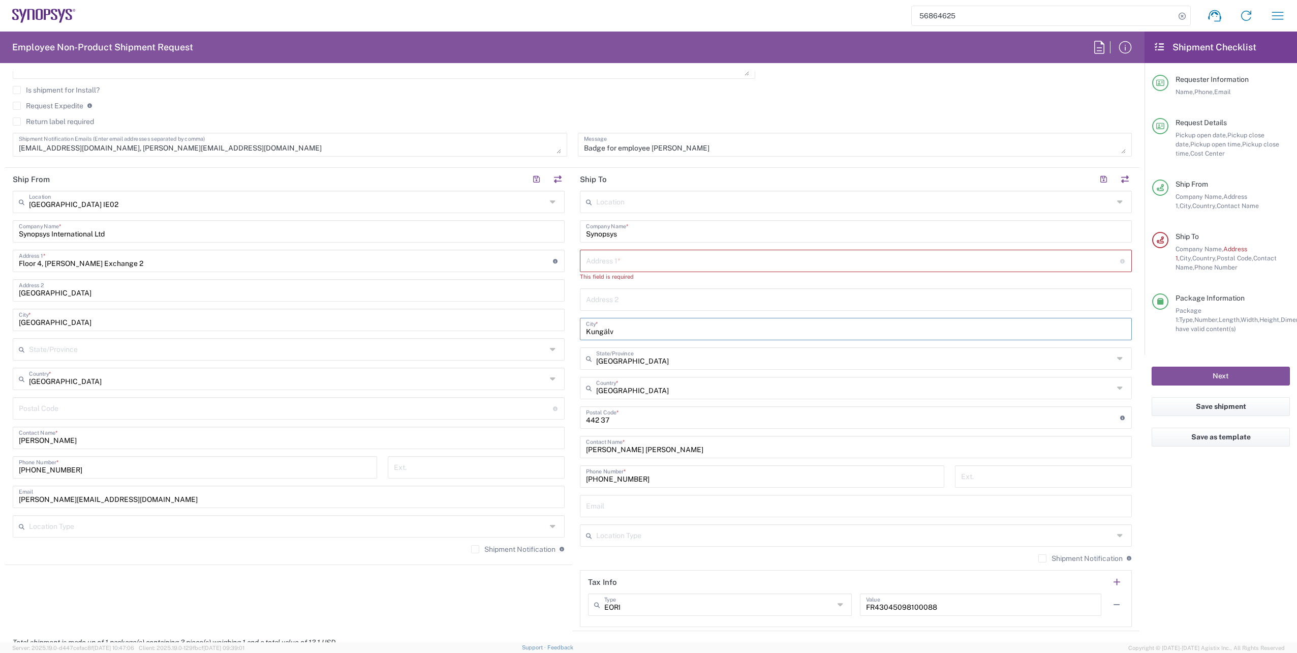
drag, startPoint x: 634, startPoint y: 323, endPoint x: 566, endPoint y: 324, distance: 68.6
click at [566, 324] on div "Ship From [GEOGRAPHIC_DATA] IE02 Location [GEOGRAPHIC_DATA] [GEOGRAPHIC_DATA] D…" at bounding box center [572, 399] width 1134 height 463
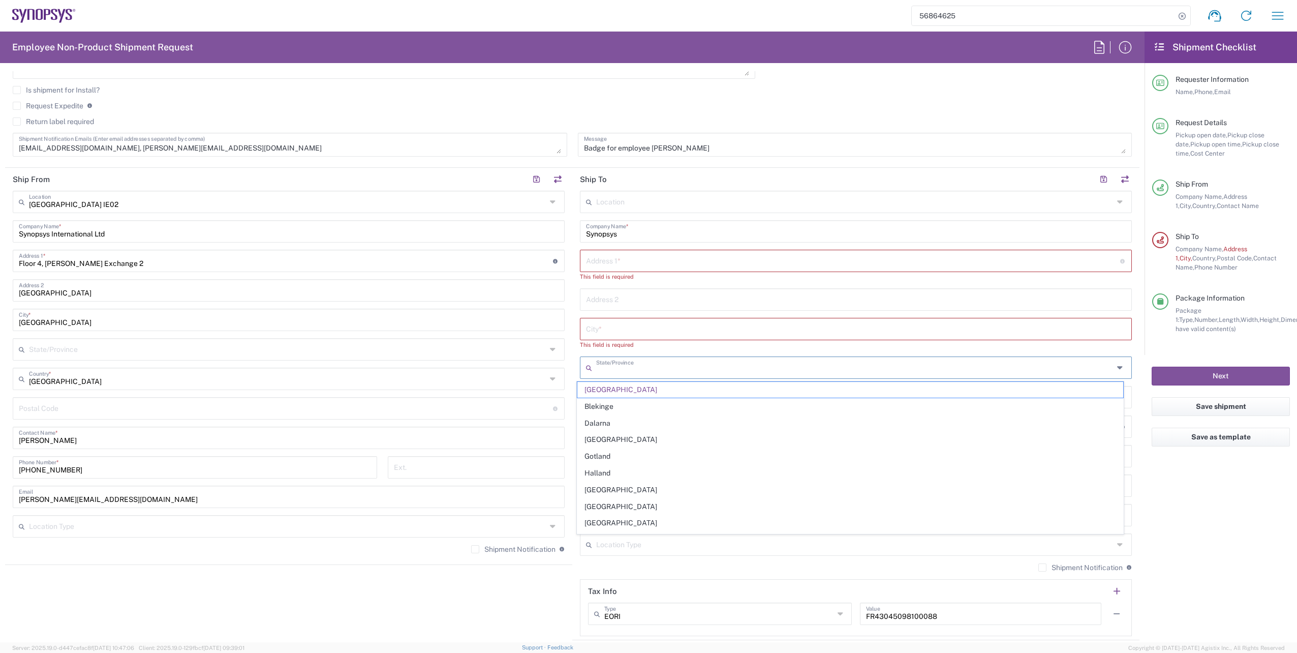
drag, startPoint x: 685, startPoint y: 363, endPoint x: 600, endPoint y: 363, distance: 84.4
click at [600, 363] on input "text" at bounding box center [854, 367] width 517 height 18
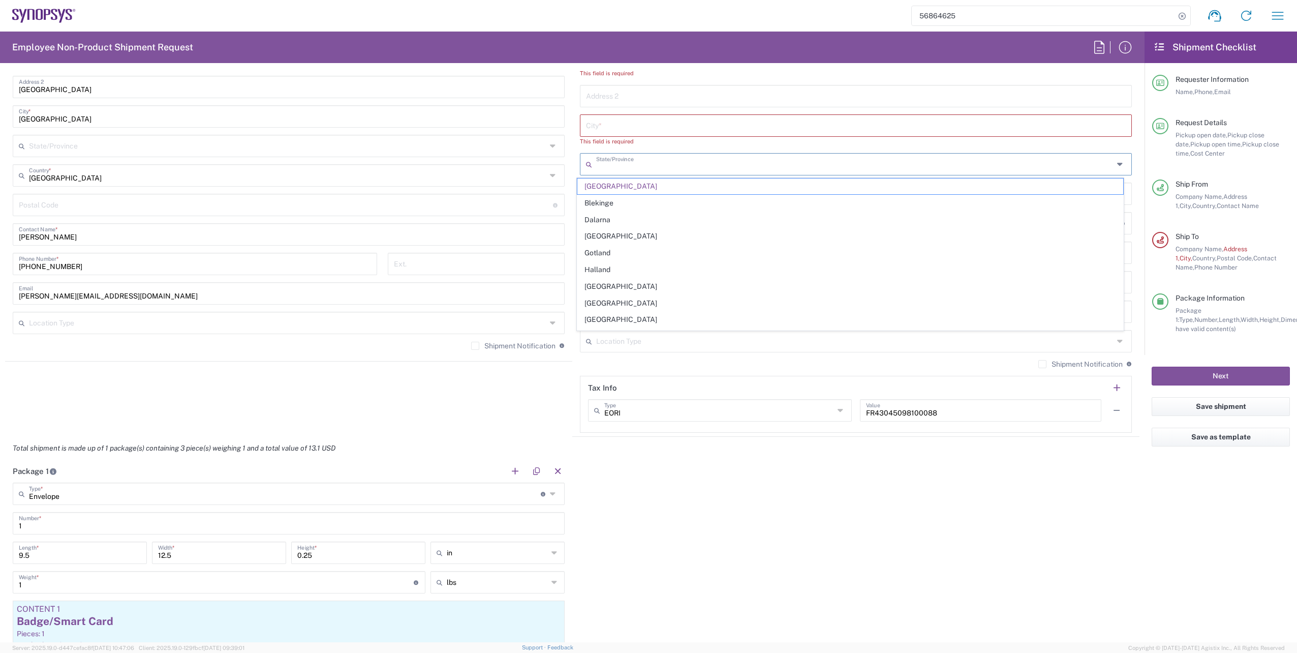
click at [523, 399] on agx-shipment-stop-widget "Ship From [GEOGRAPHIC_DATA] IE02 Location [GEOGRAPHIC_DATA] [GEOGRAPHIC_DATA] D…" at bounding box center [288, 200] width 567 height 472
click at [657, 187] on input "text" at bounding box center [854, 193] width 517 height 18
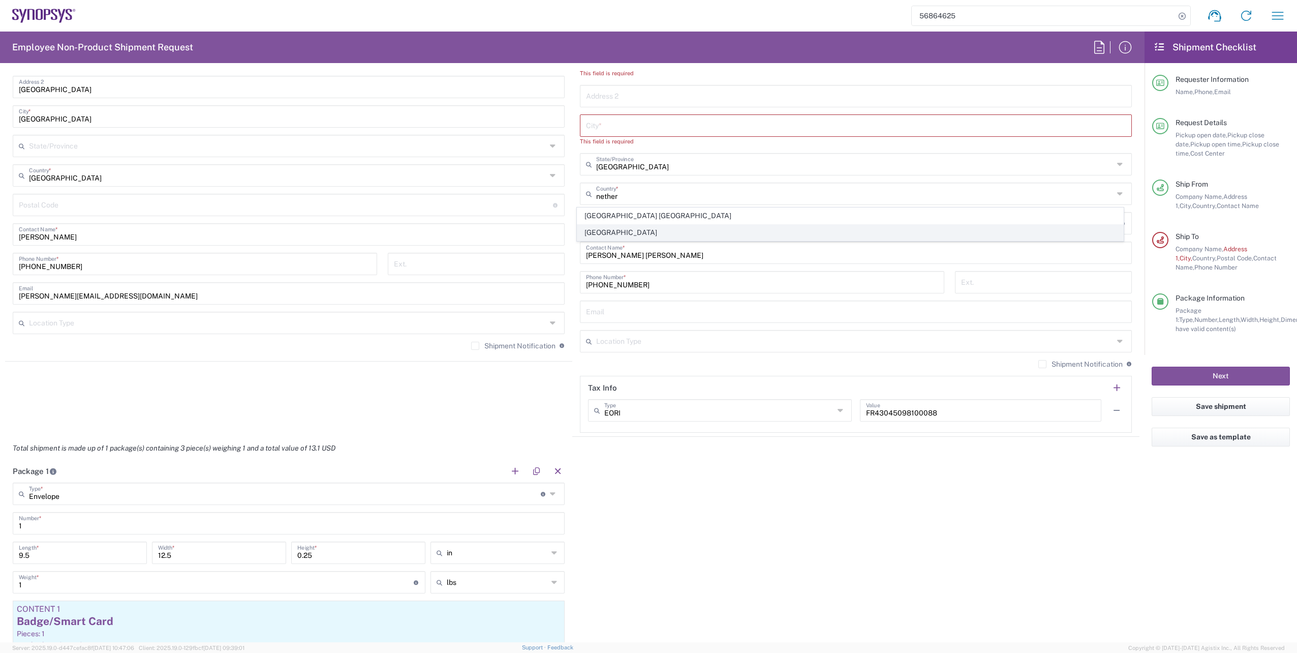
click at [592, 230] on span "[GEOGRAPHIC_DATA]" at bounding box center [850, 233] width 546 height 16
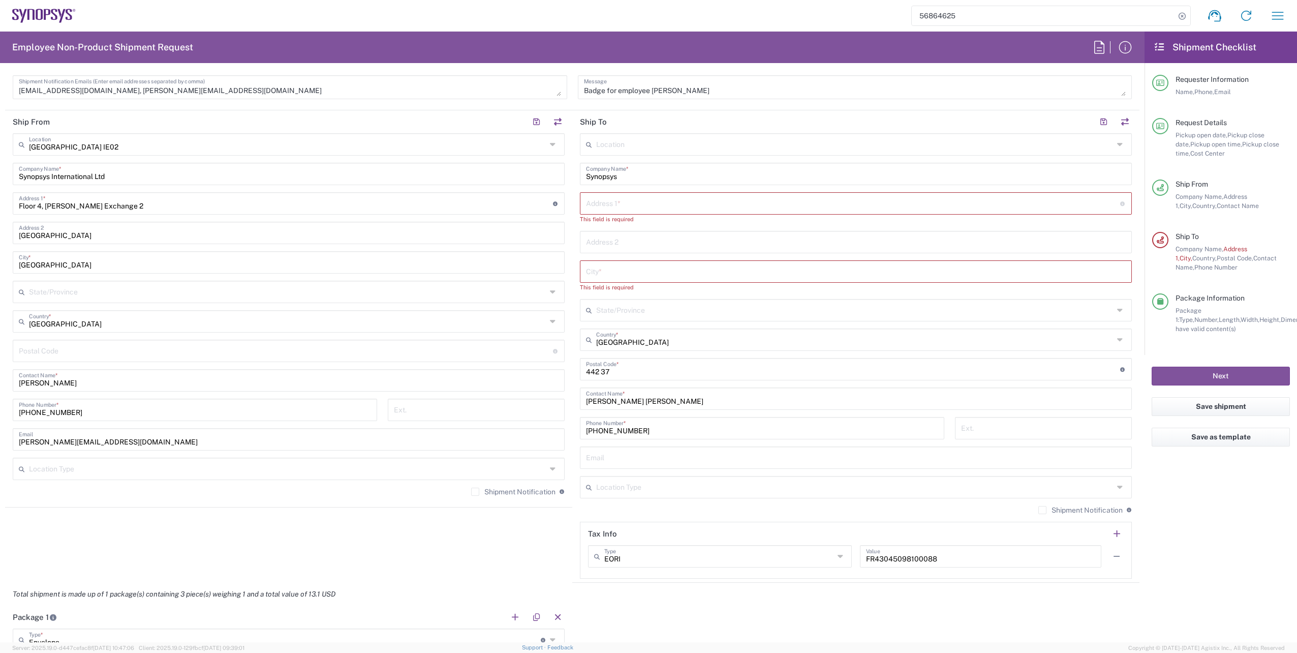
scroll to position [356, 0]
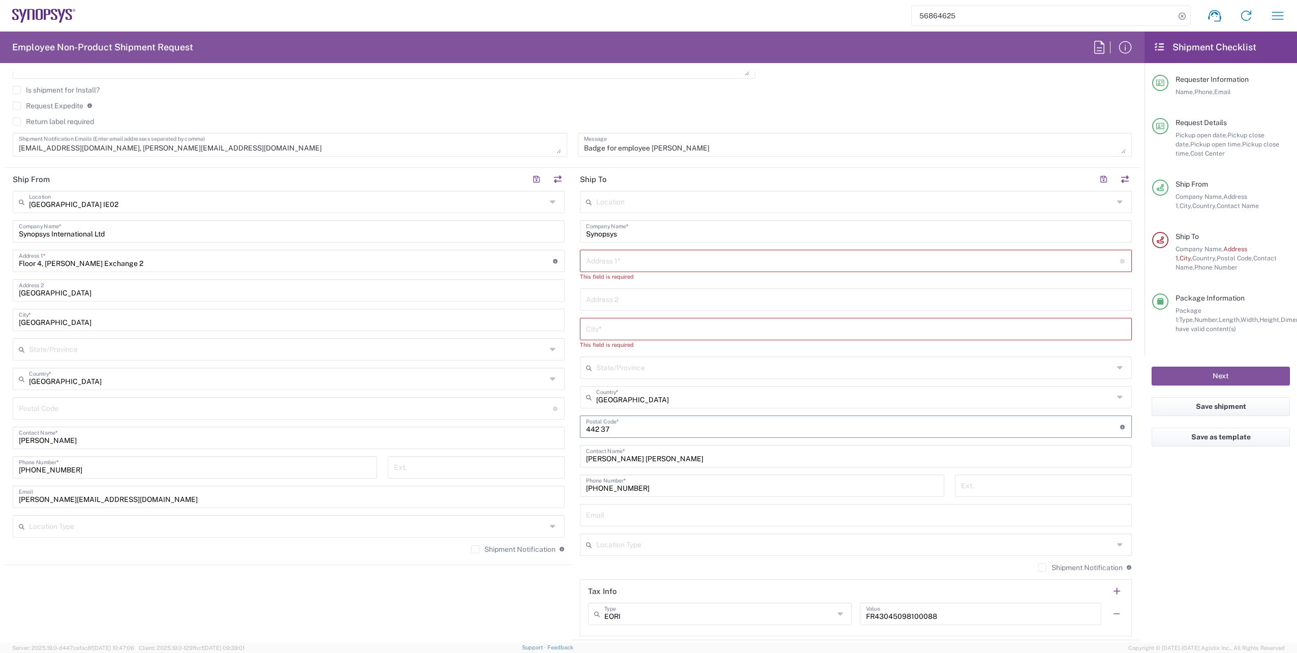
drag, startPoint x: 622, startPoint y: 421, endPoint x: 562, endPoint y: 425, distance: 60.1
click at [562, 425] on div "Ship From [GEOGRAPHIC_DATA] IE02 Location [GEOGRAPHIC_DATA] [GEOGRAPHIC_DATA] D…" at bounding box center [572, 404] width 1134 height 472
click at [643, 259] on input "text" at bounding box center [853, 260] width 534 height 18
paste input "Stationsplein 56E"
click at [624, 311] on input "text" at bounding box center [856, 319] width 540 height 18
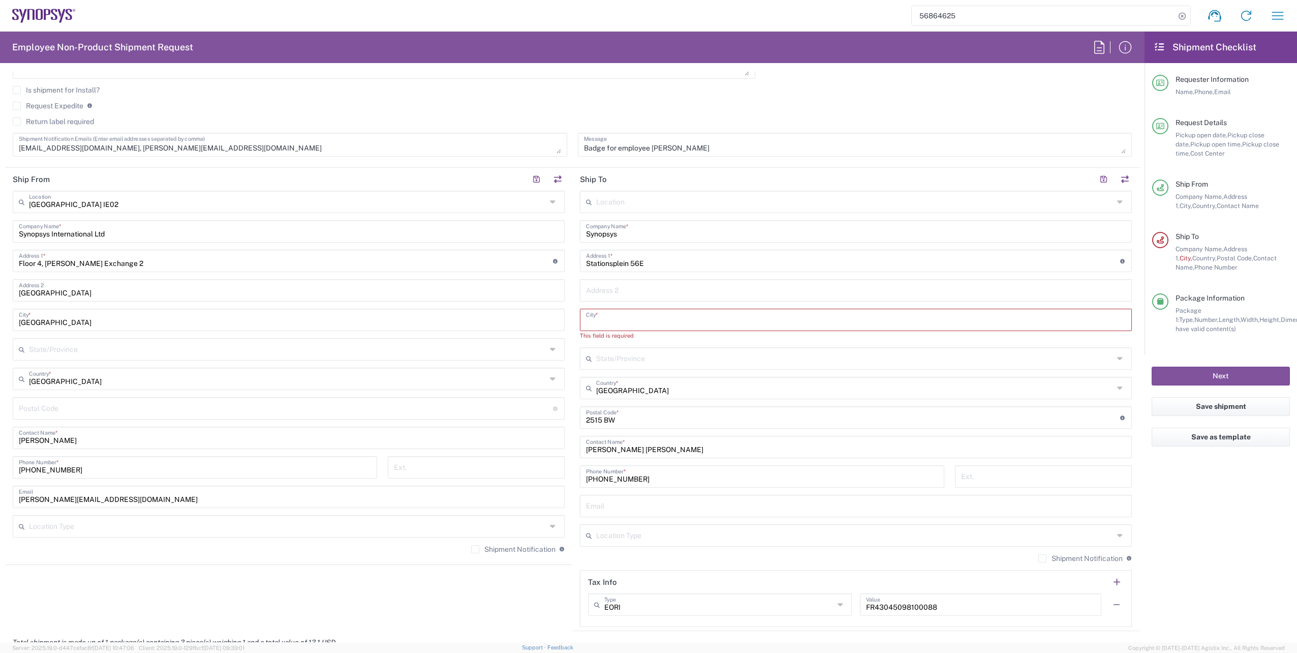
paste input "[GEOGRAPHIC_DATA][PERSON_NAME]"
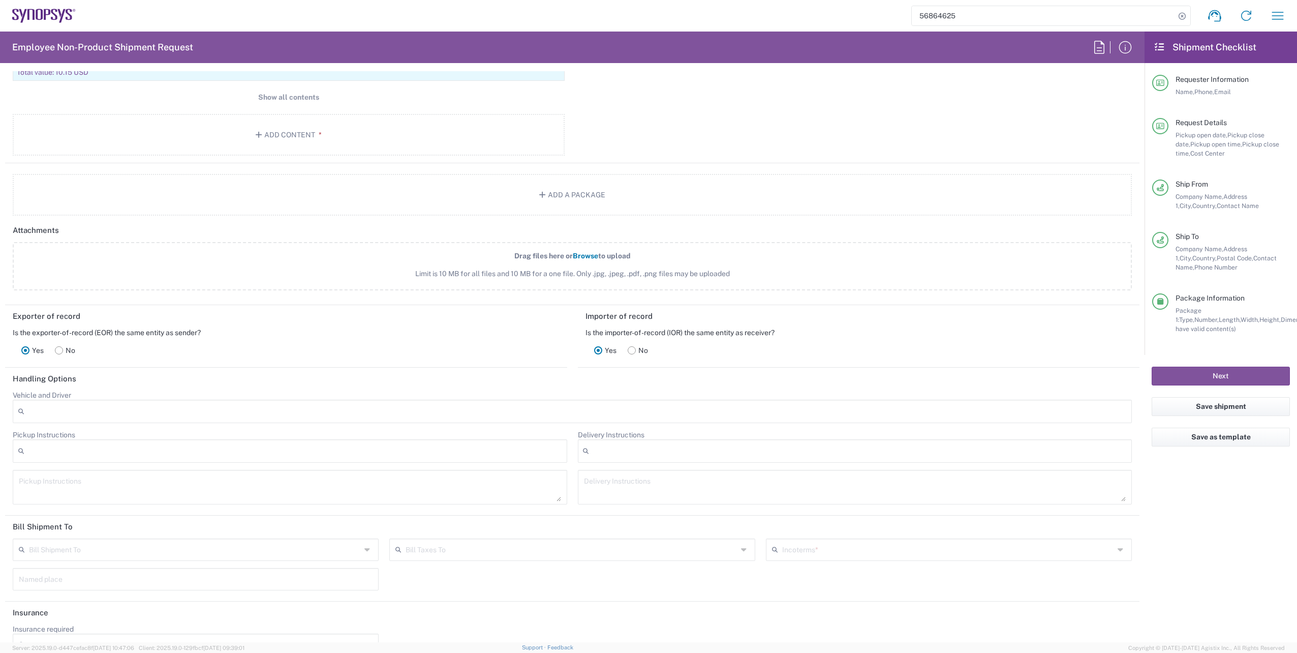
scroll to position [1204, 0]
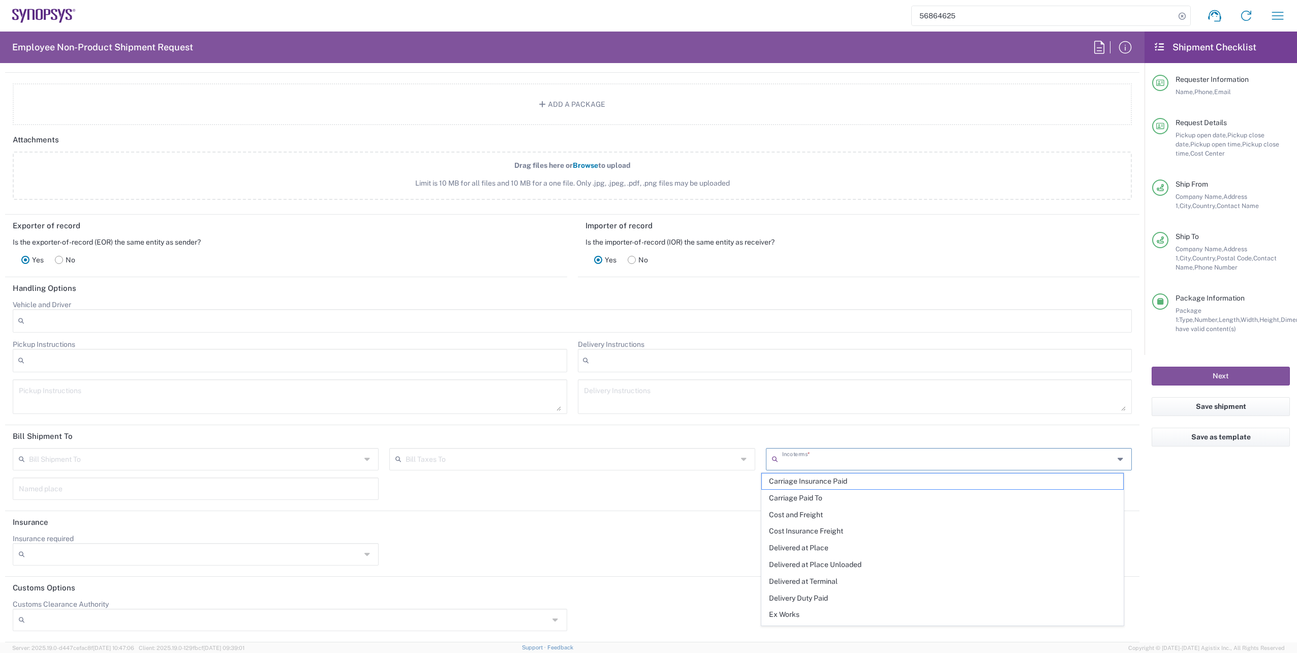
click at [826, 455] on input "text" at bounding box center [948, 458] width 332 height 18
click at [796, 546] on span "Delivered at Place" at bounding box center [942, 548] width 361 height 16
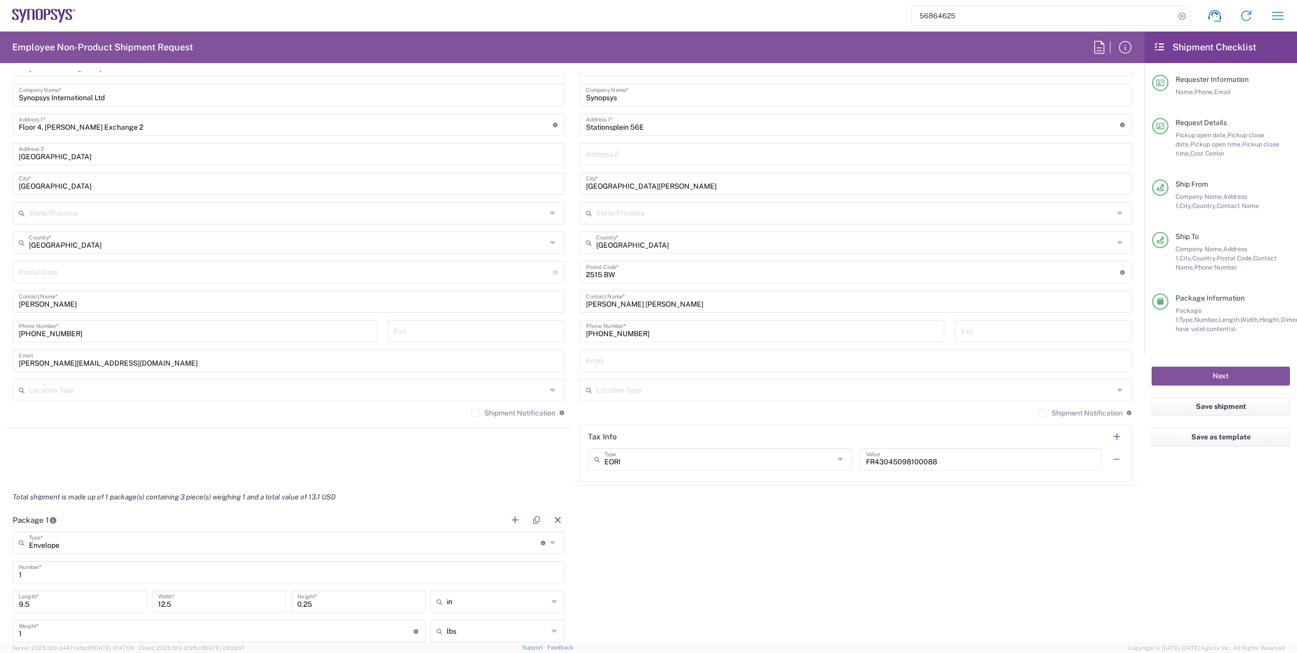
scroll to position [797, 0]
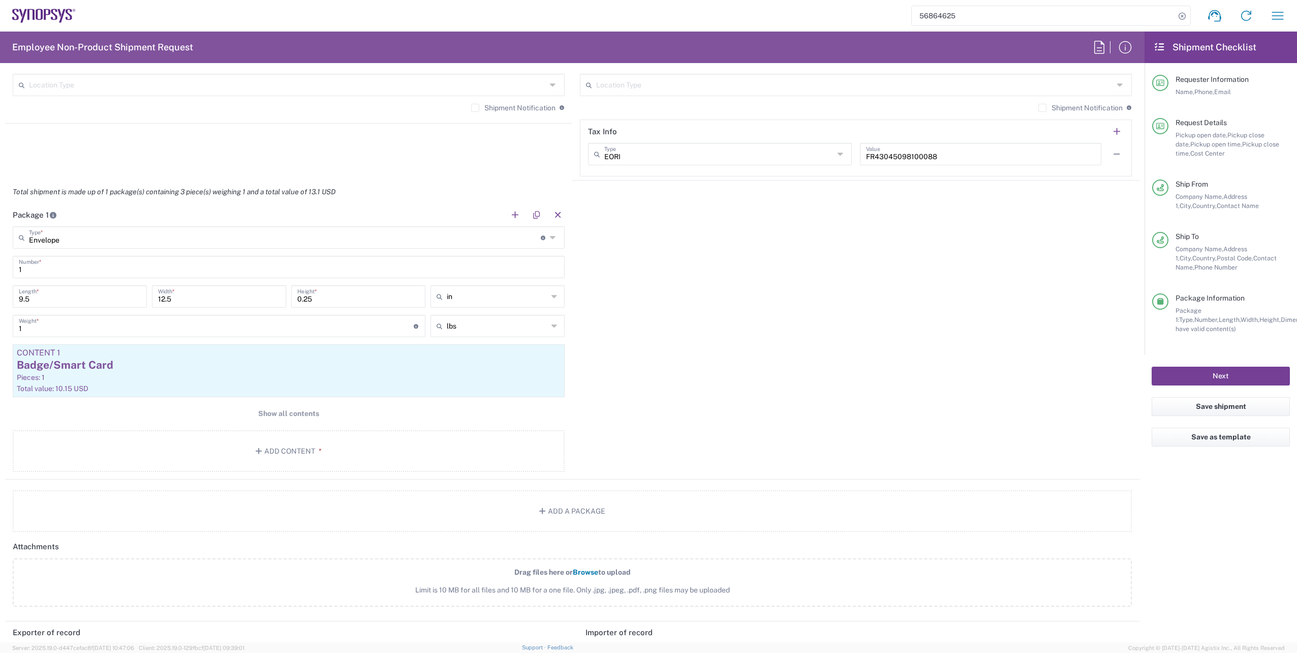
click at [1216, 372] on button "Next" at bounding box center [1221, 375] width 138 height 19
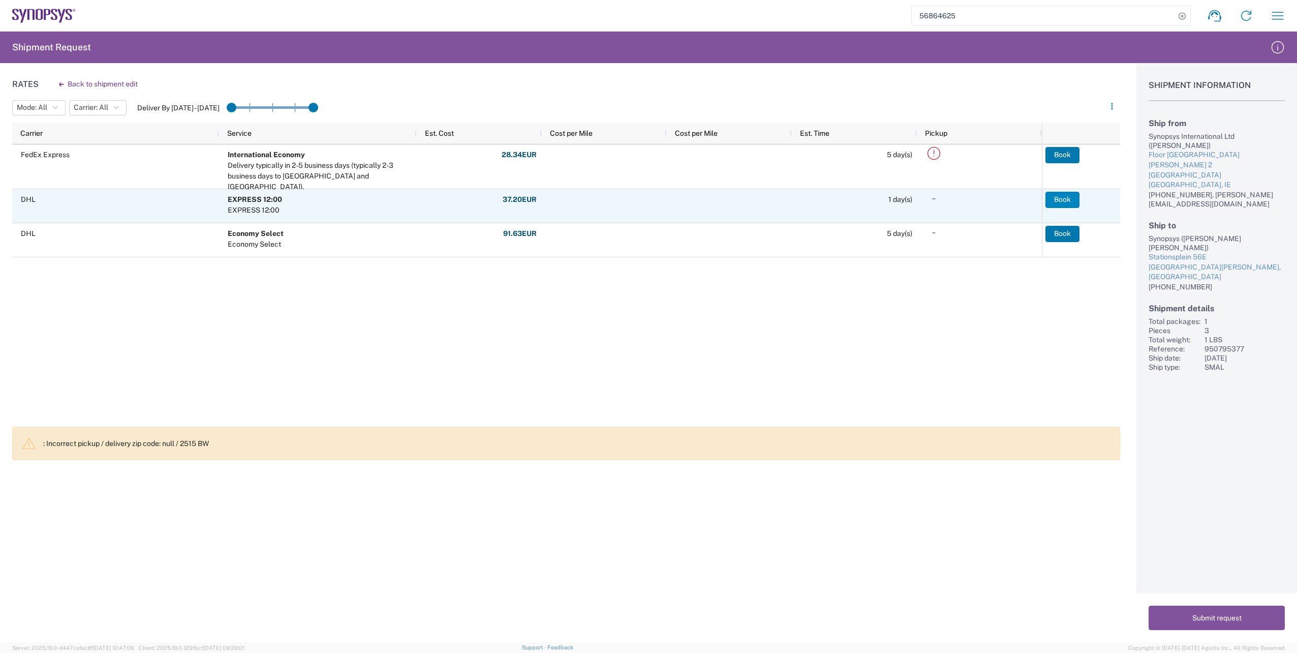
click at [1064, 199] on button "Book" at bounding box center [1063, 200] width 34 height 16
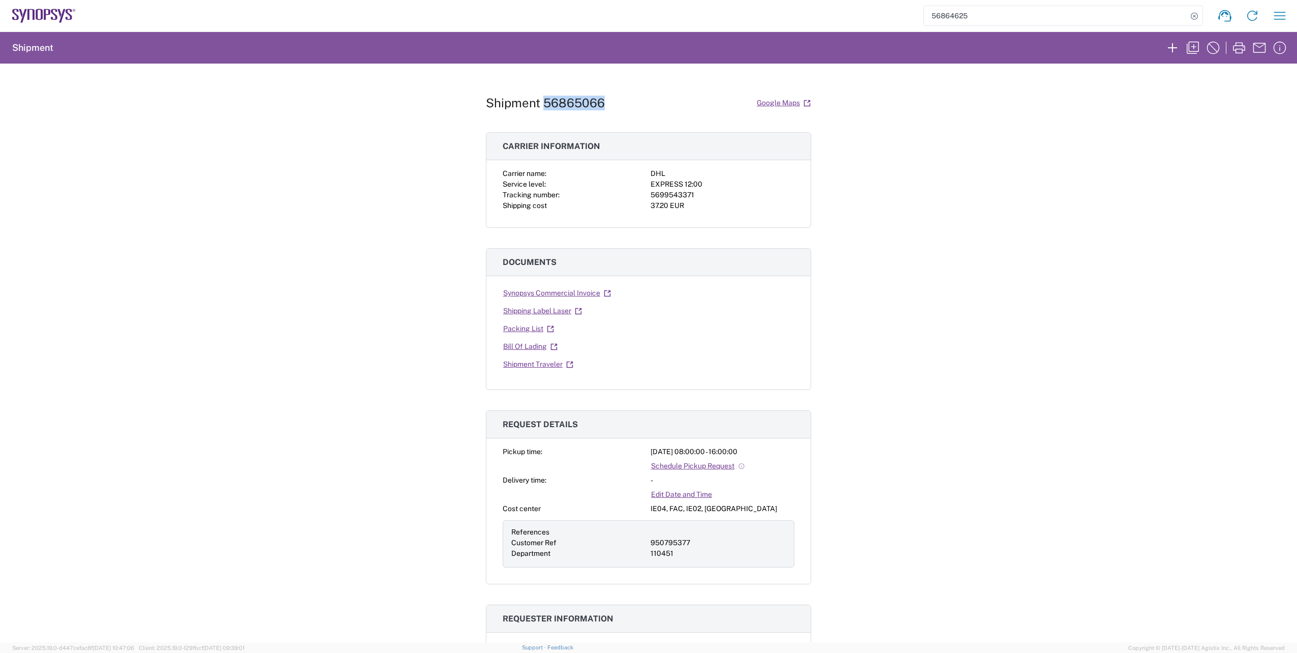
drag, startPoint x: 603, startPoint y: 102, endPoint x: 542, endPoint y: 101, distance: 61.0
click at [542, 101] on div "Shipment 56865066 Google Maps" at bounding box center [648, 103] width 325 height 18
copy h1 "56865066"
click at [1238, 49] on icon "button" at bounding box center [1239, 47] width 12 height 11
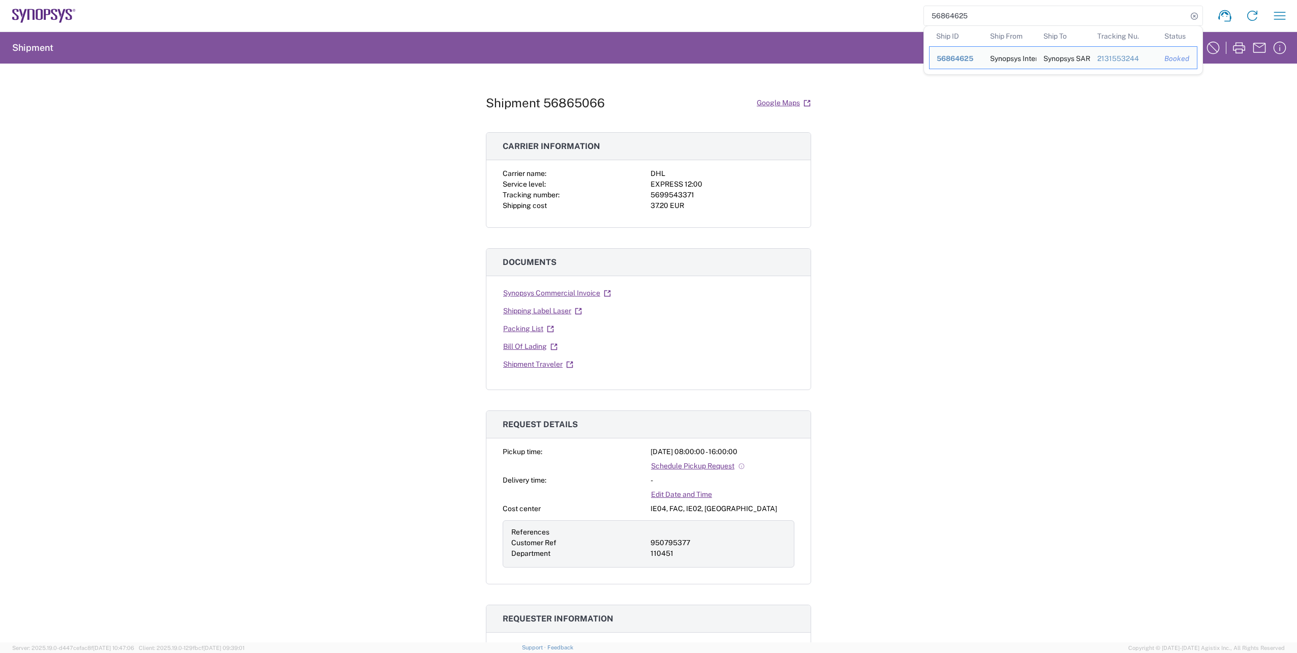
click at [1058, 12] on input "56864625" at bounding box center [1055, 15] width 263 height 19
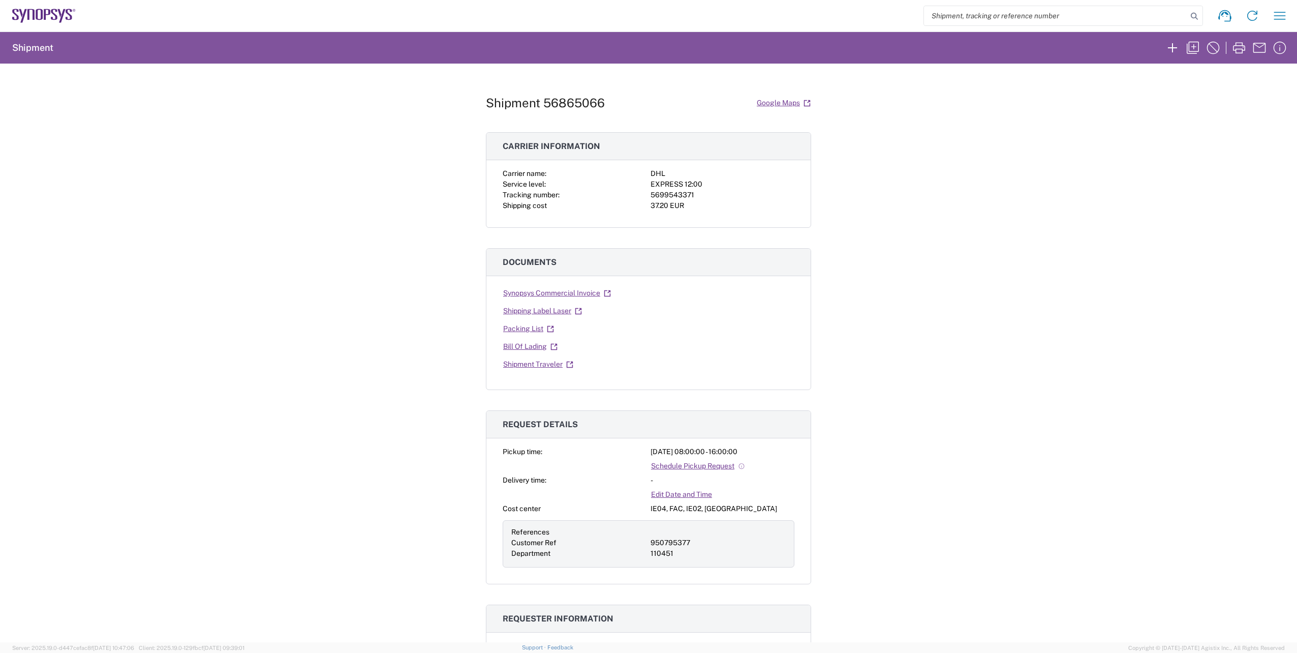
paste input "56865066"
click at [1237, 44] on icon "button" at bounding box center [1239, 48] width 16 height 16
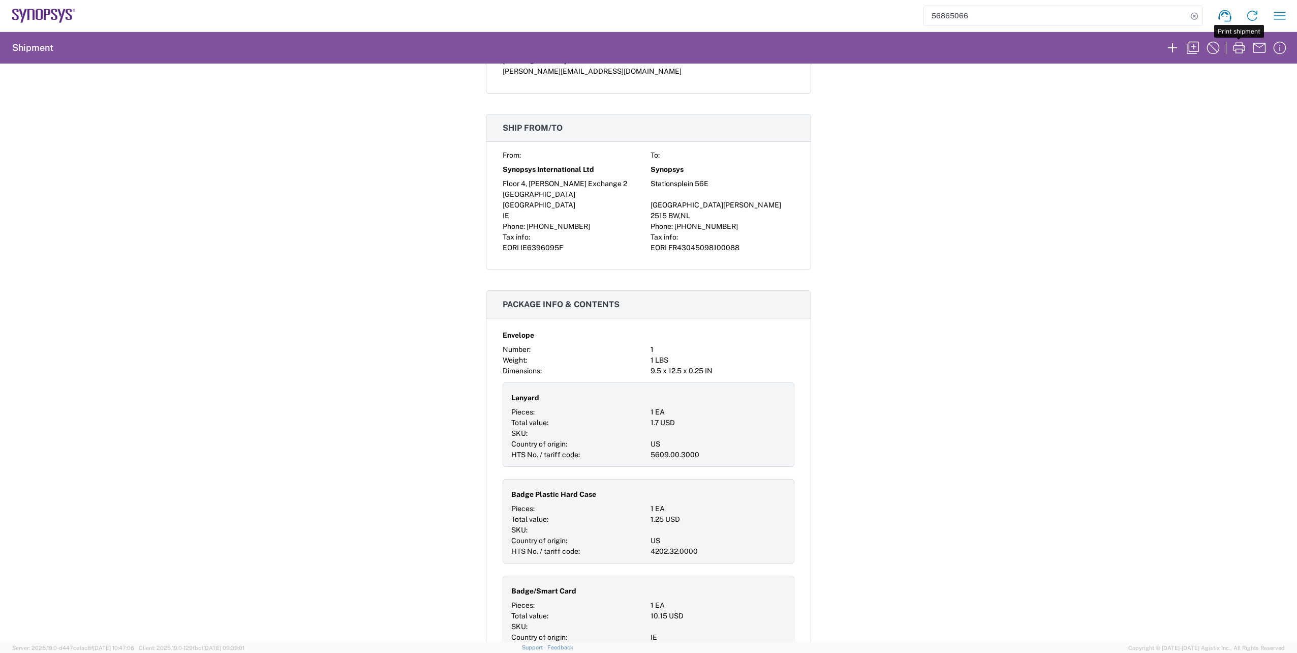
scroll to position [407, 0]
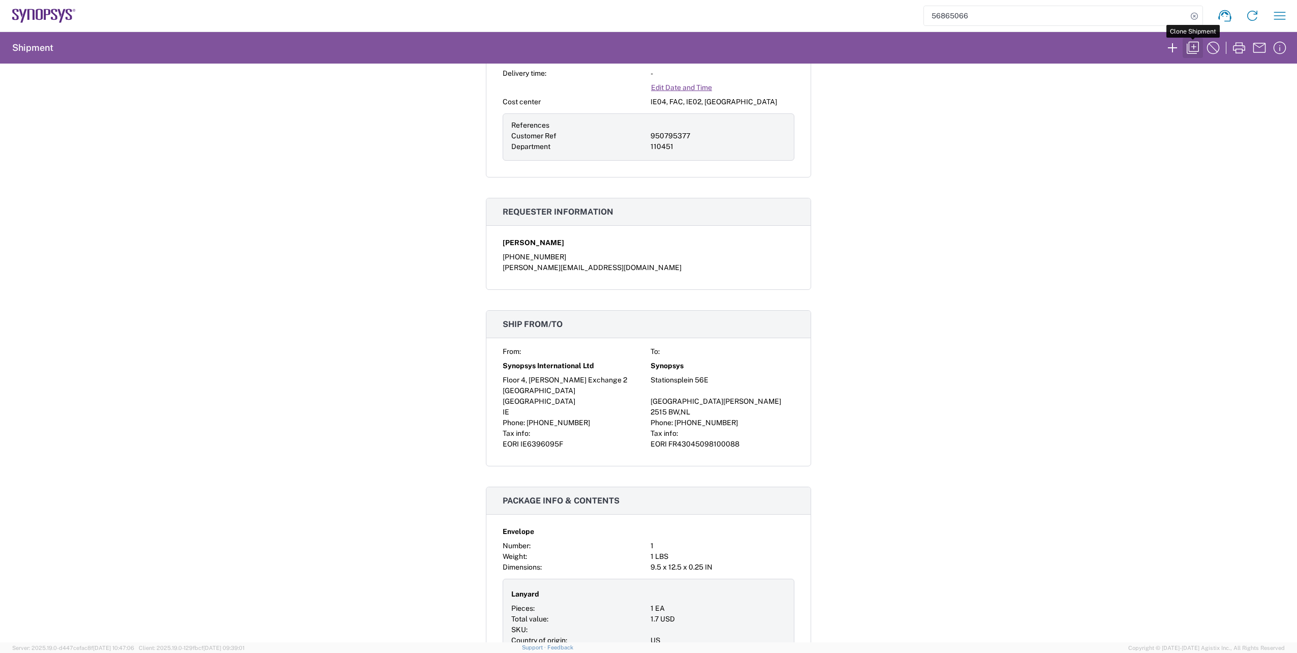
click at [1195, 48] on icon "button" at bounding box center [1193, 48] width 16 height 16
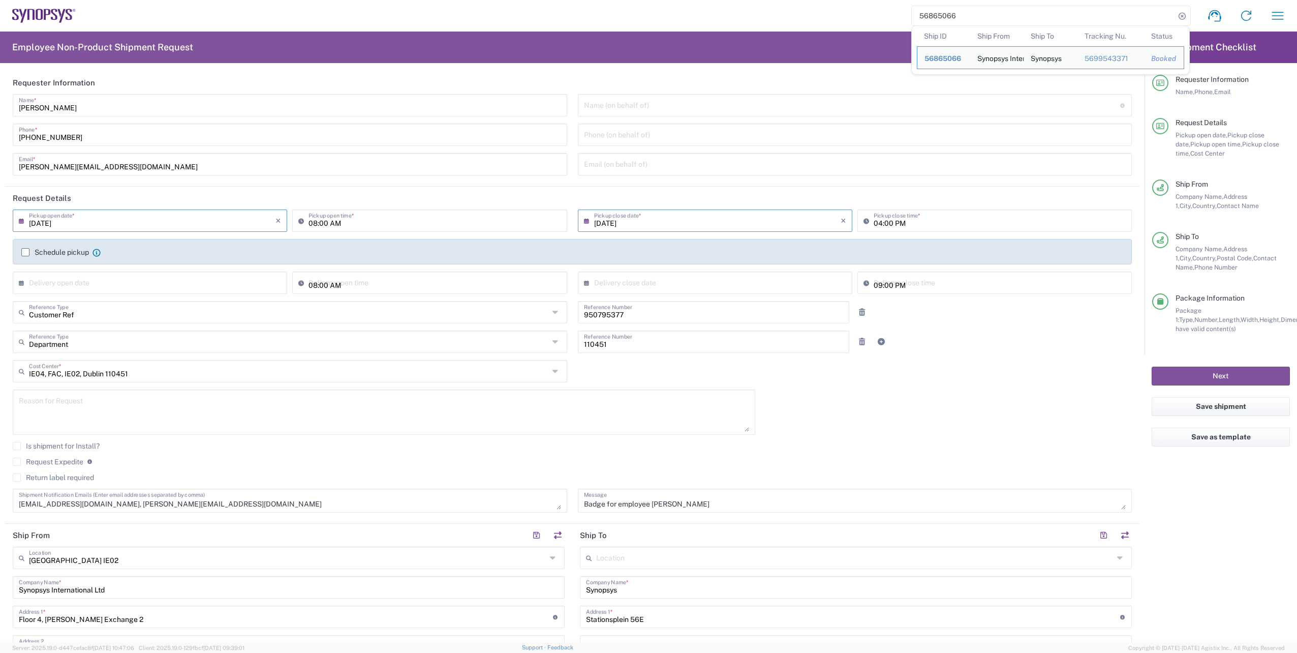
drag, startPoint x: 963, startPoint y: 18, endPoint x: 913, endPoint y: 18, distance: 50.3
click at [913, 18] on input "56865066" at bounding box center [1043, 15] width 263 height 19
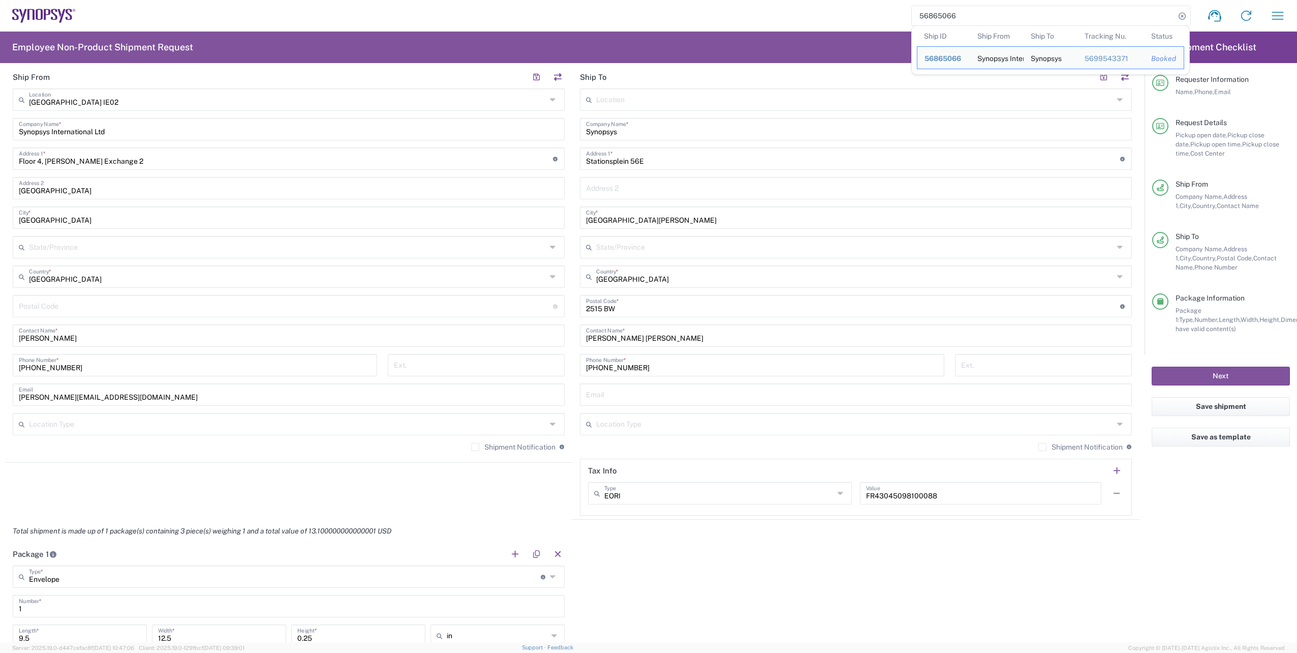
scroll to position [457, 0]
drag, startPoint x: 649, startPoint y: 365, endPoint x: 564, endPoint y: 366, distance: 84.9
click at [564, 366] on div "Ship From [GEOGRAPHIC_DATA] IE02 Location [GEOGRAPHIC_DATA] [GEOGRAPHIC_DATA] D…" at bounding box center [572, 293] width 1134 height 454
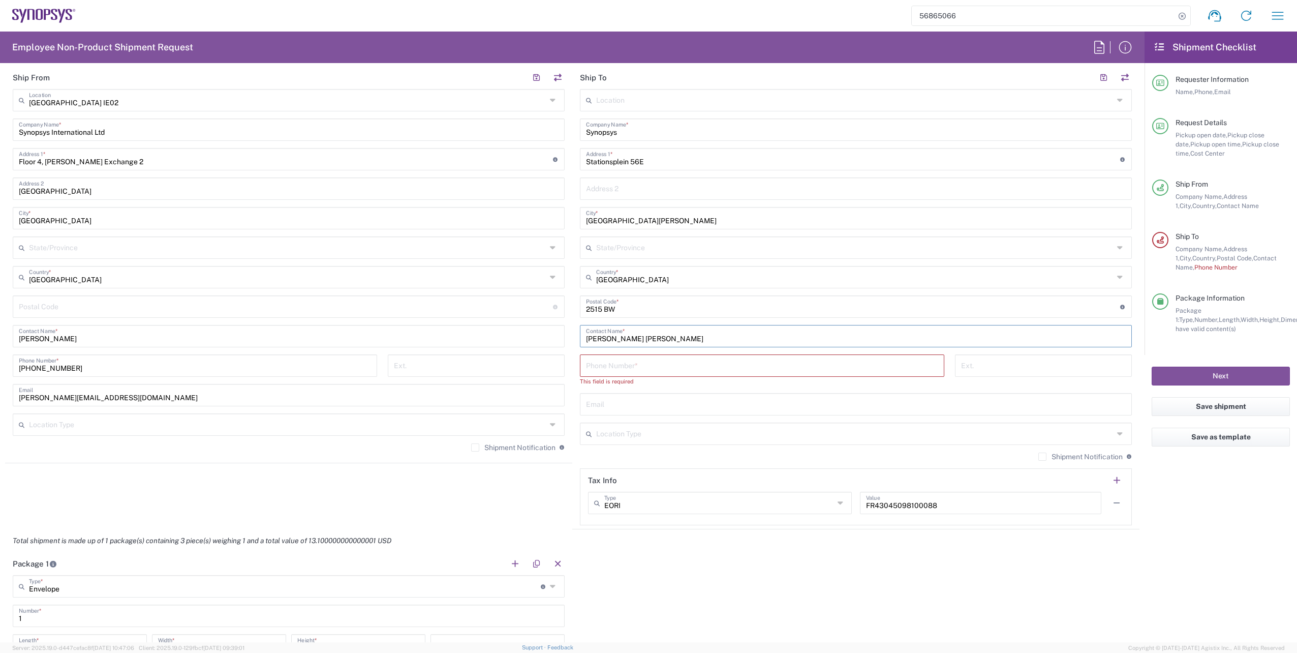
drag, startPoint x: 665, startPoint y: 335, endPoint x: 556, endPoint y: 337, distance: 108.8
click at [557, 337] on div "Ship From [GEOGRAPHIC_DATA] IE02 Location [GEOGRAPHIC_DATA] [GEOGRAPHIC_DATA] D…" at bounding box center [572, 297] width 1134 height 463
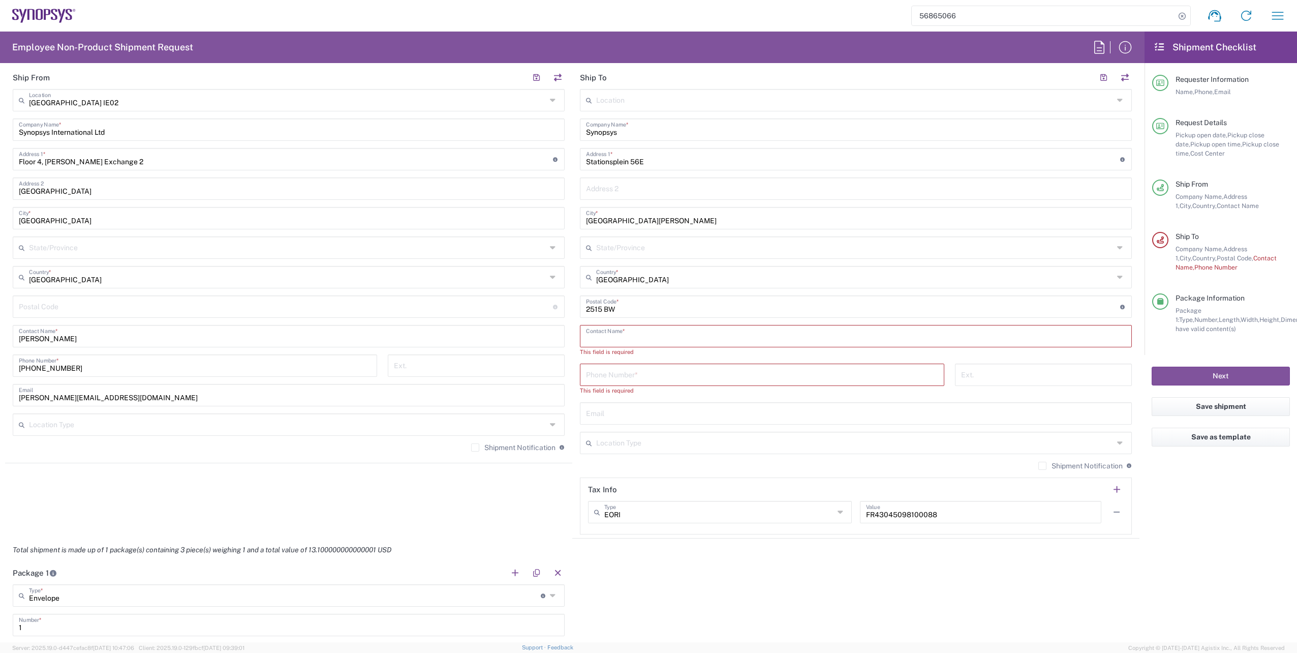
click at [615, 332] on input "text" at bounding box center [856, 335] width 540 height 18
paste input "[PERSON_NAME]"
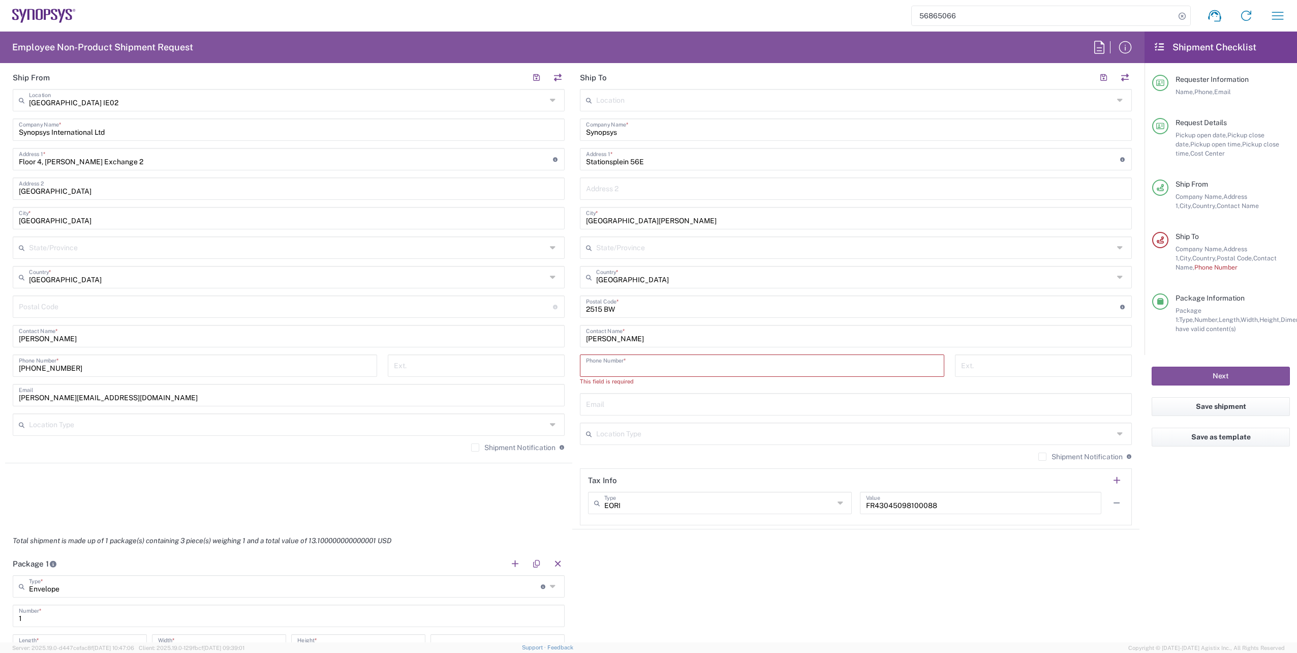
click at [620, 363] on input "tel" at bounding box center [762, 365] width 352 height 18
paste input "[PHONE_NUMBER]"
click at [628, 380] on div "[PHONE_NUMBER] Phone Number *" at bounding box center [762, 368] width 375 height 29
click at [622, 385] on input "text" at bounding box center [856, 394] width 540 height 18
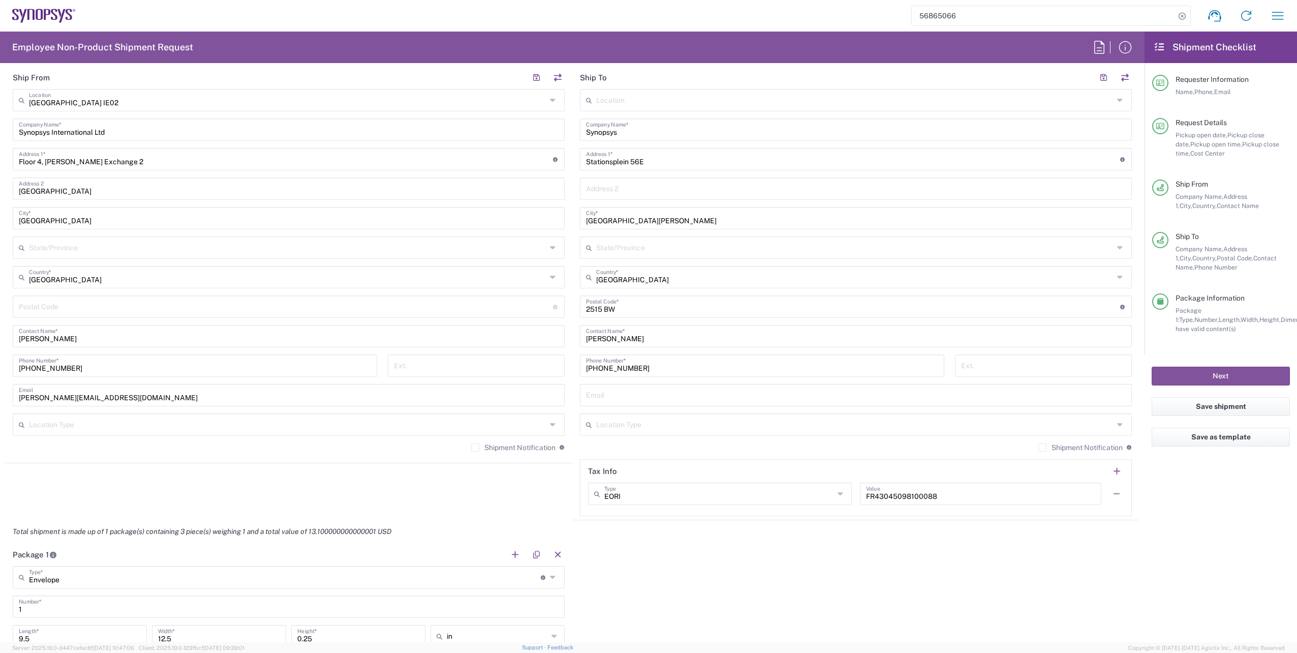
scroll to position [254, 0]
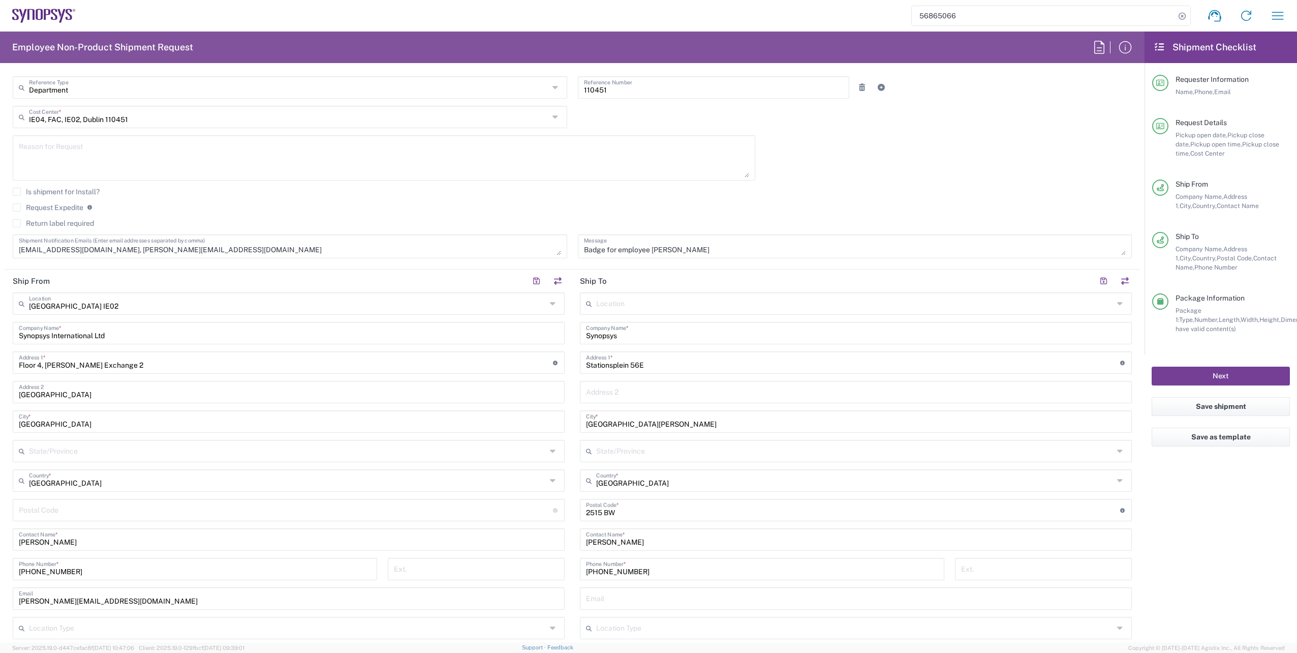
click at [1222, 378] on button "Next" at bounding box center [1221, 375] width 138 height 19
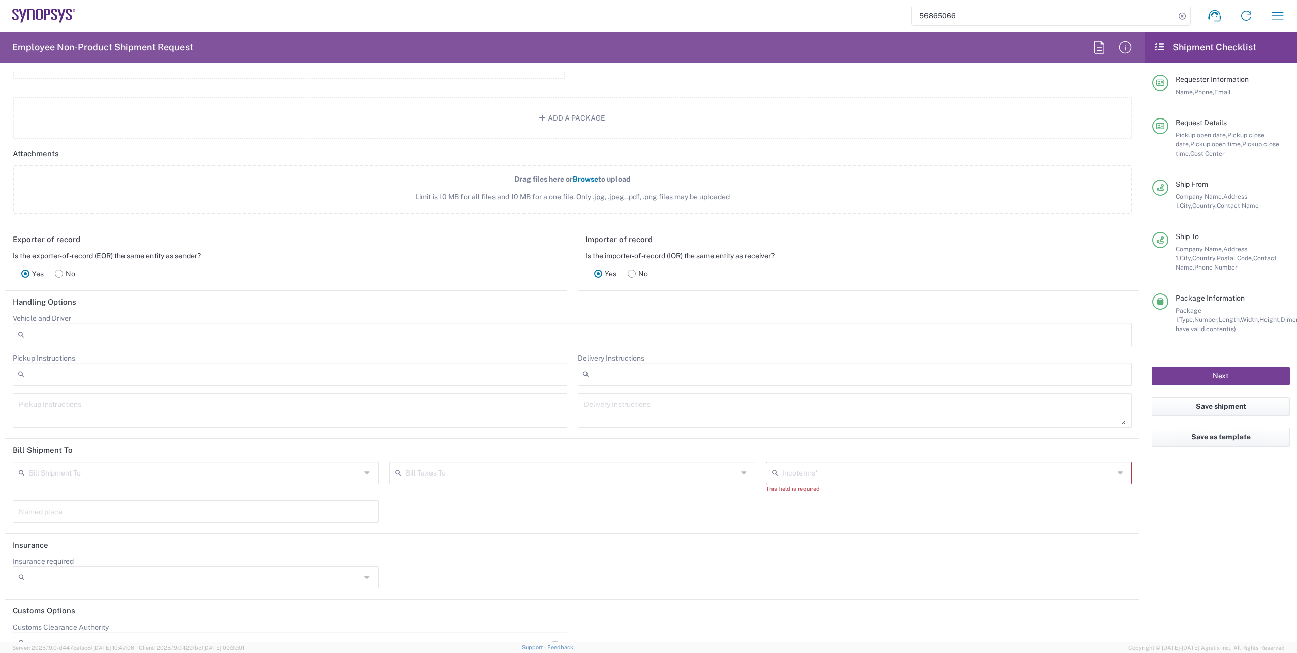
scroll to position [1213, 0]
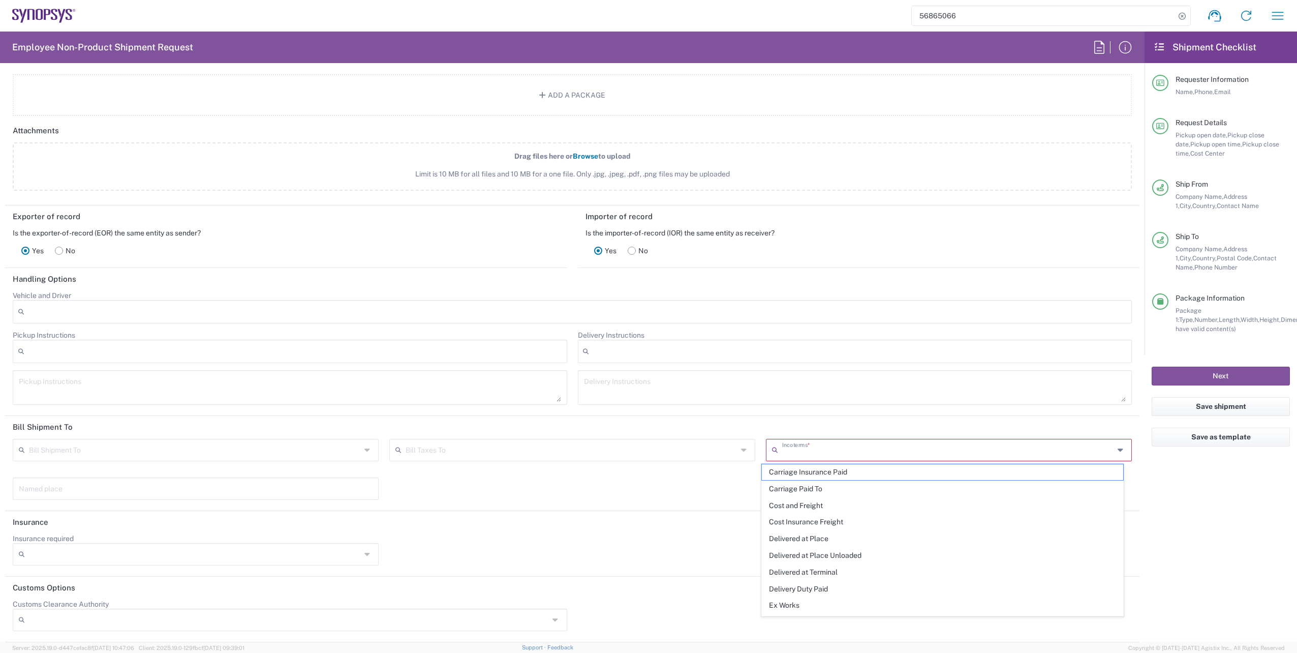
click at [823, 444] on input "text" at bounding box center [948, 449] width 332 height 18
click at [792, 534] on span "Delivered at Place" at bounding box center [942, 539] width 361 height 16
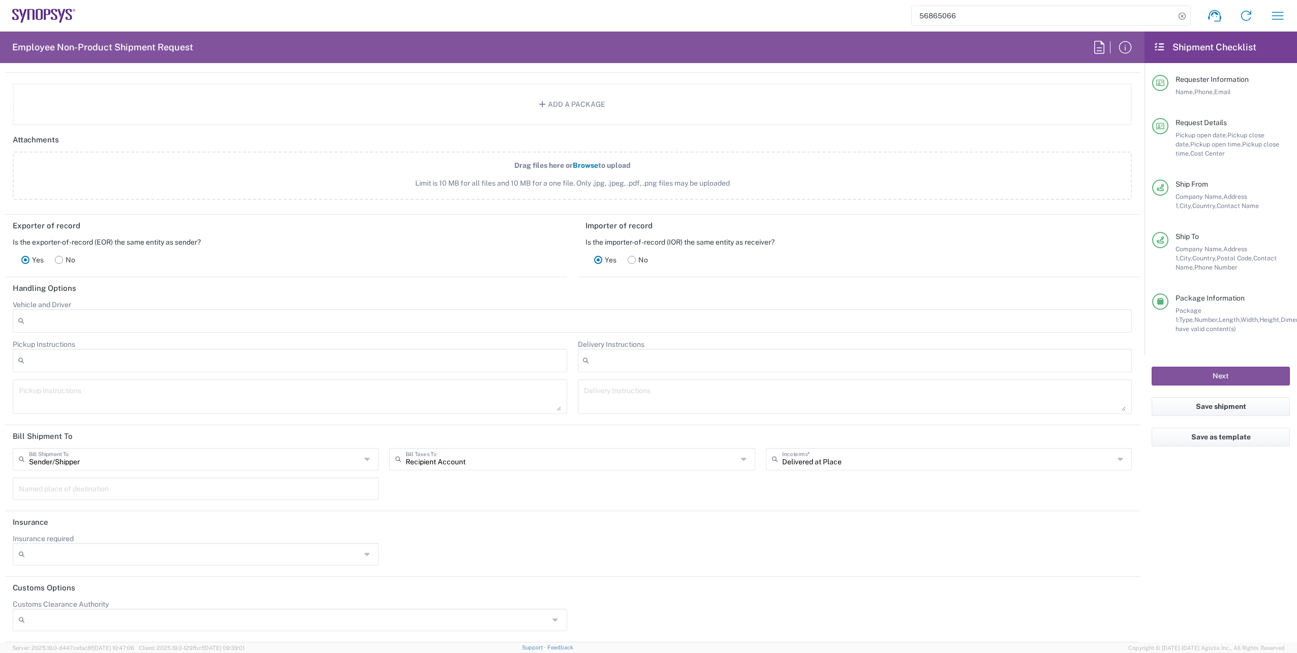
scroll to position [1204, 0]
click at [1196, 372] on button "Next" at bounding box center [1221, 375] width 138 height 19
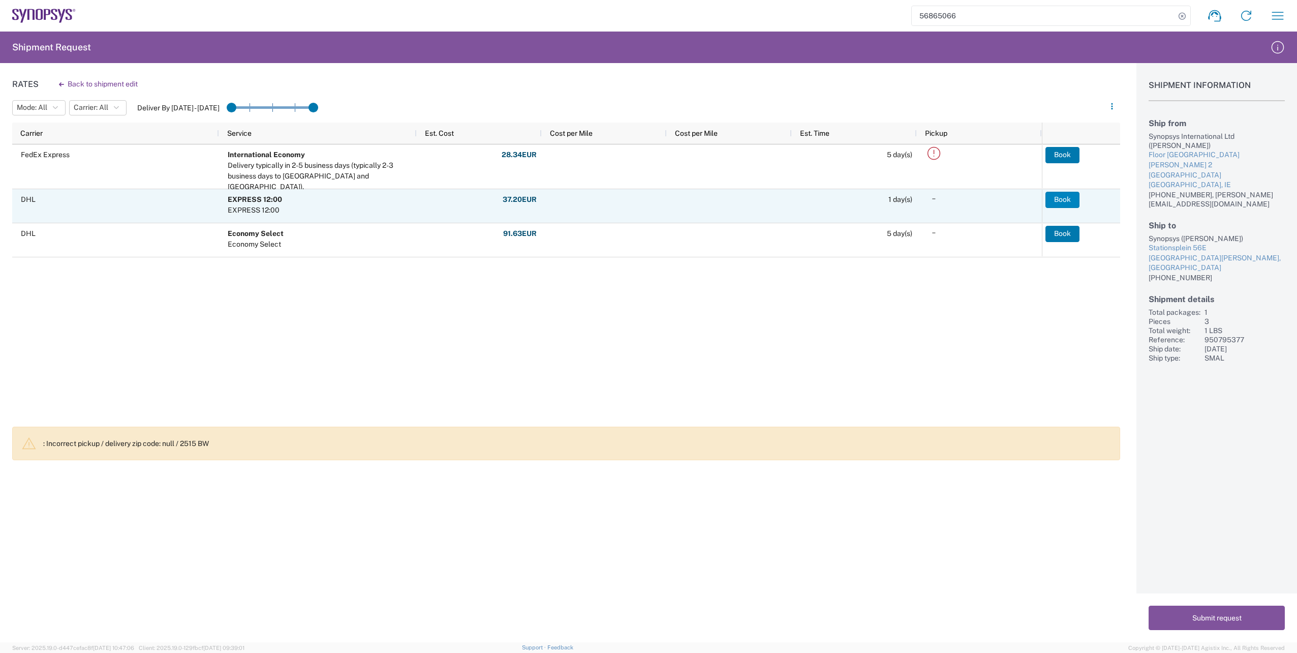
click at [1071, 199] on button "Book" at bounding box center [1063, 200] width 34 height 16
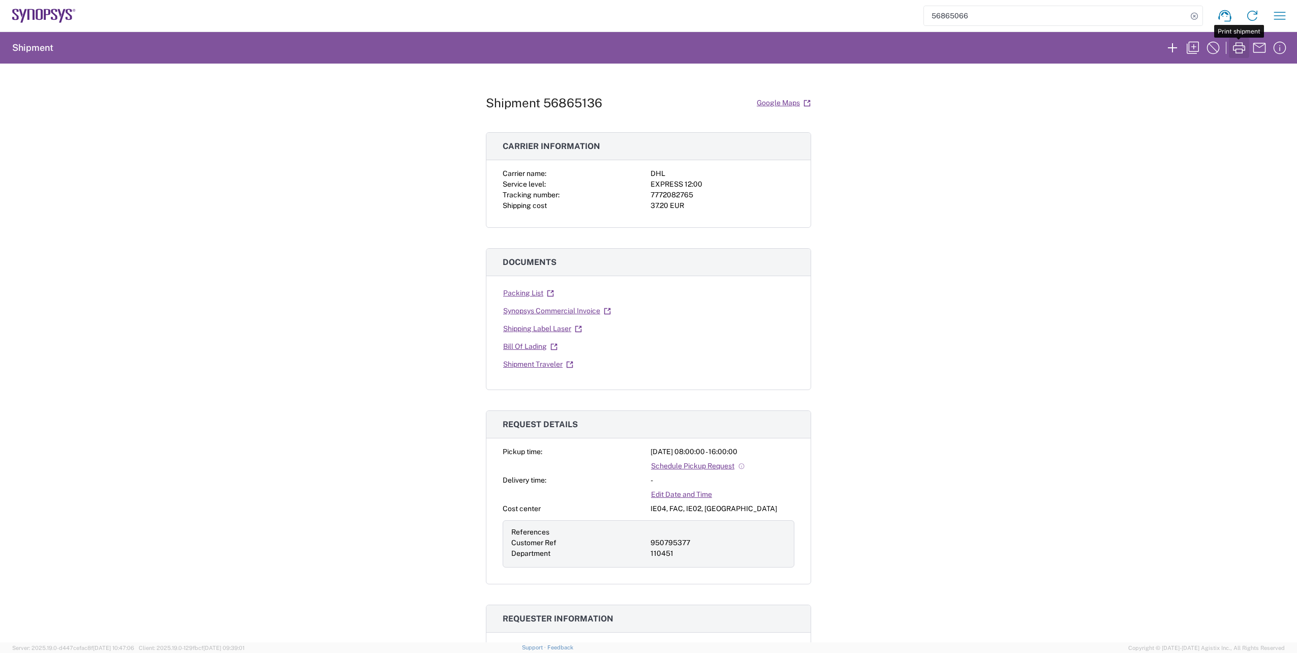
click at [1245, 47] on icon "button" at bounding box center [1239, 48] width 16 height 16
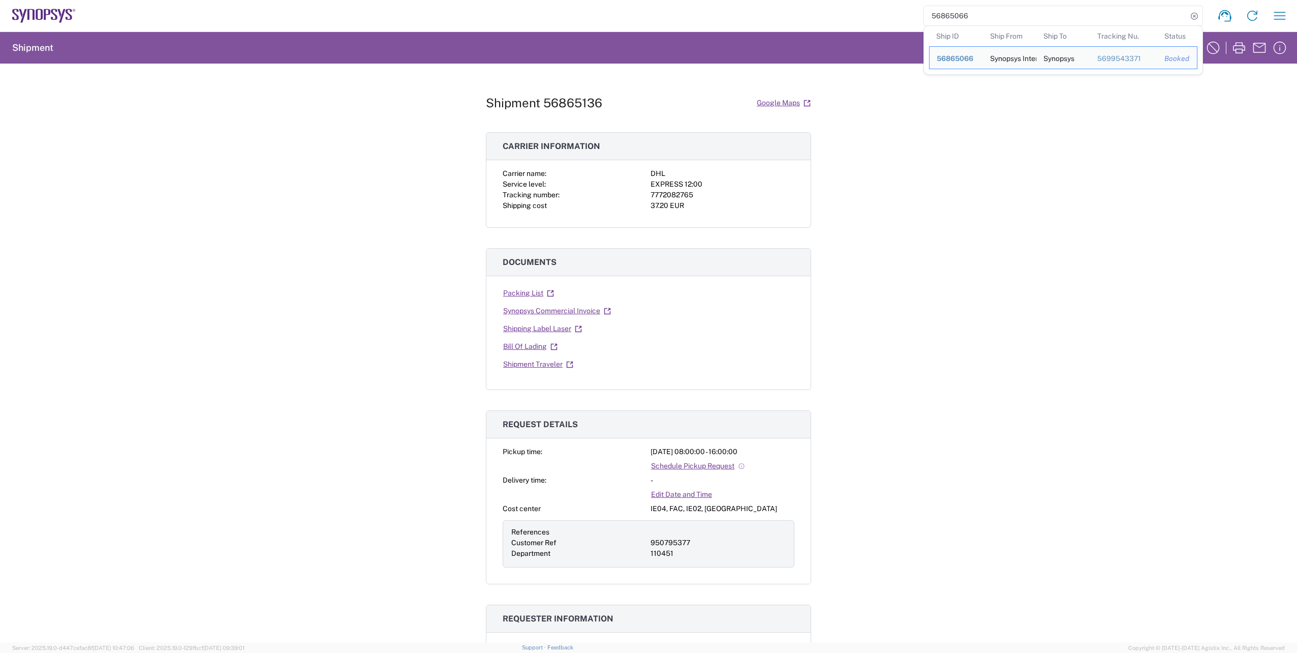
drag, startPoint x: 994, startPoint y: 18, endPoint x: 912, endPoint y: 19, distance: 81.8
click at [912, 19] on div "56865066 Ship ID Ship From Ship To Tracking Nu. Status Ship ID 56865066 Ship Fr…" at bounding box center [685, 16] width 1218 height 24
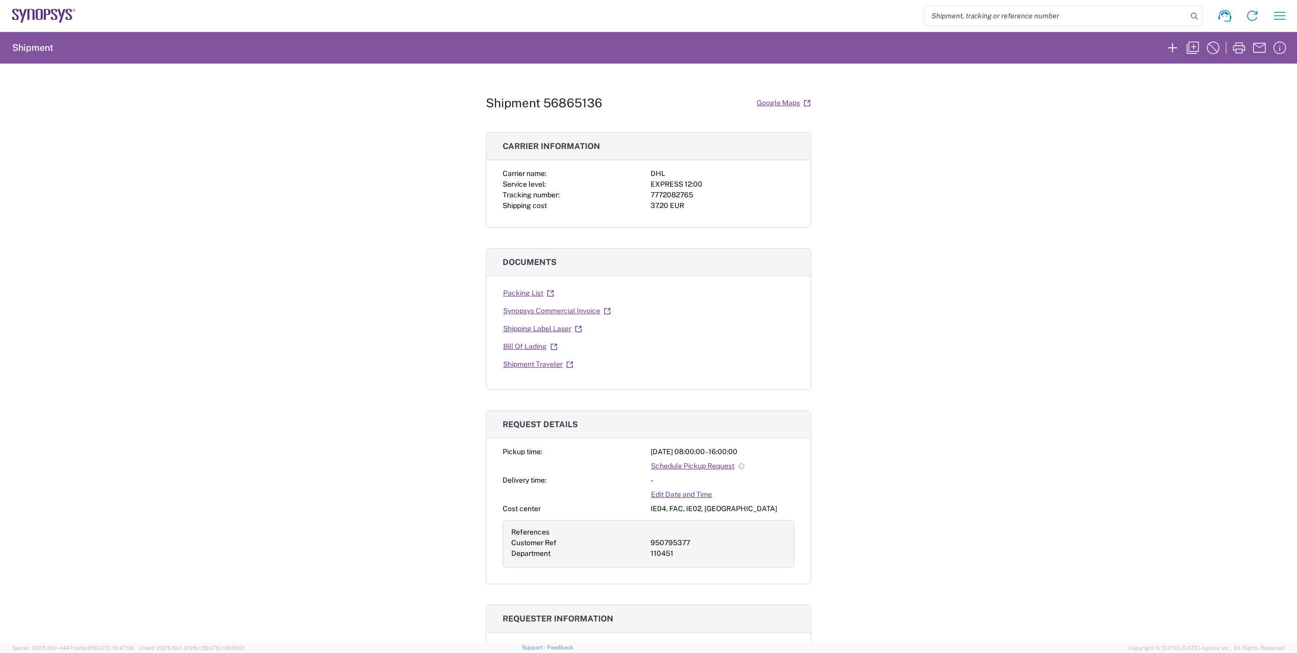
paste input "56864479"
click at [1240, 46] on icon "button" at bounding box center [1239, 48] width 16 height 16
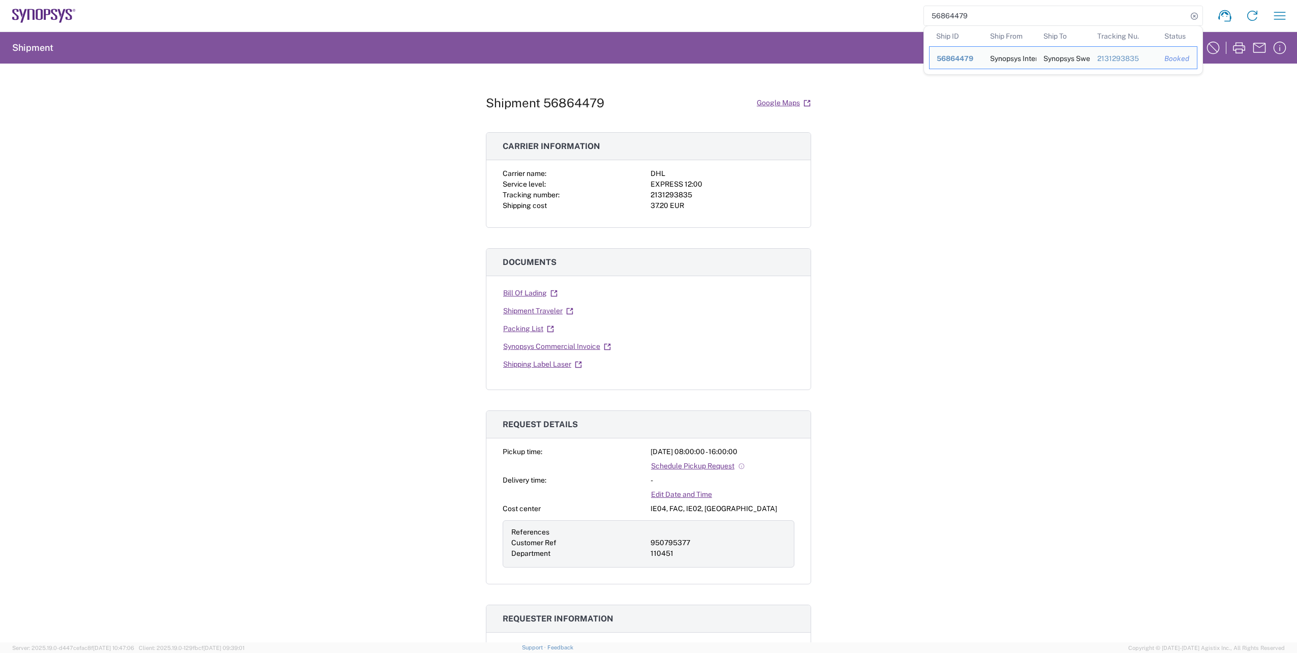
drag, startPoint x: 978, startPoint y: 16, endPoint x: 914, endPoint y: 16, distance: 63.5
click at [914, 16] on div "56864479 Ship ID Ship From Ship To Tracking Nu. Status Ship ID 56864479 Ship Fr…" at bounding box center [685, 16] width 1218 height 24
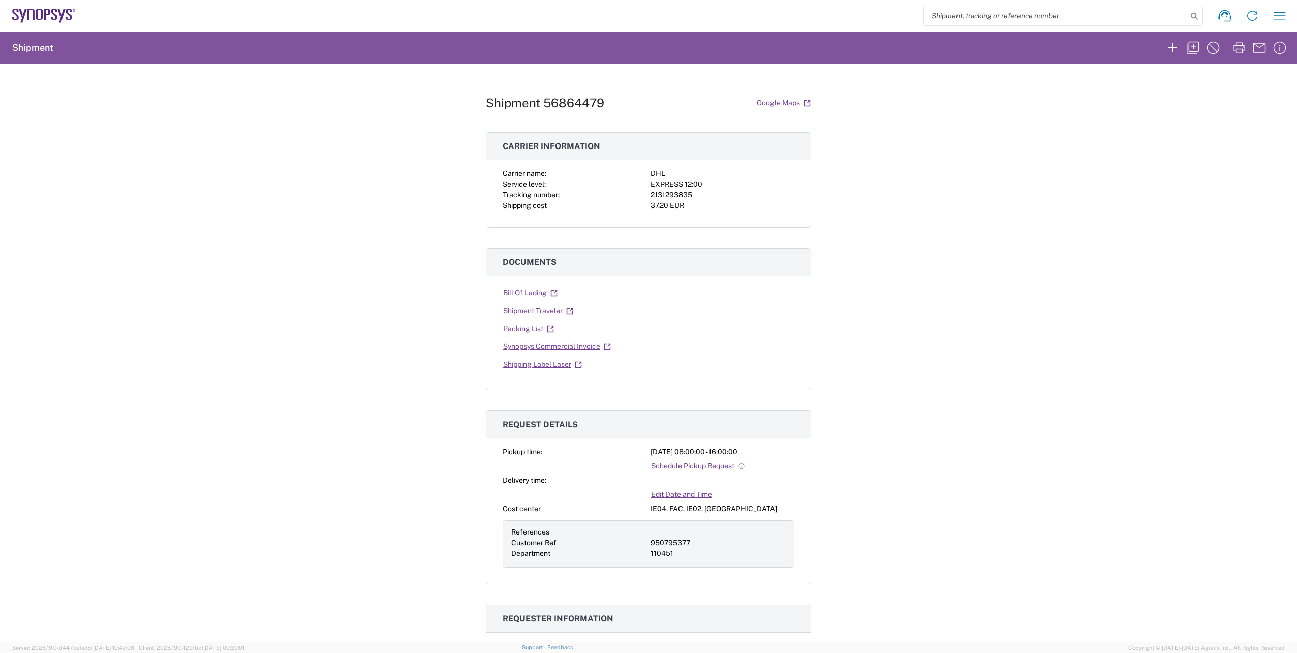
paste input "56865012"
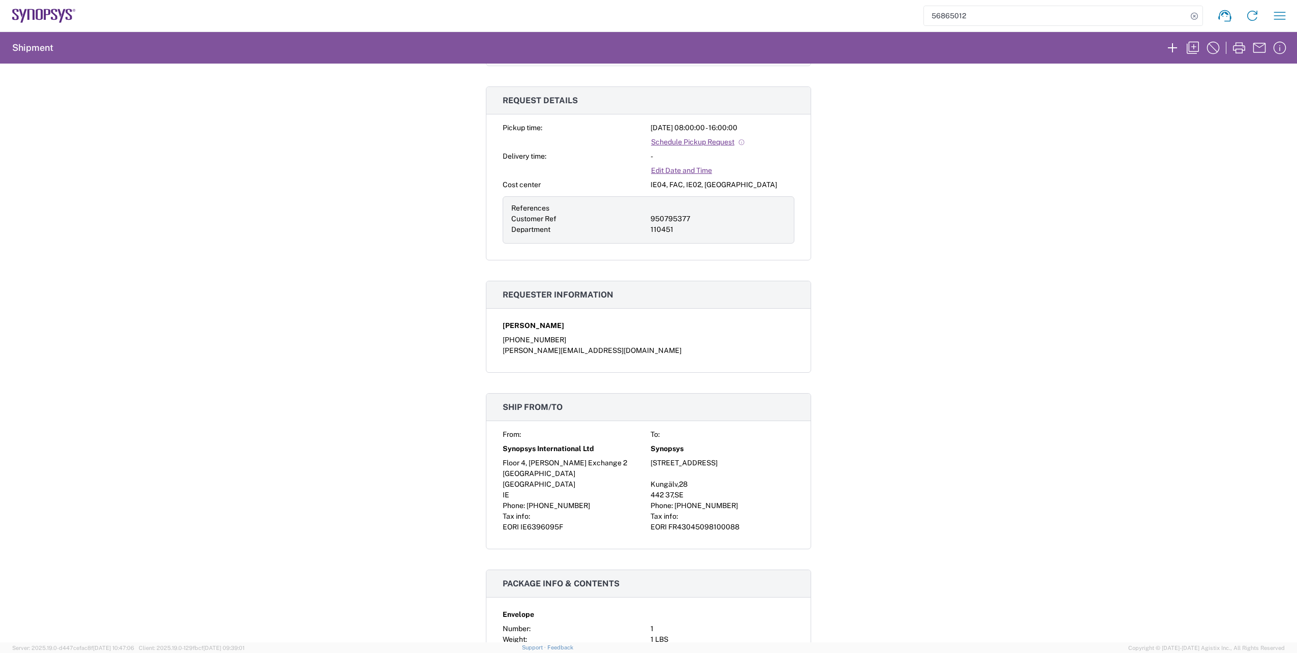
scroll to position [305, 0]
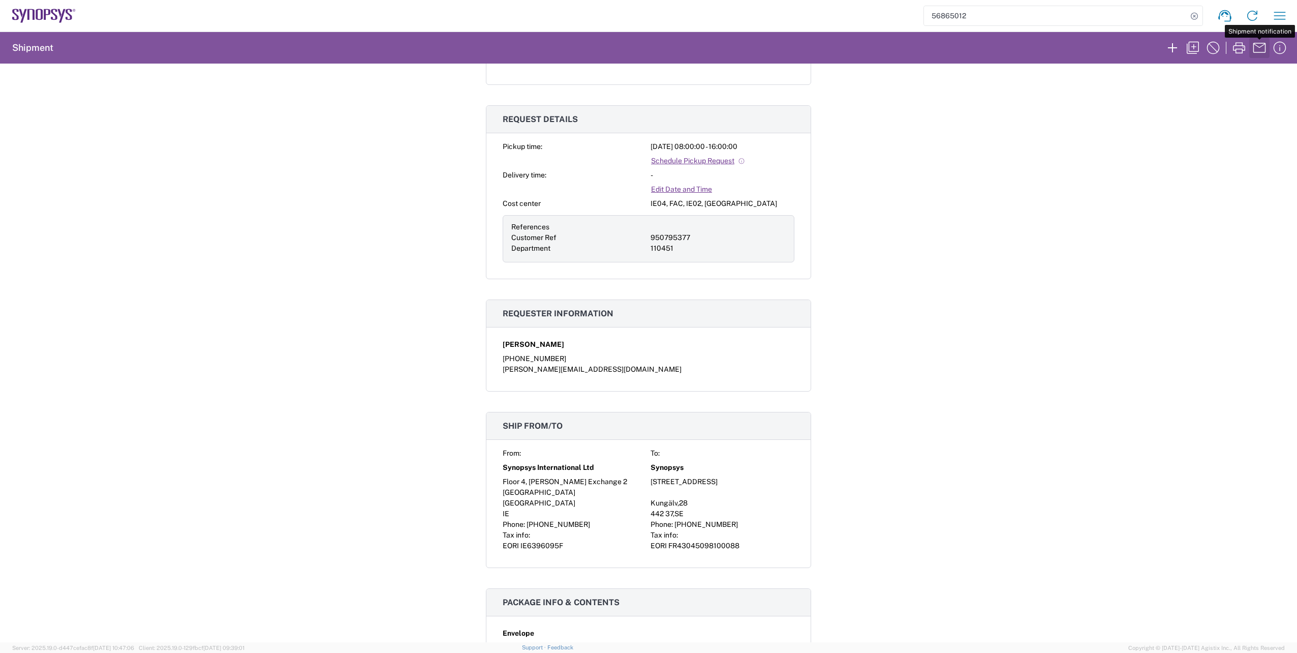
click at [1249, 46] on button "button" at bounding box center [1259, 48] width 20 height 20
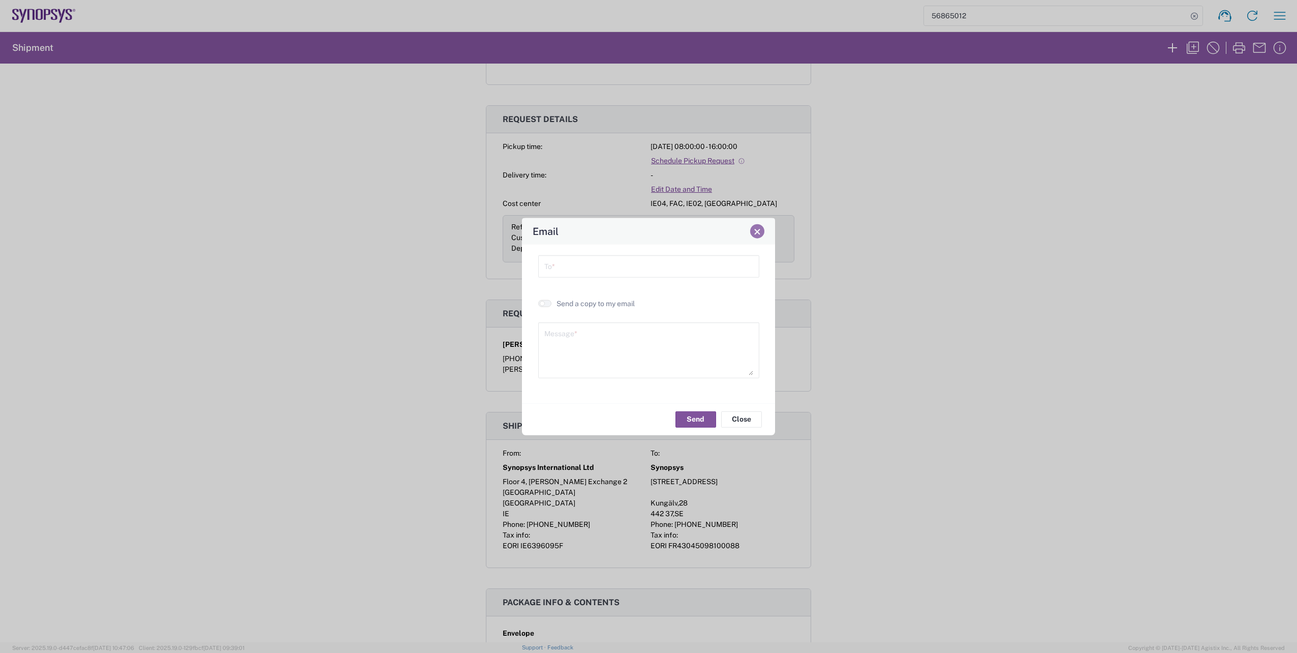
click at [756, 235] on span "Close" at bounding box center [757, 231] width 7 height 7
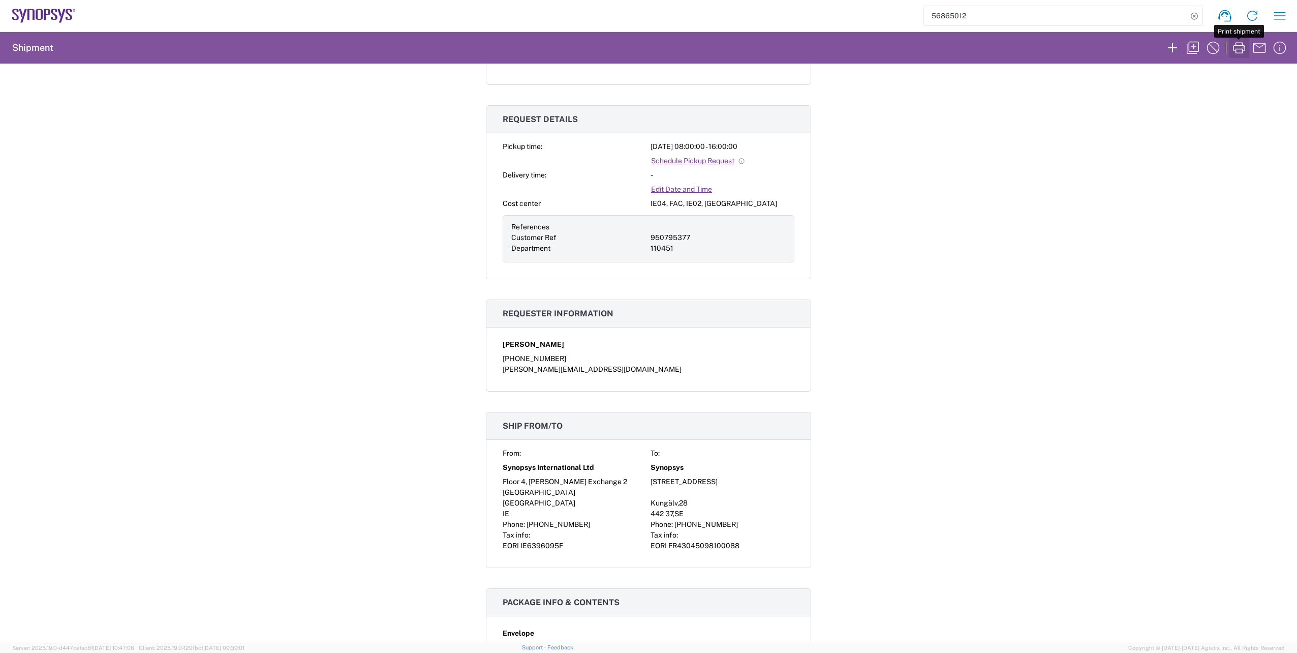
click at [1235, 46] on icon "button" at bounding box center [1239, 48] width 16 height 16
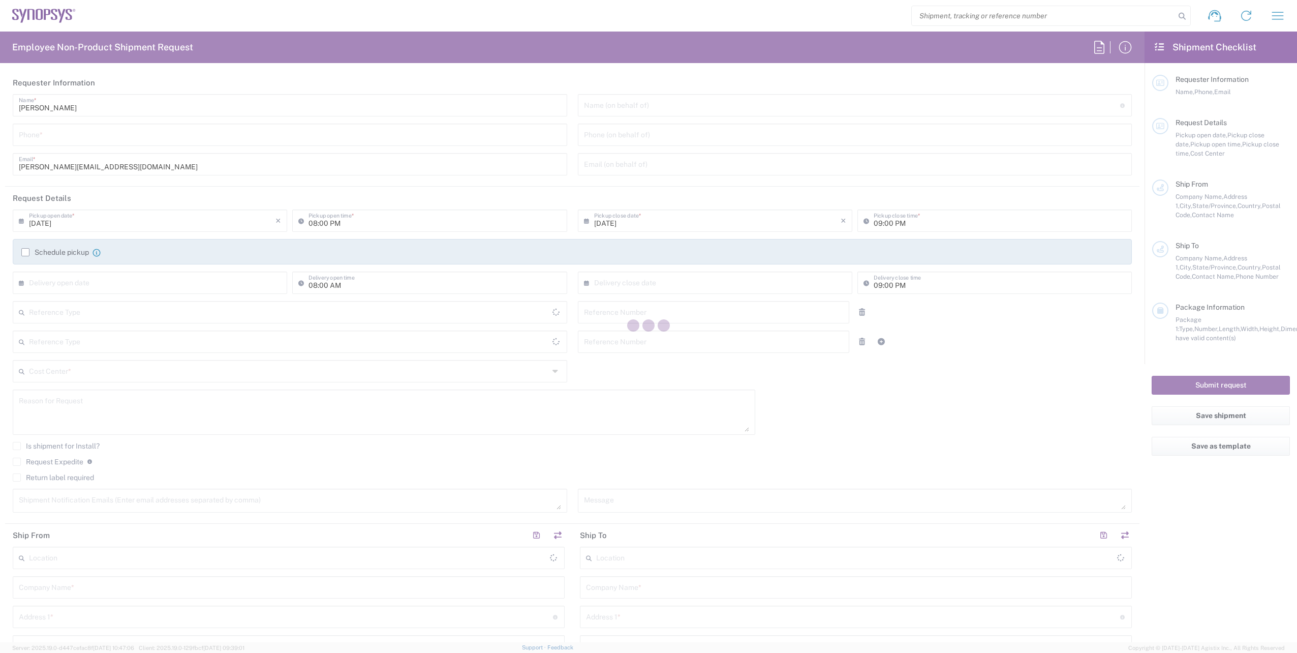
type input "Department"
type input "[PHONE_NUMBER]"
type input "08:00 AM"
type input "04:00 PM"
type input "110451"
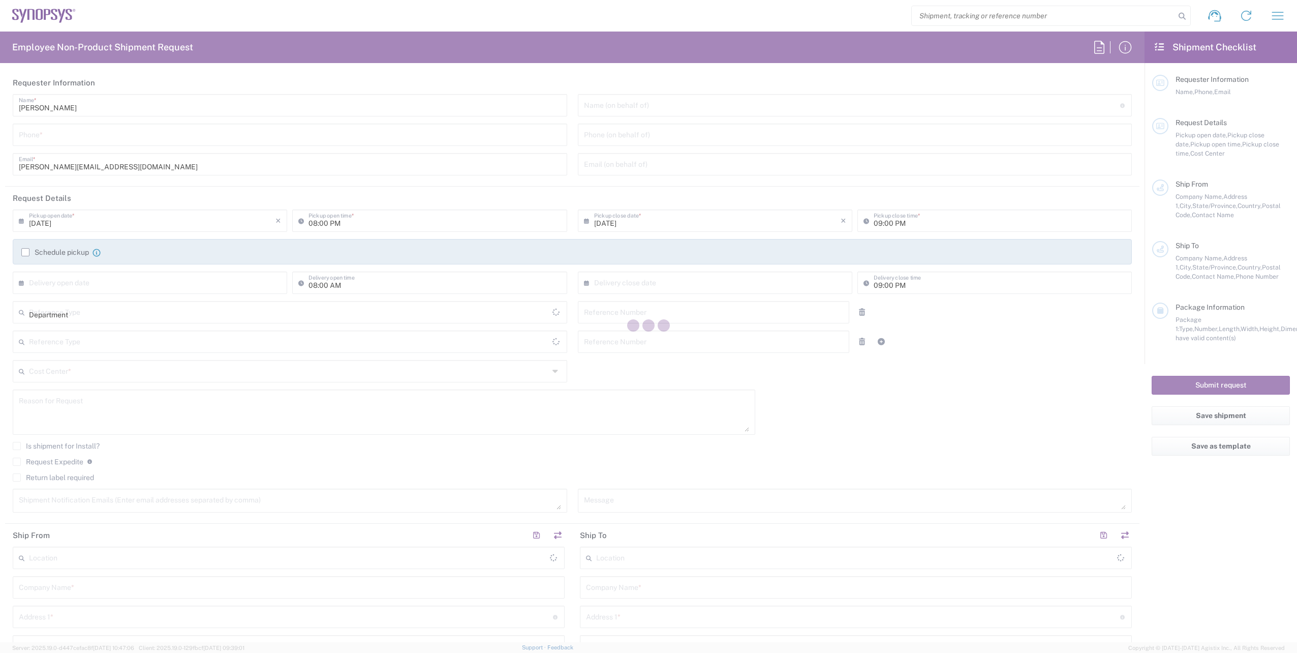
type input "950795377"
type input "Synopsys International Ltd"
type input "Floor 4, [PERSON_NAME] Exchange 2"
type input "[GEOGRAPHIC_DATA]"
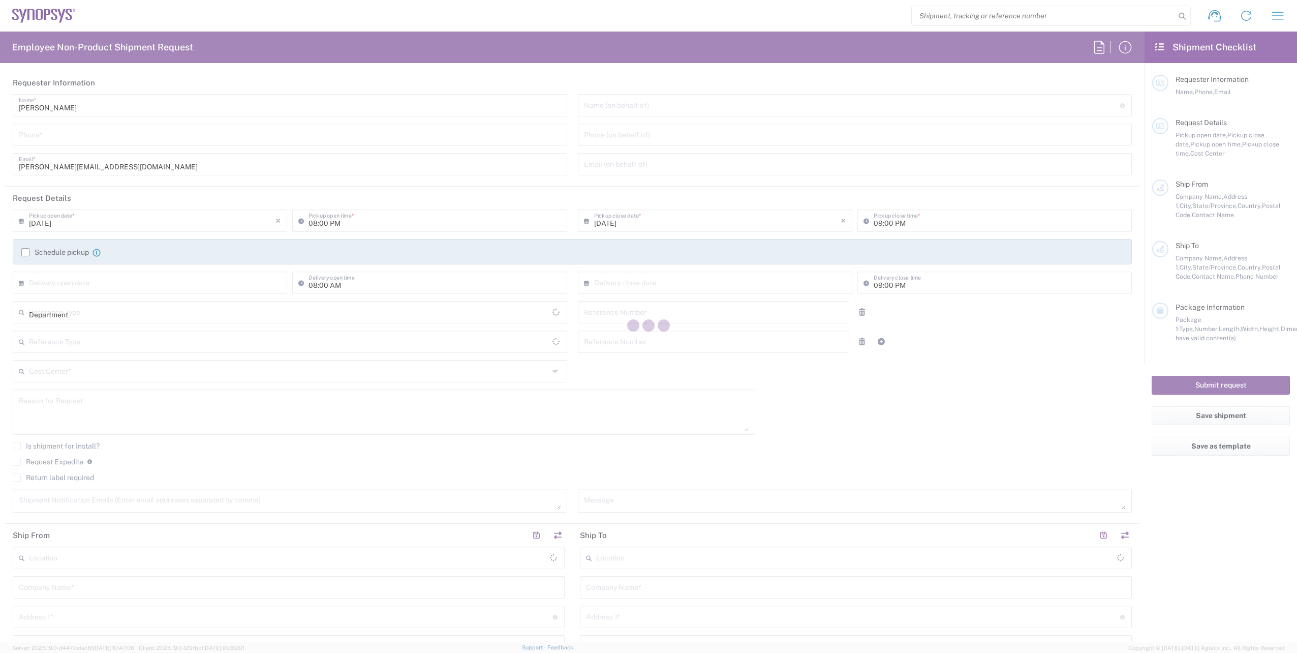
type input "[GEOGRAPHIC_DATA]"
type input "[PERSON_NAME]"
type input "[PHONE_NUMBER]"
type input "[PERSON_NAME][EMAIL_ADDRESS][DOMAIN_NAME]"
type input "Synopsys GmbH"
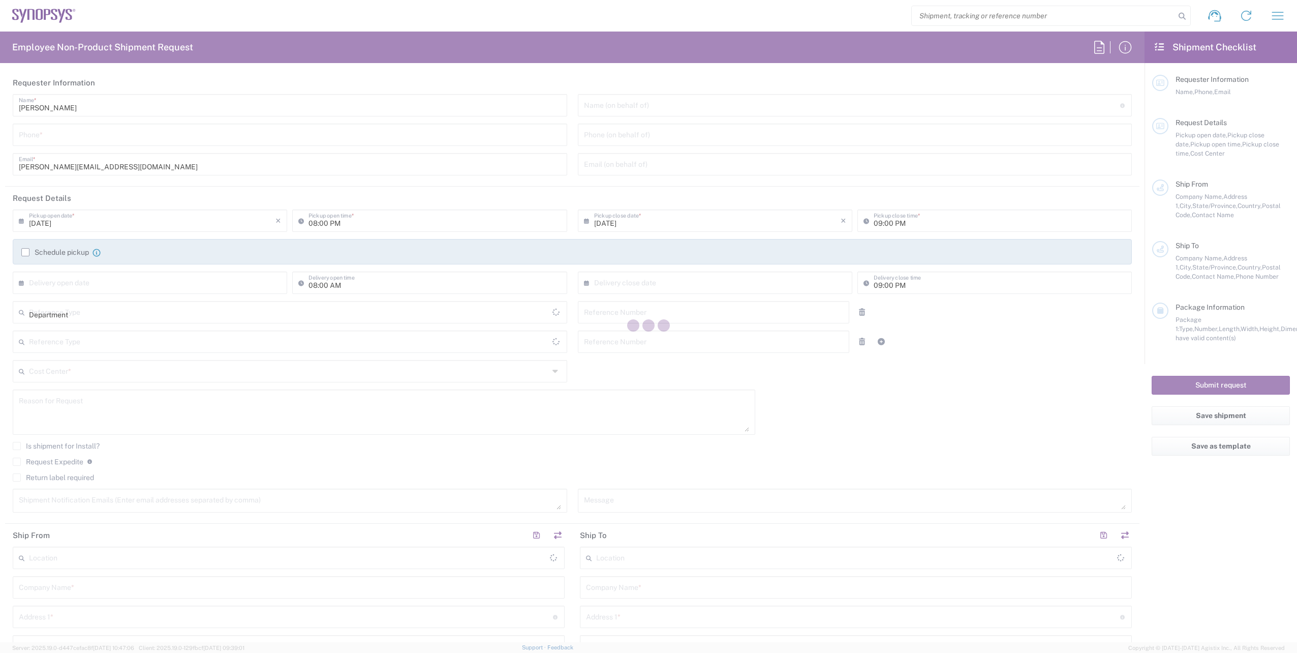
type input "[STREET_ADDRESS]"
type input "[GEOGRAPHIC_DATA]"
type input "52072"
type input "[PERSON_NAME]"
type input "[PHONE_NUMBER]"
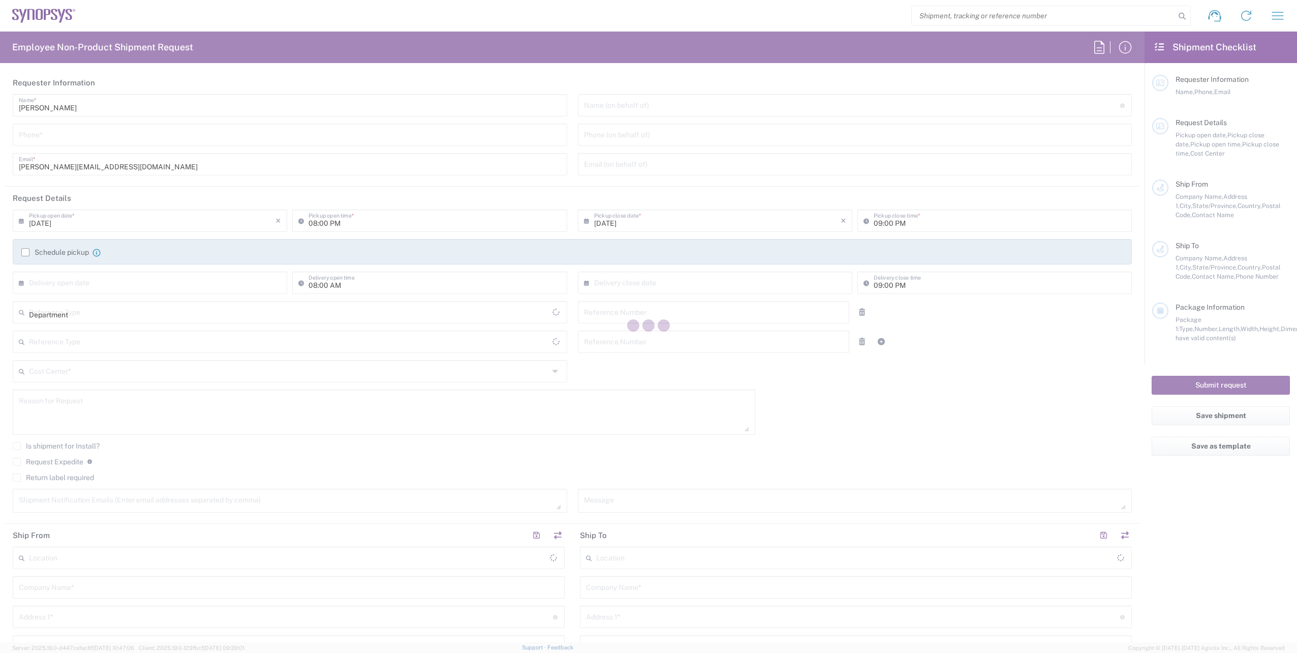
type input "[PERSON_NAME][EMAIL_ADDRESS][DOMAIN_NAME]"
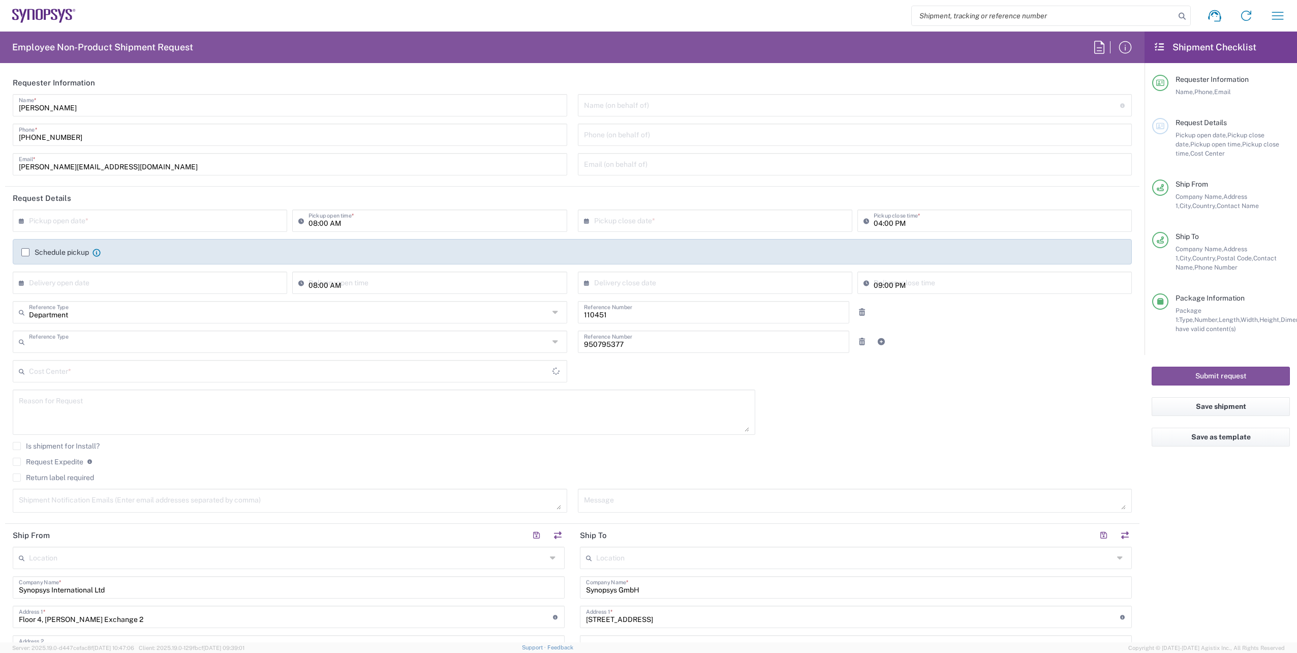
type input "Customer Ref"
type input "IE04, FAC, IE02, Dublin 110451"
type input "[GEOGRAPHIC_DATA]"
type input "Envelope"
type input "[GEOGRAPHIC_DATA] IE02"
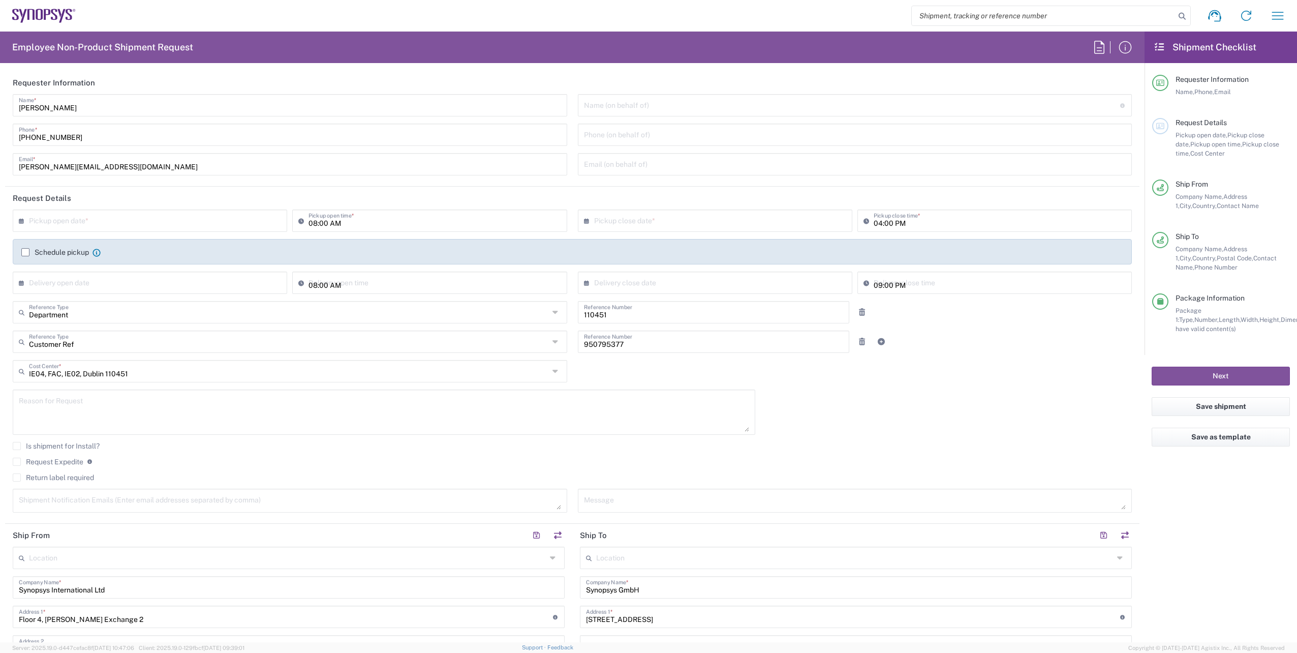
type input "[GEOGRAPHIC_DATA] DE04"
click at [1027, 15] on input "search" at bounding box center [1043, 15] width 263 height 19
paste input "56865066"
type input "56865066"
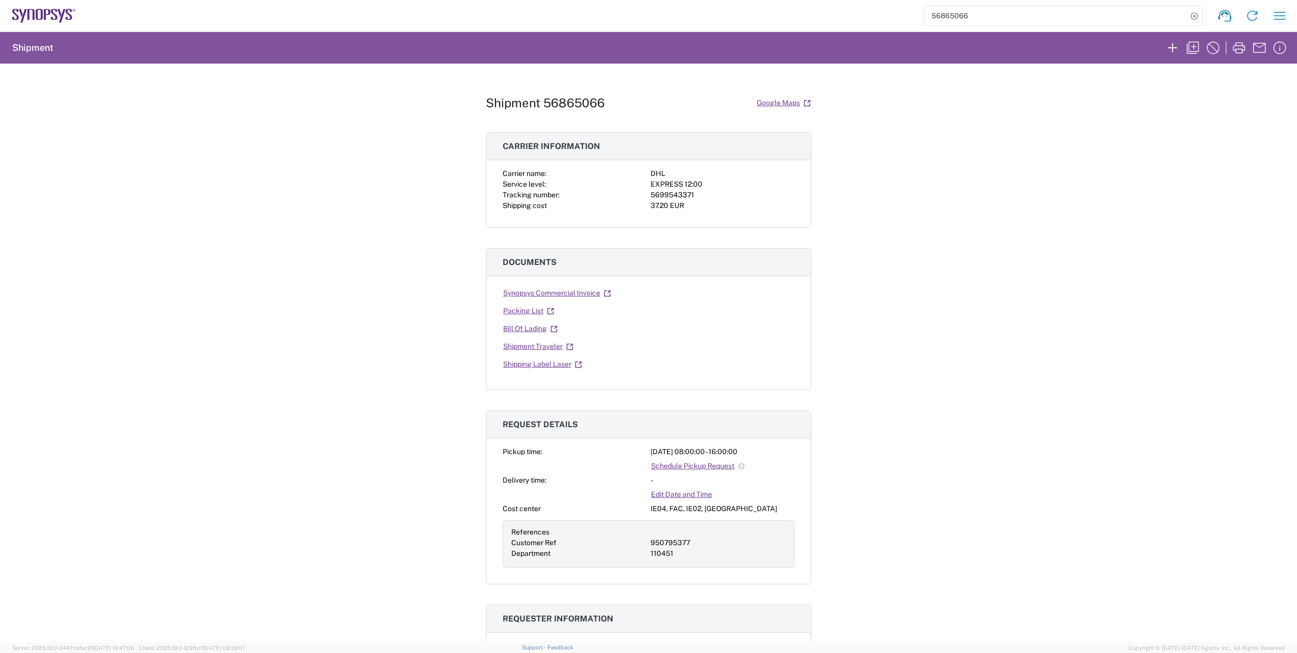
scroll to position [152, 0]
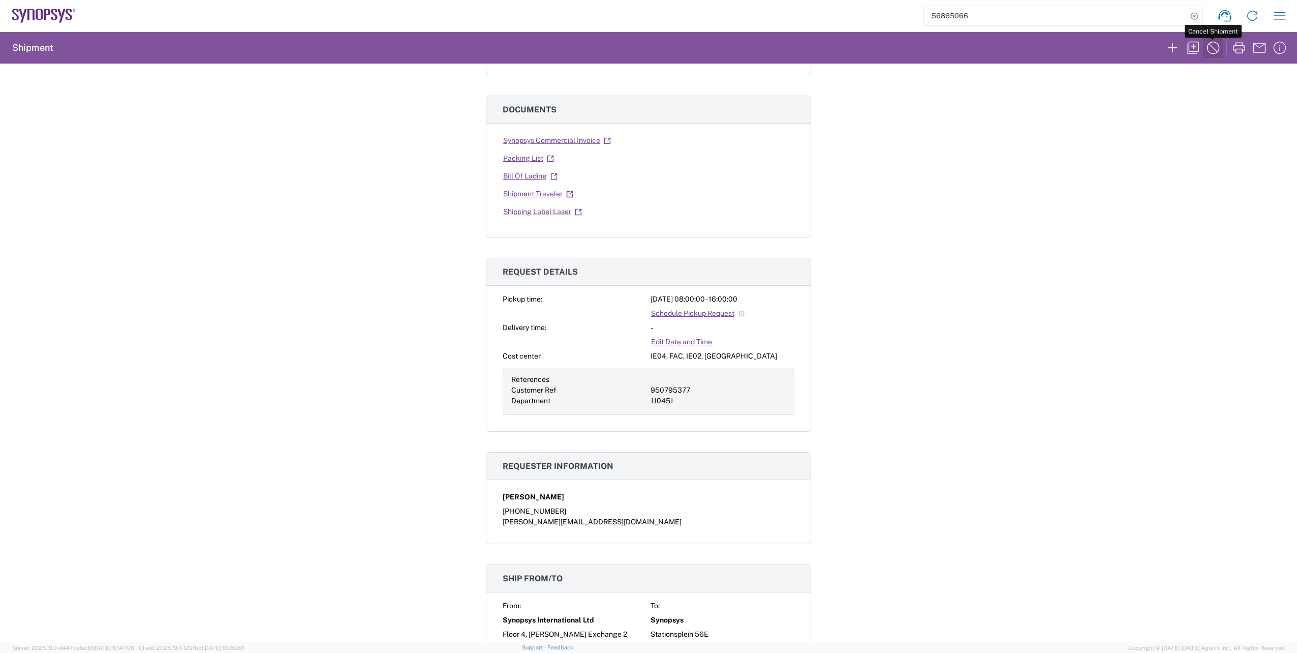
click at [1209, 47] on icon "button" at bounding box center [1213, 48] width 16 height 16
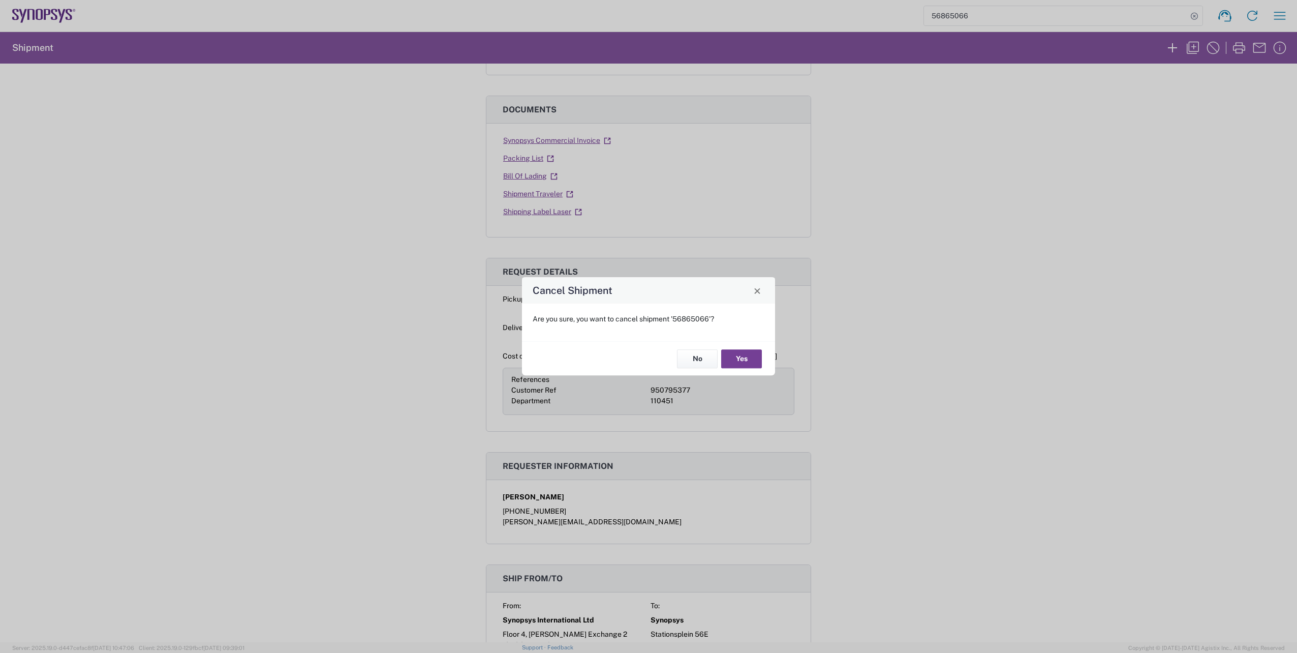
click at [740, 356] on button "Yes" at bounding box center [741, 358] width 41 height 19
